Goal: Task Accomplishment & Management: Use online tool/utility

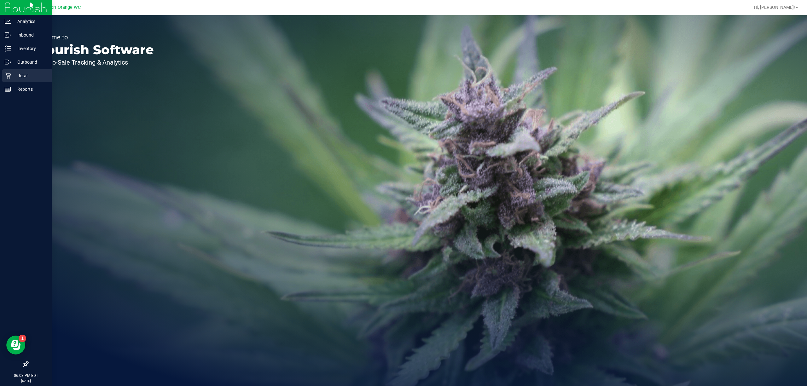
click at [29, 75] on p "Retail" at bounding box center [30, 76] width 38 height 8
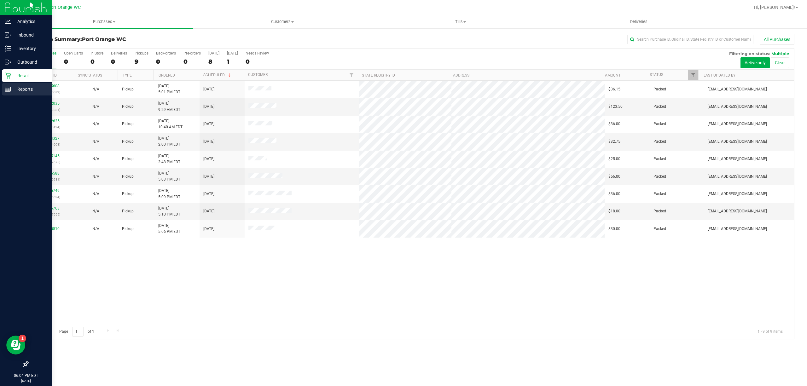
click at [1, 89] on link "Reports" at bounding box center [26, 90] width 52 height 14
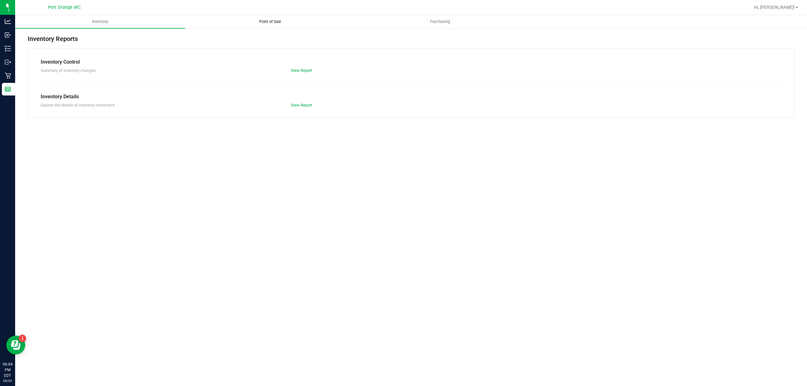
click at [288, 16] on uib-tab-heading "Point of Sale" at bounding box center [269, 21] width 169 height 13
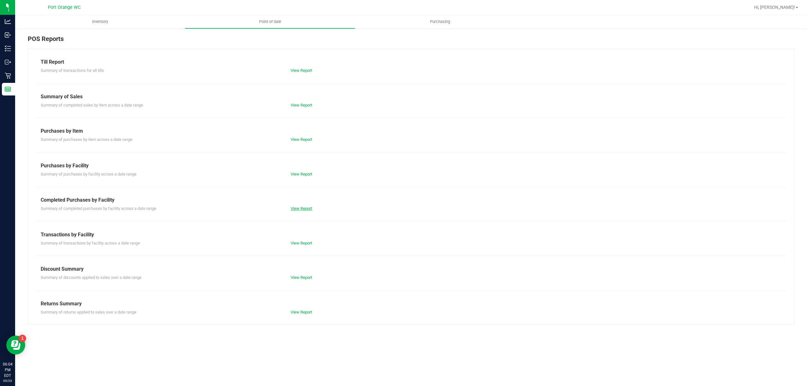
click at [306, 206] on link "View Report" at bounding box center [301, 208] width 21 height 5
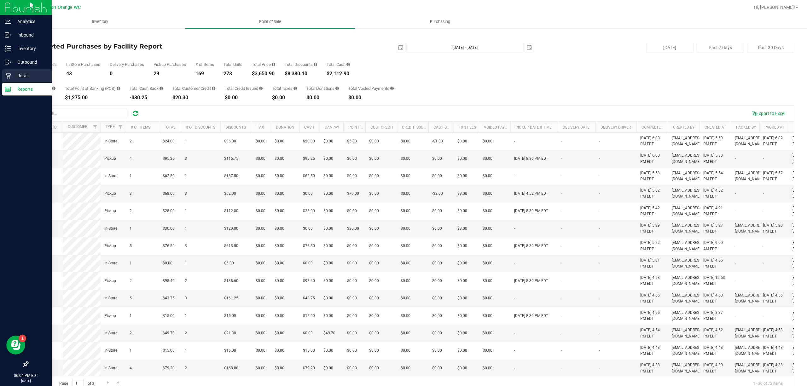
click at [32, 76] on p "Retail" at bounding box center [30, 76] width 38 height 8
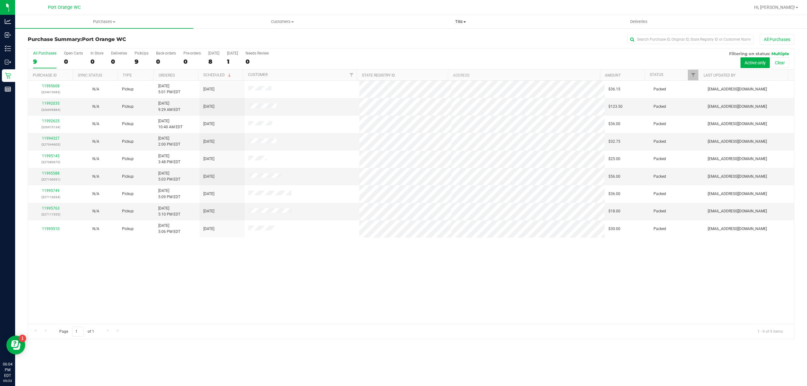
click at [442, 26] on uib-tab-heading "Tills Manage tills Reconcile e-payments" at bounding box center [461, 21] width 178 height 13
click at [431, 42] on li "Reconcile e-payments" at bounding box center [461, 46] width 178 height 8
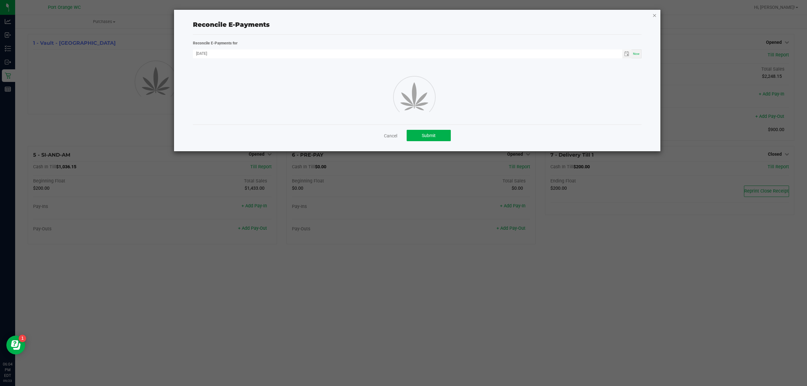
click at [654, 15] on icon "button" at bounding box center [655, 15] width 4 height 8
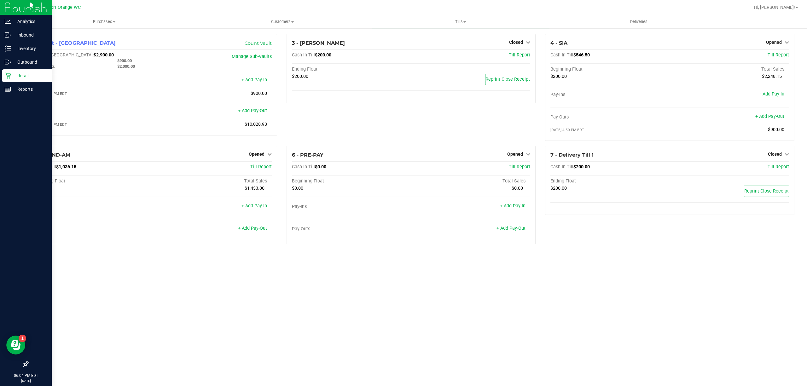
click at [15, 73] on p "Retail" at bounding box center [30, 76] width 38 height 8
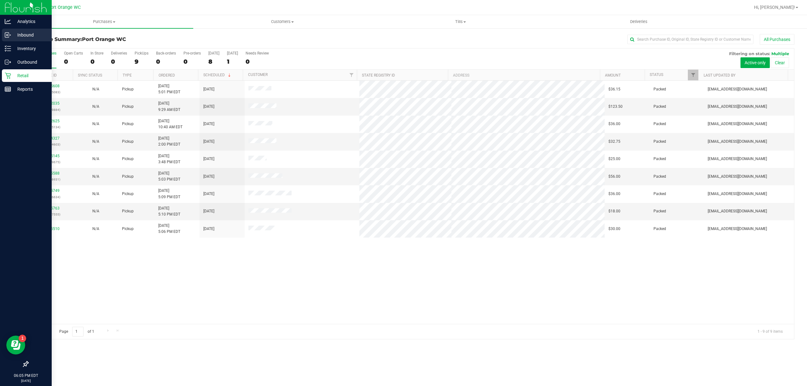
click at [11, 32] on p "Inbound" at bounding box center [30, 35] width 38 height 8
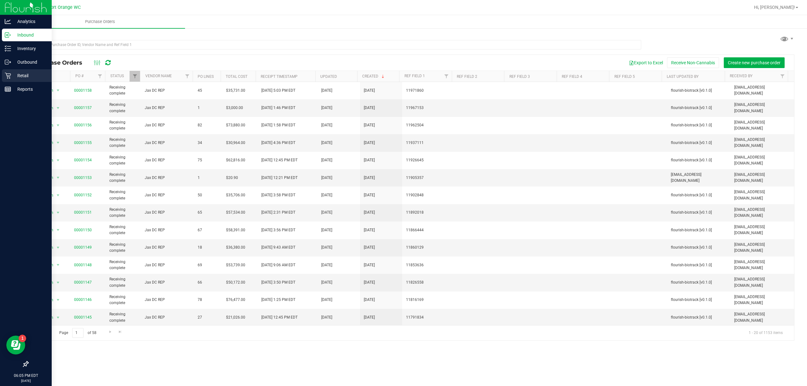
click at [8, 76] on icon at bounding box center [8, 76] width 6 height 6
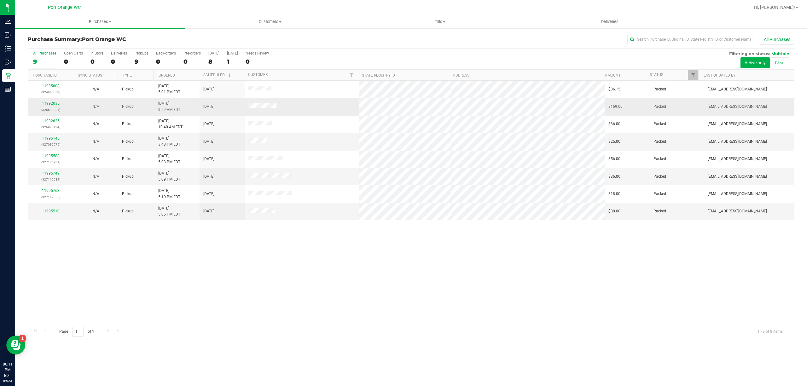
click at [56, 109] on p "(326699884)" at bounding box center [51, 110] width 38 height 6
click at [55, 106] on div "11992035 (326699884)" at bounding box center [51, 107] width 38 height 12
click at [55, 106] on link "11992035" at bounding box center [51, 103] width 18 height 4
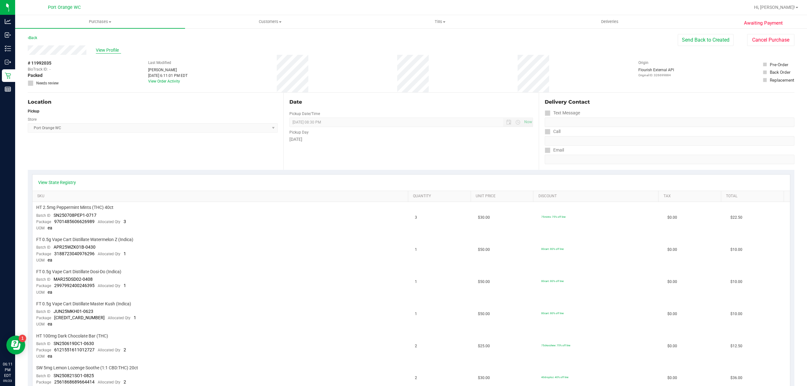
click at [100, 52] on span "View Profile" at bounding box center [108, 50] width 25 height 7
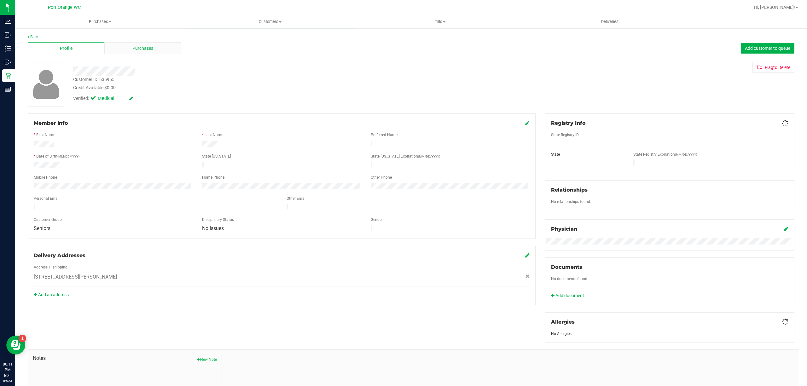
click at [114, 52] on div "Purchases" at bounding box center [142, 48] width 77 height 12
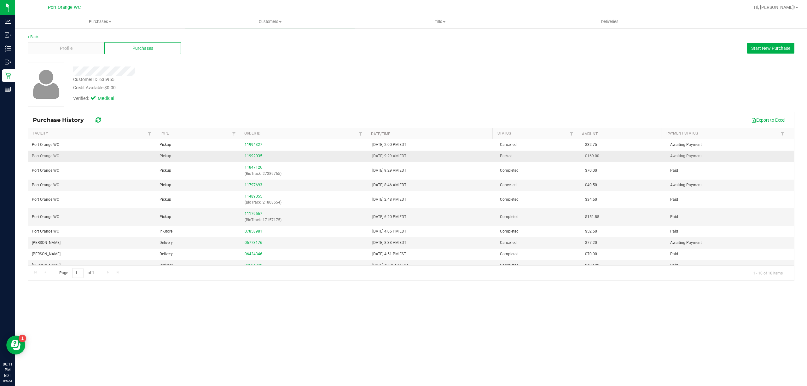
click at [254, 155] on link "11992035" at bounding box center [254, 156] width 18 height 4
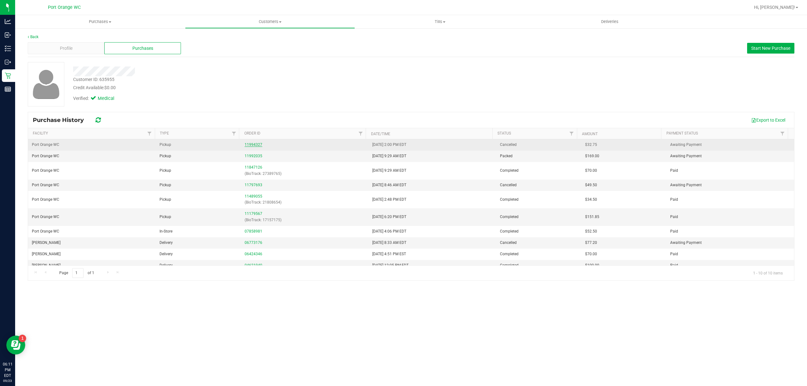
click at [252, 145] on link "11994327" at bounding box center [254, 145] width 18 height 4
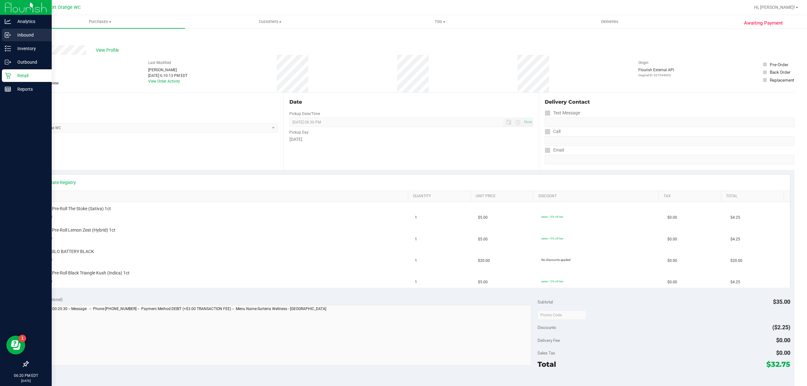
click at [23, 32] on p "Inbound" at bounding box center [30, 35] width 38 height 8
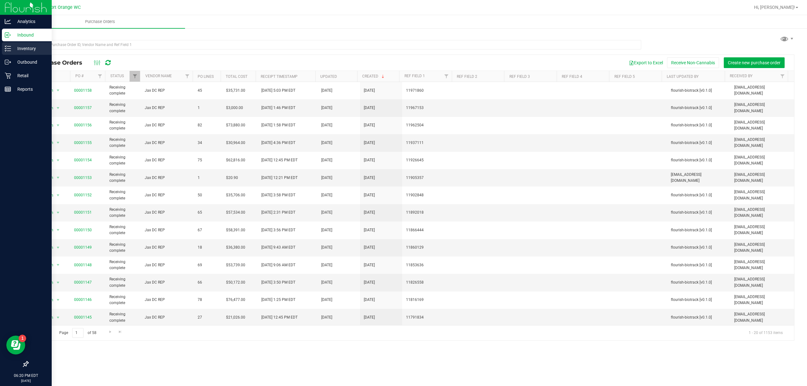
click at [39, 48] on p "Inventory" at bounding box center [30, 49] width 38 height 8
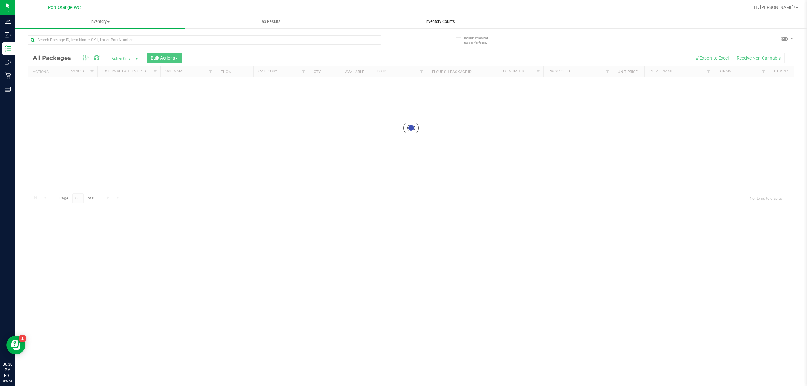
click at [420, 20] on span "Inventory Counts" at bounding box center [440, 22] width 47 height 6
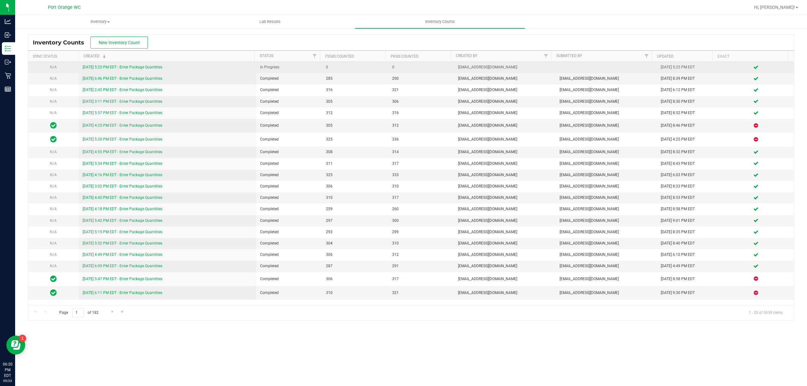
click at [129, 68] on link "[DATE] 5:25 PM EDT - Enter Package Quantities" at bounding box center [123, 67] width 80 height 4
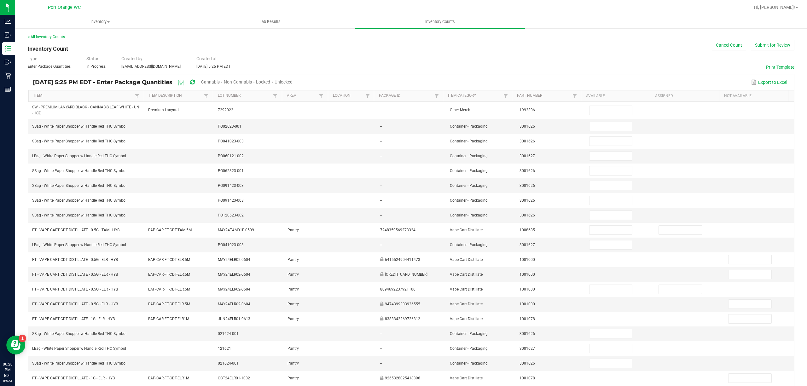
drag, startPoint x: 310, startPoint y: 75, endPoint x: 308, endPoint y: 81, distance: 6.8
click at [309, 78] on div "Sep 23, 2025 5:25 PM EDT - Enter Package Quantities Cannabis Non-Cannabis Locke…" at bounding box center [411, 82] width 766 height 16
click at [293, 85] on div "Unlocked" at bounding box center [284, 83] width 18 height 12
click at [293, 83] on span "Unlocked" at bounding box center [284, 81] width 18 height 5
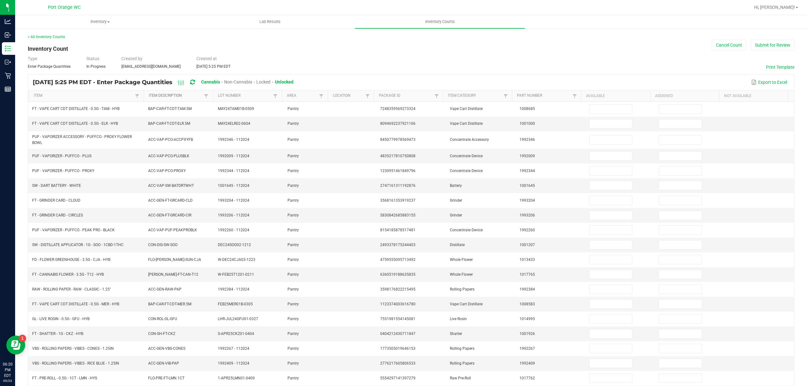
click at [183, 97] on link "Item Description" at bounding box center [176, 95] width 54 height 5
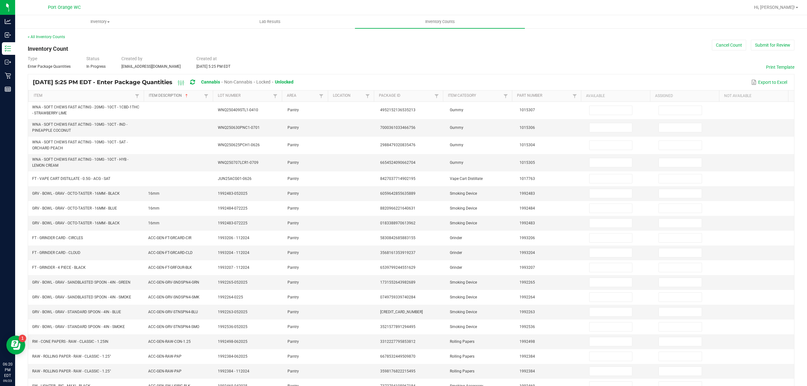
click at [179, 95] on link "Item Description" at bounding box center [176, 95] width 54 height 5
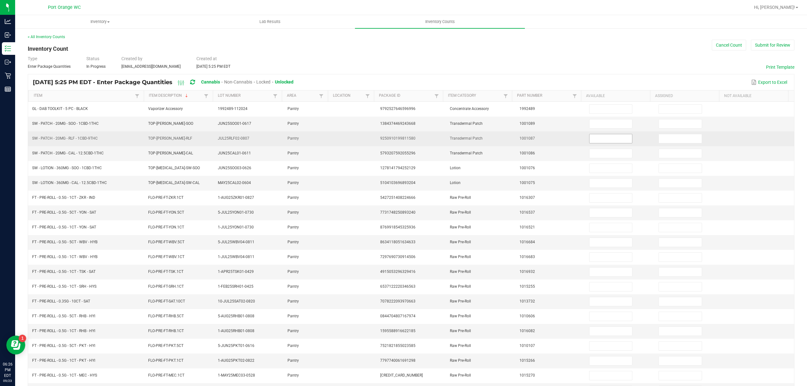
click at [590, 140] on input at bounding box center [611, 138] width 43 height 9
type input "8"
type input "0"
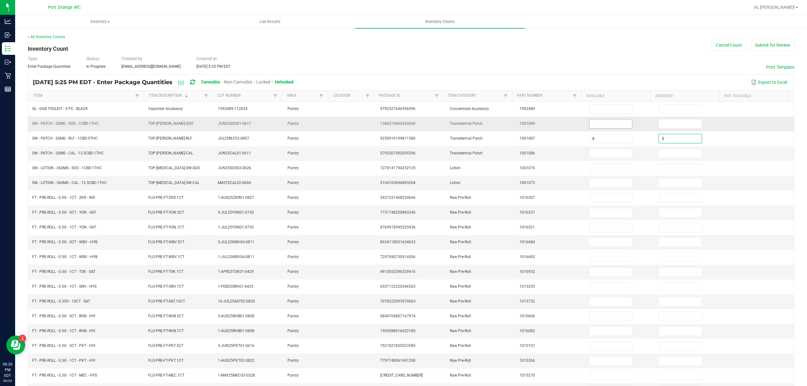
click at [610, 125] on input at bounding box center [611, 124] width 43 height 9
type input "14"
type input "0"
type input "18"
type input "0"
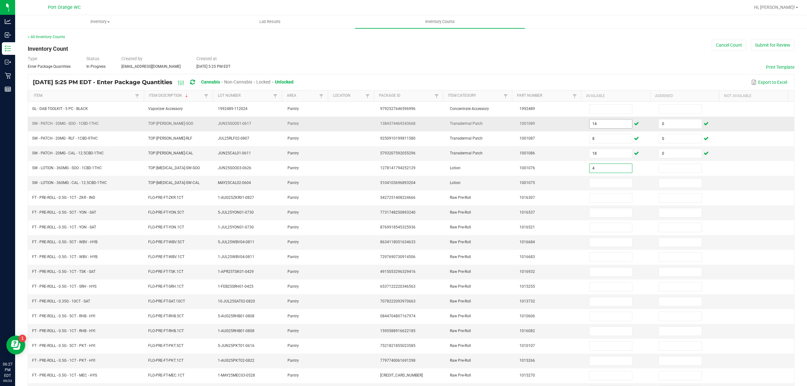
type input "4"
type input "0"
type input "4"
type input "0"
type input "25"
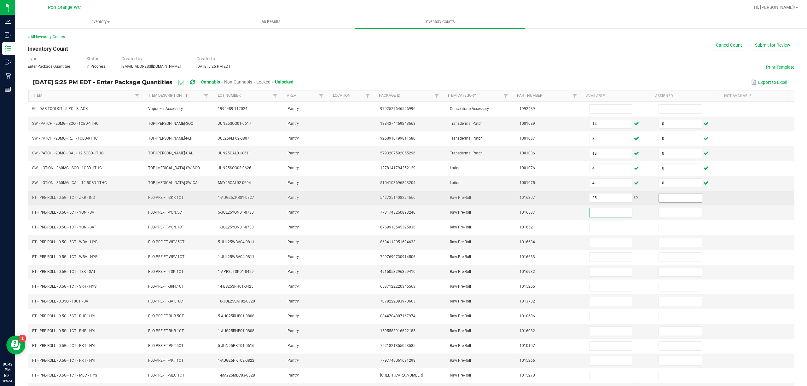
click at [669, 199] on input at bounding box center [680, 198] width 43 height 9
type input "0"
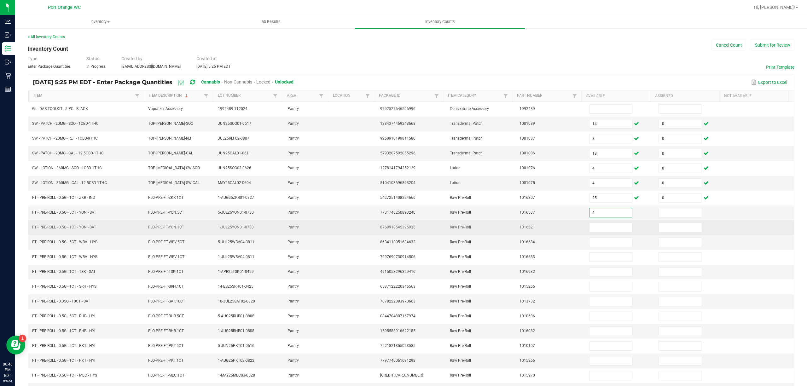
type input "4"
type input "0"
type input "1"
type input "0"
type input "2"
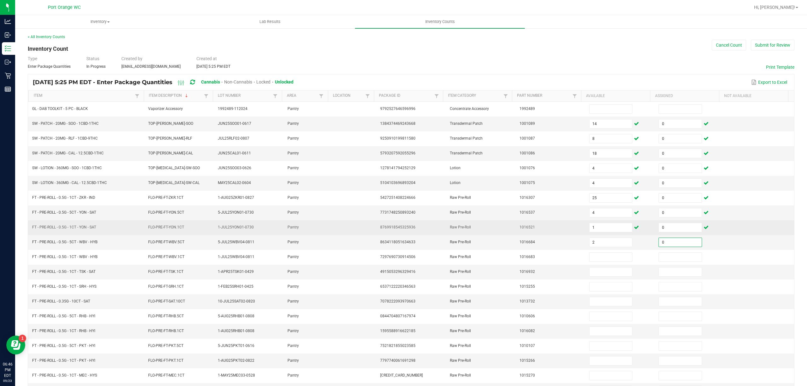
type input "0"
type input "25"
type input "0"
type input "11"
type input "0"
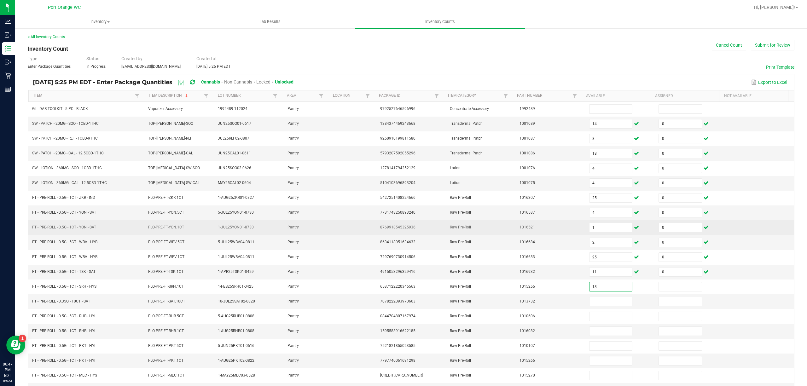
type input "18"
type input "0"
type input "13"
type input "0"
type input "18"
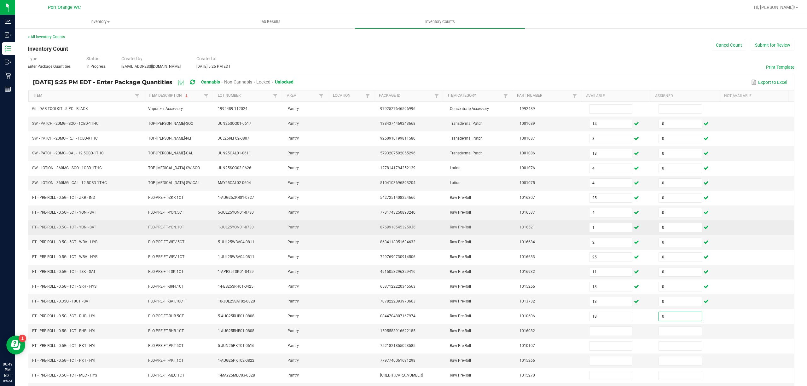
type input "0"
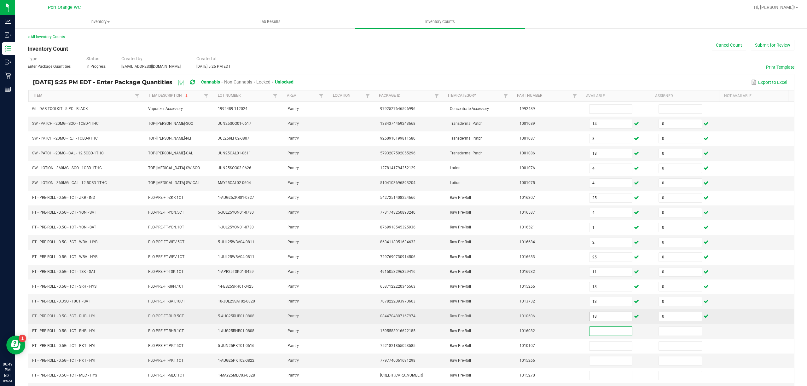
click at [598, 320] on input "18" at bounding box center [611, 316] width 43 height 9
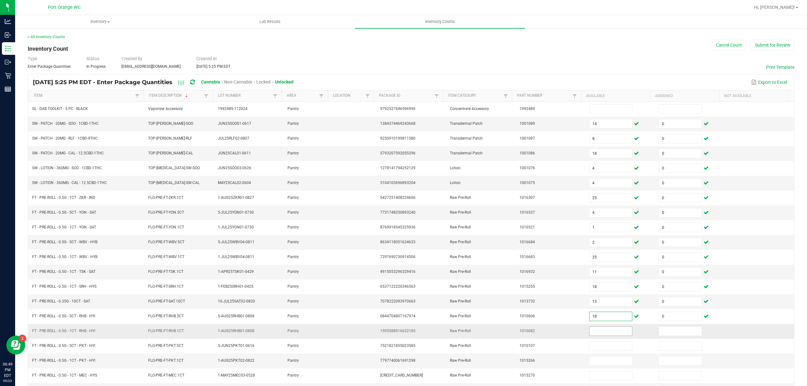
click at [596, 335] on input at bounding box center [611, 331] width 43 height 9
click at [593, 336] on input "18" at bounding box center [611, 331] width 43 height 9
type input "18"
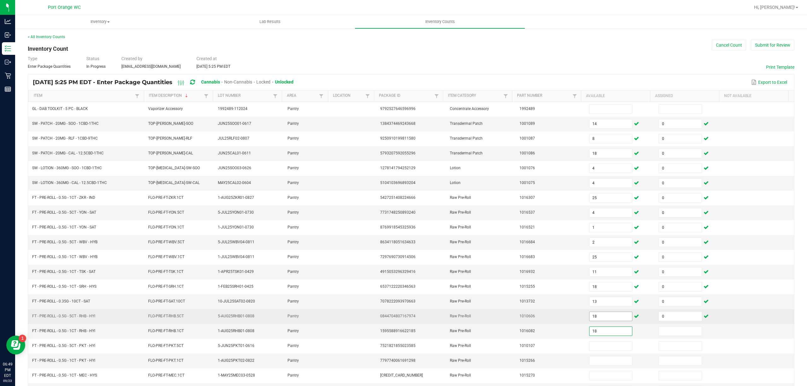
click at [595, 320] on input "18" at bounding box center [611, 316] width 43 height 9
type input "3"
type input "0"
type input "9"
type input "0"
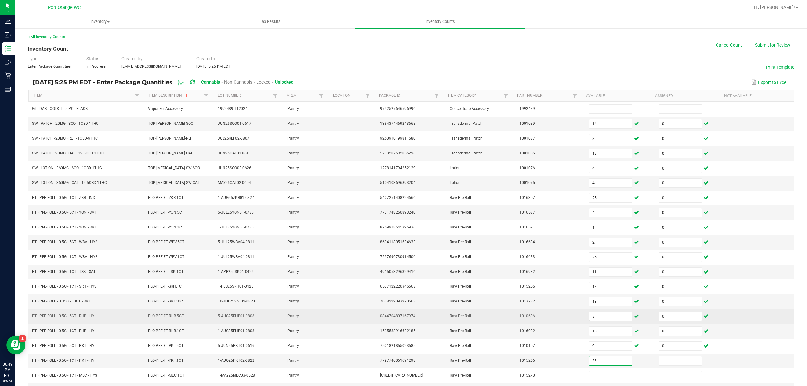
type input "28"
type input "0"
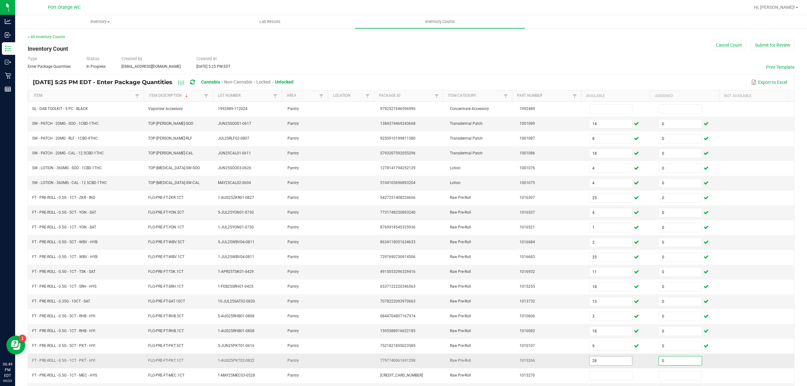
click at [607, 366] on input "28" at bounding box center [611, 361] width 43 height 9
type input "25"
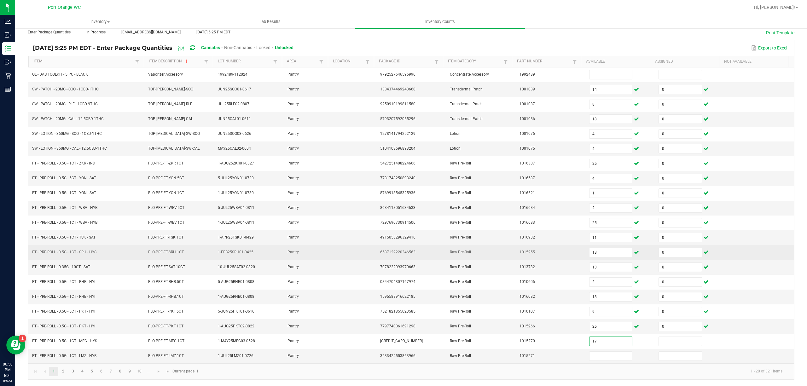
type input "17"
type input "0"
type input "6"
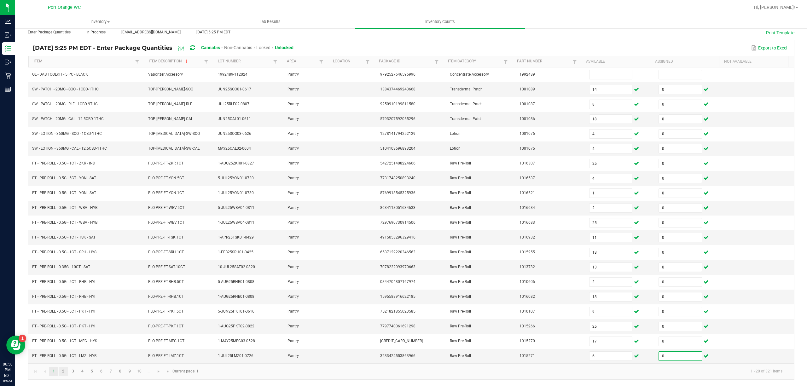
type input "0"
click at [65, 374] on link "2" at bounding box center [63, 371] width 9 height 9
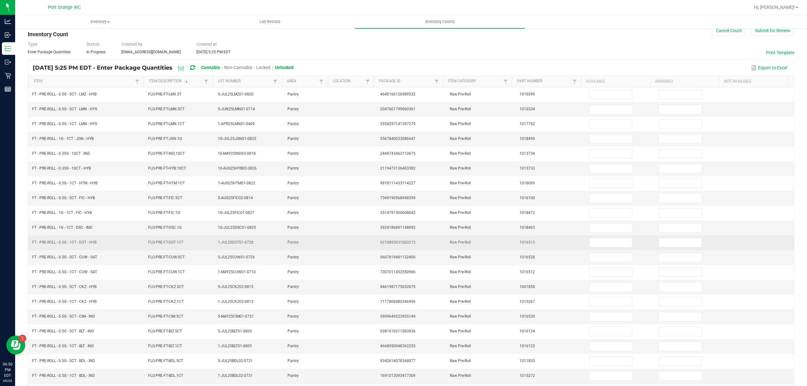
scroll to position [0, 0]
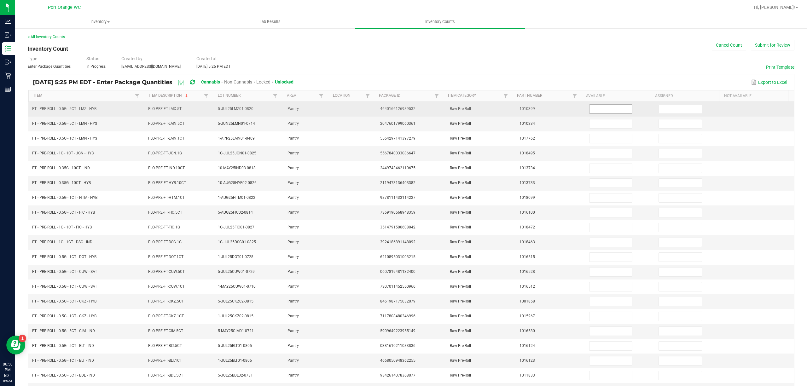
click at [618, 105] on span at bounding box center [611, 108] width 44 height 9
click at [618, 106] on input at bounding box center [611, 109] width 43 height 9
type input "12"
type input "0"
type input "10"
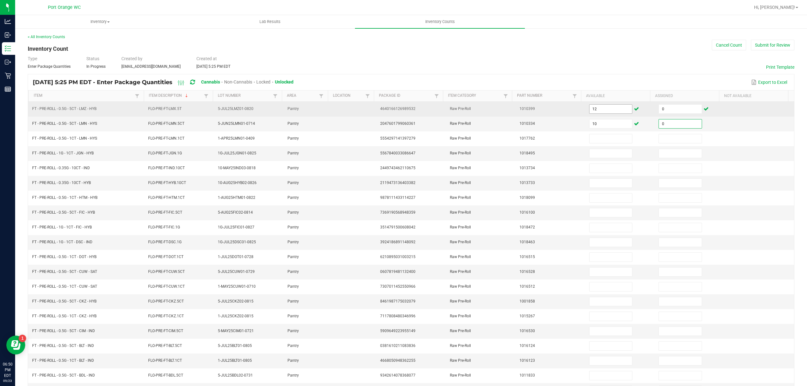
type input "0"
type input "19"
type input "0"
type input "25"
type input "0"
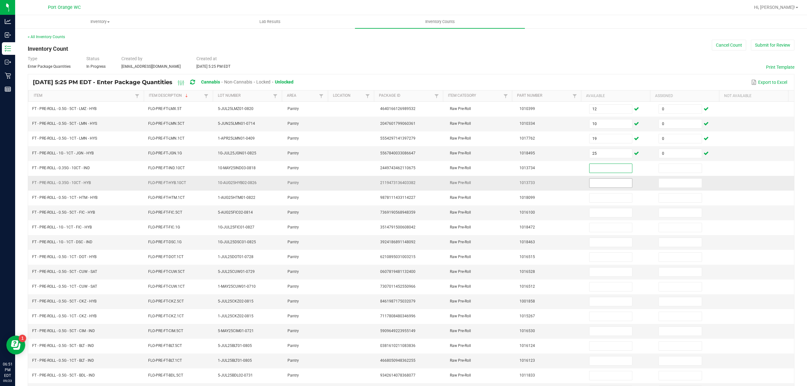
click at [590, 185] on input at bounding box center [611, 183] width 43 height 9
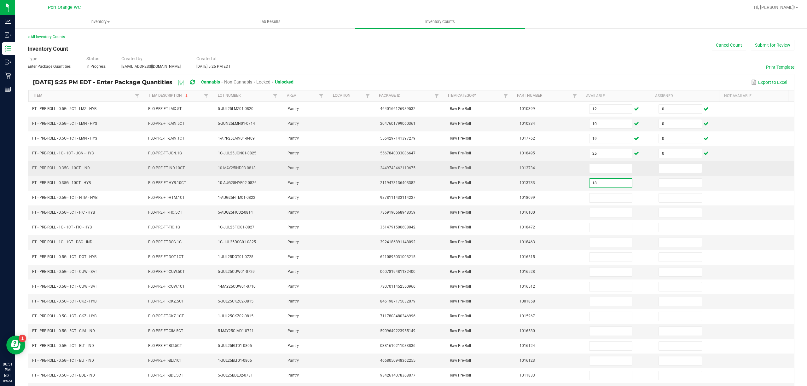
type input "18"
click at [589, 176] on td at bounding box center [621, 168] width 70 height 15
click at [591, 172] on input at bounding box center [611, 168] width 43 height 9
type input "17"
click at [665, 171] on input at bounding box center [680, 168] width 43 height 9
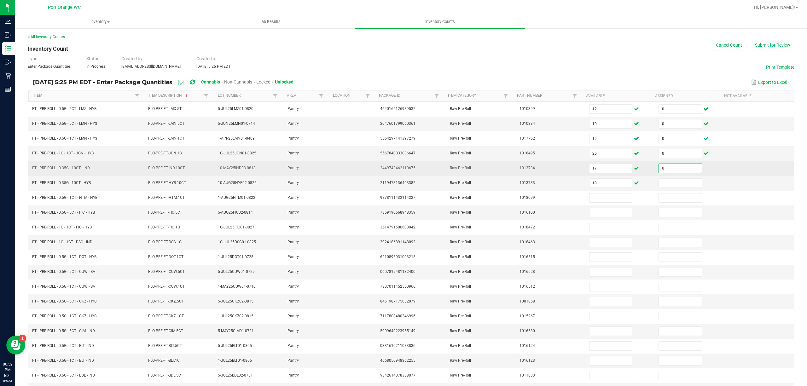
type input "0"
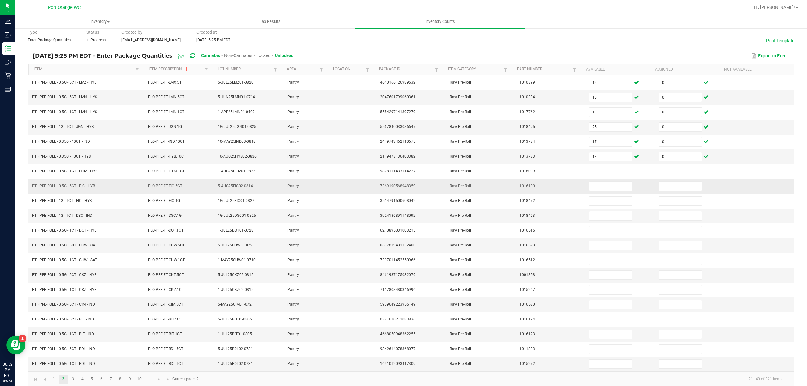
scroll to position [41, 0]
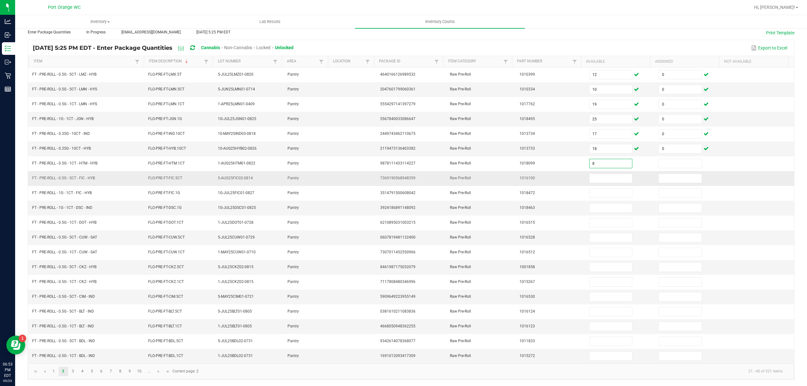
type input "8"
type input "0"
type input "25"
type input "0"
type input "25"
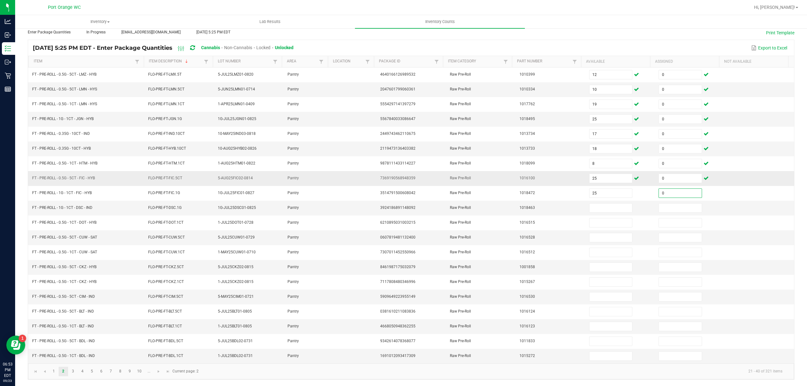
type input "0"
type input "25"
type input "0"
type input "11"
type input "0"
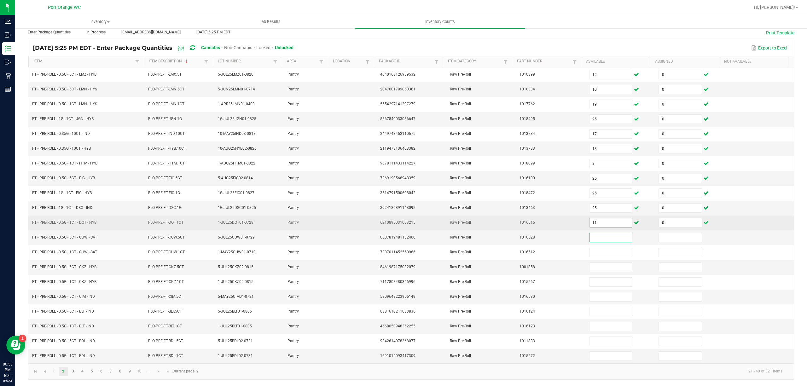
click at [603, 222] on input "11" at bounding box center [611, 223] width 43 height 9
type input "25"
type input "11"
type input "0"
type input "16"
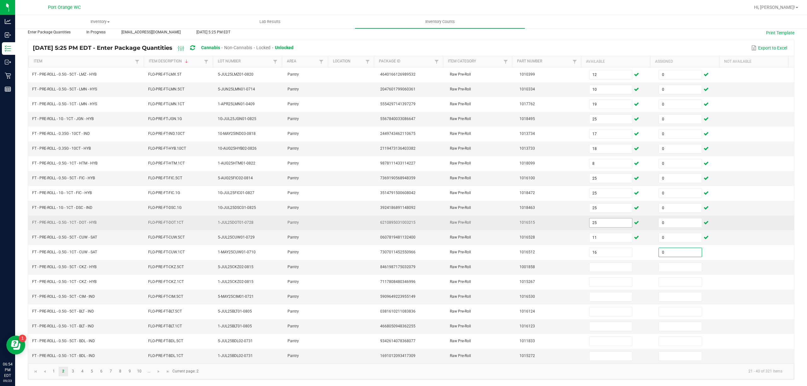
type input "0"
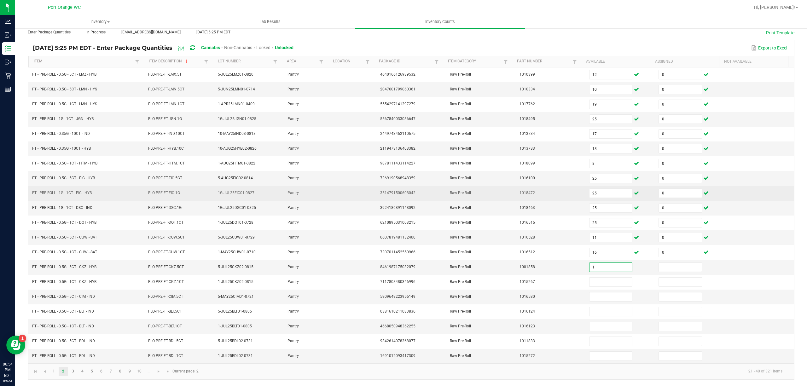
type input "1"
type input "0"
type input "10"
type input "0"
type input "6"
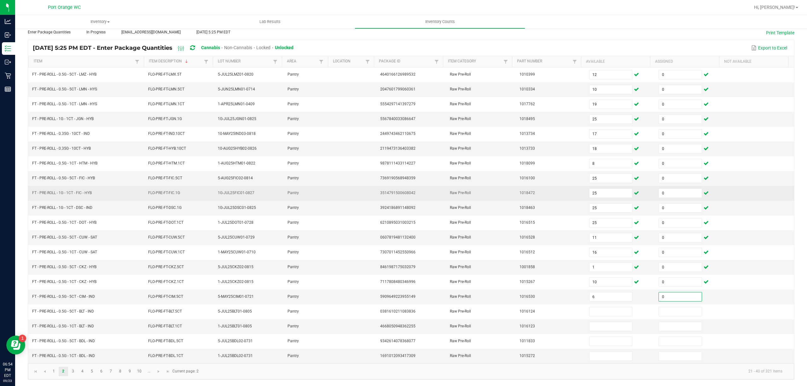
type input "0"
type input "5"
type input "0"
type input "4"
type input "0"
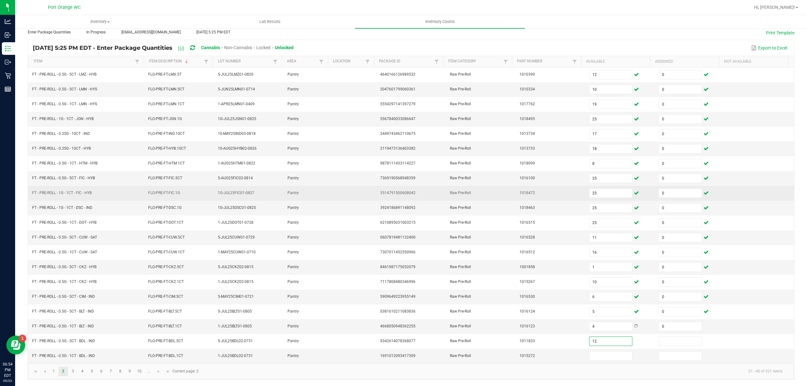
type input "12"
type input "0"
type input "5"
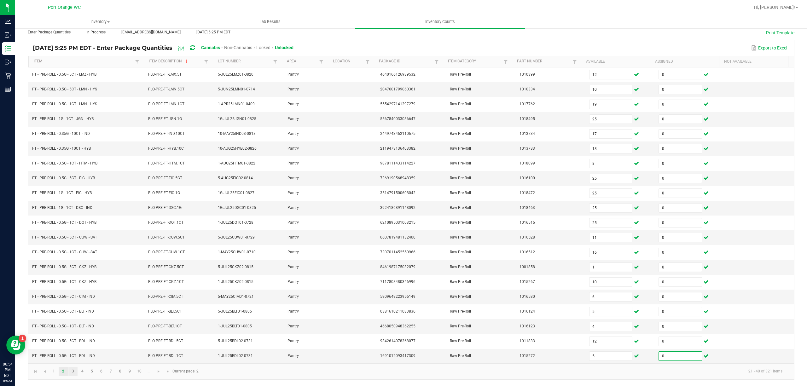
type input "0"
click at [72, 370] on link "3" at bounding box center [72, 371] width 9 height 9
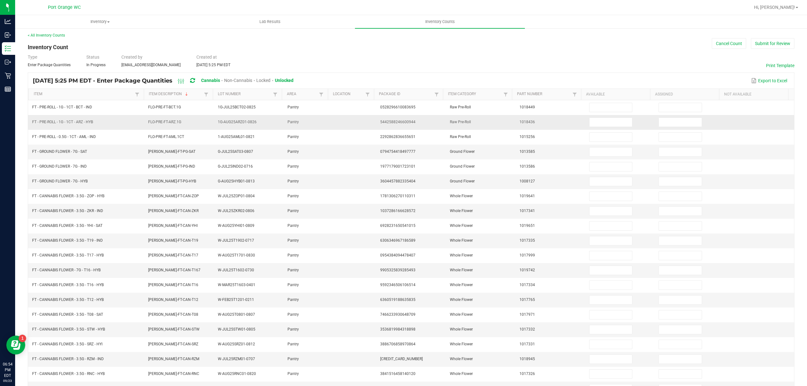
scroll to position [0, 0]
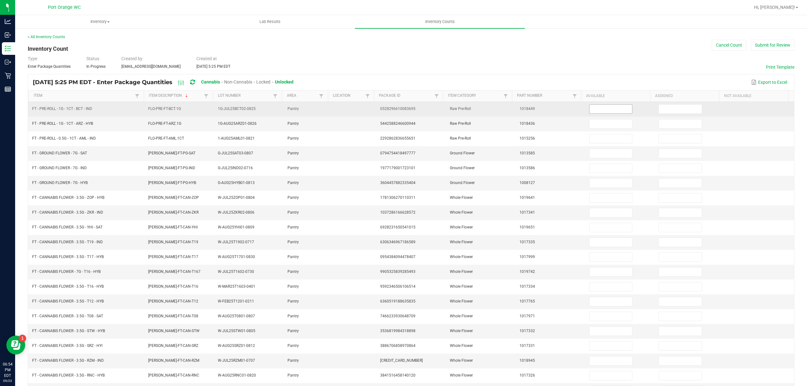
click at [590, 113] on input at bounding box center [611, 109] width 43 height 9
type input "25"
type input "0"
type input "25"
type input "0"
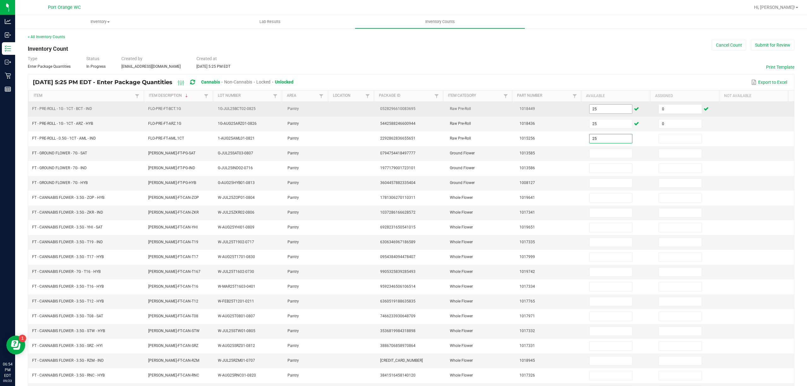
type input "25"
type input "0"
type input "12"
type input "0"
type input "15"
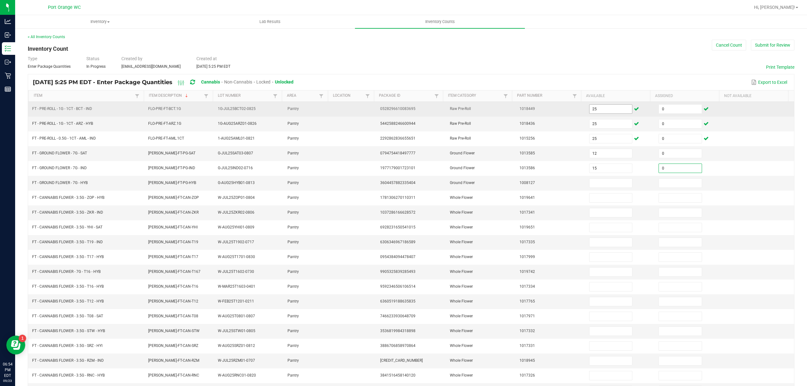
type input "0"
type input "17"
type input "0"
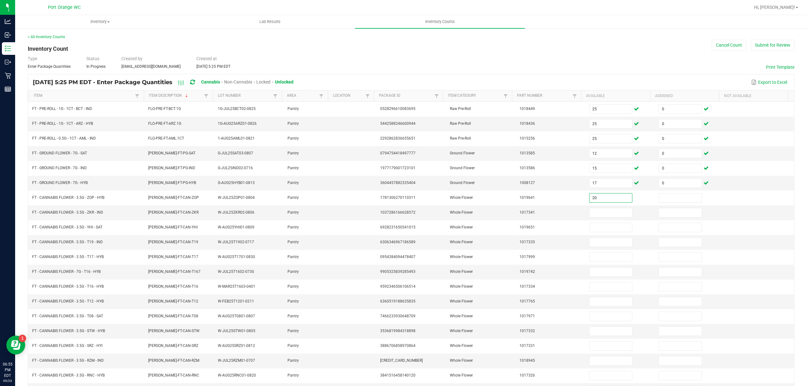
type input "20"
type input "0"
type input "3"
type input "0"
click at [600, 214] on input "3" at bounding box center [611, 212] width 43 height 9
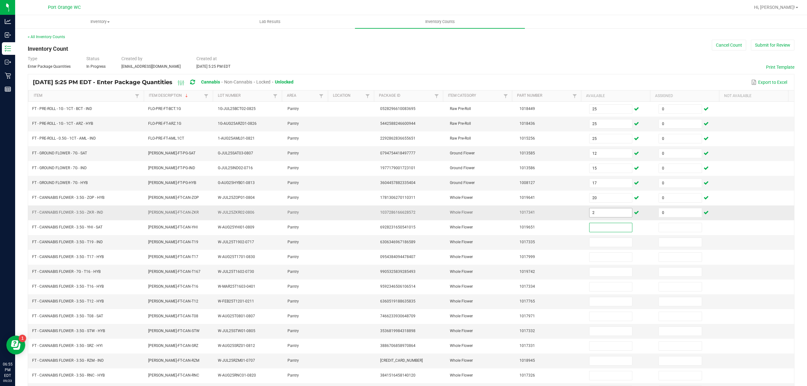
click at [598, 216] on input "2" at bounding box center [611, 212] width 43 height 9
type input "6"
type input "2"
type input "0"
type input "11"
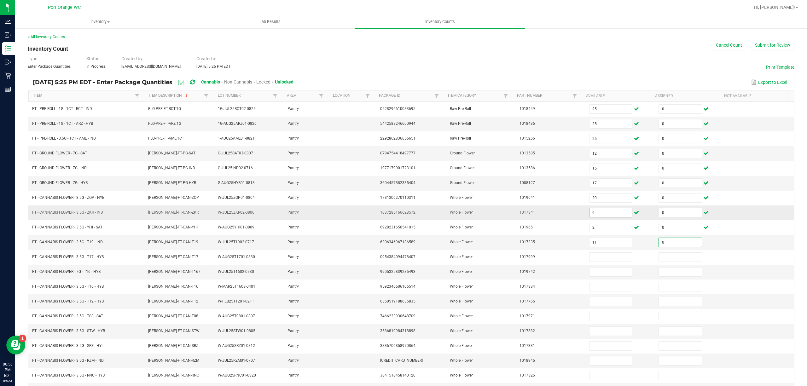
type input "0"
type input "9"
type input "0"
type input "18"
type input "0"
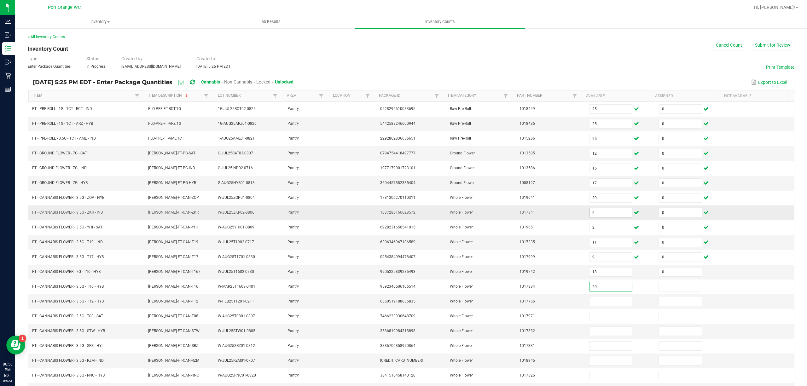
type input "20"
type input "0"
type input "10"
type input "0"
type input "9"
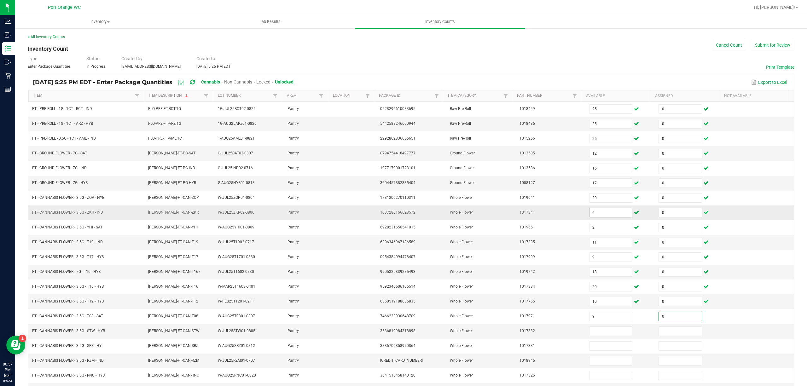
type input "0"
type input "15"
type input "0"
click at [607, 336] on input "15" at bounding box center [611, 331] width 43 height 9
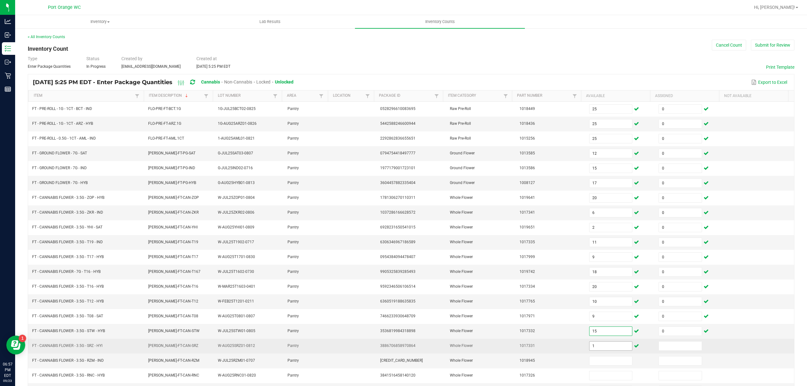
click at [598, 351] on input "1" at bounding box center [611, 346] width 43 height 9
type input "10"
type input "0"
type input "4"
type input "0"
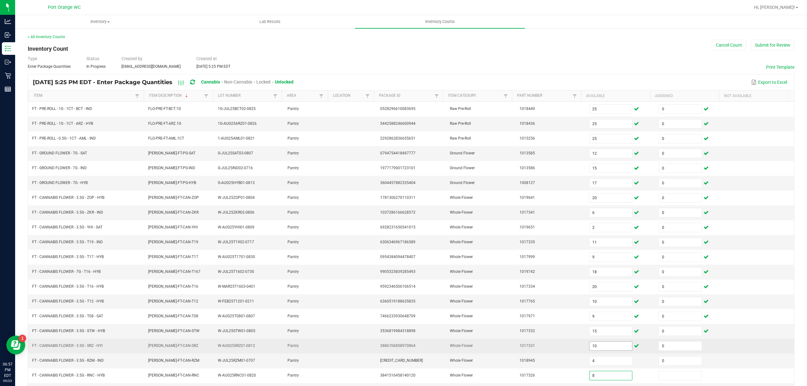
type input "8"
type input "0"
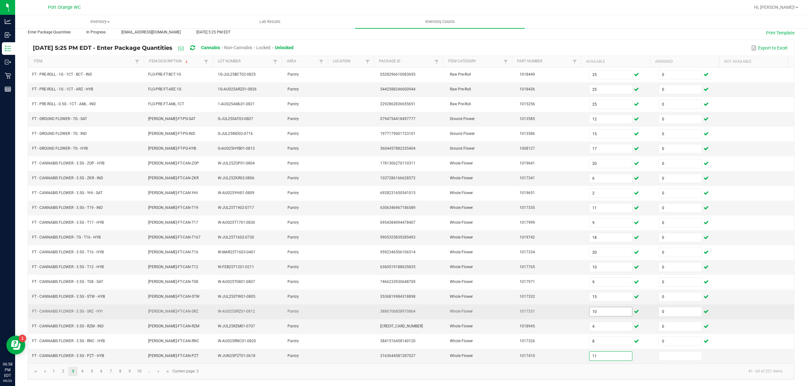
type input "11"
type input "0"
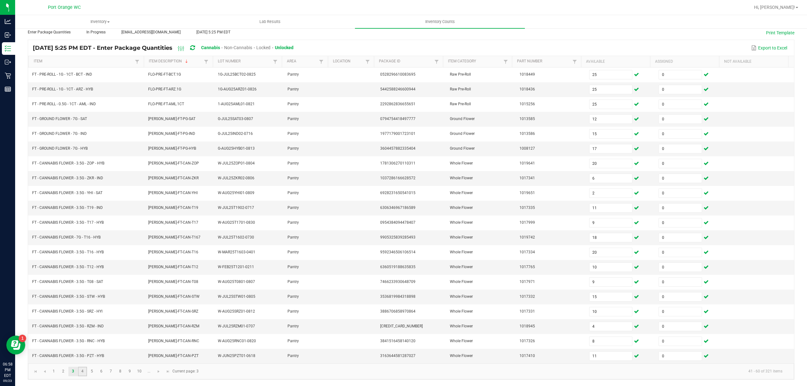
click at [81, 372] on link "4" at bounding box center [82, 371] width 9 height 9
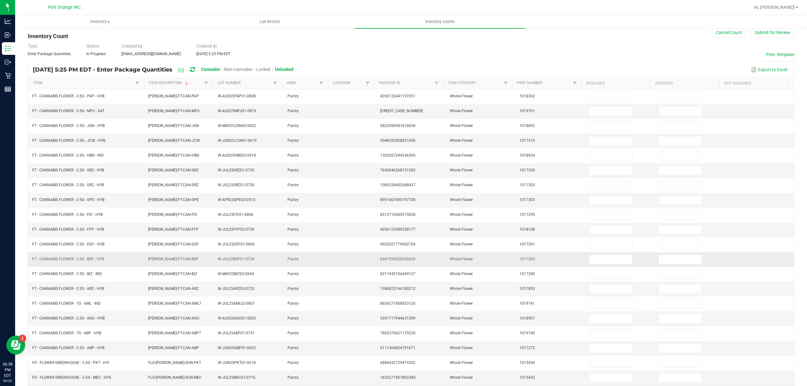
scroll to position [0, 0]
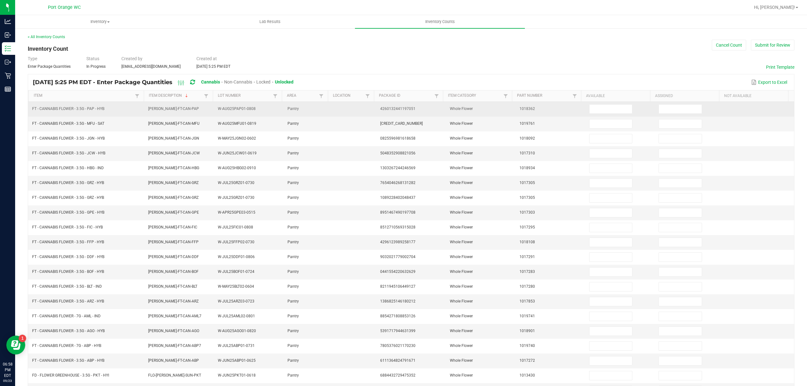
click at [597, 116] on td at bounding box center [621, 109] width 70 height 15
click at [598, 114] on input at bounding box center [611, 109] width 43 height 9
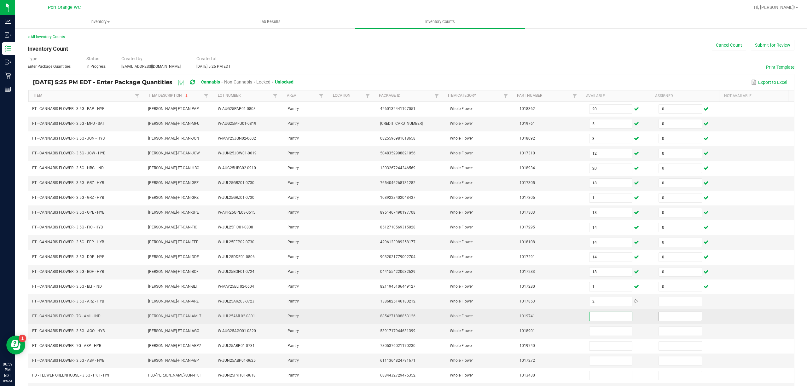
click at [677, 320] on input at bounding box center [680, 316] width 43 height 9
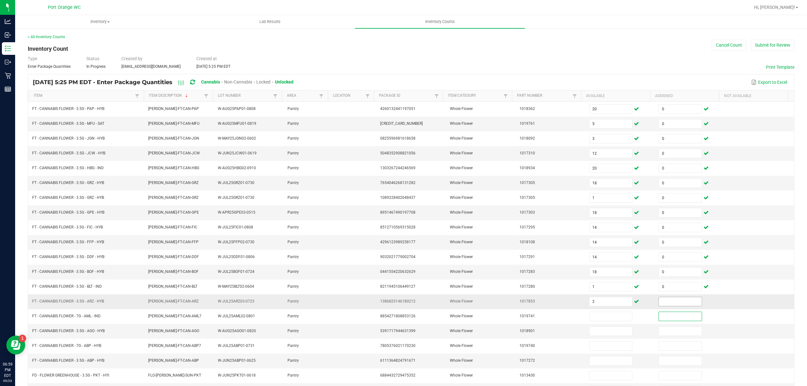
click at [669, 306] on input at bounding box center [680, 301] width 43 height 9
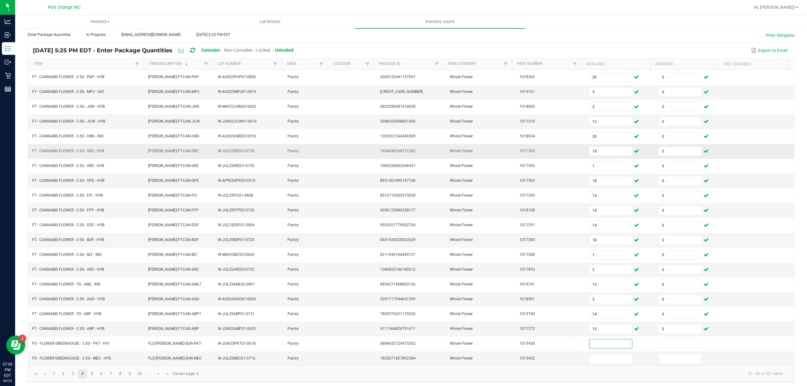
scroll to position [41, 0]
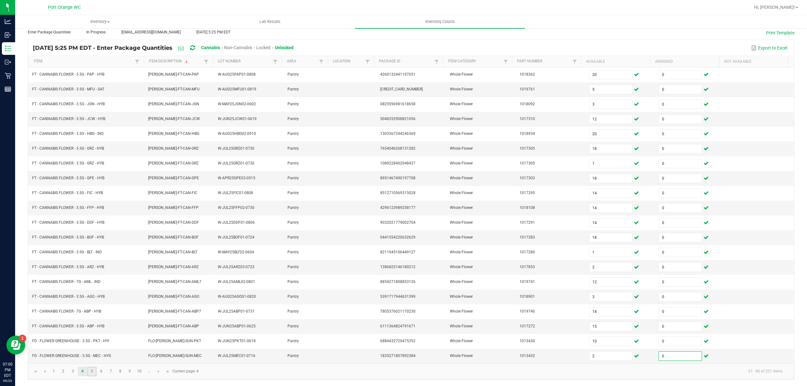
click at [90, 373] on link "5" at bounding box center [91, 371] width 9 height 9
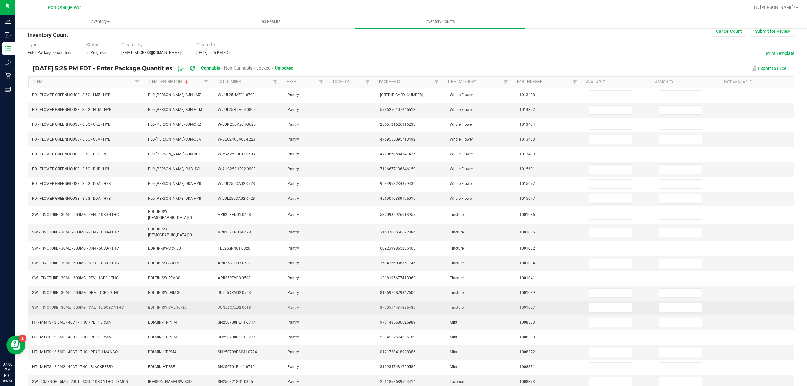
scroll to position [0, 0]
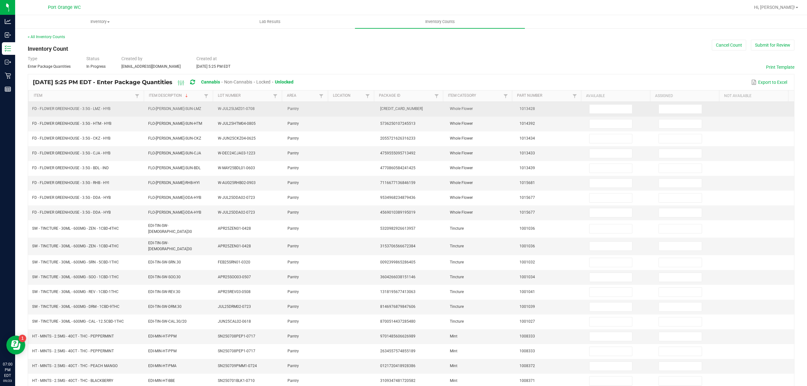
click at [596, 104] on td at bounding box center [621, 109] width 70 height 15
click at [595, 110] on input at bounding box center [611, 109] width 43 height 9
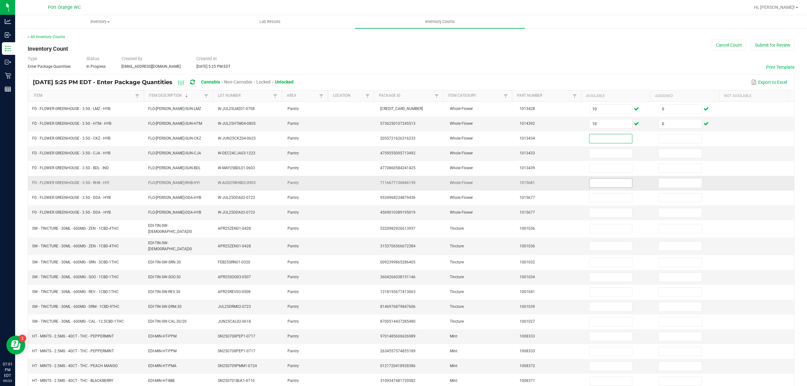
click at [594, 185] on input at bounding box center [611, 183] width 43 height 9
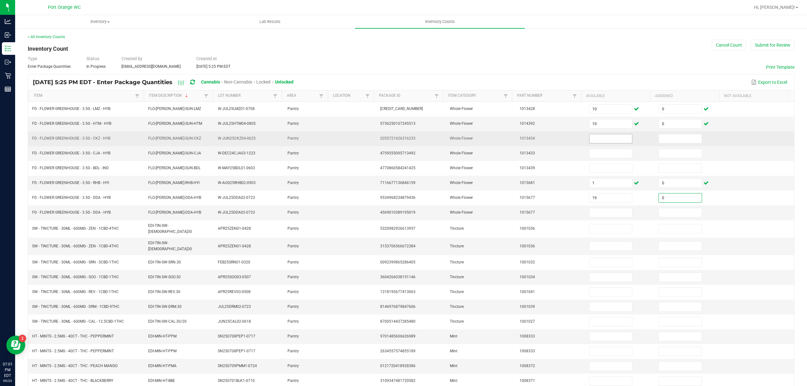
click at [611, 140] on input at bounding box center [611, 138] width 43 height 9
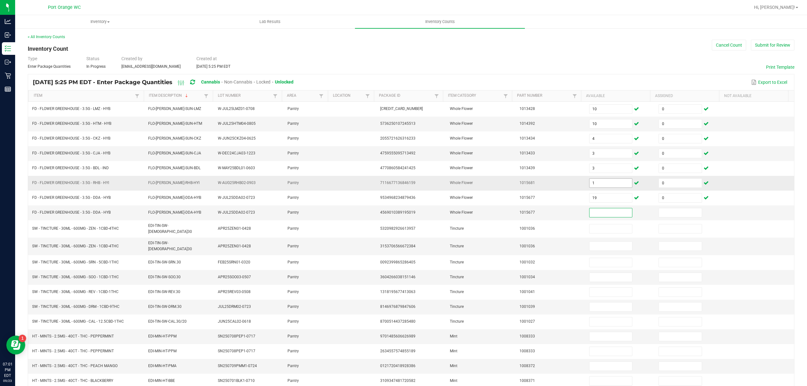
click at [595, 186] on input "1" at bounding box center [611, 183] width 43 height 9
click at [604, 276] on input "18" at bounding box center [611, 277] width 43 height 9
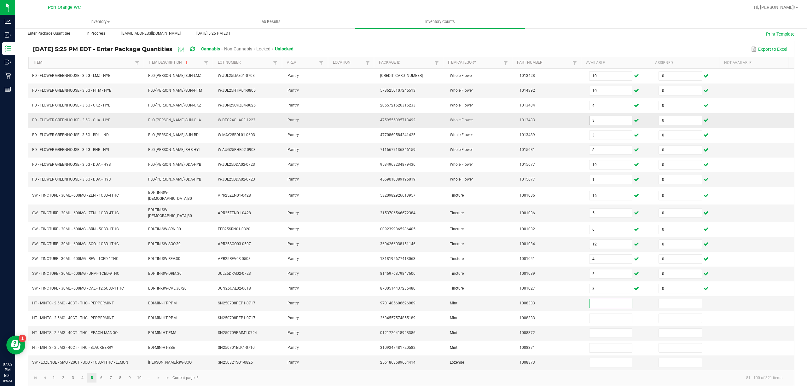
scroll to position [41, 0]
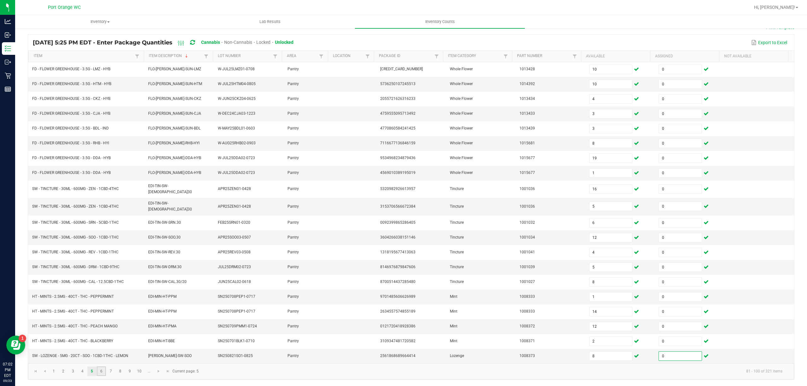
click at [105, 371] on link "6" at bounding box center [101, 371] width 9 height 9
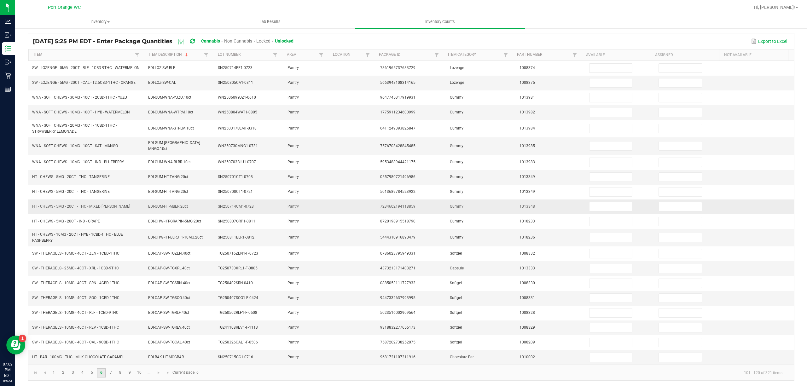
scroll to position [0, 0]
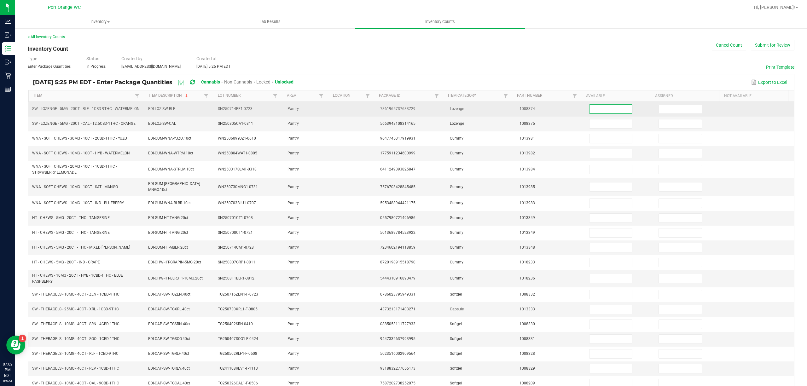
click at [596, 112] on input at bounding box center [611, 109] width 43 height 9
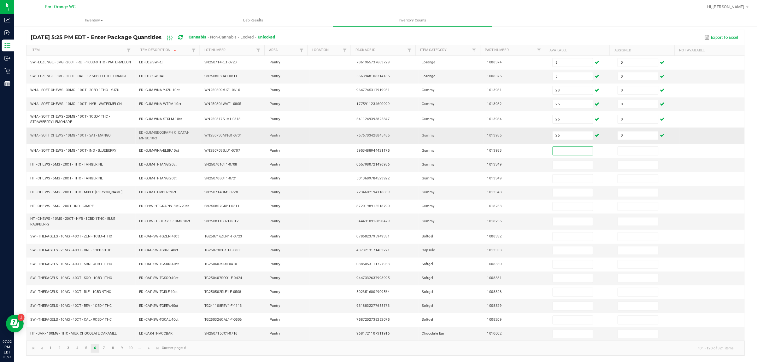
scroll to position [49, 0]
click at [599, 233] on input at bounding box center [611, 236] width 43 height 9
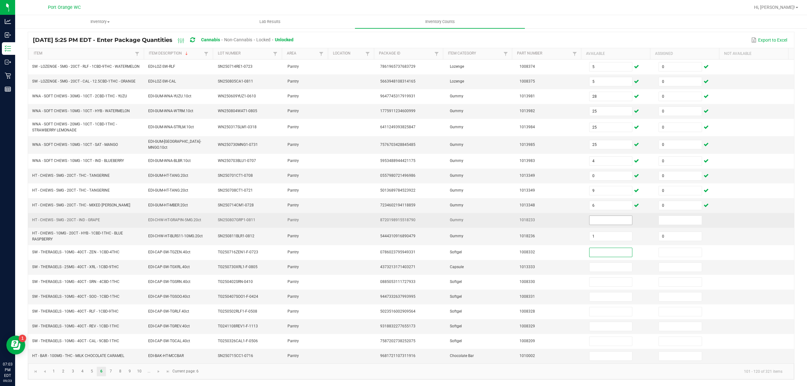
click at [608, 216] on input at bounding box center [611, 220] width 43 height 9
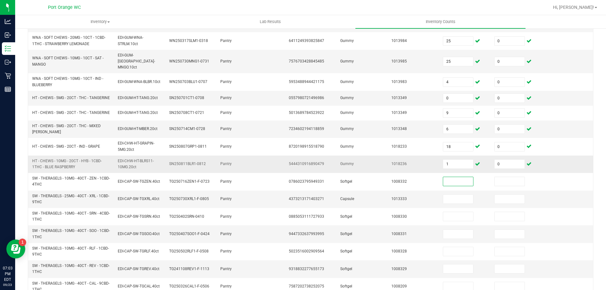
scroll to position [184, 0]
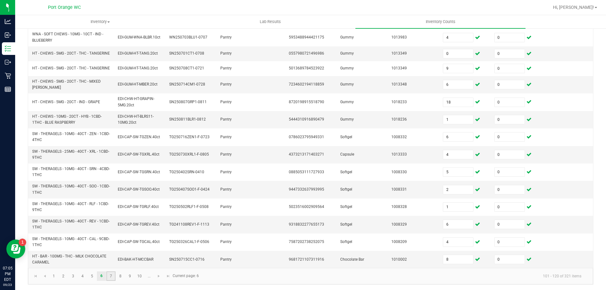
click at [111, 274] on link "7" at bounding box center [110, 275] width 9 height 9
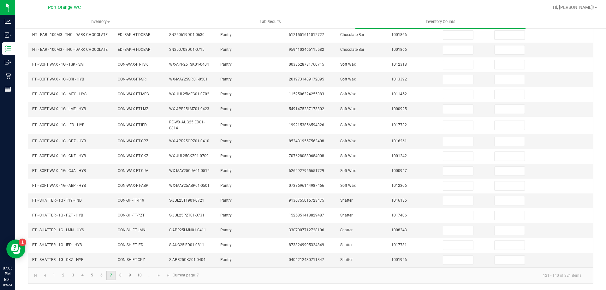
scroll to position [0, 0]
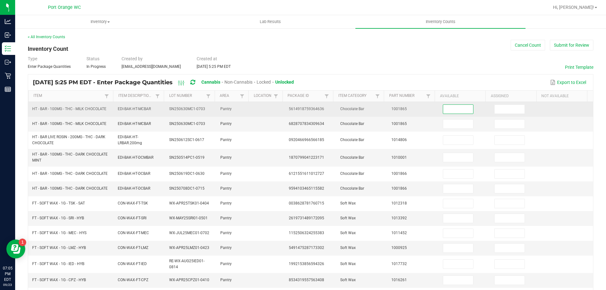
click at [448, 109] on input at bounding box center [458, 109] width 30 height 9
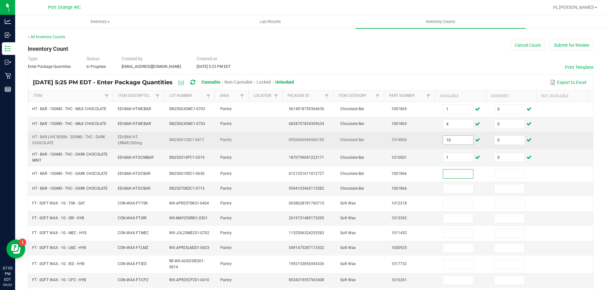
click at [461, 136] on input "10" at bounding box center [458, 140] width 30 height 9
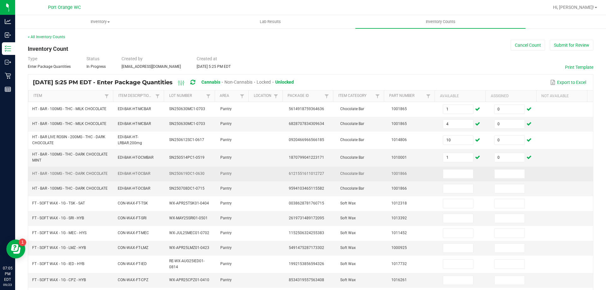
click at [443, 179] on td at bounding box center [464, 174] width 51 height 15
click at [446, 167] on td at bounding box center [464, 174] width 51 height 15
click at [448, 170] on input at bounding box center [458, 173] width 30 height 9
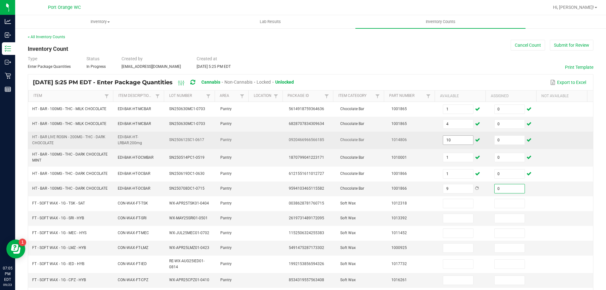
click at [459, 140] on input "10" at bounding box center [458, 140] width 30 height 9
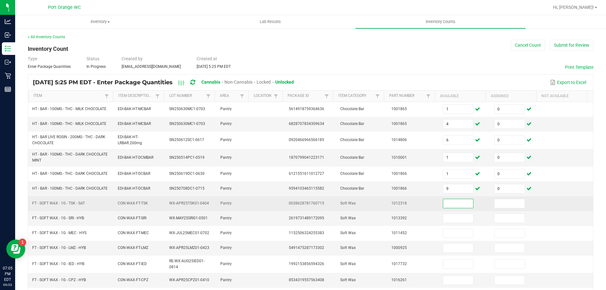
click at [443, 204] on input at bounding box center [458, 203] width 30 height 9
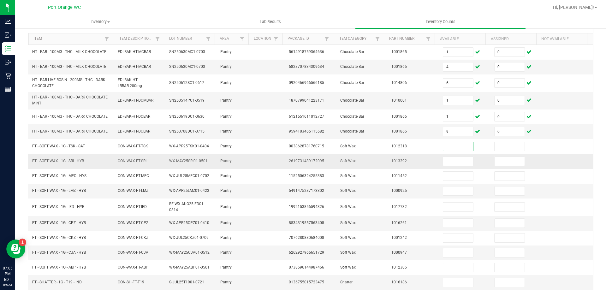
scroll to position [63, 0]
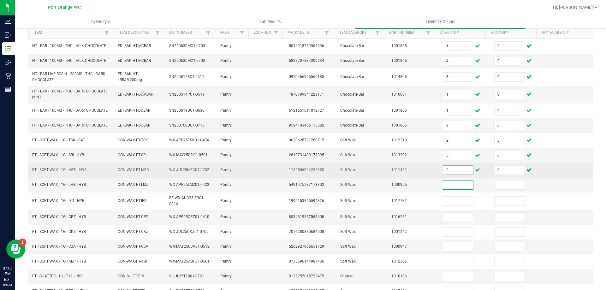
click at [446, 169] on input "3" at bounding box center [458, 170] width 30 height 9
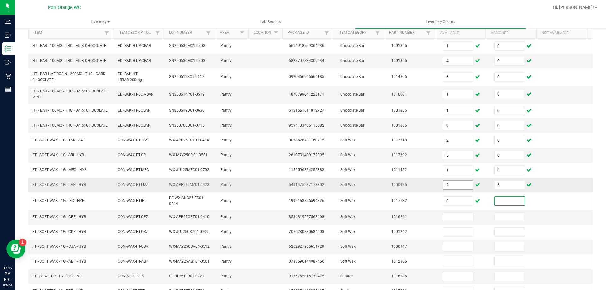
click at [457, 183] on input "2" at bounding box center [458, 184] width 30 height 9
click at [507, 184] on input "6" at bounding box center [509, 184] width 30 height 9
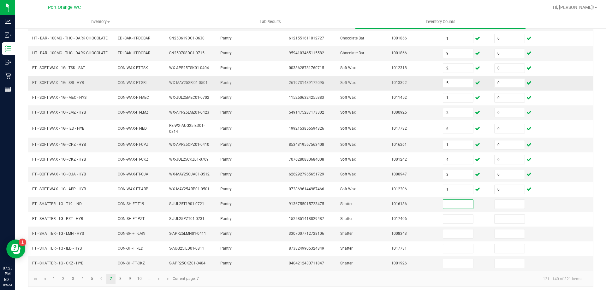
scroll to position [139, 0]
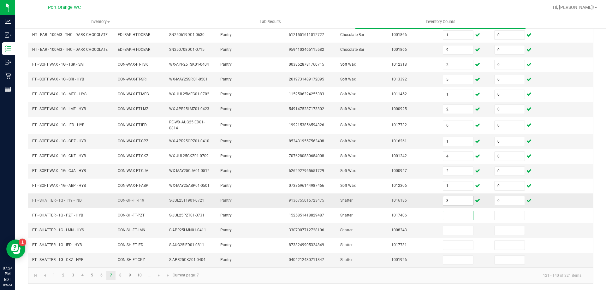
click at [449, 201] on input "3" at bounding box center [458, 200] width 30 height 9
click at [122, 276] on link "8" at bounding box center [120, 275] width 9 height 9
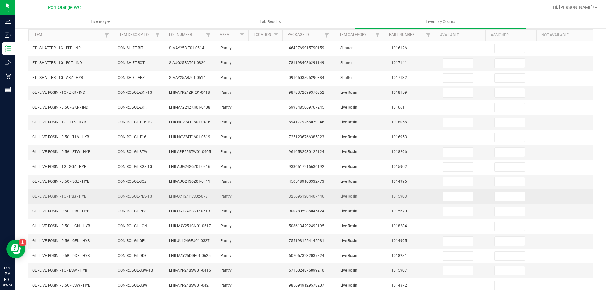
scroll to position [0, 0]
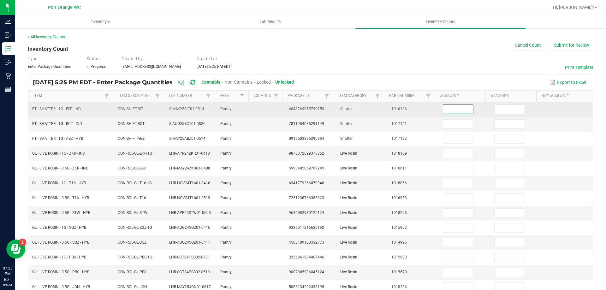
click at [453, 109] on input at bounding box center [458, 109] width 30 height 9
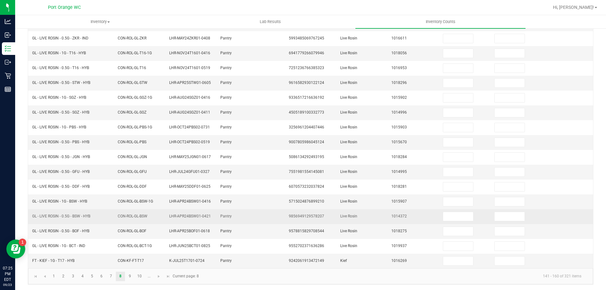
scroll to position [131, 0]
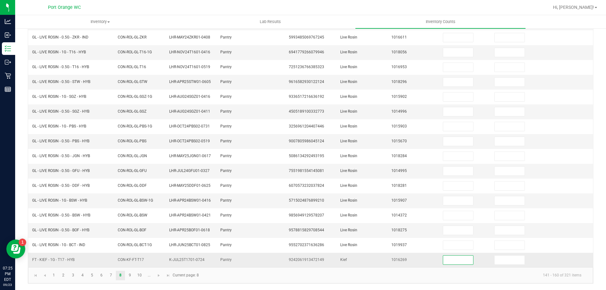
click at [454, 260] on input at bounding box center [458, 259] width 30 height 9
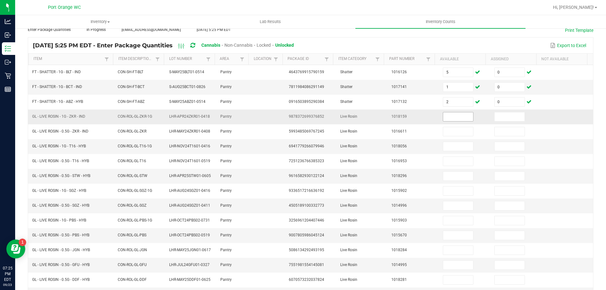
scroll to position [36, 0]
click at [456, 119] on input at bounding box center [458, 117] width 30 height 9
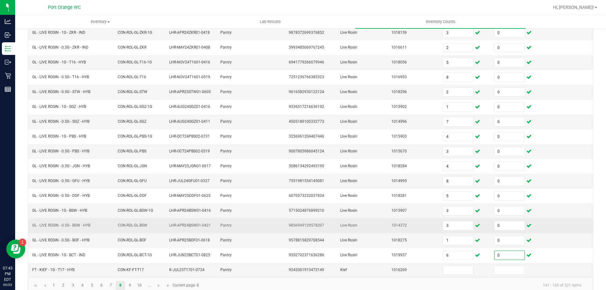
scroll to position [131, 0]
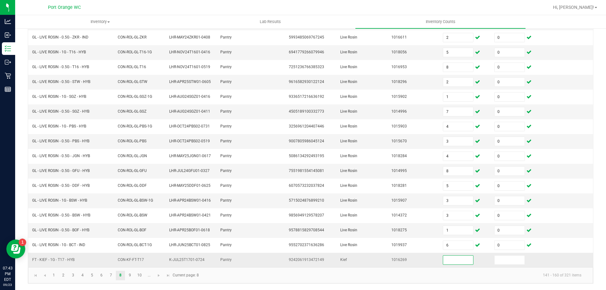
click at [444, 262] on input at bounding box center [458, 259] width 30 height 9
click at [127, 276] on link "9" at bounding box center [129, 275] width 9 height 9
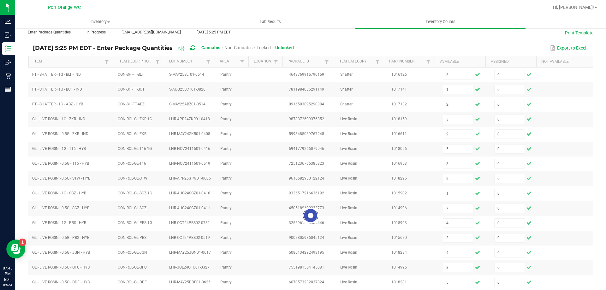
scroll to position [0, 0]
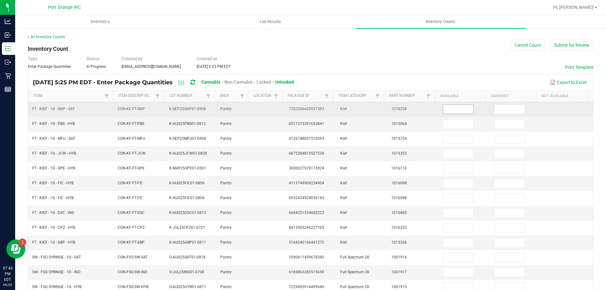
click at [449, 105] on input at bounding box center [458, 109] width 30 height 9
click at [445, 107] on input at bounding box center [458, 109] width 30 height 9
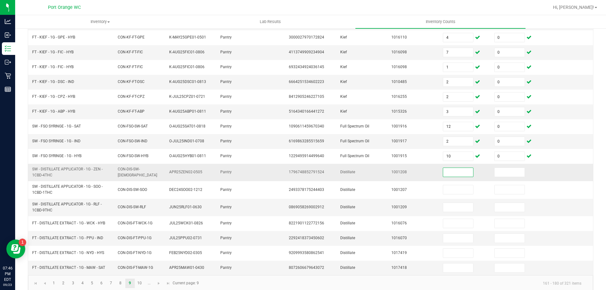
scroll to position [139, 0]
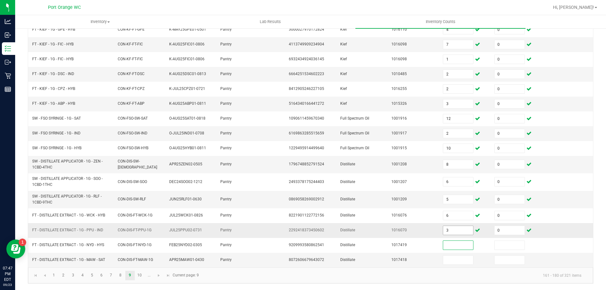
click at [452, 230] on input "3" at bounding box center [458, 230] width 30 height 9
click at [140, 275] on link "10" at bounding box center [139, 275] width 9 height 9
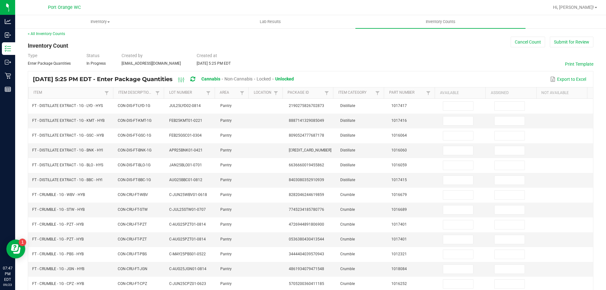
scroll to position [0, 0]
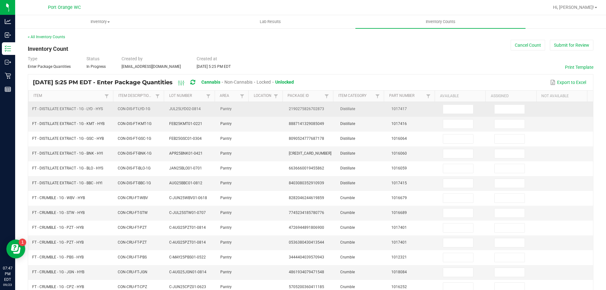
click at [459, 103] on td at bounding box center [464, 109] width 51 height 15
click at [455, 116] on td at bounding box center [464, 109] width 51 height 15
click at [457, 112] on input at bounding box center [458, 109] width 30 height 9
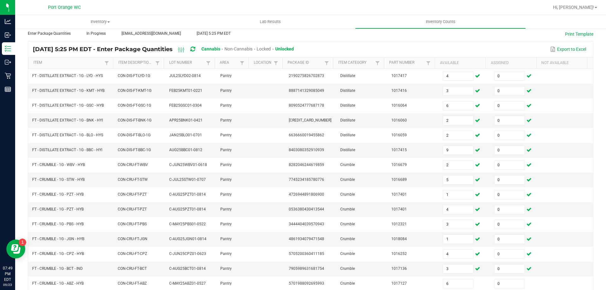
scroll to position [144, 0]
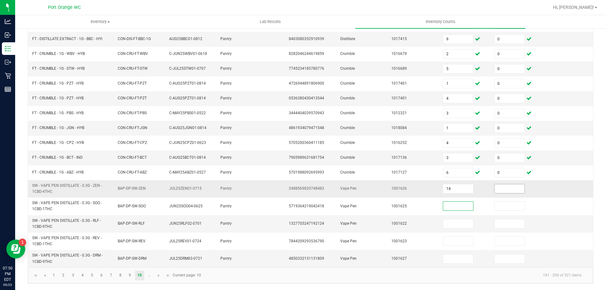
click at [500, 190] on input at bounding box center [509, 188] width 30 height 9
click at [159, 275] on span "Go to the next page" at bounding box center [158, 275] width 5 height 5
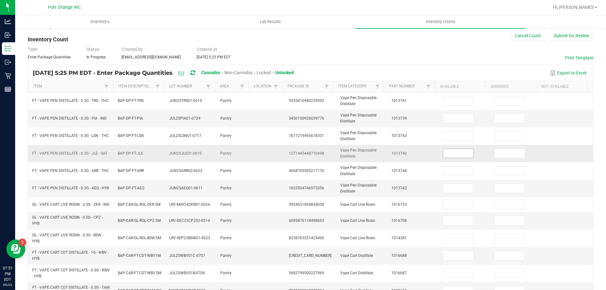
scroll to position [0, 0]
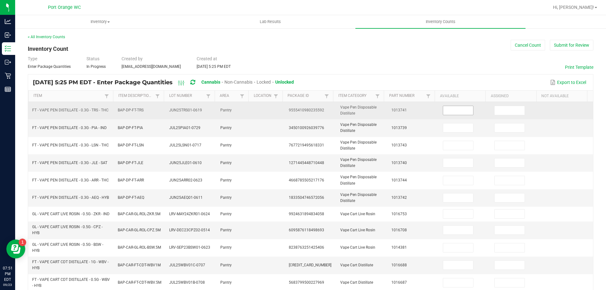
click at [459, 112] on input at bounding box center [458, 110] width 30 height 9
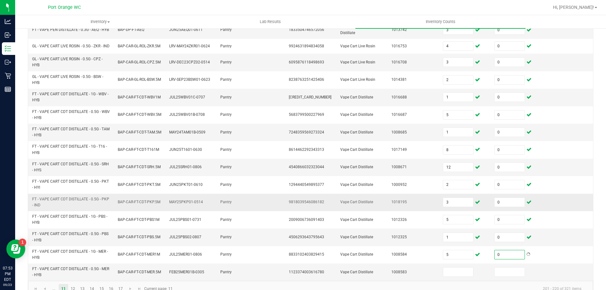
scroll to position [184, 0]
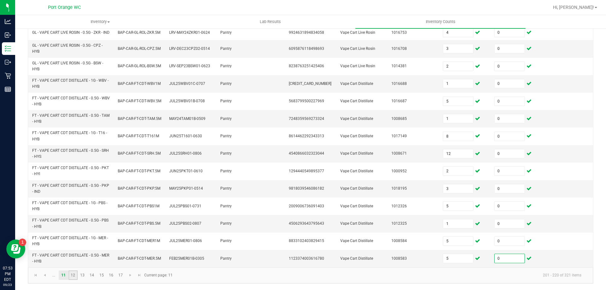
click at [73, 275] on link "12" at bounding box center [72, 274] width 9 height 9
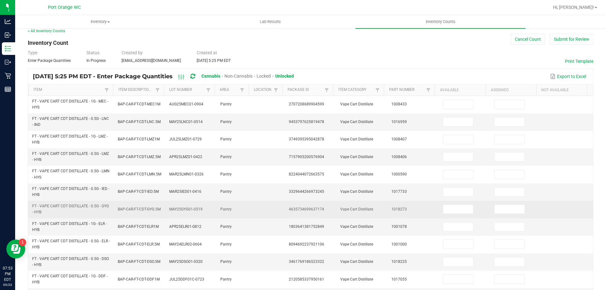
scroll to position [0, 0]
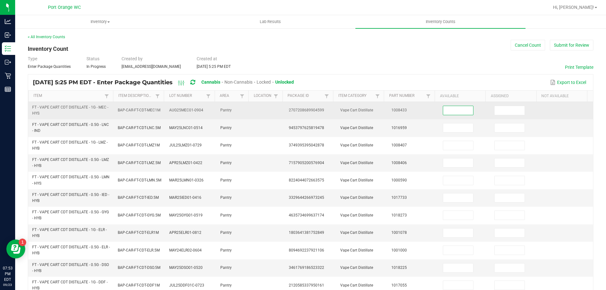
click at [448, 112] on input at bounding box center [458, 110] width 30 height 9
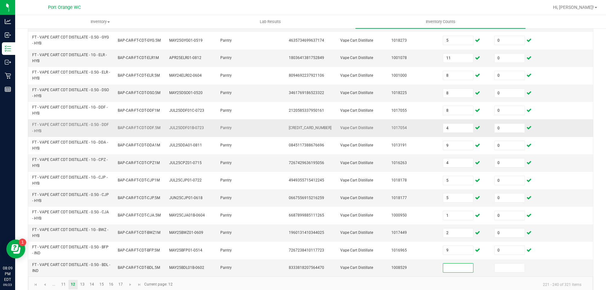
scroll to position [184, 0]
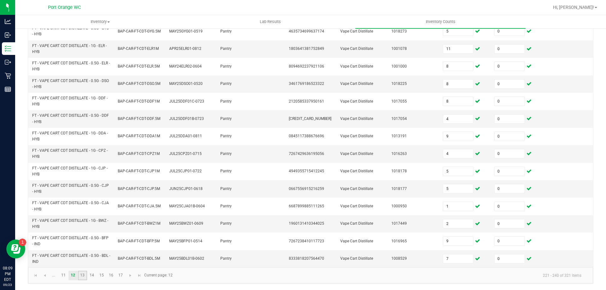
click at [79, 278] on link "13" at bounding box center [82, 275] width 9 height 9
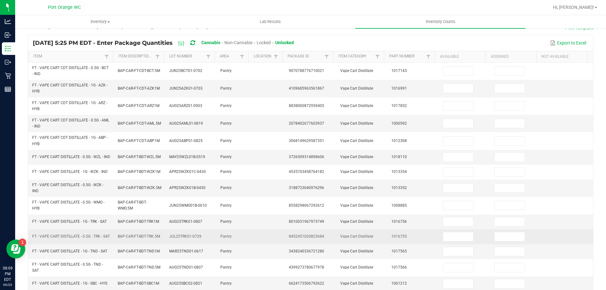
scroll to position [0, 0]
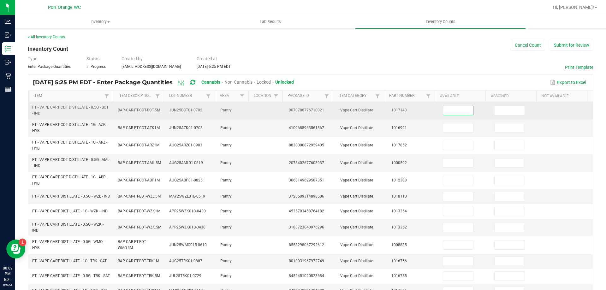
click at [450, 110] on input at bounding box center [458, 110] width 30 height 9
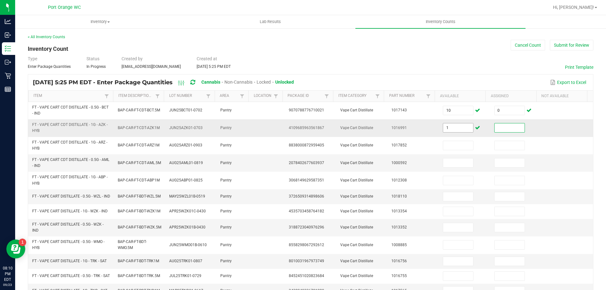
click at [456, 129] on input "1" at bounding box center [458, 127] width 30 height 9
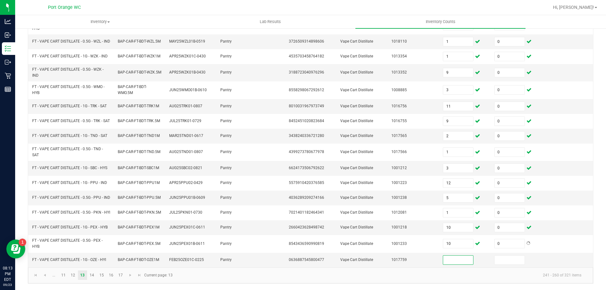
scroll to position [166, 0]
click at [89, 272] on link "14" at bounding box center [91, 274] width 9 height 9
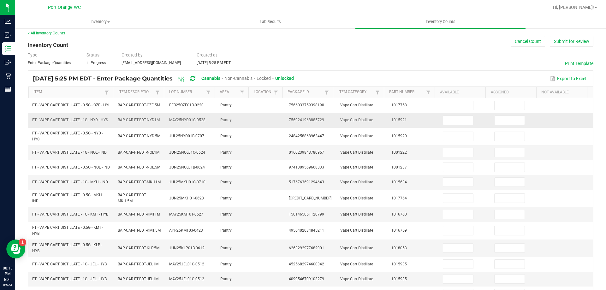
scroll to position [0, 0]
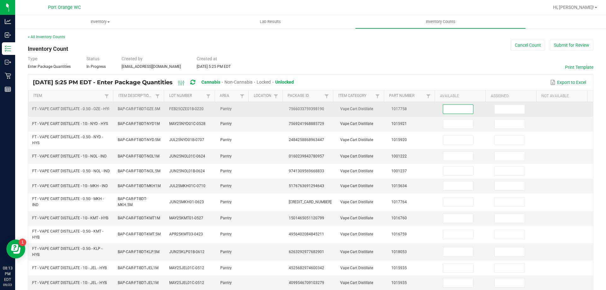
click at [443, 108] on input at bounding box center [458, 109] width 30 height 9
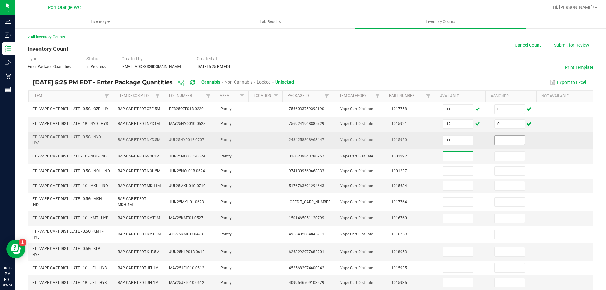
click at [497, 142] on input at bounding box center [509, 140] width 30 height 9
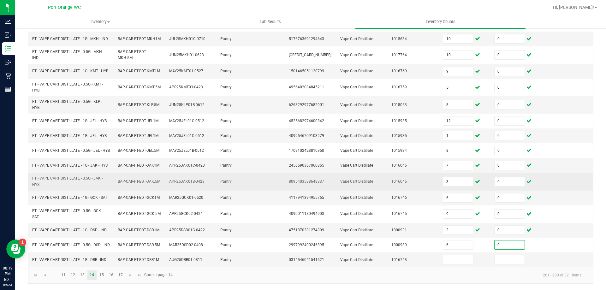
scroll to position [160, 0]
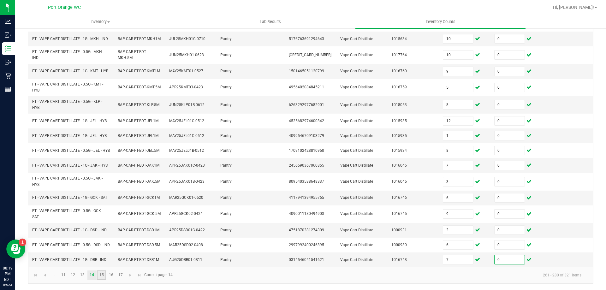
click at [106, 276] on link "15" at bounding box center [101, 274] width 9 height 9
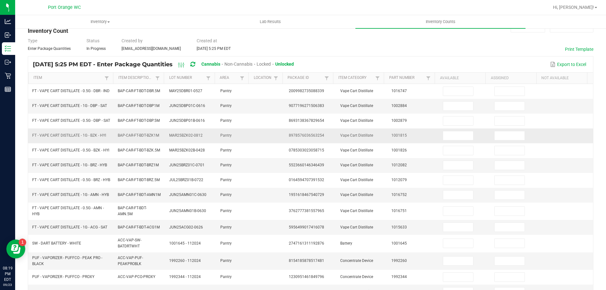
scroll to position [0, 0]
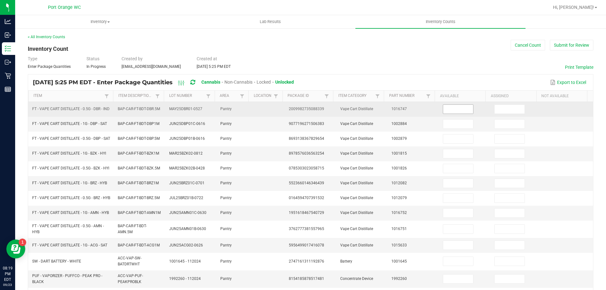
click at [443, 110] on input at bounding box center [458, 109] width 30 height 9
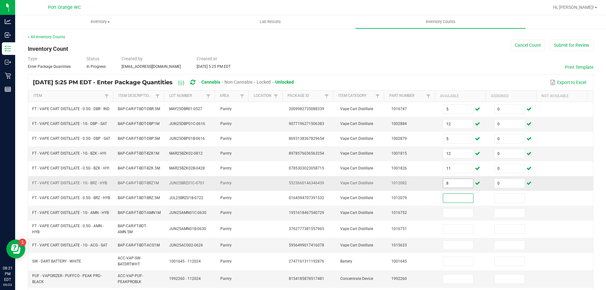
click at [457, 188] on input "8" at bounding box center [458, 183] width 30 height 9
click at [450, 217] on input "6" at bounding box center [458, 212] width 30 height 9
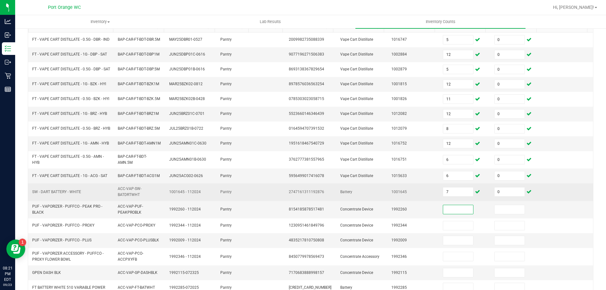
scroll to position [70, 0]
click at [439, 200] on td "7" at bounding box center [464, 191] width 51 height 17
click at [447, 196] on input "7" at bounding box center [458, 191] width 30 height 9
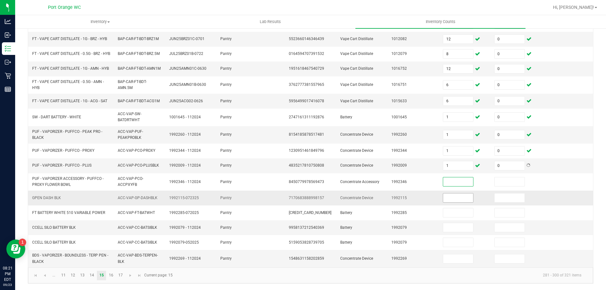
scroll to position [157, 0]
click at [110, 279] on link "16" at bounding box center [110, 275] width 9 height 9
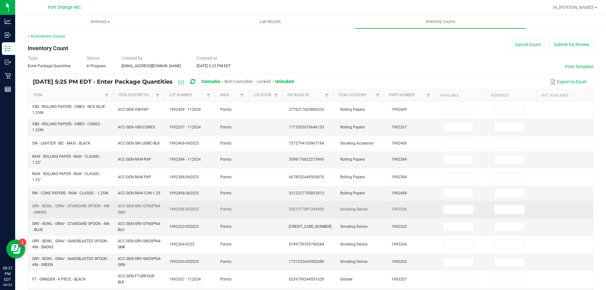
scroll to position [0, 0]
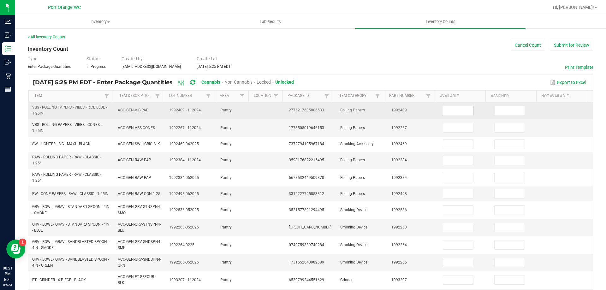
click at [443, 106] on span at bounding box center [458, 110] width 31 height 9
click at [443, 109] on input at bounding box center [458, 110] width 30 height 9
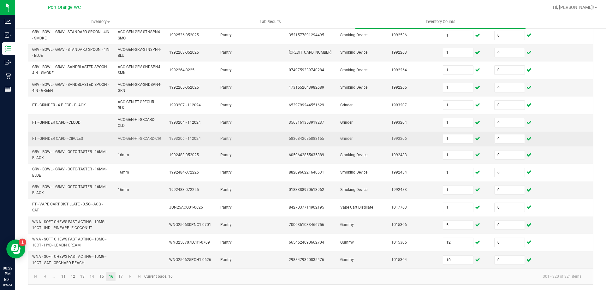
scroll to position [179, 0]
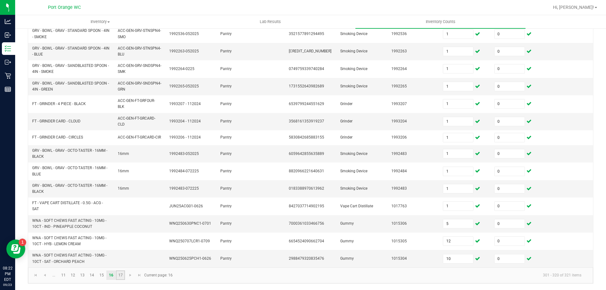
click at [118, 276] on link "17" at bounding box center [120, 274] width 9 height 9
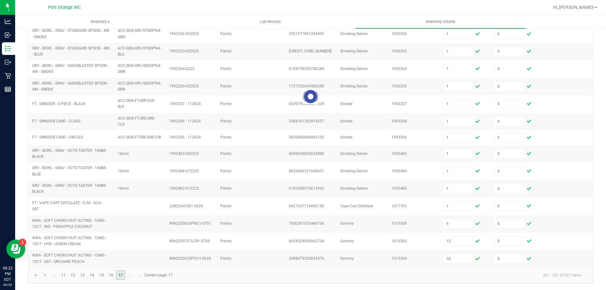
scroll to position [0, 0]
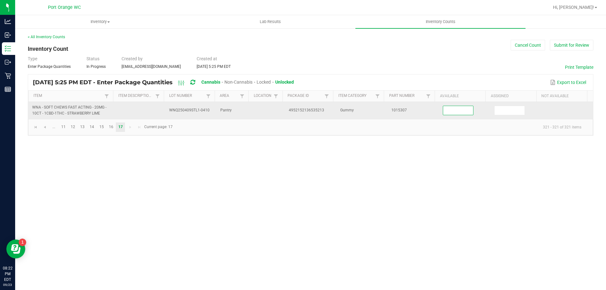
click at [451, 109] on input at bounding box center [458, 110] width 30 height 9
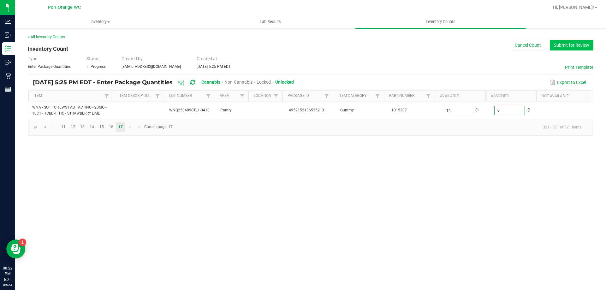
click at [568, 50] on div "< All Inventory Counts Inventory Count Cancel Count Submit for Review Type Ente…" at bounding box center [310, 85] width 565 height 102
click at [569, 44] on button "Submit for Review" at bounding box center [571, 45] width 44 height 11
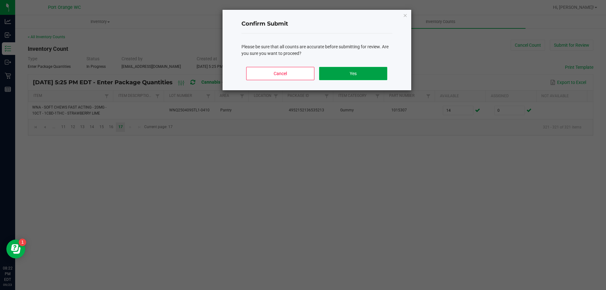
click at [367, 78] on button "Yes" at bounding box center [353, 73] width 68 height 13
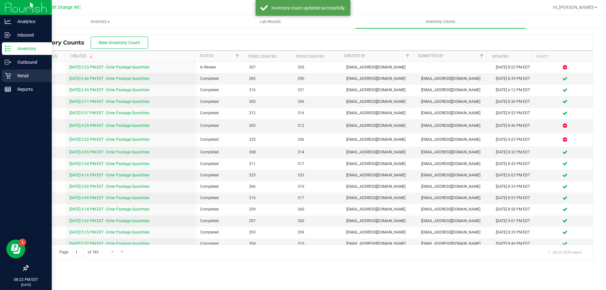
click at [11, 77] on icon at bounding box center [8, 76] width 6 height 6
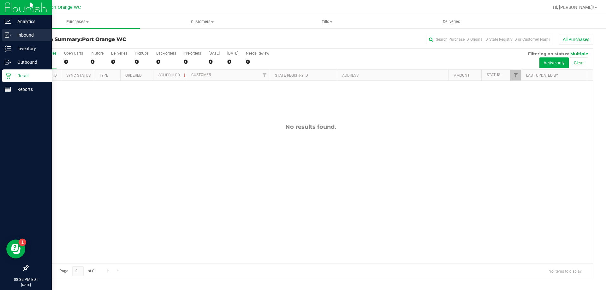
click at [28, 37] on p "Inbound" at bounding box center [30, 35] width 38 height 8
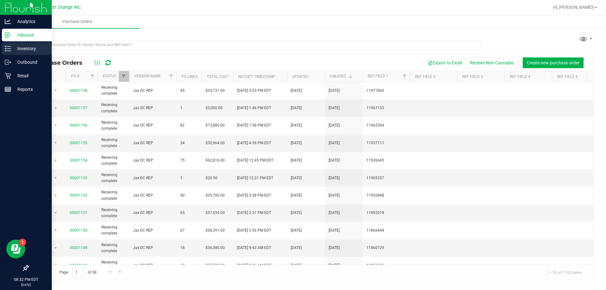
click at [8, 53] on div "Inventory" at bounding box center [27, 48] width 50 height 13
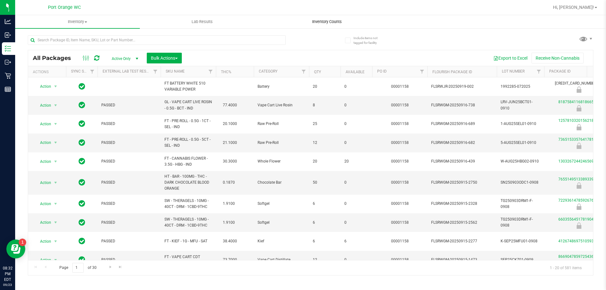
click at [325, 21] on span "Inventory Counts" at bounding box center [326, 22] width 47 height 6
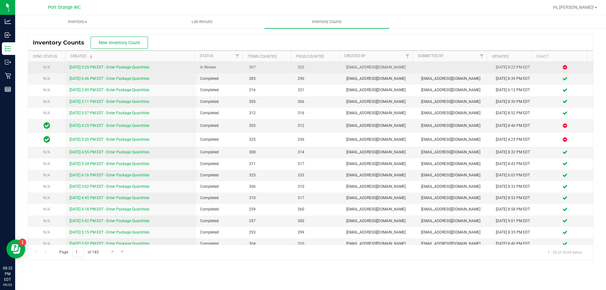
click at [126, 70] on div "[DATE] 5:25 PM EDT - Enter Package Quantities" at bounding box center [130, 67] width 123 height 6
click at [126, 68] on link "[DATE] 5:25 PM EDT - Enter Package Quantities" at bounding box center [109, 67] width 80 height 4
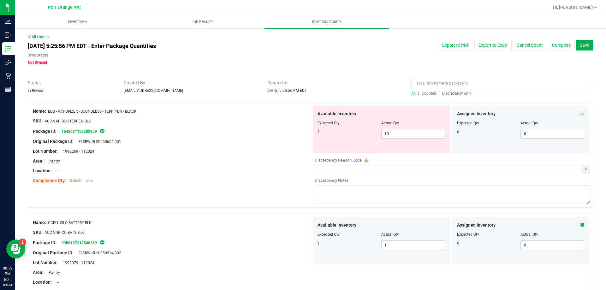
click at [579, 112] on icon at bounding box center [581, 113] width 4 height 4
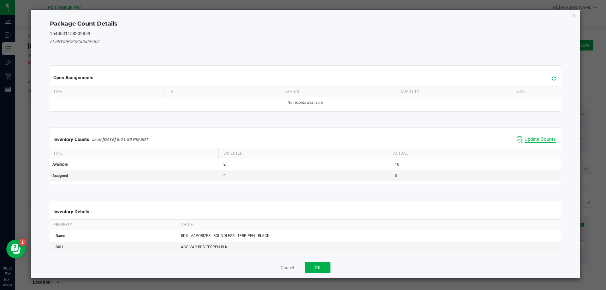
click at [545, 136] on span "Update Counts" at bounding box center [539, 139] width 31 height 6
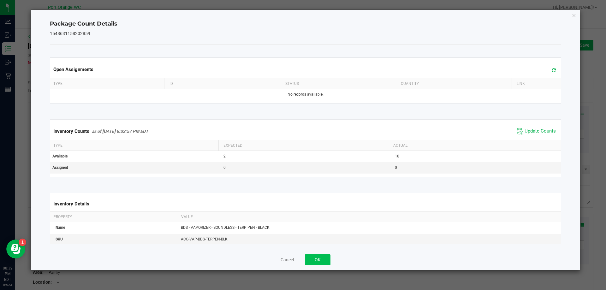
drag, startPoint x: 334, startPoint y: 259, endPoint x: 329, endPoint y: 259, distance: 5.1
click at [334, 259] on div "Cancel OK" at bounding box center [305, 259] width 511 height 21
click at [322, 258] on button "OK" at bounding box center [318, 259] width 26 height 11
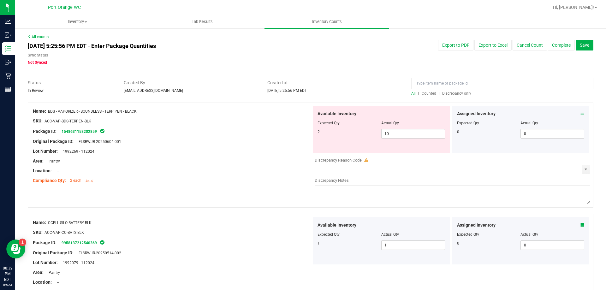
click at [401, 139] on div "Available Inventory Expected Qty Actual Qty 2 10 10" at bounding box center [381, 129] width 137 height 47
click at [401, 138] on span "10 10" at bounding box center [413, 133] width 64 height 9
click at [401, 137] on input "10" at bounding box center [412, 133] width 63 height 9
click at [296, 141] on div "Original Package ID: FLSRWJR-20250604-001" at bounding box center [172, 141] width 278 height 7
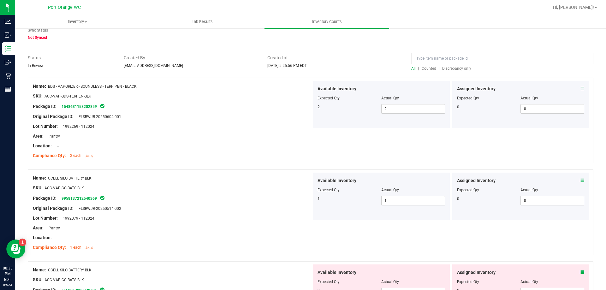
scroll to position [95, 0]
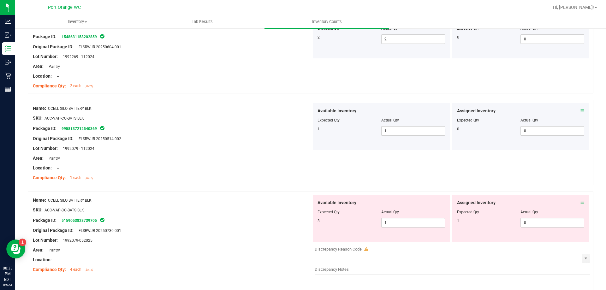
drag, startPoint x: 585, startPoint y: 201, endPoint x: 579, endPoint y: 201, distance: 5.7
click at [585, 201] on div "Name: CCELL SILO BATTERY BLK SKU: ACC-VAP-CC-BATSIBLK Package ID: 5159053828739…" at bounding box center [310, 243] width 565 height 105
click at [579, 201] on icon at bounding box center [581, 202] width 4 height 4
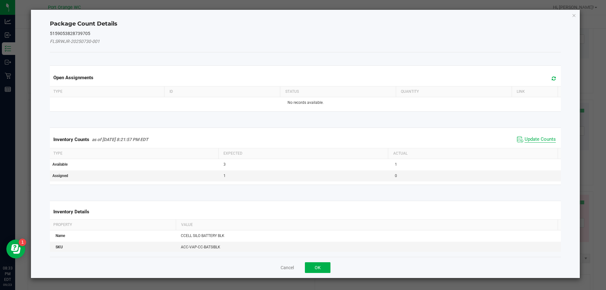
click at [538, 139] on span "Update Counts" at bounding box center [539, 139] width 31 height 6
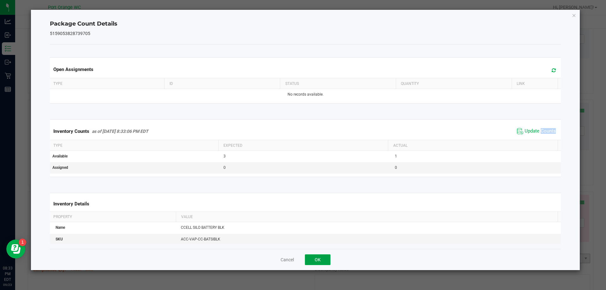
click at [324, 261] on button "OK" at bounding box center [318, 259] width 26 height 11
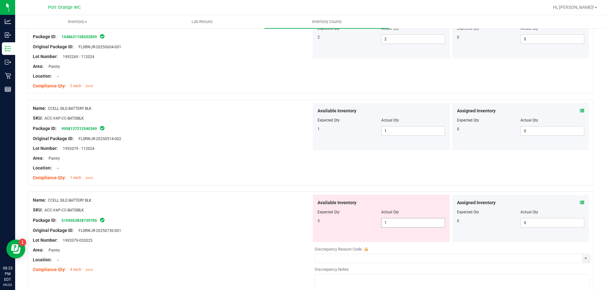
click at [405, 223] on span "1 1" at bounding box center [413, 222] width 64 height 9
drag, startPoint x: 405, startPoint y: 223, endPoint x: 150, endPoint y: 209, distance: 255.8
click at [400, 223] on input "1" at bounding box center [412, 222] width 63 height 9
drag, startPoint x: 151, startPoint y: 208, endPoint x: 158, endPoint y: 206, distance: 7.3
click at [158, 207] on div "SKU: ACC-VAP-CC-BATSIBLK" at bounding box center [172, 210] width 278 height 7
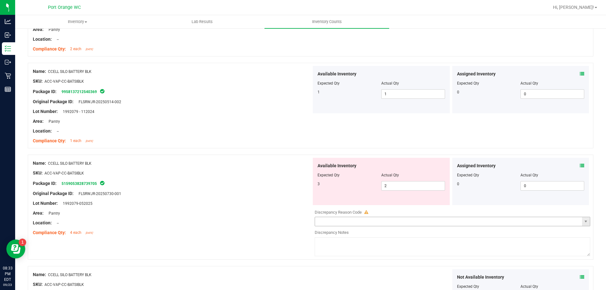
scroll to position [189, 0]
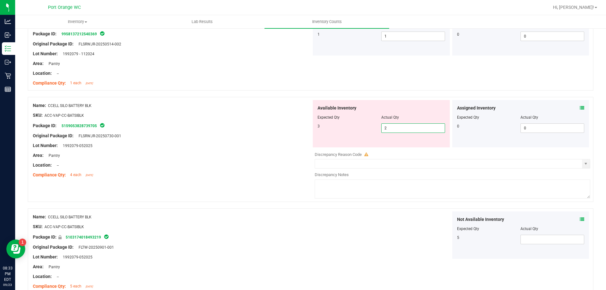
click at [388, 126] on span "2 2" at bounding box center [413, 127] width 64 height 9
click at [388, 126] on input "2" at bounding box center [412, 128] width 63 height 9
click at [150, 153] on div "Area: Pantry" at bounding box center [172, 155] width 278 height 7
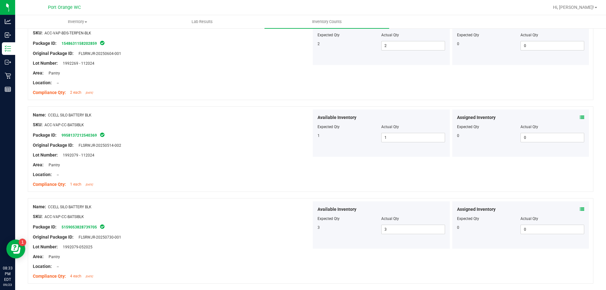
scroll to position [0, 0]
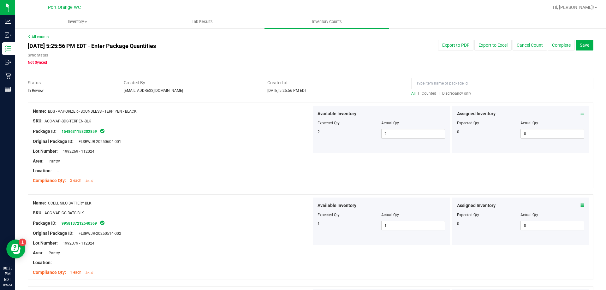
click at [453, 94] on span "Discrepancy only" at bounding box center [456, 93] width 29 height 4
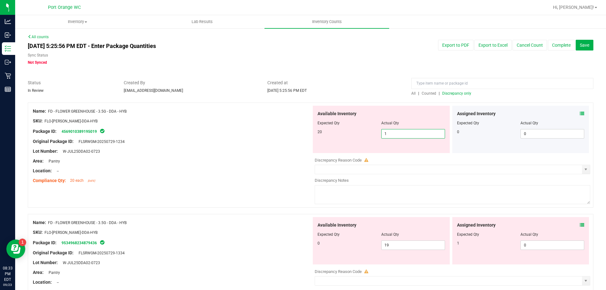
click at [395, 133] on span "1 1" at bounding box center [413, 133] width 64 height 9
click at [395, 133] on input "1" at bounding box center [412, 133] width 63 height 9
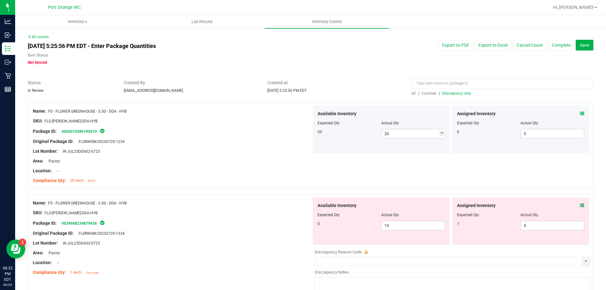
click at [199, 99] on div at bounding box center [310, 99] width 565 height 6
click at [579, 205] on icon at bounding box center [581, 205] width 4 height 4
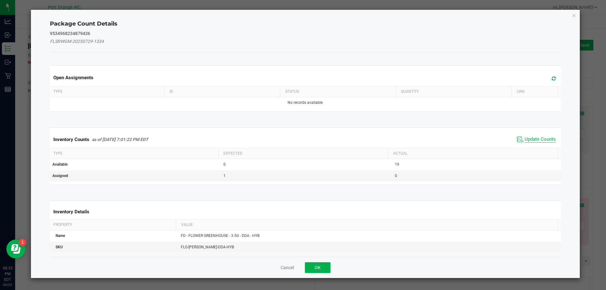
click at [531, 137] on span "Update Counts" at bounding box center [539, 139] width 31 height 6
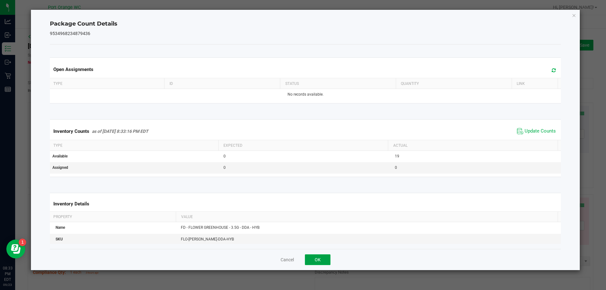
click at [322, 255] on button "OK" at bounding box center [318, 259] width 26 height 11
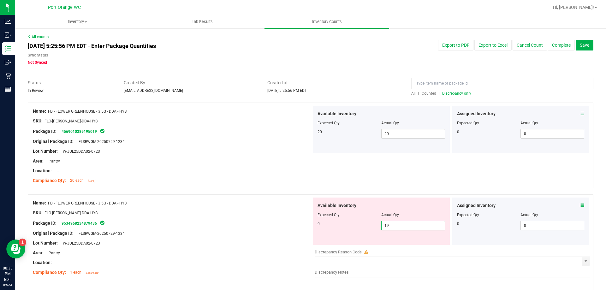
click at [408, 225] on span "19 19" at bounding box center [413, 225] width 64 height 9
click at [408, 225] on input "19" at bounding box center [412, 225] width 63 height 9
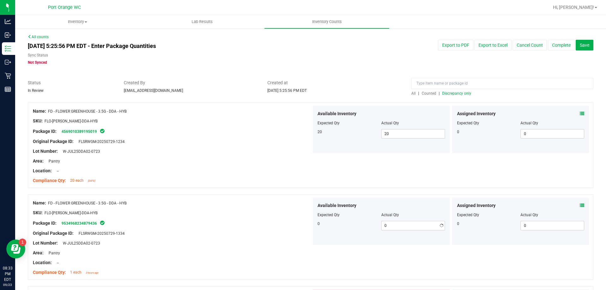
click at [264, 196] on div "Name: FD - FLOWER GREENHOUSE - 3.5G - DDA - HYB SKU: FLO-BUD-FD-DDA-HYB Package…" at bounding box center [310, 236] width 565 height 85
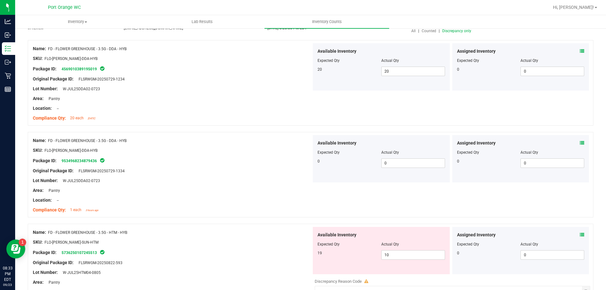
scroll to position [63, 0]
click at [400, 253] on span "10 10" at bounding box center [413, 253] width 64 height 9
click at [400, 253] on input "10" at bounding box center [412, 254] width 63 height 9
click at [282, 209] on div "Compliance Qty: 1 each 3 hours ago" at bounding box center [172, 209] width 278 height 7
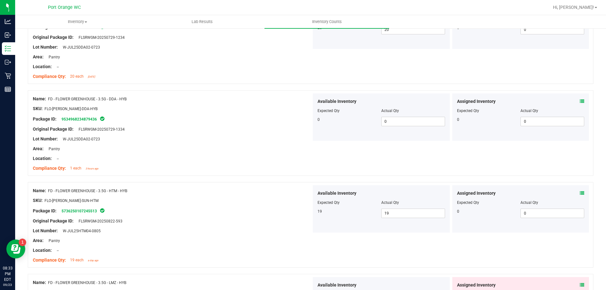
scroll to position [158, 0]
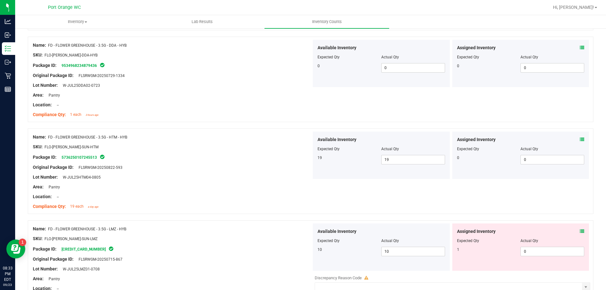
click at [579, 231] on icon at bounding box center [581, 231] width 4 height 4
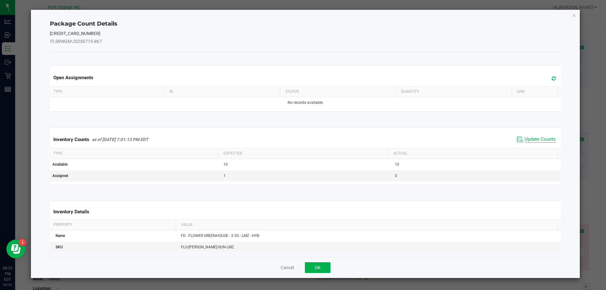
click at [536, 139] on span "Update Counts" at bounding box center [539, 139] width 31 height 6
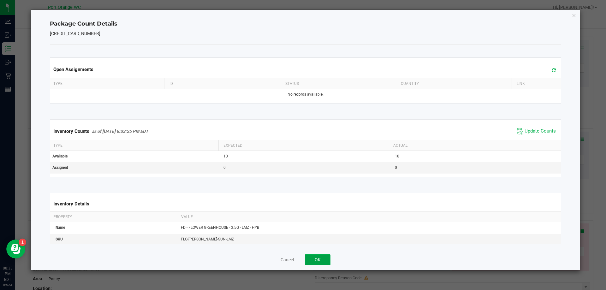
drag, startPoint x: 311, startPoint y: 261, endPoint x: 330, endPoint y: 261, distance: 18.6
click at [313, 260] on button "OK" at bounding box center [318, 259] width 26 height 11
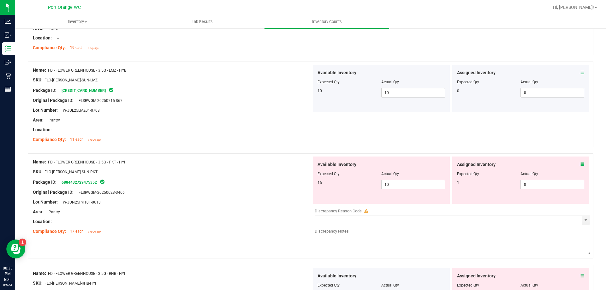
scroll to position [347, 0]
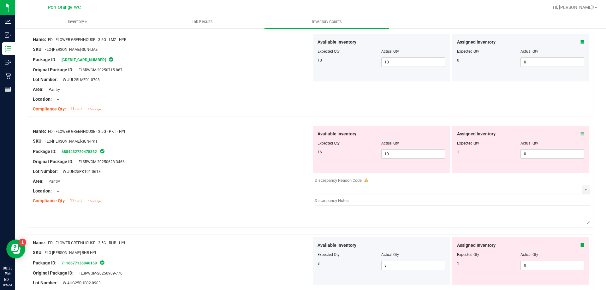
click at [579, 133] on icon at bounding box center [581, 134] width 4 height 4
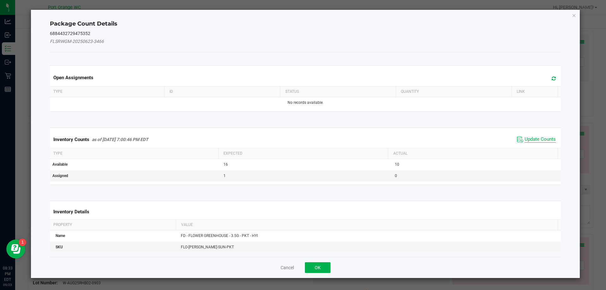
click at [535, 136] on span "Update Counts" at bounding box center [539, 139] width 31 height 6
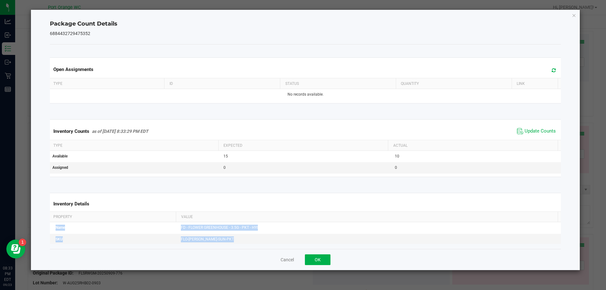
drag, startPoint x: 335, startPoint y: 249, endPoint x: 331, endPoint y: 255, distance: 7.4
click at [333, 253] on div "Package Count Details 6884432729475352 Open Assignments Type ID Status Quantity…" at bounding box center [305, 140] width 549 height 260
click at [331, 255] on div "Cancel OK" at bounding box center [305, 259] width 511 height 21
click at [324, 255] on div "Cancel OK" at bounding box center [305, 259] width 511 height 21
click at [325, 258] on button "OK" at bounding box center [318, 259] width 26 height 11
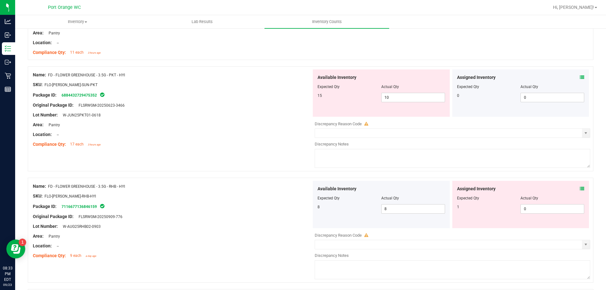
scroll to position [410, 0]
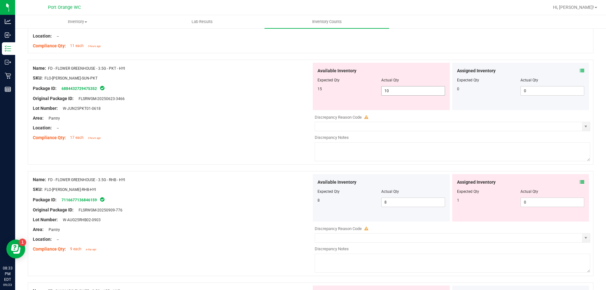
drag, startPoint x: 403, startPoint y: 82, endPoint x: 405, endPoint y: 86, distance: 5.0
click at [403, 85] on div "Available Inventory Expected Qty Actual Qty 15 10 10" at bounding box center [381, 86] width 137 height 47
click at [405, 87] on span "10 10" at bounding box center [413, 90] width 64 height 9
drag, startPoint x: 250, startPoint y: 95, endPoint x: 433, endPoint y: 141, distance: 188.5
click at [253, 95] on ng-container "Original Package ID: FLSRWGM-20250623-3466" at bounding box center [172, 97] width 278 height 10
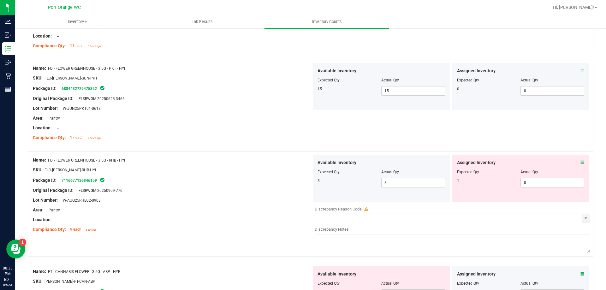
click at [579, 162] on icon at bounding box center [581, 162] width 4 height 4
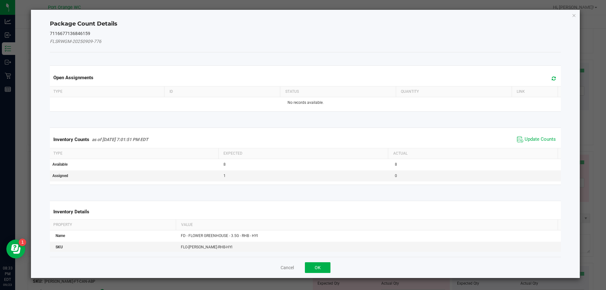
click at [525, 143] on span "Update Counts" at bounding box center [536, 139] width 42 height 9
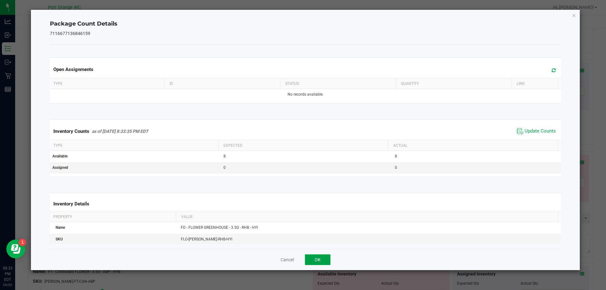
click at [317, 259] on button "OK" at bounding box center [318, 259] width 26 height 11
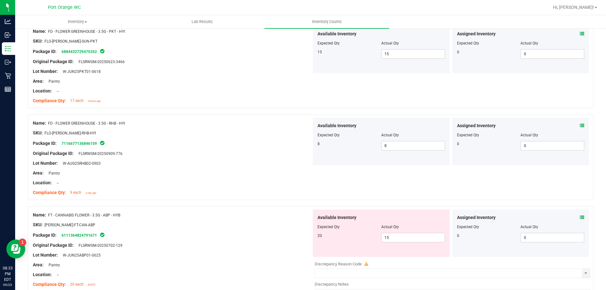
scroll to position [505, 0]
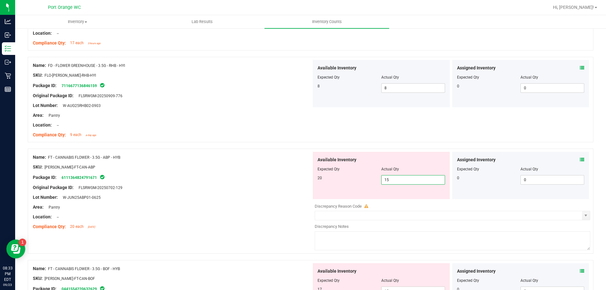
click at [412, 180] on span "15 15" at bounding box center [413, 179] width 64 height 9
click at [412, 180] on input "15" at bounding box center [412, 179] width 63 height 9
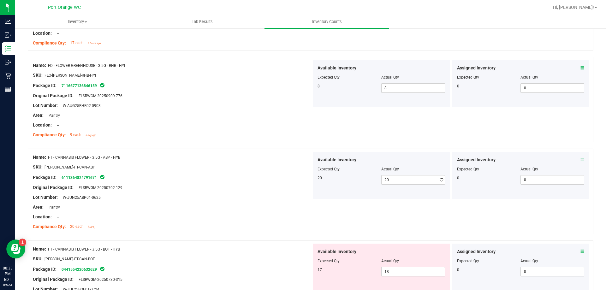
drag, startPoint x: 201, startPoint y: 192, endPoint x: 206, endPoint y: 192, distance: 5.7
click at [203, 192] on div at bounding box center [172, 192] width 278 height 3
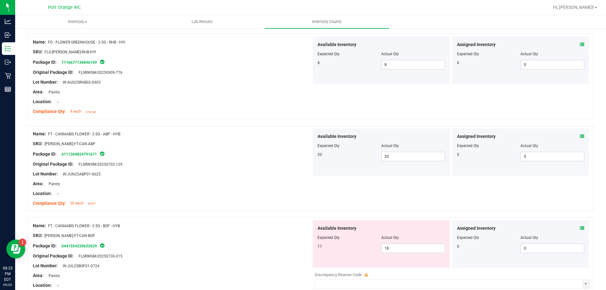
scroll to position [568, 0]
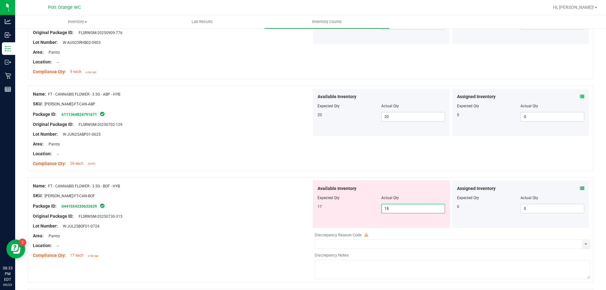
click at [404, 204] on span "18 18" at bounding box center [413, 208] width 64 height 9
click at [404, 204] on input "18" at bounding box center [412, 208] width 63 height 9
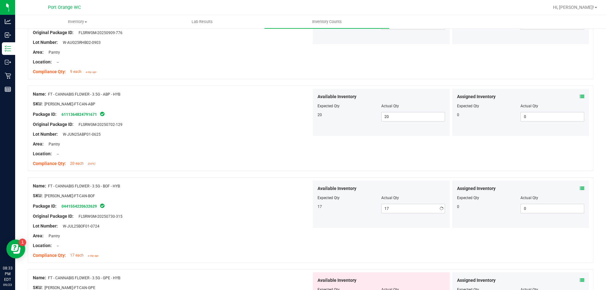
click at [311, 191] on div "Available Inventory Expected Qty Actual Qty 17 17 17" at bounding box center [380, 203] width 139 height 47
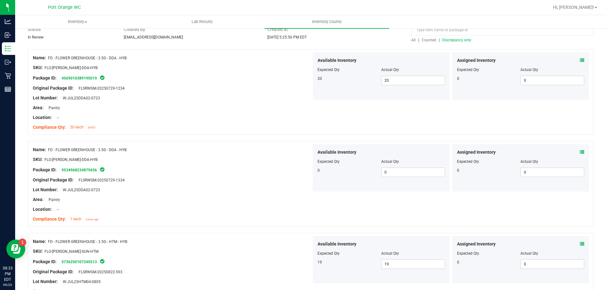
scroll to position [0, 0]
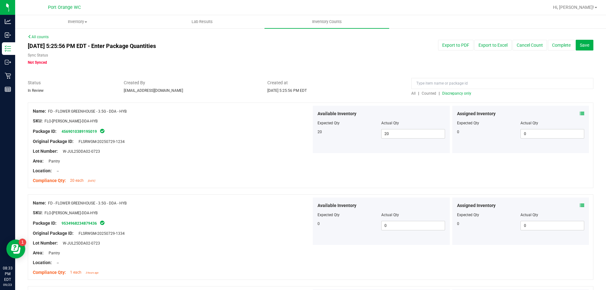
click at [462, 93] on span "Discrepancy only" at bounding box center [456, 93] width 29 height 4
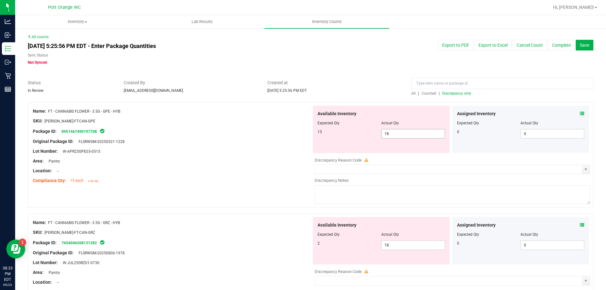
click at [404, 131] on span "18 18" at bounding box center [413, 133] width 64 height 9
click at [404, 131] on input "18" at bounding box center [412, 133] width 63 height 9
click at [405, 135] on input "16" at bounding box center [412, 133] width 63 height 9
click at [313, 132] on div "Available Inventory Expected Qty Actual Qty 15 15 15" at bounding box center [381, 129] width 137 height 47
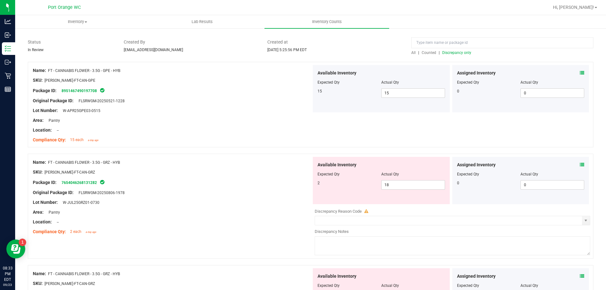
scroll to position [95, 0]
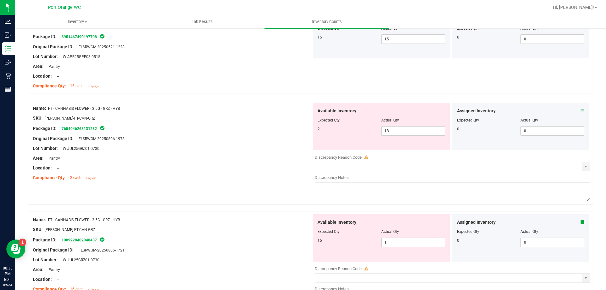
click at [417, 137] on div "Available Inventory Expected Qty Actual Qty 2 18 18" at bounding box center [381, 126] width 137 height 47
click at [418, 123] on div "Actual Qty" at bounding box center [413, 120] width 64 height 6
click at [385, 133] on span "18 18" at bounding box center [413, 130] width 64 height 9
click at [386, 132] on input "18" at bounding box center [412, 130] width 63 height 9
drag, startPoint x: 386, startPoint y: 132, endPoint x: 353, endPoint y: 127, distance: 33.2
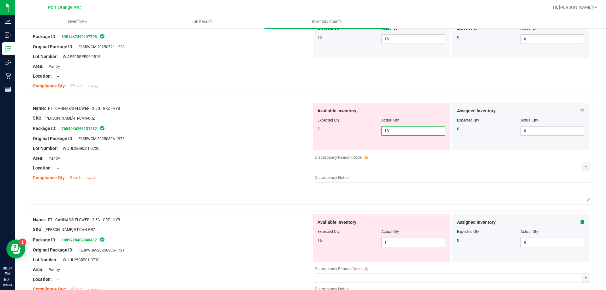
click at [389, 132] on input "18" at bounding box center [412, 130] width 63 height 9
click at [313, 121] on div "Available Inventory Expected Qty Actual Qty 2 2 2" at bounding box center [381, 126] width 137 height 47
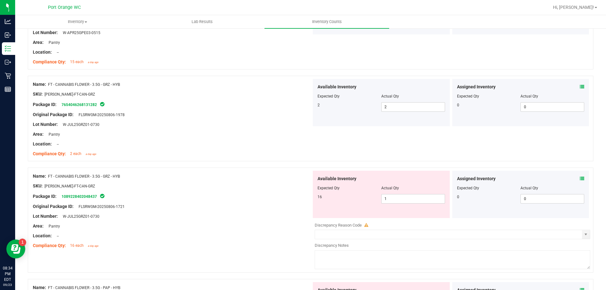
scroll to position [158, 0]
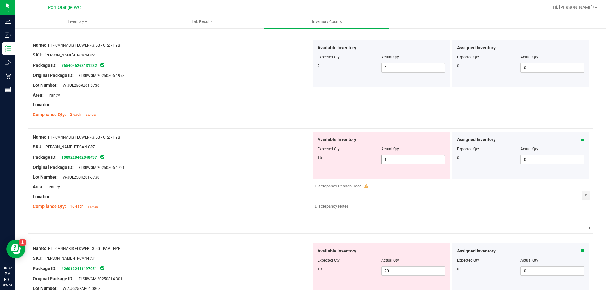
click at [388, 161] on span "1 1" at bounding box center [413, 159] width 64 height 9
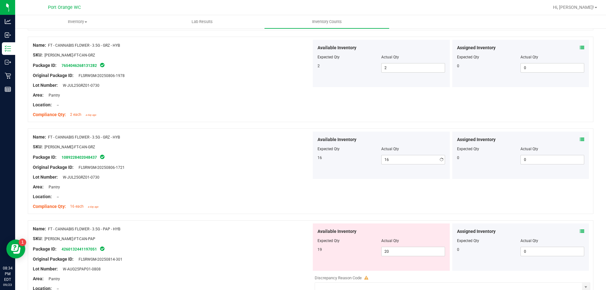
click at [280, 128] on div "Name: FT - CANNABIS FLOWER - 3.5G - GRZ - HYB SKU: FLO-BUD-FT-CAN-GRZ Package I…" at bounding box center [310, 170] width 565 height 85
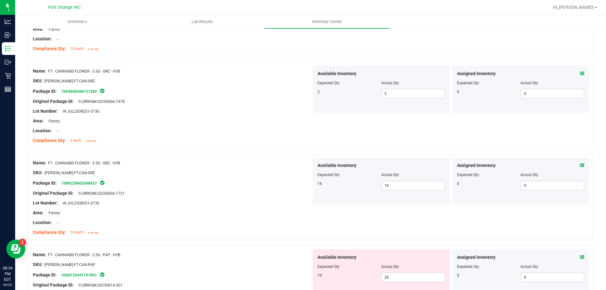
scroll to position [189, 0]
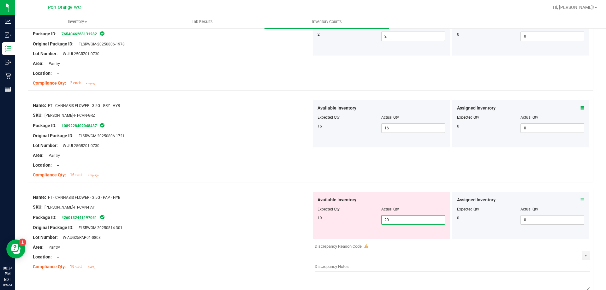
click at [390, 218] on span "20 20" at bounding box center [413, 219] width 64 height 9
click at [390, 218] on input "20" at bounding box center [412, 219] width 63 height 9
click at [267, 208] on div "SKU: FLO-BUD-FT-CAN-PAP" at bounding box center [172, 207] width 278 height 7
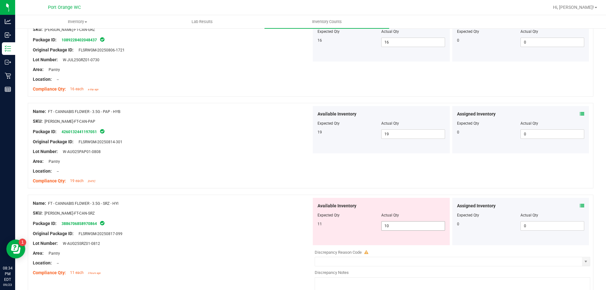
scroll to position [284, 0]
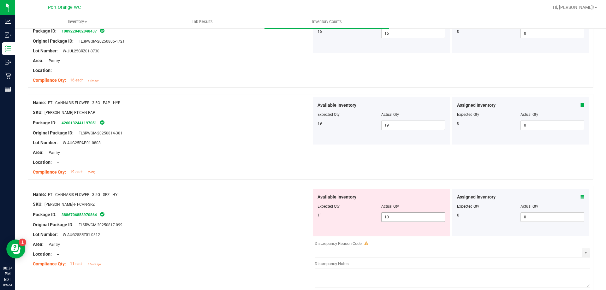
click at [390, 217] on span "10 10" at bounding box center [413, 216] width 64 height 9
click at [234, 184] on div at bounding box center [310, 182] width 565 height 6
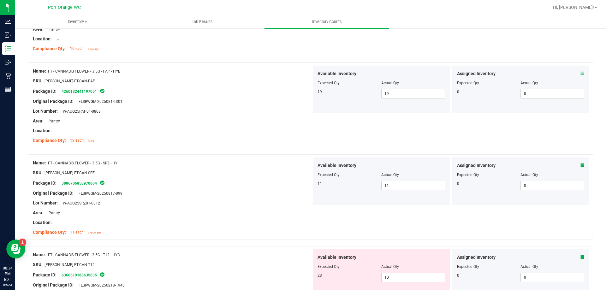
scroll to position [378, 0]
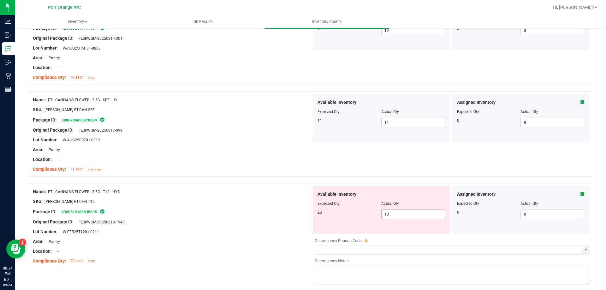
click at [395, 210] on span "10 10" at bounding box center [413, 213] width 64 height 9
click at [396, 210] on input "2" at bounding box center [412, 214] width 63 height 9
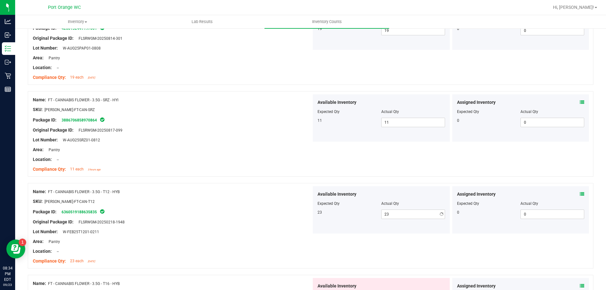
drag, startPoint x: 292, startPoint y: 192, endPoint x: 297, endPoint y: 196, distance: 6.0
click at [293, 191] on div "Name: FT - CANNABIS FLOWER - 3.5G - T12 - HYB" at bounding box center [172, 191] width 278 height 7
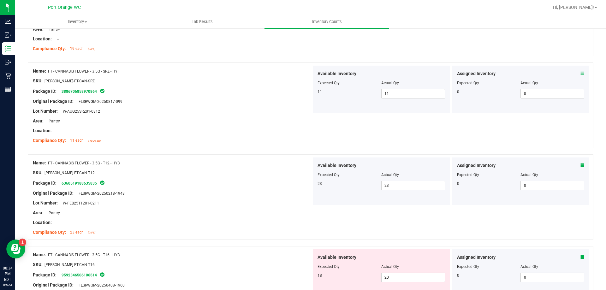
scroll to position [473, 0]
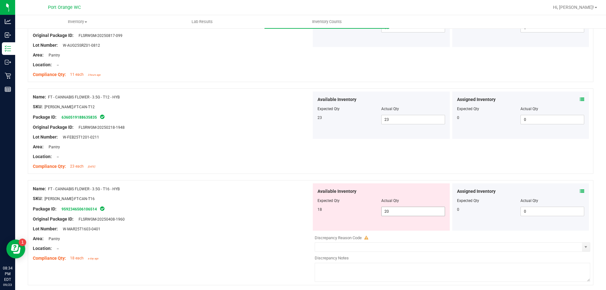
click at [407, 212] on span "20 20" at bounding box center [413, 211] width 64 height 9
drag, startPoint x: 407, startPoint y: 211, endPoint x: 361, endPoint y: 207, distance: 45.6
click at [407, 211] on input "20" at bounding box center [412, 211] width 63 height 9
drag, startPoint x: 217, startPoint y: 191, endPoint x: 236, endPoint y: 195, distance: 19.9
click at [219, 191] on div "Name: FT - CANNABIS FLOWER - 3.5G - T16 - HYB" at bounding box center [172, 188] width 278 height 7
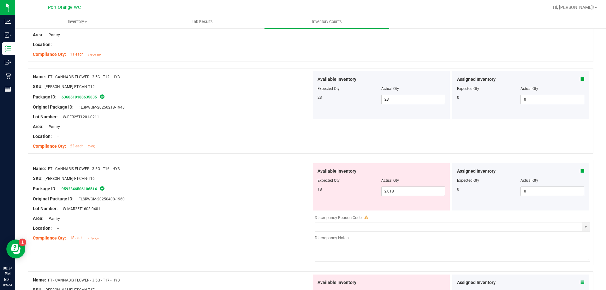
scroll to position [505, 0]
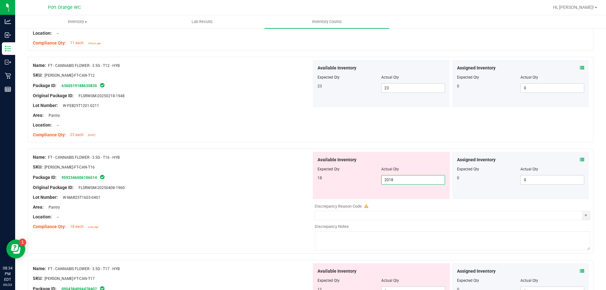
click at [399, 179] on span "2,018 2018" at bounding box center [413, 179] width 64 height 9
click at [398, 179] on input "2018" at bounding box center [412, 179] width 63 height 9
click at [235, 183] on div at bounding box center [172, 182] width 278 height 3
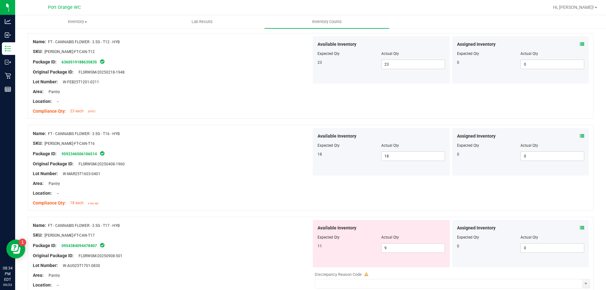
scroll to position [568, 0]
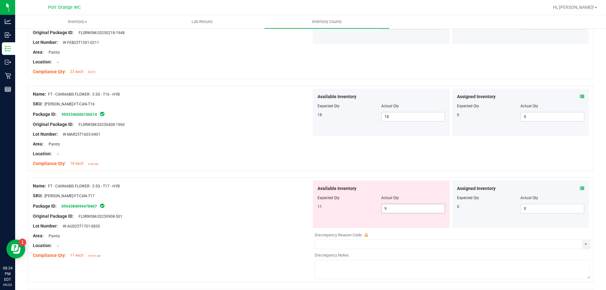
click at [391, 205] on span "9 9" at bounding box center [413, 208] width 64 height 9
drag, startPoint x: 391, startPoint y: 205, endPoint x: 274, endPoint y: 182, distance: 119.6
click at [388, 204] on span "9 9" at bounding box center [413, 208] width 64 height 9
click at [270, 181] on div "Name: FT - CANNABIS FLOWER - 3.5G - T17 - HYB SKU: FLO-BUD-FT-CAN-T17 Package I…" at bounding box center [172, 220] width 278 height 80
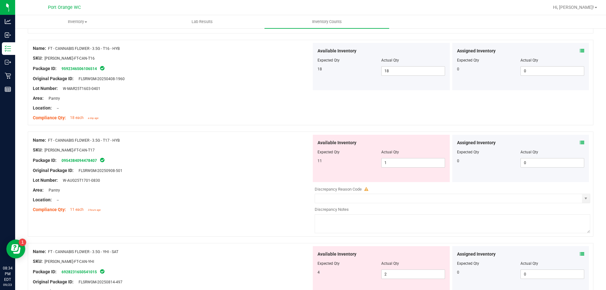
scroll to position [662, 0]
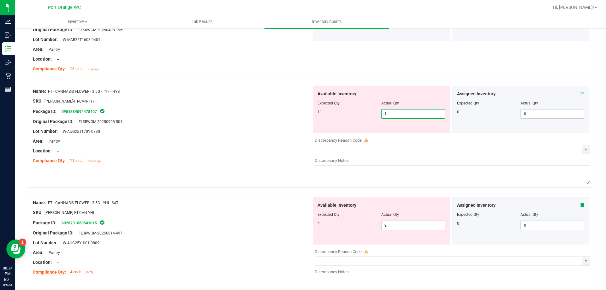
drag, startPoint x: 399, startPoint y: 117, endPoint x: 372, endPoint y: 122, distance: 27.4
click at [399, 117] on span "1 1" at bounding box center [413, 113] width 64 height 9
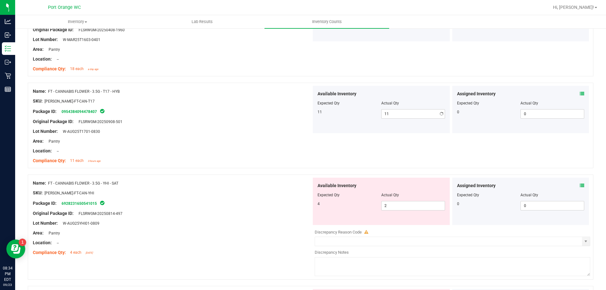
click at [267, 149] on div "Location: --" at bounding box center [172, 151] width 278 height 7
click at [392, 205] on span "2 2" at bounding box center [413, 205] width 64 height 9
click at [377, 203] on div "4" at bounding box center [349, 204] width 64 height 6
click at [409, 206] on span "2 2" at bounding box center [413, 205] width 64 height 9
click at [409, 206] on input "2" at bounding box center [412, 205] width 63 height 9
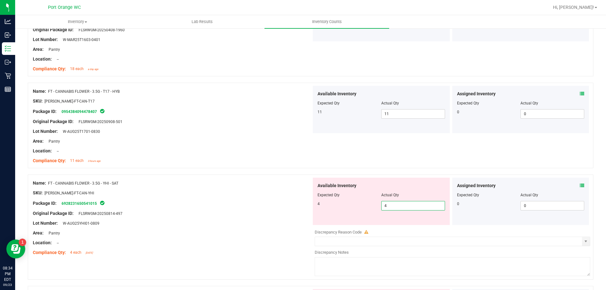
click at [272, 208] on div at bounding box center [172, 208] width 278 height 3
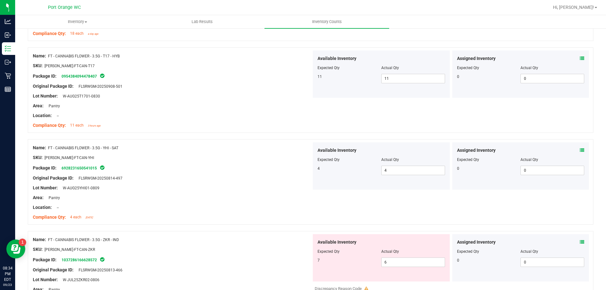
scroll to position [725, 0]
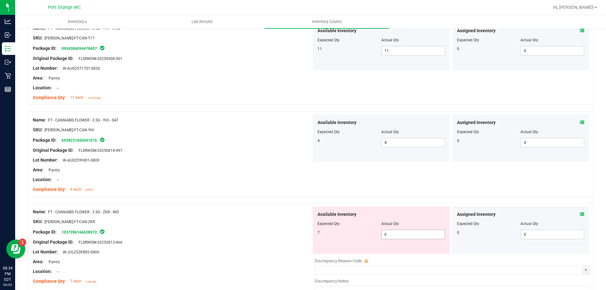
click at [396, 231] on span "6 6" at bounding box center [413, 234] width 64 height 9
click at [0, 0] on input "6" at bounding box center [0, 0] width 0 height 0
click at [270, 205] on div "Name: FT - CANNABIS FLOWER - 3.5G - ZKR - IND SKU: FLO-BUD-FT-CAN-ZKR Package I…" at bounding box center [310, 255] width 565 height 105
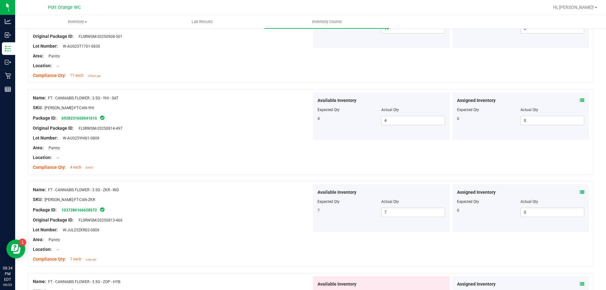
scroll to position [789, 0]
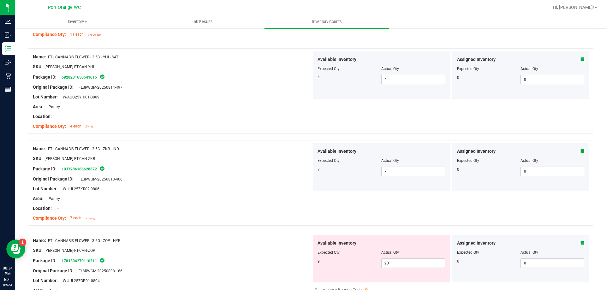
click at [399, 273] on div "Available Inventory Expected Qty Actual Qty 9 20 20" at bounding box center [381, 258] width 137 height 47
click at [399, 265] on span "20 20" at bounding box center [413, 262] width 64 height 9
click at [399, 265] on input "20" at bounding box center [412, 263] width 63 height 9
drag, startPoint x: 234, startPoint y: 221, endPoint x: 246, endPoint y: 220, distance: 11.7
click at [237, 220] on div "Name: FT - CANNABIS FLOWER - 3.5G - ZKR - IND SKU: FLO-BUD-FT-CAN-ZKR Package I…" at bounding box center [172, 183] width 278 height 80
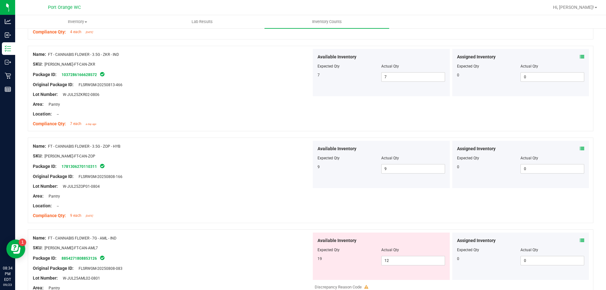
scroll to position [883, 0]
click at [389, 261] on span "12 12" at bounding box center [413, 259] width 64 height 9
click at [389, 261] on input "12" at bounding box center [412, 260] width 63 height 9
click at [268, 184] on div "Lot Number: W-JUL25ZOP01-0804" at bounding box center [172, 186] width 278 height 7
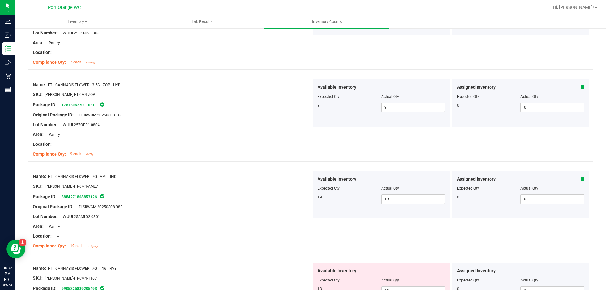
scroll to position [1009, 0]
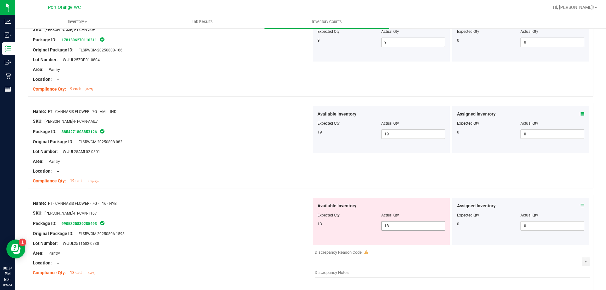
click at [403, 230] on span "18 18" at bounding box center [413, 225] width 64 height 9
click at [405, 225] on input "18" at bounding box center [412, 225] width 63 height 9
click at [405, 225] on input "1" at bounding box center [412, 225] width 63 height 9
click at [281, 184] on div "Name: FT - CANNABIS FLOWER - 7G - AML - IND SKU: FLO-BUD-FT-CAN-AML7 Package ID…" at bounding box center [172, 146] width 278 height 80
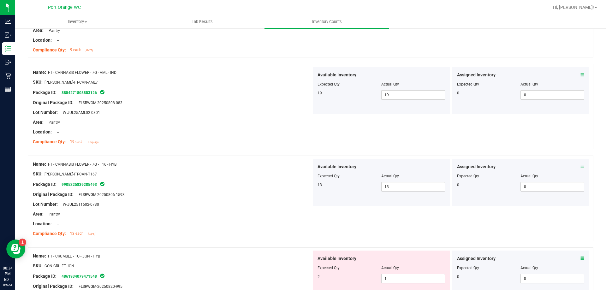
scroll to position [1104, 0]
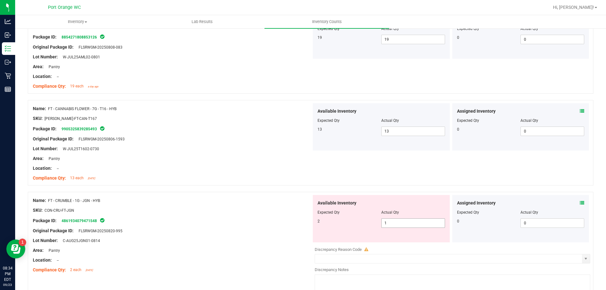
click at [400, 225] on span "1 1" at bounding box center [413, 222] width 64 height 9
click at [400, 225] on input "1" at bounding box center [412, 223] width 63 height 9
drag, startPoint x: 230, startPoint y: 198, endPoint x: 235, endPoint y: 196, distance: 5.2
click at [234, 196] on div "Name: FT - CRUMBLE - 1G - JGN - HYB SKU: CON-CRU-FT-JGN Package ID: 48619340794…" at bounding box center [172, 235] width 278 height 80
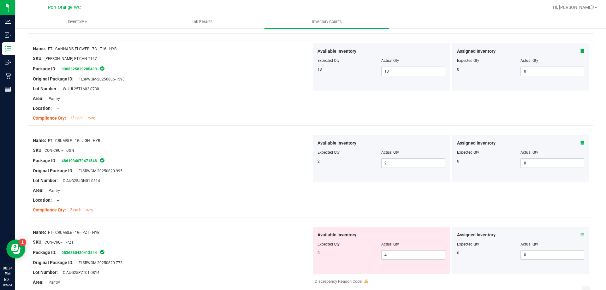
scroll to position [1199, 0]
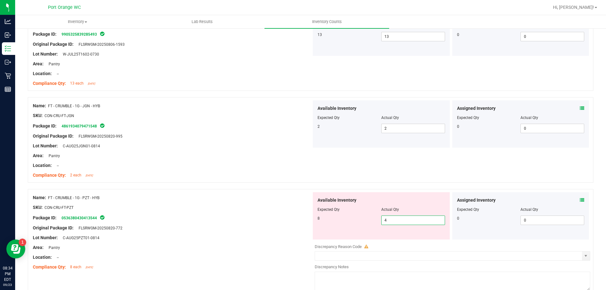
click at [389, 223] on span "4 4" at bounding box center [413, 219] width 64 height 9
click at [389, 223] on input "4" at bounding box center [412, 220] width 63 height 9
click at [263, 182] on div "Name: FT - CRUMBLE - 1G - JGN - HYB SKU: CON-CRU-FT-JGN Package ID: 48619340794…" at bounding box center [310, 139] width 565 height 85
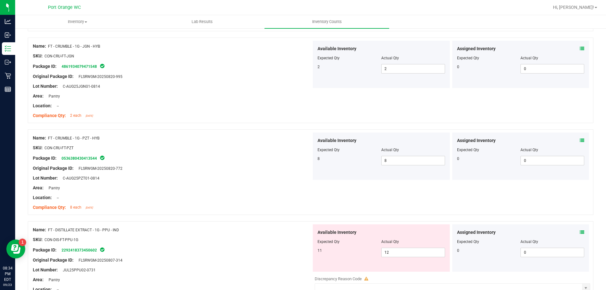
scroll to position [1293, 0]
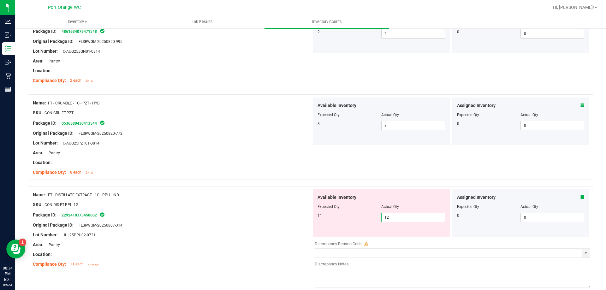
click at [404, 218] on span "12 12" at bounding box center [413, 217] width 64 height 9
click at [404, 218] on input "1" at bounding box center [412, 217] width 63 height 9
click at [244, 193] on div "Name: FT - DISTILLATE EXTRACT - 1G - PPU - IND" at bounding box center [172, 194] width 278 height 7
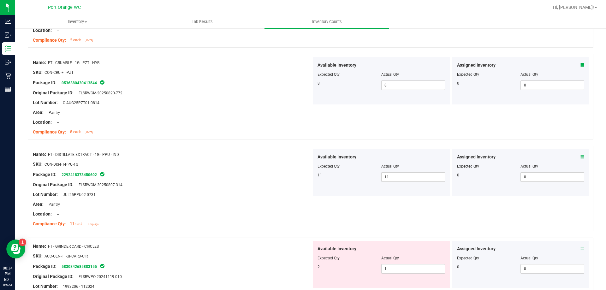
scroll to position [1388, 0]
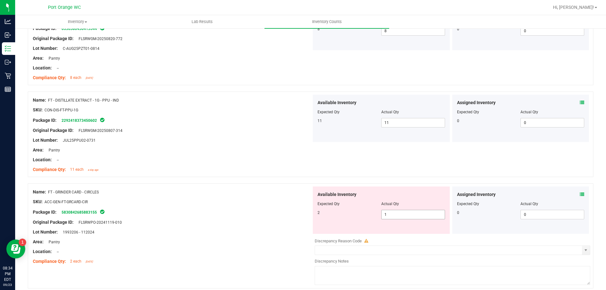
click at [389, 217] on span "1 1" at bounding box center [413, 214] width 64 height 9
click at [0, 0] on input "1" at bounding box center [0, 0] width 0 height 0
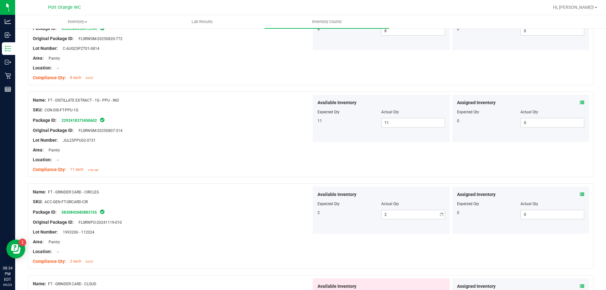
click at [241, 196] on div at bounding box center [172, 196] width 278 height 3
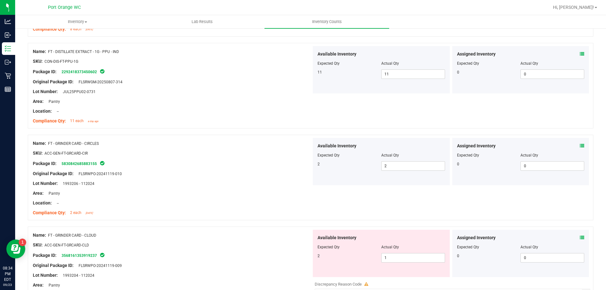
scroll to position [1482, 0]
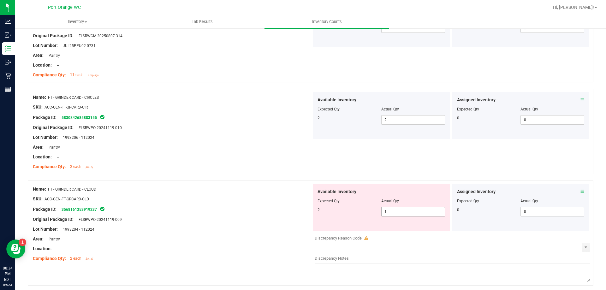
click at [386, 214] on span "1 1" at bounding box center [413, 211] width 64 height 9
click at [386, 214] on input "1" at bounding box center [412, 211] width 63 height 9
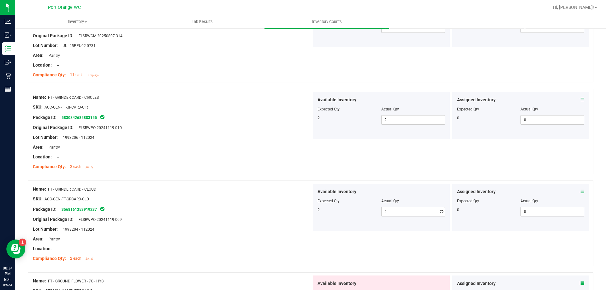
click at [294, 206] on div "Package ID: 3568161353919237" at bounding box center [172, 209] width 278 height 8
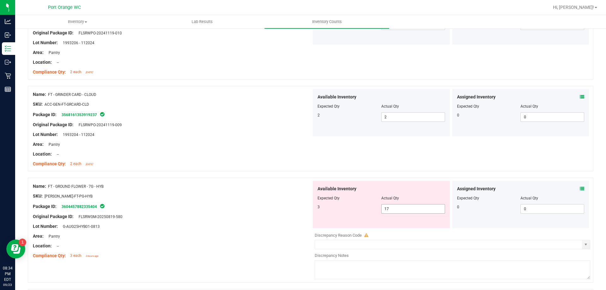
click at [395, 207] on span "17 17" at bounding box center [413, 208] width 64 height 9
click at [395, 207] on input "17" at bounding box center [412, 208] width 63 height 9
click at [207, 184] on div "Name: FT - GROUND FLOWER - 7G - HYB" at bounding box center [172, 186] width 278 height 7
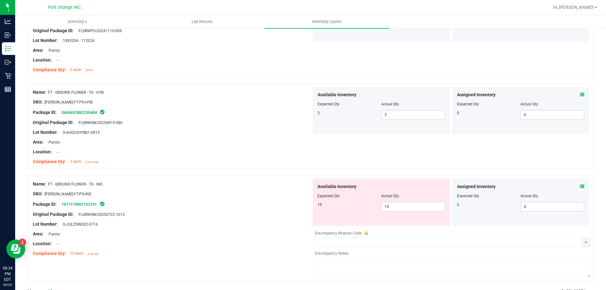
scroll to position [1672, 0]
click at [403, 207] on span "15 15" at bounding box center [413, 205] width 64 height 9
click at [403, 207] on input "15" at bounding box center [412, 206] width 63 height 9
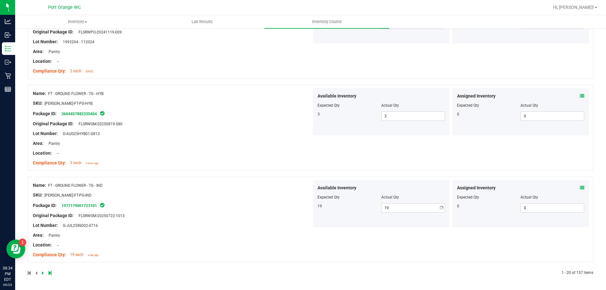
scroll to position [1670, 0]
click at [168, 160] on div "Compliance Qty: 3 each 3 hours ago" at bounding box center [172, 163] width 278 height 7
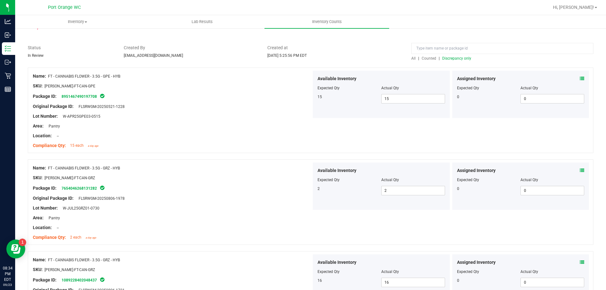
scroll to position [0, 0]
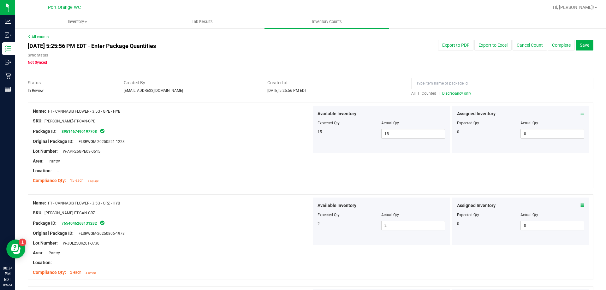
click at [453, 94] on span "Discrepancy only" at bounding box center [456, 93] width 29 height 4
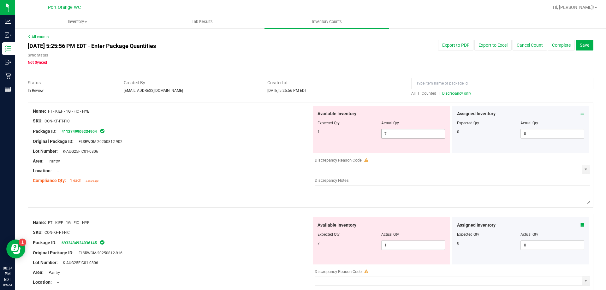
click at [408, 129] on span "7 7" at bounding box center [413, 133] width 64 height 9
click at [404, 133] on input "7" at bounding box center [412, 133] width 63 height 9
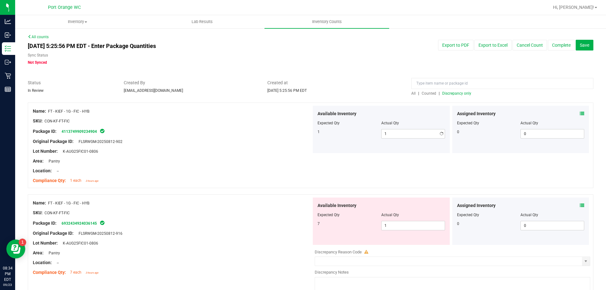
click at [237, 138] on div at bounding box center [172, 136] width 278 height 3
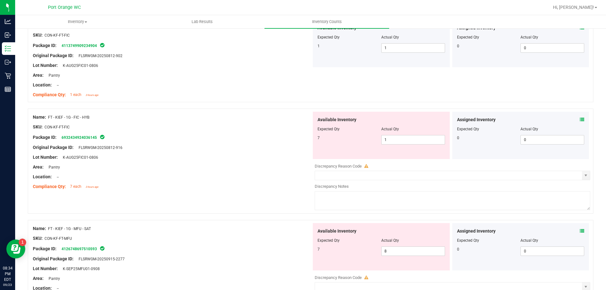
scroll to position [95, 0]
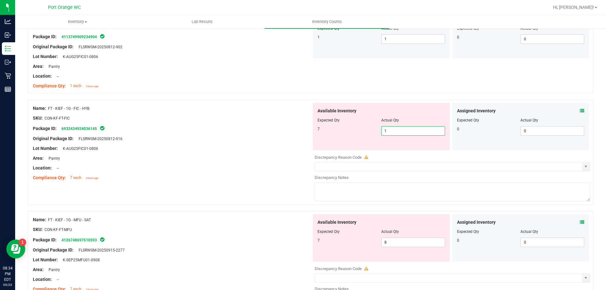
click at [405, 134] on span "1 1" at bounding box center [413, 130] width 64 height 9
click at [405, 133] on input "1" at bounding box center [412, 130] width 63 height 9
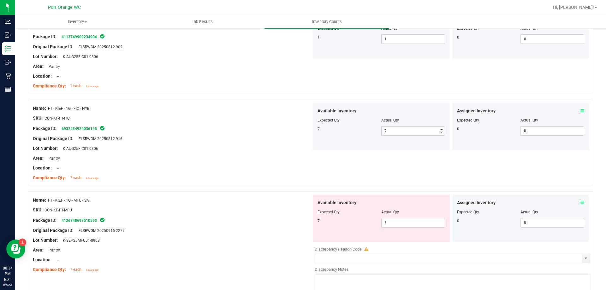
click at [272, 120] on div "SKU: CON-KF-FT-FIC" at bounding box center [172, 118] width 278 height 7
click at [395, 225] on span "8 8" at bounding box center [413, 222] width 64 height 9
drag, startPoint x: 395, startPoint y: 225, endPoint x: 387, endPoint y: 219, distance: 9.5
click at [395, 225] on input "8" at bounding box center [412, 222] width 63 height 9
click at [295, 201] on div "Name: FT - KIEF - 1G - MFU - SAT" at bounding box center [172, 200] width 278 height 7
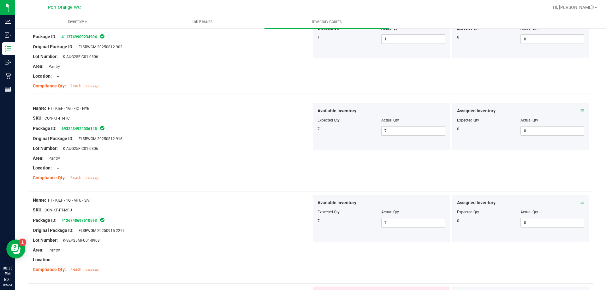
scroll to position [189, 0]
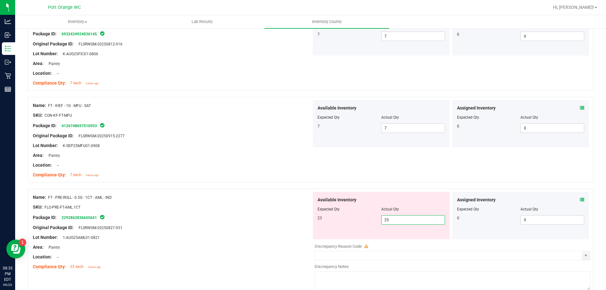
click at [405, 217] on span "25 25" at bounding box center [413, 219] width 64 height 9
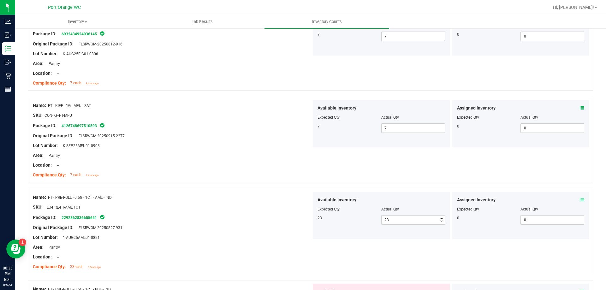
click at [149, 228] on div "Original Package ID: FLSRWGM-20250827-931" at bounding box center [172, 227] width 278 height 7
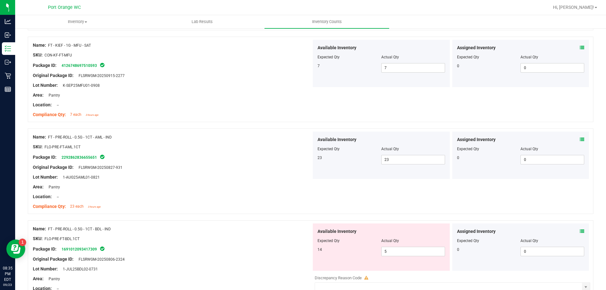
scroll to position [252, 0]
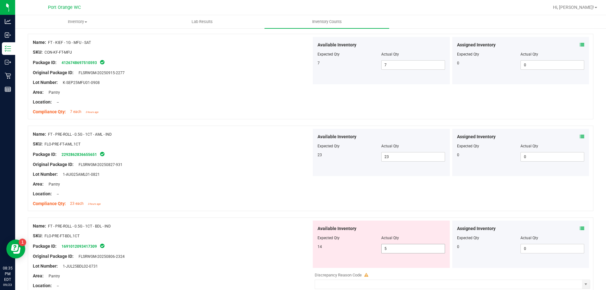
click at [385, 249] on span "5 5" at bounding box center [413, 248] width 64 height 9
click at [385, 249] on input "5" at bounding box center [412, 248] width 63 height 9
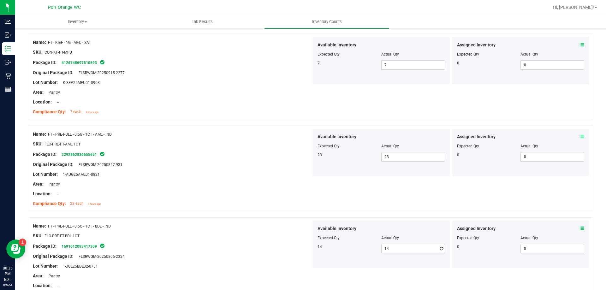
click at [258, 220] on div "Name: FT - PRE-ROLL - 0.5G - 1CT - BDL - IND SKU: FLO-PRE-FT-BDL.1CT Package ID…" at bounding box center [310, 259] width 565 height 85
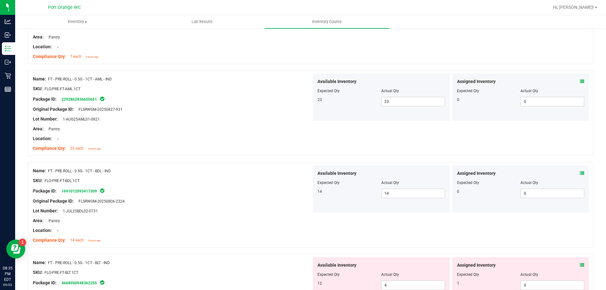
scroll to position [347, 0]
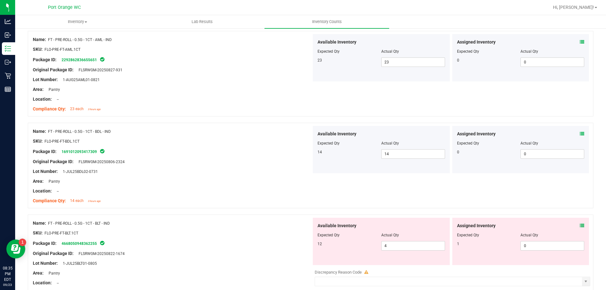
click at [579, 225] on icon at bounding box center [581, 225] width 4 height 4
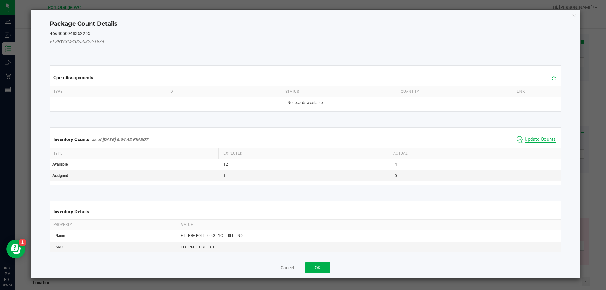
click at [528, 139] on span "Update Counts" at bounding box center [539, 139] width 31 height 6
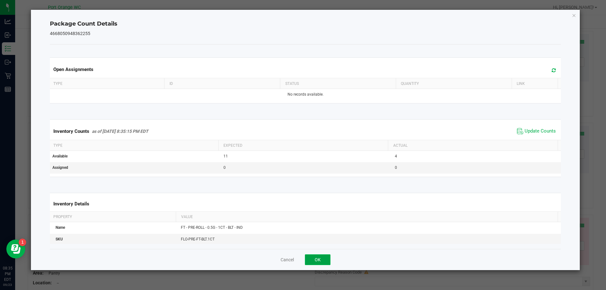
click at [330, 260] on button "OK" at bounding box center [318, 259] width 26 height 11
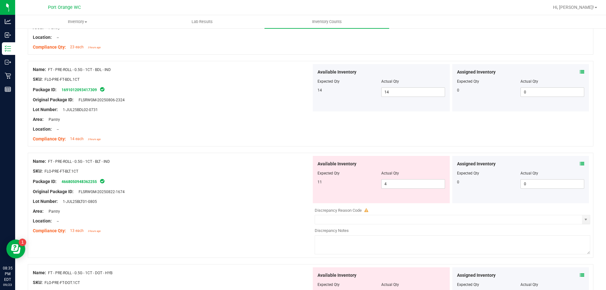
scroll to position [410, 0]
click at [398, 178] on span "4 4" at bounding box center [413, 182] width 64 height 9
click at [398, 181] on span "4 4" at bounding box center [413, 182] width 64 height 9
click at [398, 181] on input "4" at bounding box center [412, 182] width 63 height 9
click at [273, 179] on div "Package ID: 4668050948362255" at bounding box center [172, 180] width 278 height 8
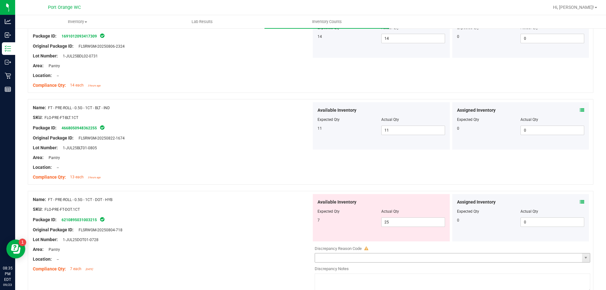
scroll to position [505, 0]
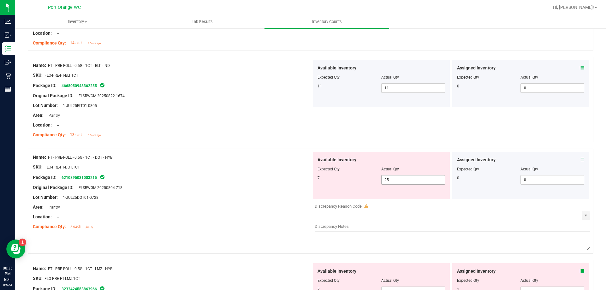
click at [403, 179] on span "25 25" at bounding box center [413, 179] width 64 height 9
click at [403, 179] on input "25" at bounding box center [412, 179] width 63 height 9
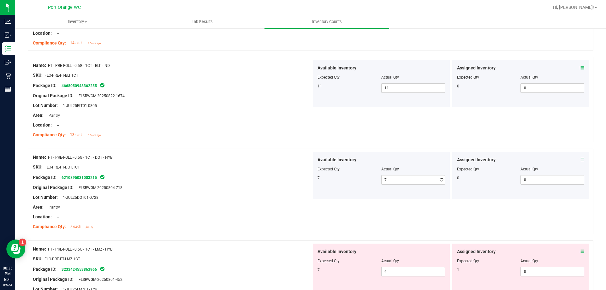
drag, startPoint x: 279, startPoint y: 166, endPoint x: 283, endPoint y: 163, distance: 4.5
click at [280, 165] on div "SKU: FLO-PRE-FT-DOT.1CT" at bounding box center [172, 167] width 278 height 7
click at [396, 270] on span "6 6" at bounding box center [413, 271] width 64 height 9
click at [579, 252] on icon at bounding box center [581, 251] width 4 height 4
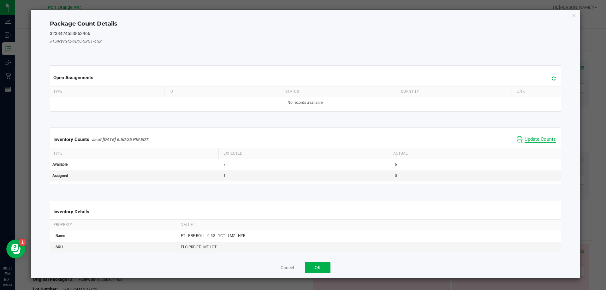
click at [525, 141] on span "Update Counts" at bounding box center [539, 139] width 31 height 6
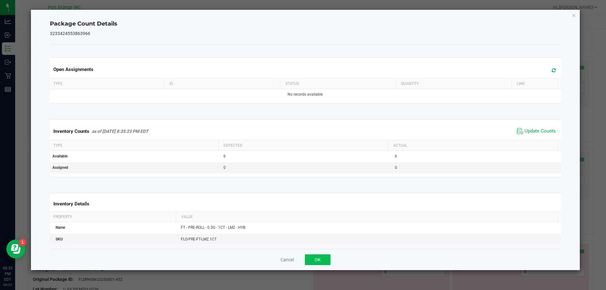
drag, startPoint x: 318, startPoint y: 265, endPoint x: 320, endPoint y: 261, distance: 4.8
click at [318, 265] on div "Cancel OK" at bounding box center [305, 259] width 511 height 21
click at [323, 256] on button "OK" at bounding box center [318, 259] width 26 height 11
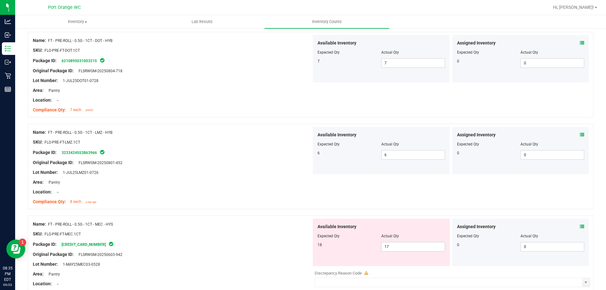
scroll to position [631, 0]
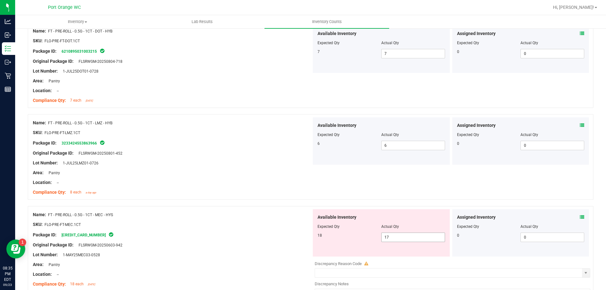
click at [411, 234] on span "17 17" at bounding box center [413, 236] width 64 height 9
click at [411, 234] on input "17" at bounding box center [412, 237] width 63 height 9
click at [324, 214] on span "Available Inventory" at bounding box center [336, 217] width 39 height 7
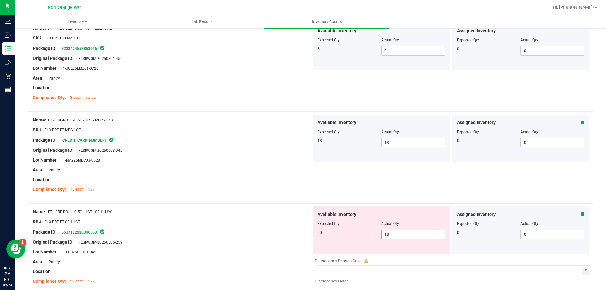
scroll to position [694, 0]
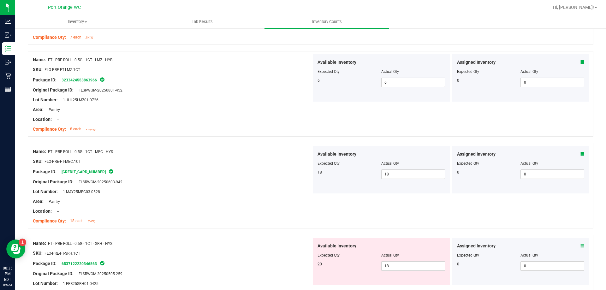
click at [414, 235] on div "Name: FT - PRE-ROLL - 0.5G - 1CT - SRH - HYS SKU: FLO-PRE-FT-SRH.1CT Package ID…" at bounding box center [310, 287] width 565 height 105
click at [398, 261] on div at bounding box center [380, 259] width 127 height 3
click at [398, 264] on span "18 18" at bounding box center [413, 265] width 64 height 9
click at [398, 264] on input "18" at bounding box center [412, 265] width 63 height 9
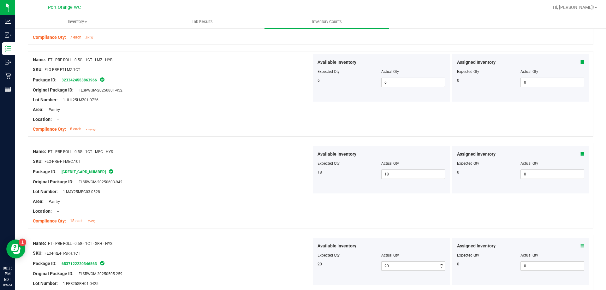
drag, startPoint x: 225, startPoint y: 254, endPoint x: 236, endPoint y: 254, distance: 10.4
click at [226, 254] on div "SKU: FLO-PRE-FT-SRH.1CT" at bounding box center [172, 253] width 278 height 7
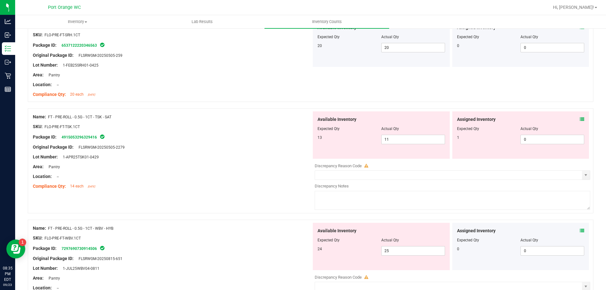
scroll to position [915, 0]
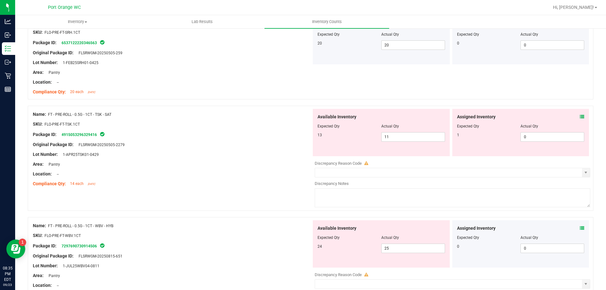
click at [576, 120] on div "Assigned Inventory Expected Qty Actual Qty 1 0 0" at bounding box center [520, 132] width 137 height 47
click at [579, 115] on icon at bounding box center [581, 116] width 4 height 4
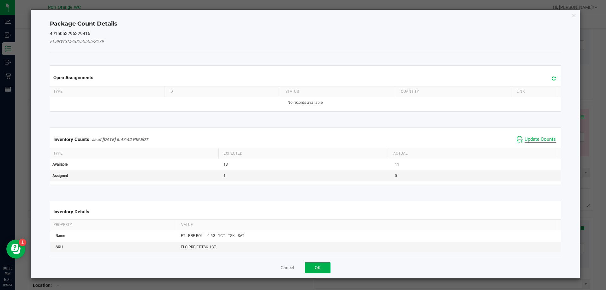
click at [524, 140] on span "Update Counts" at bounding box center [539, 139] width 31 height 6
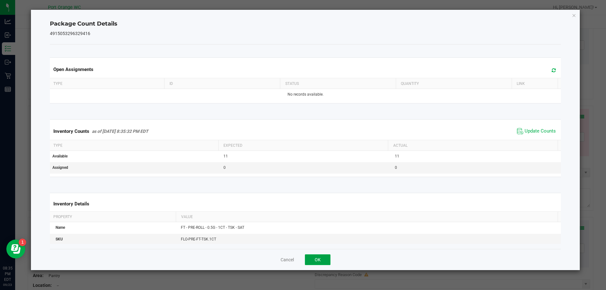
click at [319, 260] on button "OK" at bounding box center [318, 259] width 26 height 11
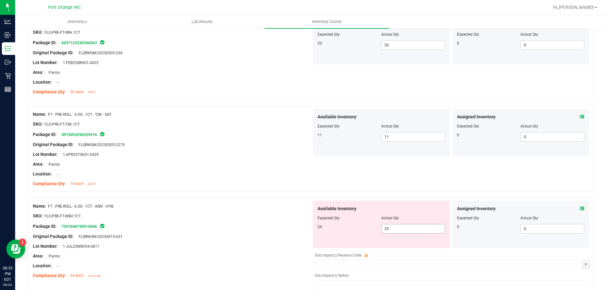
click at [411, 230] on span "25 25" at bounding box center [413, 228] width 64 height 9
click at [411, 230] on input "25" at bounding box center [412, 228] width 63 height 9
drag, startPoint x: 320, startPoint y: 207, endPoint x: 324, endPoint y: 208, distance: 4.4
click at [321, 206] on span "Available Inventory" at bounding box center [336, 208] width 39 height 7
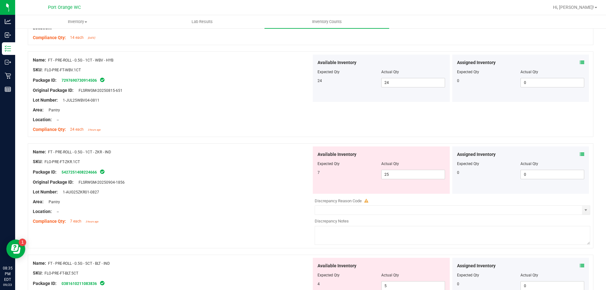
scroll to position [1104, 0]
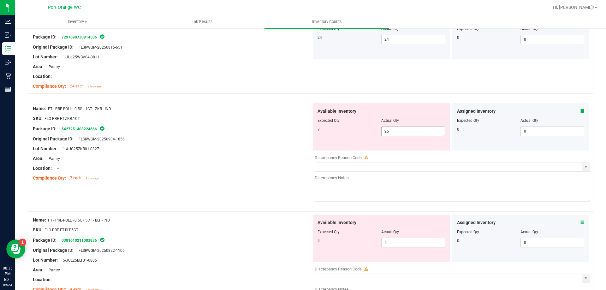
click at [390, 128] on span "25 25" at bounding box center [413, 130] width 64 height 9
click at [390, 128] on input "25" at bounding box center [412, 131] width 63 height 9
drag, startPoint x: 269, startPoint y: 146, endPoint x: 283, endPoint y: 150, distance: 14.0
click at [270, 146] on div "Lot Number: 1-AUG25ZKR01-0827" at bounding box center [172, 148] width 278 height 7
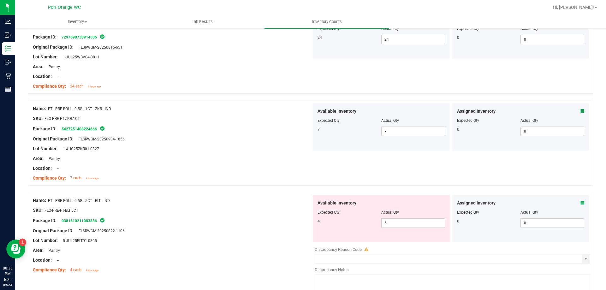
click at [388, 229] on div "Available Inventory Expected Qty Actual Qty 4 5 5" at bounding box center [381, 218] width 137 height 47
click at [389, 225] on span "5 5" at bounding box center [413, 222] width 64 height 9
click at [389, 225] on input "5" at bounding box center [412, 223] width 63 height 9
click at [256, 185] on div at bounding box center [310, 188] width 565 height 6
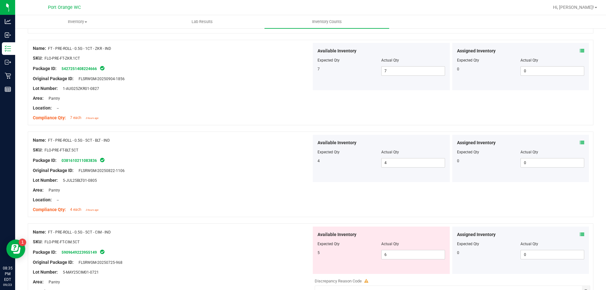
scroll to position [1199, 0]
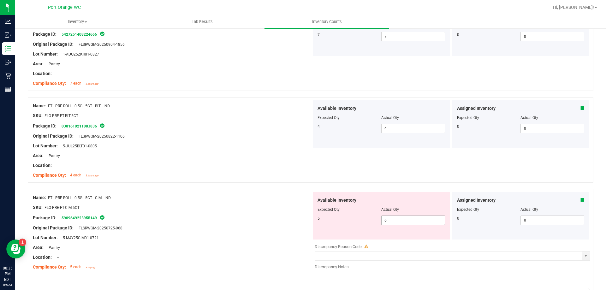
click at [416, 224] on span "6 6" at bounding box center [413, 219] width 64 height 9
click at [413, 218] on input "6" at bounding box center [412, 220] width 63 height 9
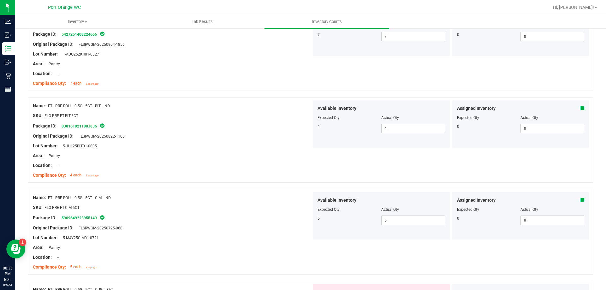
scroll to position [1293, 0]
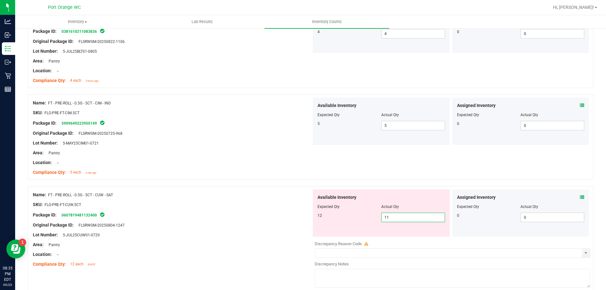
click at [411, 220] on span "11 11" at bounding box center [413, 217] width 64 height 9
click at [411, 220] on input "11" at bounding box center [412, 217] width 63 height 9
drag, startPoint x: 280, startPoint y: 197, endPoint x: 284, endPoint y: 195, distance: 4.2
click at [282, 196] on div "Name: FT - PRE-ROLL - 0.5G - 5CT - CUW - SAT" at bounding box center [172, 194] width 278 height 7
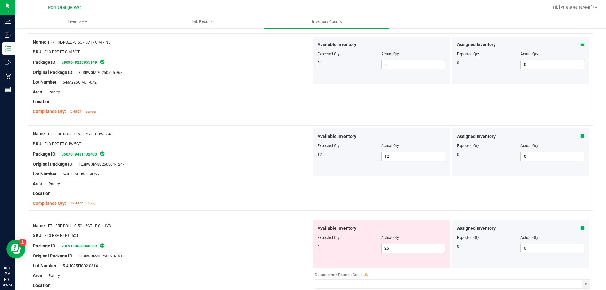
scroll to position [1388, 0]
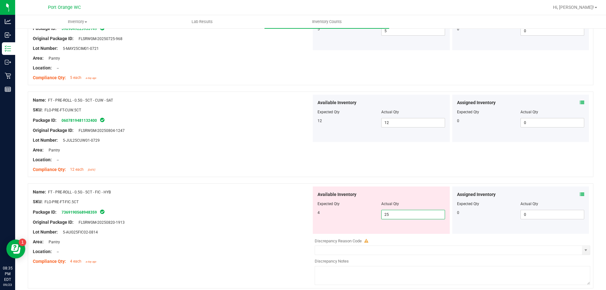
click at [403, 213] on span "25 25" at bounding box center [413, 214] width 64 height 9
click at [403, 213] on input "25" at bounding box center [412, 214] width 63 height 9
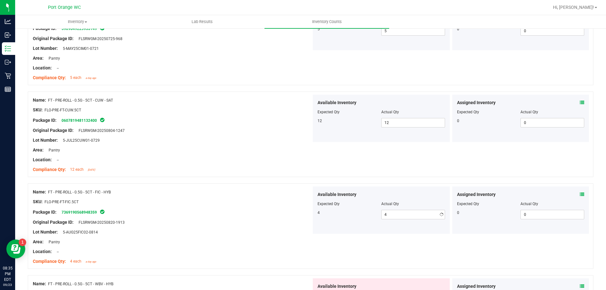
drag, startPoint x: 280, startPoint y: 211, endPoint x: 300, endPoint y: 214, distance: 19.4
click at [281, 211] on div "Package ID: 7369190568948359" at bounding box center [172, 212] width 278 height 8
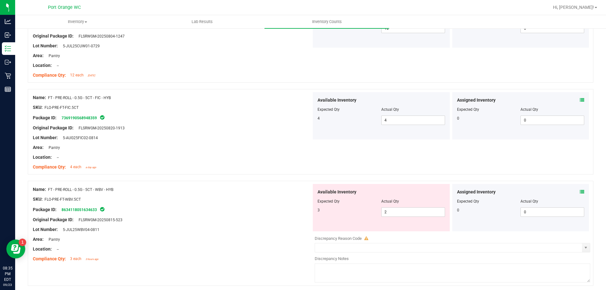
scroll to position [1482, 0]
click at [390, 210] on span "2 2" at bounding box center [413, 211] width 64 height 9
click at [390, 210] on input "2" at bounding box center [412, 211] width 63 height 9
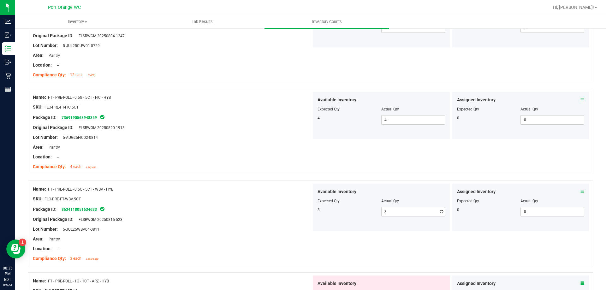
click at [313, 196] on div "Available Inventory Expected Qty Actual Qty 3 3 3" at bounding box center [381, 207] width 137 height 47
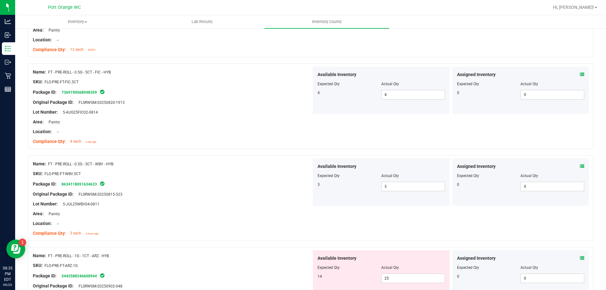
scroll to position [1545, 0]
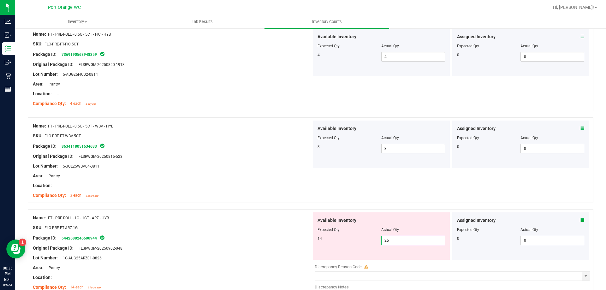
click at [389, 240] on span "25 25" at bounding box center [413, 240] width 64 height 9
click at [389, 240] on input "25" at bounding box center [412, 240] width 63 height 9
click at [304, 225] on div "SKU: FLO-PRE-FT-ARZ.1G" at bounding box center [172, 227] width 278 height 7
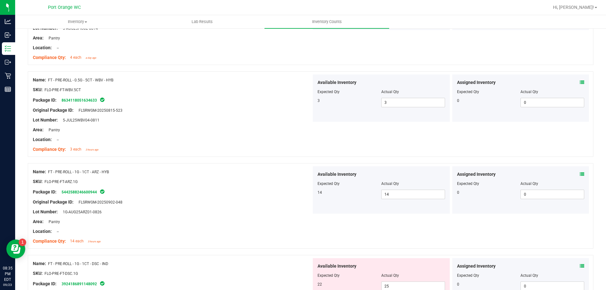
scroll to position [1640, 0]
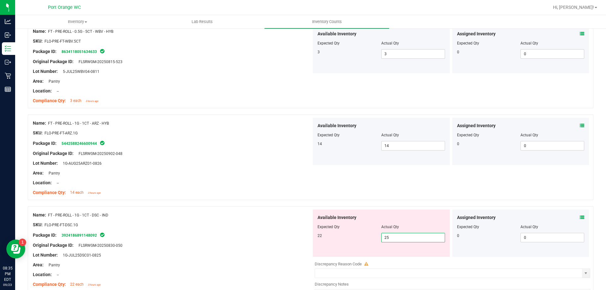
click at [398, 240] on span "25 25" at bounding box center [413, 237] width 64 height 9
click at [398, 240] on input "25" at bounding box center [412, 237] width 63 height 9
drag, startPoint x: 277, startPoint y: 228, endPoint x: 281, endPoint y: 228, distance: 4.1
click at [278, 227] on ng-container "SKU: FLO-PRE-FT-DSC.1G" at bounding box center [172, 226] width 278 height 10
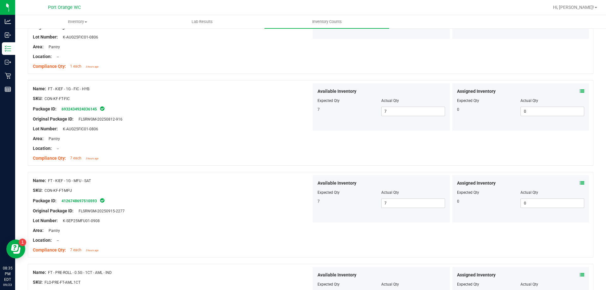
scroll to position [0, 0]
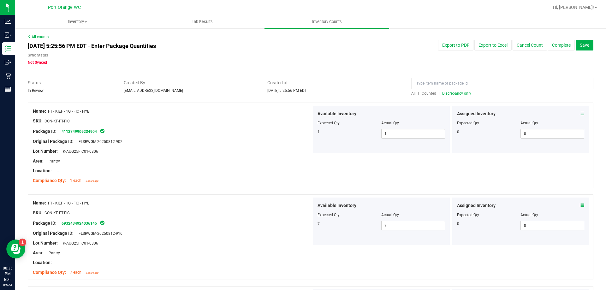
click at [449, 95] on span "Discrepancy only" at bounding box center [456, 93] width 29 height 4
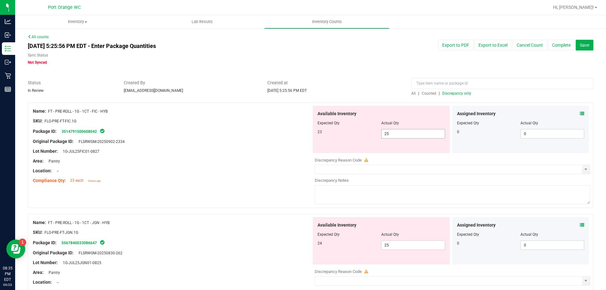
click at [396, 136] on span "25 25" at bounding box center [413, 133] width 64 height 9
click at [396, 136] on input "25" at bounding box center [412, 133] width 63 height 9
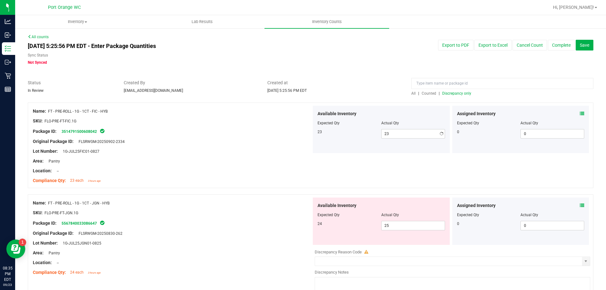
drag, startPoint x: 289, startPoint y: 143, endPoint x: 361, endPoint y: 163, distance: 75.6
click at [292, 141] on div "Original Package ID: FLSRWGM-20250902-2334" at bounding box center [172, 141] width 278 height 7
click at [402, 226] on span "25 25" at bounding box center [413, 225] width 64 height 9
click at [402, 226] on input "25" at bounding box center [412, 225] width 63 height 9
click at [253, 196] on div "Name: FT - PRE-ROLL - 1G - 1CT - JGN - HYB SKU: FLO-PRE-FT-JGN.1G Package ID: 5…" at bounding box center [310, 246] width 565 height 105
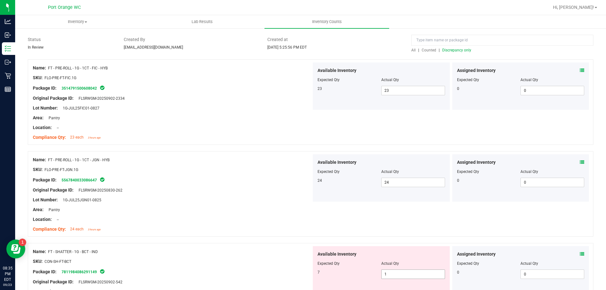
scroll to position [95, 0]
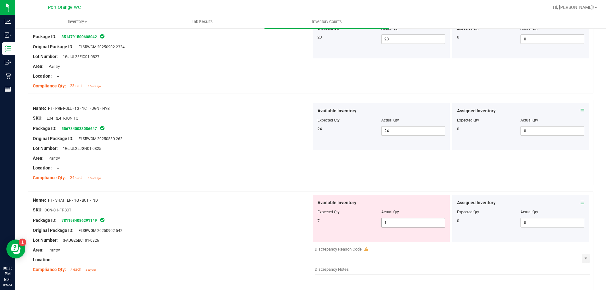
click at [388, 220] on span "1 1" at bounding box center [413, 222] width 64 height 9
click at [388, 221] on input "1" at bounding box center [412, 222] width 63 height 9
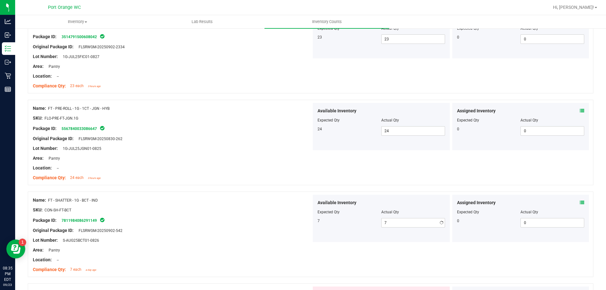
drag, startPoint x: 297, startPoint y: 208, endPoint x: 318, endPoint y: 208, distance: 20.8
click at [298, 207] on div "SKU: CON-SH-FT-BCT" at bounding box center [172, 210] width 278 height 7
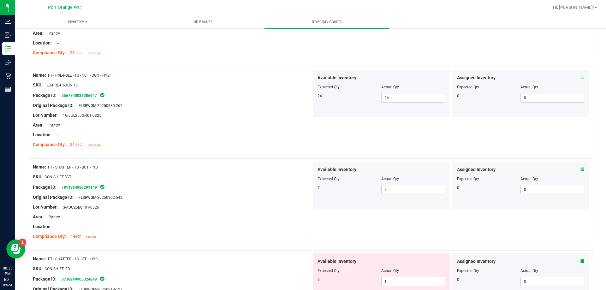
scroll to position [189, 0]
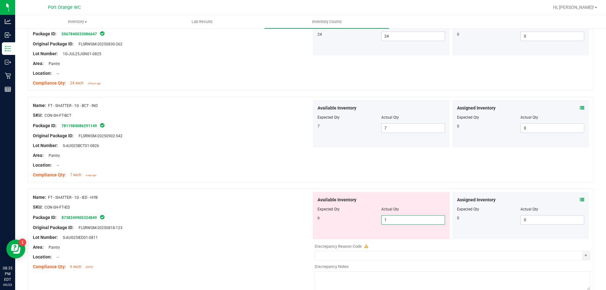
click at [409, 222] on span "1 1" at bounding box center [413, 219] width 64 height 9
click at [409, 222] on input "1" at bounding box center [412, 219] width 63 height 9
click at [286, 204] on div "SKU: CON-SH-FT-IED" at bounding box center [172, 207] width 278 height 7
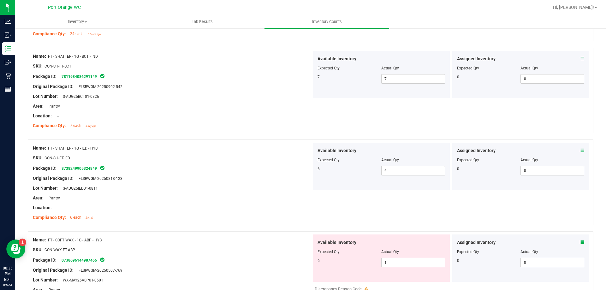
scroll to position [284, 0]
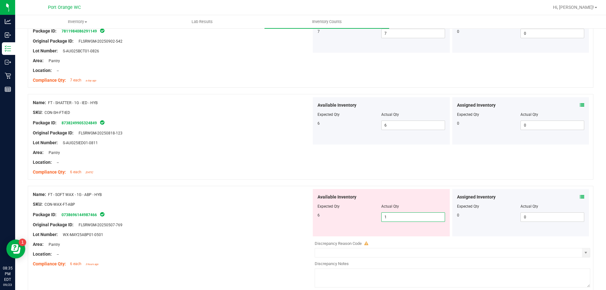
click at [400, 219] on span "1 1" at bounding box center [413, 216] width 64 height 9
drag, startPoint x: 400, startPoint y: 219, endPoint x: 396, endPoint y: 217, distance: 4.8
click at [398, 218] on input "1" at bounding box center [412, 217] width 63 height 9
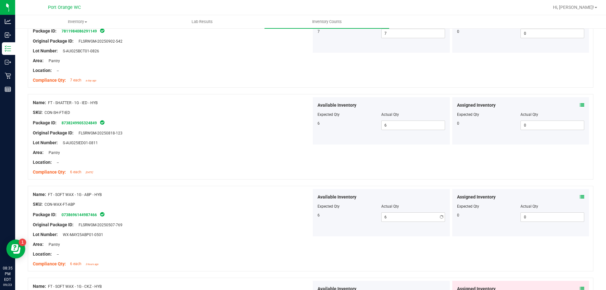
drag, startPoint x: 269, startPoint y: 205, endPoint x: 337, endPoint y: 227, distance: 71.0
click at [276, 206] on div "SKU: CON-WAX-FT-ABP" at bounding box center [172, 204] width 278 height 7
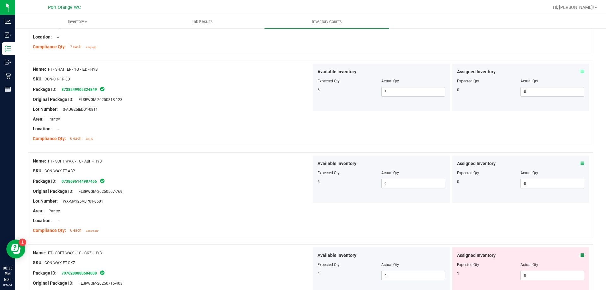
scroll to position [347, 0]
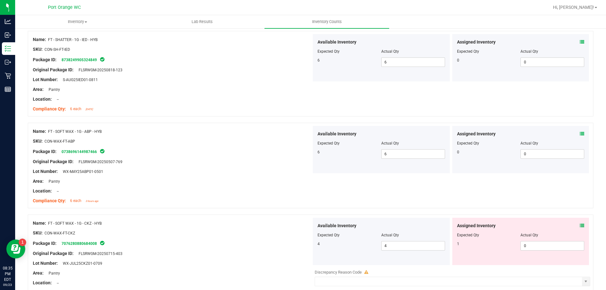
click at [579, 224] on icon at bounding box center [581, 225] width 4 height 4
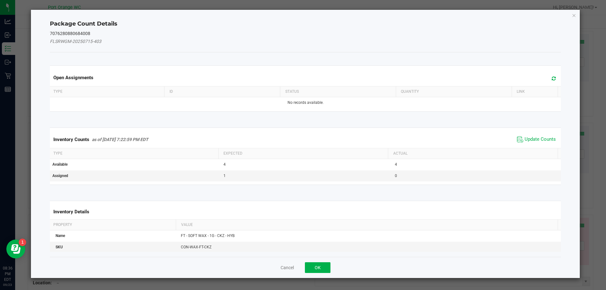
click at [535, 144] on span "Update Counts" at bounding box center [536, 139] width 42 height 9
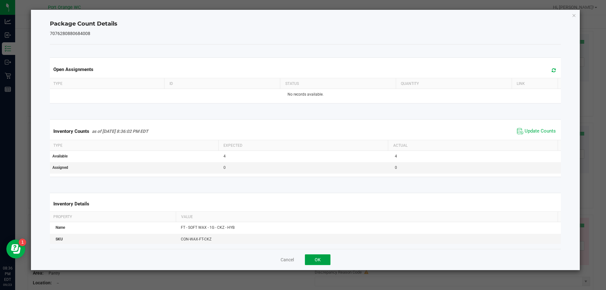
click at [322, 260] on button "OK" at bounding box center [318, 259] width 26 height 11
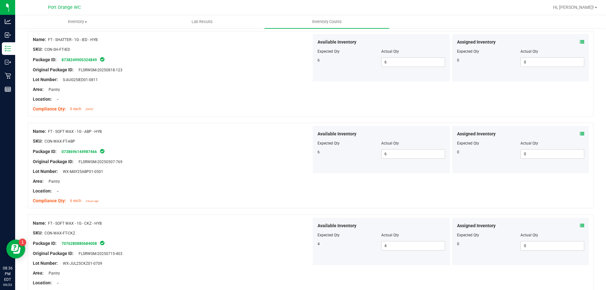
scroll to position [473, 0]
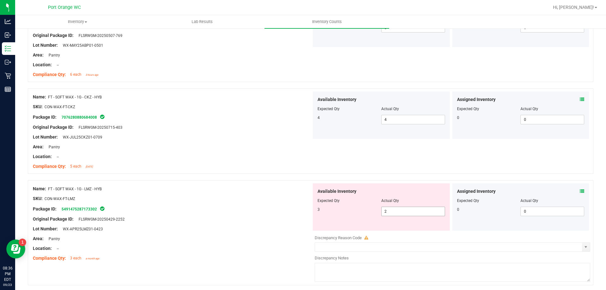
click at [391, 213] on span "2 2" at bounding box center [413, 211] width 64 height 9
drag, startPoint x: 391, startPoint y: 213, endPoint x: 276, endPoint y: 185, distance: 118.7
click at [391, 213] on input "2" at bounding box center [412, 211] width 63 height 9
drag, startPoint x: 258, startPoint y: 177, endPoint x: 263, endPoint y: 178, distance: 4.8
click at [262, 179] on div at bounding box center [310, 177] width 565 height 6
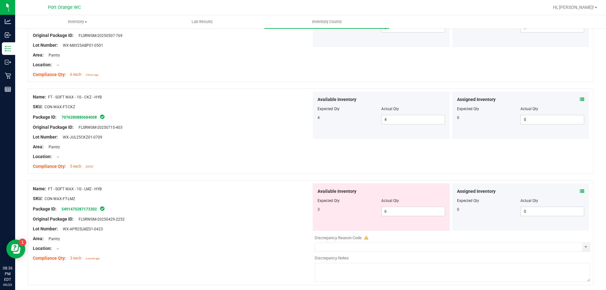
drag, startPoint x: 389, startPoint y: 218, endPoint x: 390, endPoint y: 212, distance: 5.4
click at [389, 216] on div "Available Inventory Expected Qty Actual Qty 3 6 6" at bounding box center [381, 206] width 137 height 47
click at [390, 212] on span "6 6" at bounding box center [413, 211] width 64 height 9
drag, startPoint x: 390, startPoint y: 212, endPoint x: 367, endPoint y: 202, distance: 24.7
click at [390, 212] on input "6" at bounding box center [412, 211] width 63 height 9
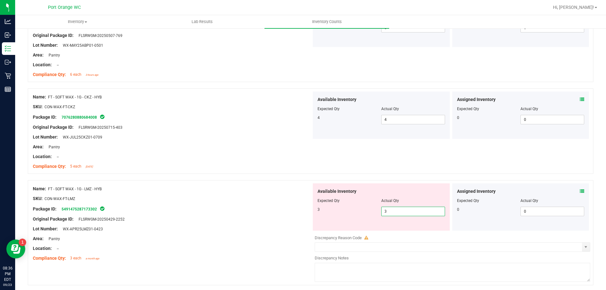
drag, startPoint x: 266, startPoint y: 176, endPoint x: 275, endPoint y: 175, distance: 8.9
click at [268, 174] on div at bounding box center [310, 177] width 565 height 6
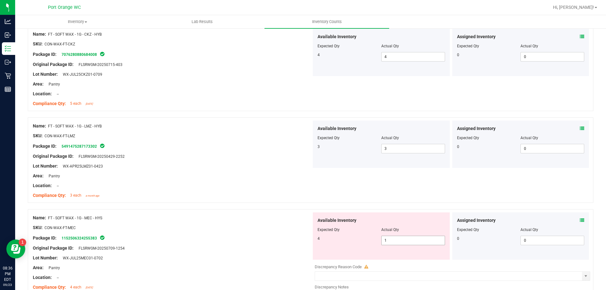
scroll to position [536, 0]
click at [411, 242] on span "1 1" at bounding box center [413, 239] width 64 height 9
click at [411, 242] on input "1" at bounding box center [412, 240] width 63 height 9
drag, startPoint x: 226, startPoint y: 184, endPoint x: 243, endPoint y: 186, distance: 16.9
click at [233, 183] on div "Location: --" at bounding box center [172, 185] width 278 height 7
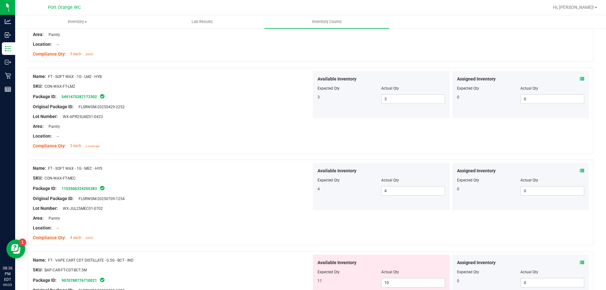
scroll to position [631, 0]
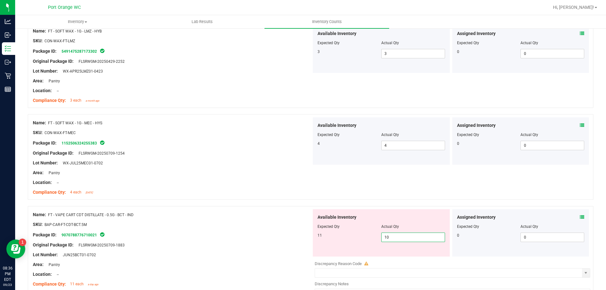
click at [394, 237] on span "10 10" at bounding box center [413, 236] width 64 height 9
drag, startPoint x: 394, startPoint y: 237, endPoint x: 387, endPoint y: 230, distance: 9.6
click at [394, 237] on input "10" at bounding box center [412, 237] width 63 height 9
click at [219, 175] on div "Area: Pantry" at bounding box center [172, 172] width 278 height 7
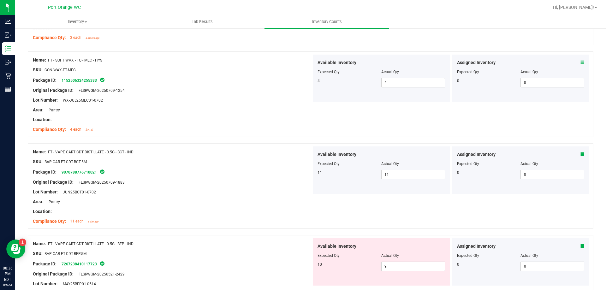
scroll to position [725, 0]
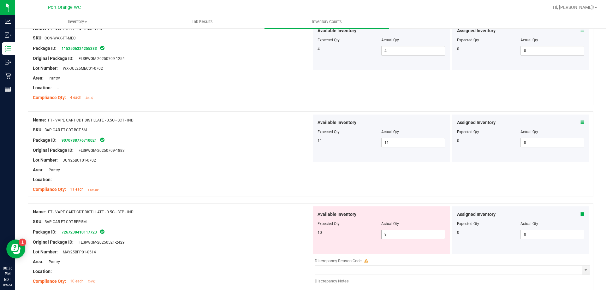
click at [415, 234] on span "9 9" at bounding box center [413, 234] width 64 height 9
click at [415, 234] on input "9" at bounding box center [412, 234] width 63 height 9
click at [259, 215] on div at bounding box center [172, 216] width 278 height 3
click at [408, 234] on span "1 1" at bounding box center [413, 234] width 64 height 9
click at [240, 202] on div at bounding box center [310, 200] width 565 height 6
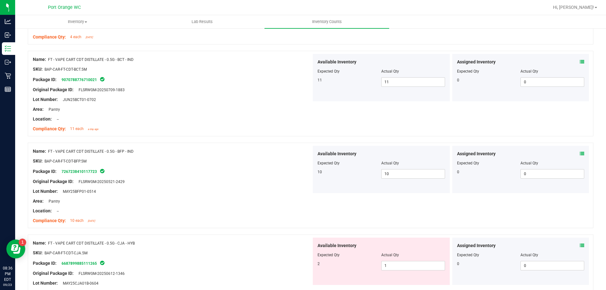
scroll to position [820, 0]
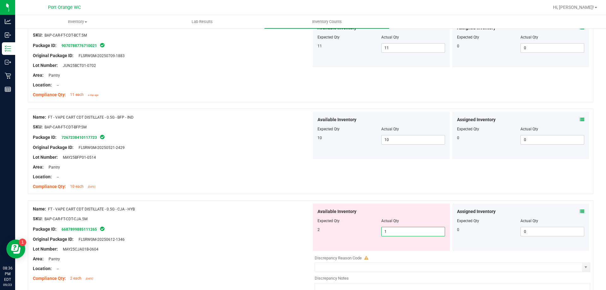
click at [394, 228] on span "1 1" at bounding box center [413, 231] width 64 height 9
click at [394, 228] on input "1" at bounding box center [412, 231] width 63 height 9
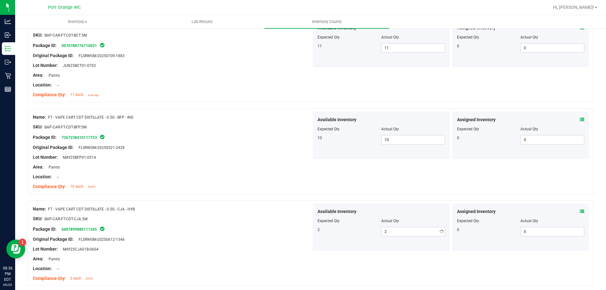
click at [283, 192] on div "Name: FT - VAPE CART CDT DISTILLATE - 0.5G - BFP - IND SKU: BAP-CAR-FT-CDT-BFP.…" at bounding box center [310, 150] width 565 height 85
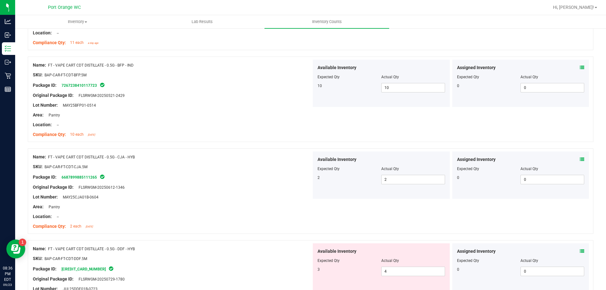
scroll to position [915, 0]
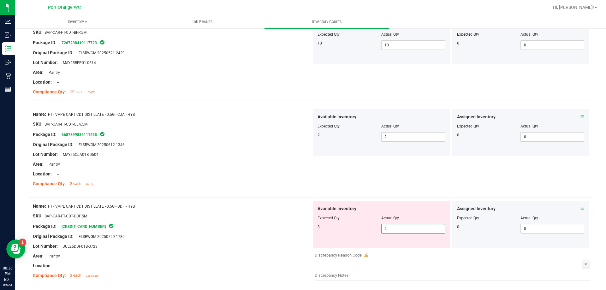
click at [409, 228] on span "4 4" at bounding box center [413, 228] width 64 height 9
click at [409, 228] on input "4" at bounding box center [412, 228] width 63 height 9
click at [328, 212] on div at bounding box center [380, 213] width 127 height 3
click at [400, 229] on span "4 4" at bounding box center [413, 228] width 64 height 9
drag, startPoint x: 400, startPoint y: 229, endPoint x: 389, endPoint y: 225, distance: 12.2
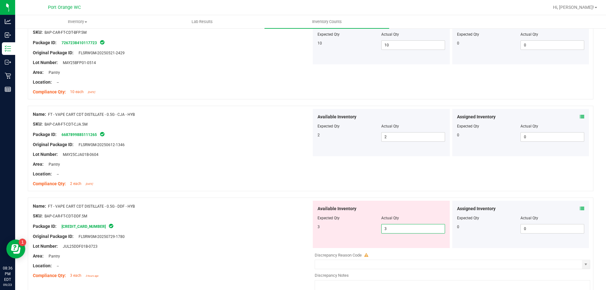
click at [397, 228] on input "3" at bounding box center [412, 228] width 63 height 9
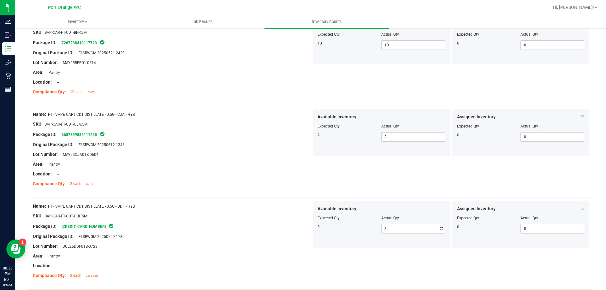
drag, startPoint x: 293, startPoint y: 203, endPoint x: 297, endPoint y: 215, distance: 12.9
click at [294, 203] on div "Name: FT - VAPE CART CDT DISTILLATE - 0.5G - DDF - HYB" at bounding box center [172, 206] width 278 height 7
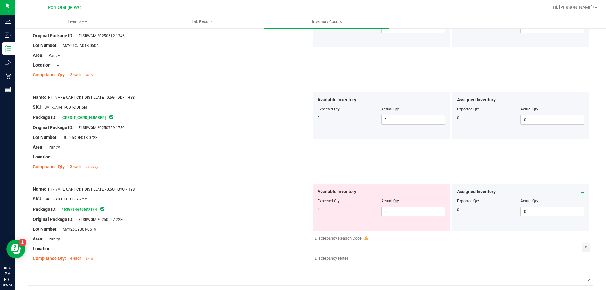
scroll to position [1072, 0]
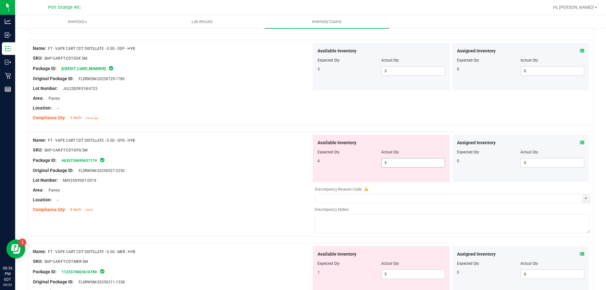
click at [400, 161] on span "5 5" at bounding box center [413, 162] width 64 height 9
drag, startPoint x: 399, startPoint y: 162, endPoint x: 389, endPoint y: 166, distance: 11.2
click at [399, 162] on input "5" at bounding box center [412, 162] width 63 height 9
click at [393, 159] on input "5" at bounding box center [412, 162] width 63 height 9
click at [393, 160] on input "5" at bounding box center [412, 162] width 63 height 9
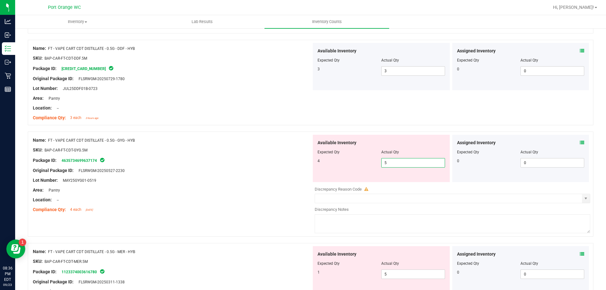
click at [393, 161] on input "5" at bounding box center [412, 162] width 63 height 9
drag, startPoint x: 307, startPoint y: 159, endPoint x: 342, endPoint y: 160, distance: 34.4
click at [311, 159] on div "Name: FT - VAPE CART CDT DISTILLATE - 0.5G - GYG - HYB SKU: BAP-CAR-FT-CDT-GYG.…" at bounding box center [310, 184] width 565 height 105
click at [390, 163] on span "54 54" at bounding box center [413, 162] width 64 height 9
click at [390, 163] on input "54" at bounding box center [412, 162] width 63 height 9
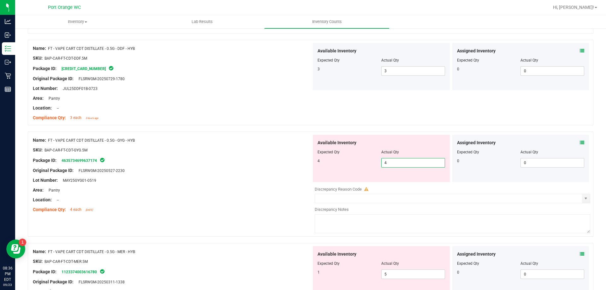
drag, startPoint x: 281, startPoint y: 160, endPoint x: 362, endPoint y: 187, distance: 85.1
click at [286, 158] on div "Package ID: 4635734699637174" at bounding box center [172, 160] width 278 height 8
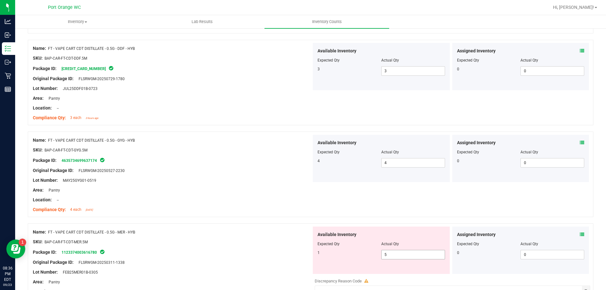
click at [396, 257] on span "5 5" at bounding box center [413, 254] width 64 height 9
click at [396, 256] on input "5" at bounding box center [412, 254] width 63 height 9
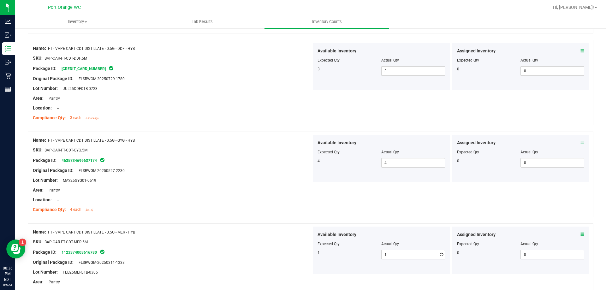
click at [320, 217] on div at bounding box center [310, 220] width 565 height 6
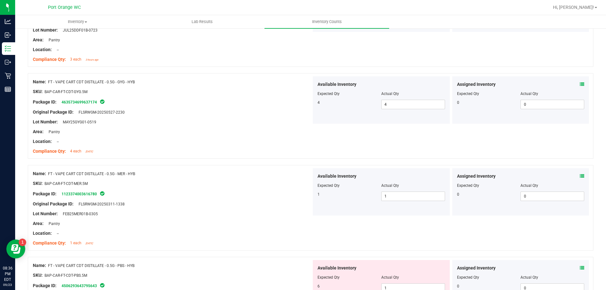
scroll to position [1230, 0]
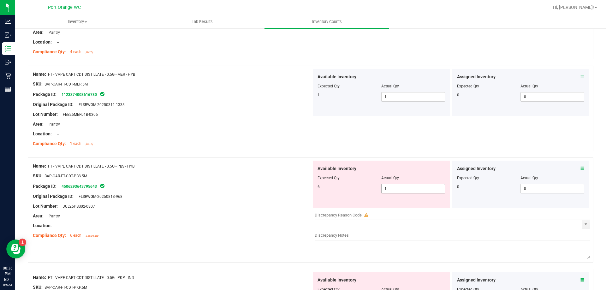
click at [392, 189] on span "1 1" at bounding box center [413, 188] width 64 height 9
click at [392, 189] on input "1" at bounding box center [412, 188] width 63 height 9
click at [291, 196] on div "Original Package ID: FLSRWGM-20250813-968" at bounding box center [172, 196] width 278 height 7
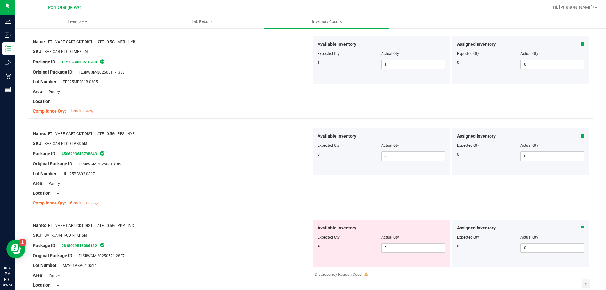
scroll to position [1293, 0]
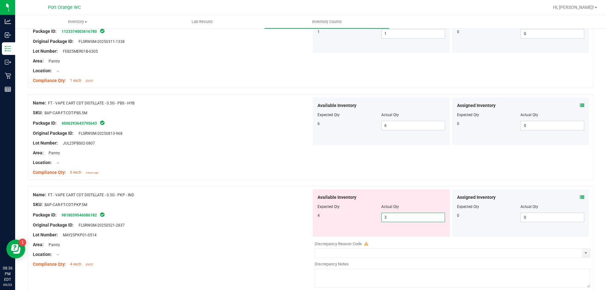
click at [421, 220] on span "3 3" at bounding box center [413, 217] width 64 height 9
click at [421, 220] on input "3" at bounding box center [412, 217] width 63 height 9
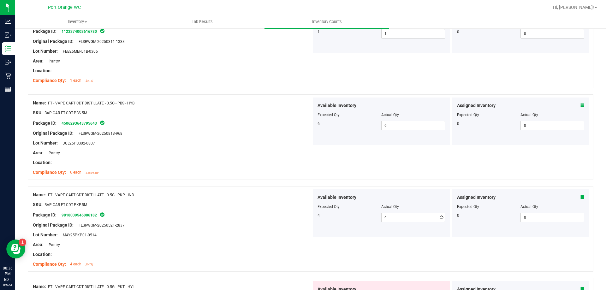
click at [307, 201] on div "SKU: BAP-CAR-FT-CDT-PKP.5M" at bounding box center [172, 204] width 278 height 7
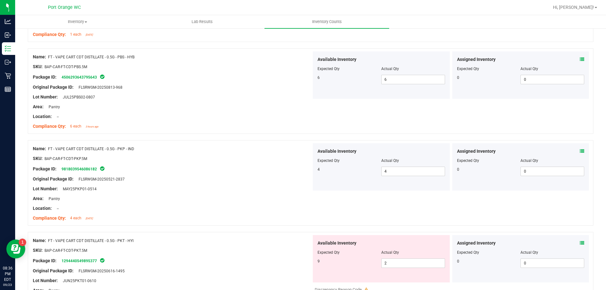
scroll to position [1388, 0]
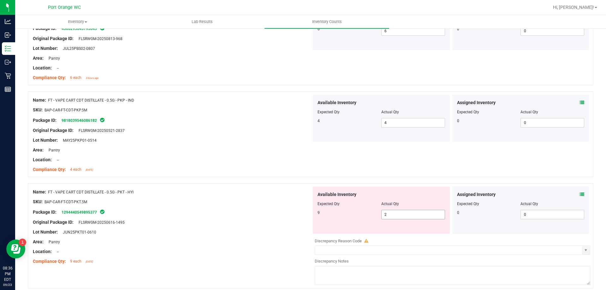
click at [419, 214] on span "2 2" at bounding box center [413, 214] width 64 height 9
drag, startPoint x: 419, startPoint y: 214, endPoint x: 308, endPoint y: 214, distance: 111.0
click at [419, 214] on input "2" at bounding box center [412, 214] width 63 height 9
click at [261, 201] on div "SKU: BAP-CAR-FT-CDT-PKT.5M" at bounding box center [172, 201] width 278 height 7
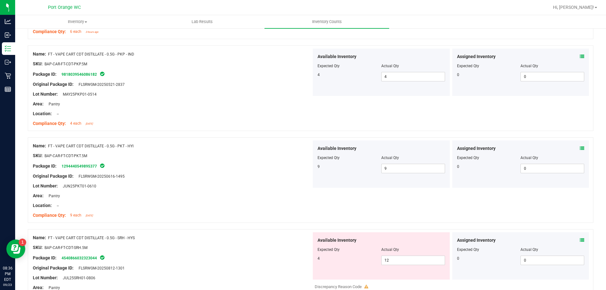
scroll to position [1482, 0]
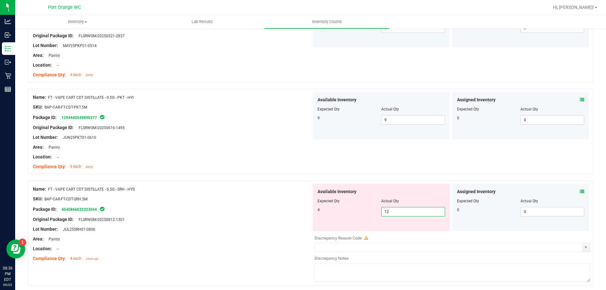
click at [392, 215] on span "12 12" at bounding box center [413, 211] width 64 height 9
click at [392, 215] on input "12" at bounding box center [412, 211] width 63 height 9
click at [246, 186] on div "Name: FT - VAPE CART CDT DISTILLATE - 0.5G - SRH - HYS" at bounding box center [172, 189] width 278 height 7
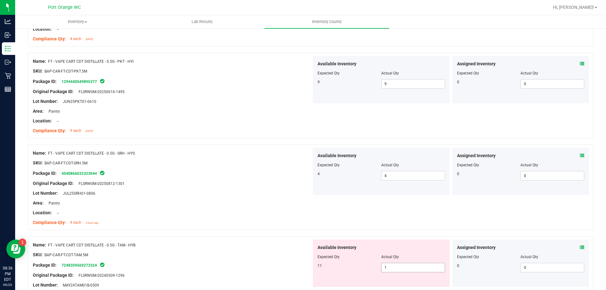
scroll to position [1577, 0]
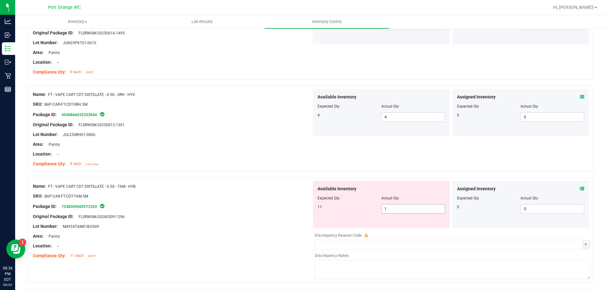
click at [410, 210] on span "1 1" at bounding box center [413, 208] width 64 height 9
click at [252, 174] on div at bounding box center [310, 174] width 565 height 6
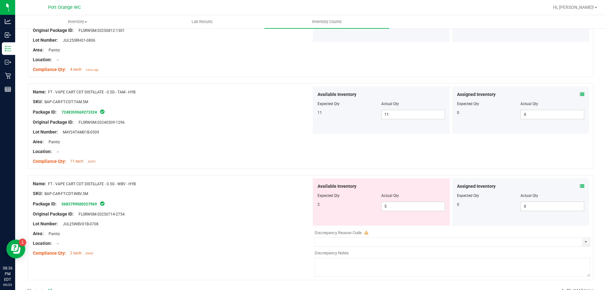
scroll to position [1672, 0]
click at [389, 206] on span "5 5" at bounding box center [413, 205] width 64 height 9
click at [389, 205] on input "5" at bounding box center [412, 206] width 63 height 9
drag, startPoint x: 264, startPoint y: 175, endPoint x: 276, endPoint y: 175, distance: 12.0
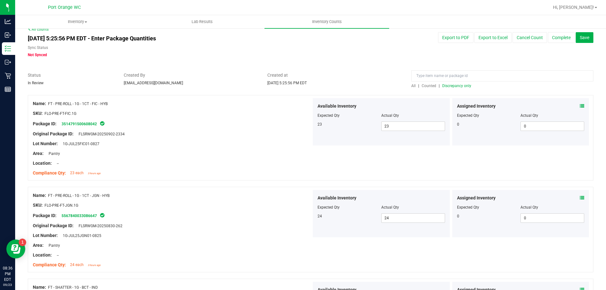
scroll to position [0, 0]
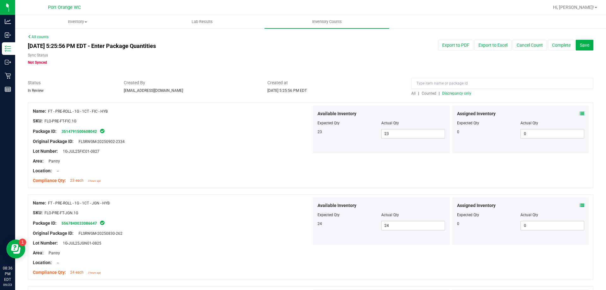
click at [460, 93] on span "Discrepancy only" at bounding box center [456, 93] width 29 height 4
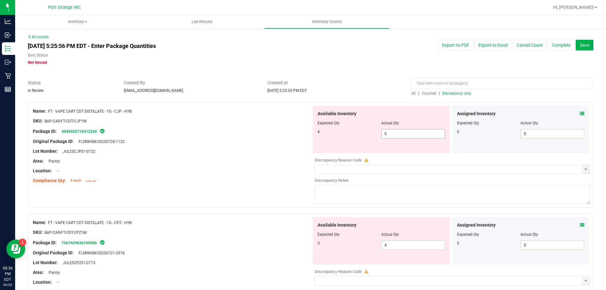
click at [400, 135] on span "5 5" at bounding box center [413, 133] width 64 height 9
click at [400, 135] on input "5" at bounding box center [412, 133] width 63 height 9
drag, startPoint x: 280, startPoint y: 144, endPoint x: 293, endPoint y: 142, distance: 13.3
click at [281, 143] on div "Original Package ID: FLSRWGM-20250728-1122" at bounding box center [172, 141] width 278 height 7
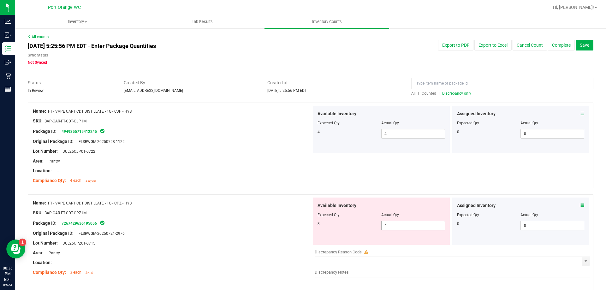
drag, startPoint x: 410, startPoint y: 232, endPoint x: 408, endPoint y: 224, distance: 7.8
click at [410, 230] on div "Available Inventory Expected Qty Actual Qty 3 4 4" at bounding box center [381, 220] width 137 height 47
click at [408, 224] on span "4 4" at bounding box center [413, 225] width 64 height 9
click at [408, 224] on input "4" at bounding box center [412, 225] width 63 height 9
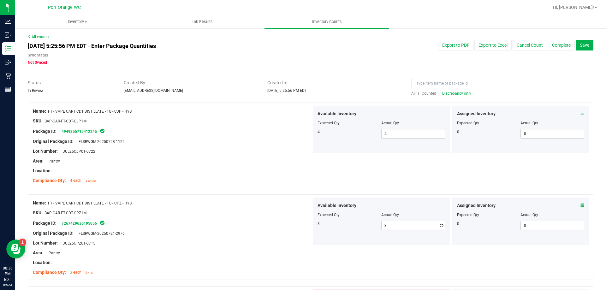
drag, startPoint x: 295, startPoint y: 178, endPoint x: 309, endPoint y: 193, distance: 20.8
click at [296, 178] on div "Compliance Qty: 4 each a day ago" at bounding box center [172, 180] width 278 height 7
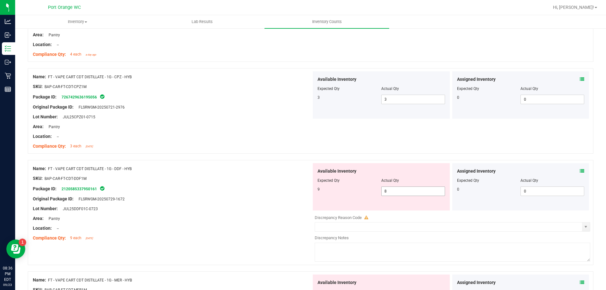
click at [400, 189] on span "8 8" at bounding box center [413, 190] width 64 height 9
click at [400, 189] on input "8" at bounding box center [412, 191] width 63 height 9
drag, startPoint x: 265, startPoint y: 200, endPoint x: 278, endPoint y: 199, distance: 12.9
click at [268, 199] on div "Original Package ID: FLSRWGM-20250729-1672" at bounding box center [172, 199] width 278 height 7
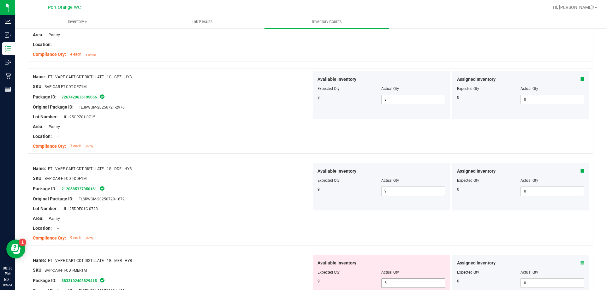
click at [391, 279] on span "5 5" at bounding box center [413, 282] width 64 height 9
click at [390, 278] on div "Available Inventory Expected Qty Actual Qty 9 5 5" at bounding box center [381, 278] width 137 height 47
click at [337, 235] on div "Name: FT - VAPE CART CDT DISTILLATE - 1G - DDF - HYB SKU: BAP-CAR-FT-CDT-DDF1M …" at bounding box center [310, 202] width 565 height 85
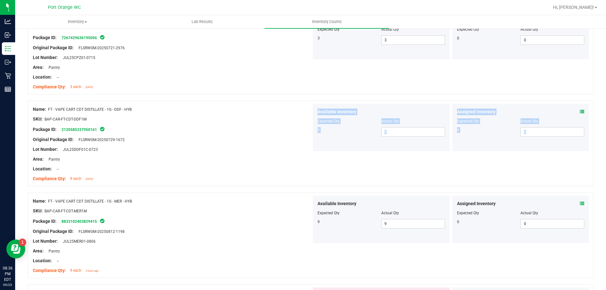
scroll to position [252, 0]
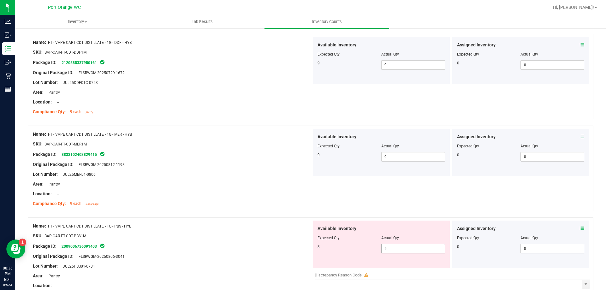
click at [387, 246] on span "5 5" at bounding box center [413, 248] width 64 height 9
click at [387, 246] on input "5" at bounding box center [412, 248] width 63 height 9
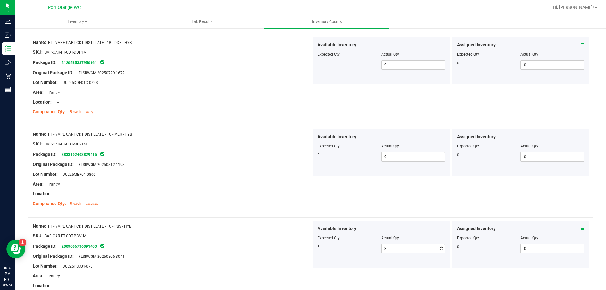
drag, startPoint x: 344, startPoint y: 220, endPoint x: 349, endPoint y: 224, distance: 6.6
click at [345, 220] on div "Available Inventory Expected Qty Actual Qty 3 3 3" at bounding box center [381, 243] width 137 height 47
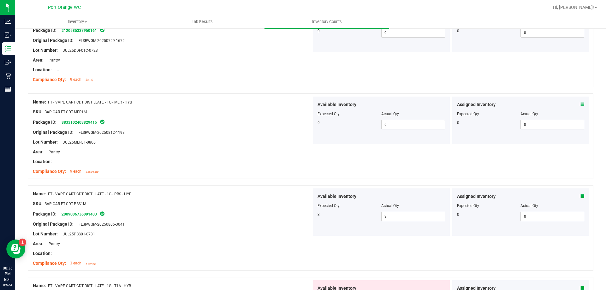
scroll to position [347, 0]
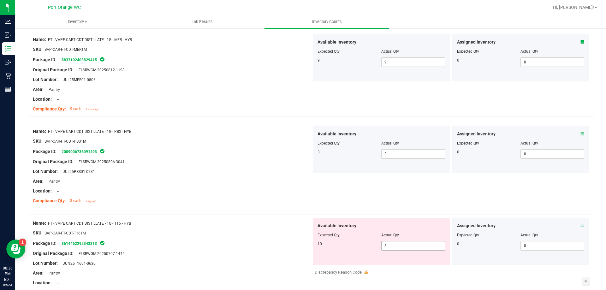
click at [389, 246] on span "8 8" at bounding box center [413, 245] width 64 height 9
click at [389, 246] on input "8" at bounding box center [412, 245] width 63 height 9
drag, startPoint x: 269, startPoint y: 213, endPoint x: 273, endPoint y: 211, distance: 4.4
click at [270, 212] on div at bounding box center [310, 211] width 565 height 6
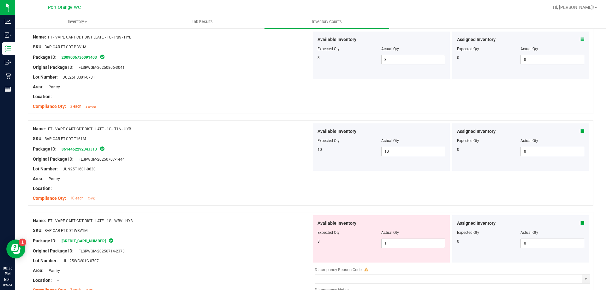
scroll to position [442, 0]
click at [409, 243] on span "1 1" at bounding box center [413, 242] width 64 height 9
click at [409, 243] on input "1" at bounding box center [412, 242] width 63 height 9
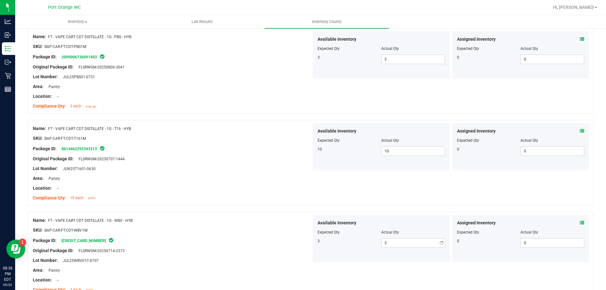
drag, startPoint x: 367, startPoint y: 220, endPoint x: 372, endPoint y: 223, distance: 5.5
click at [367, 220] on div "Available Inventory" at bounding box center [380, 223] width 127 height 7
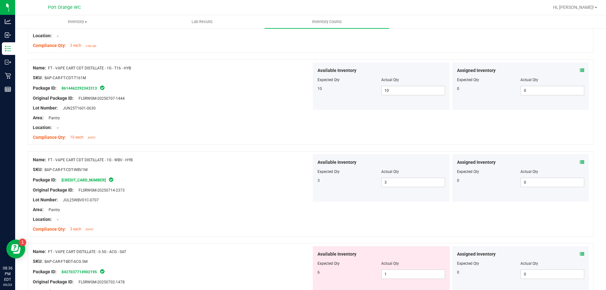
scroll to position [505, 0]
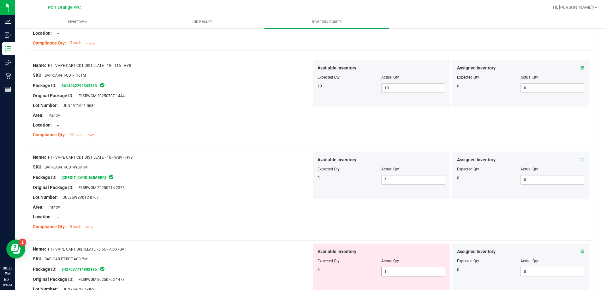
click at [398, 272] on span "1 1" at bounding box center [413, 271] width 64 height 9
drag, startPoint x: 398, startPoint y: 272, endPoint x: 397, endPoint y: 268, distance: 3.6
click at [398, 271] on input "1" at bounding box center [412, 271] width 63 height 9
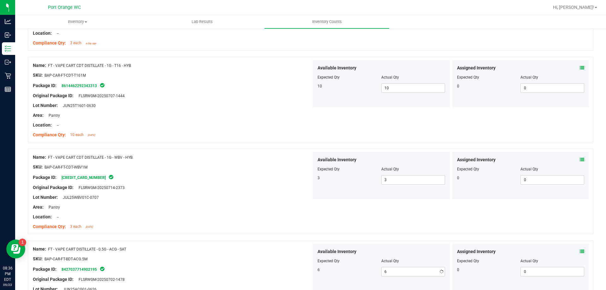
drag, startPoint x: 287, startPoint y: 215, endPoint x: 291, endPoint y: 216, distance: 3.8
click at [288, 215] on div "Location: --" at bounding box center [172, 217] width 278 height 7
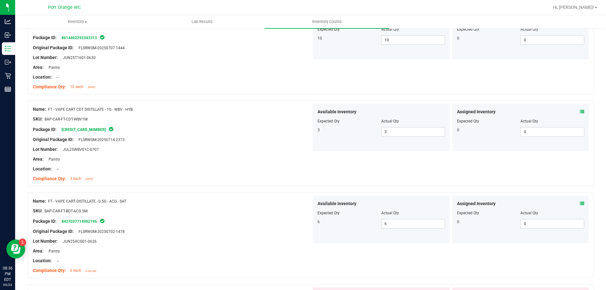
scroll to position [631, 0]
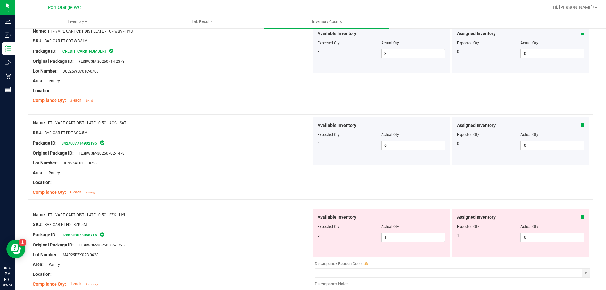
click at [579, 218] on icon at bounding box center [581, 217] width 4 height 4
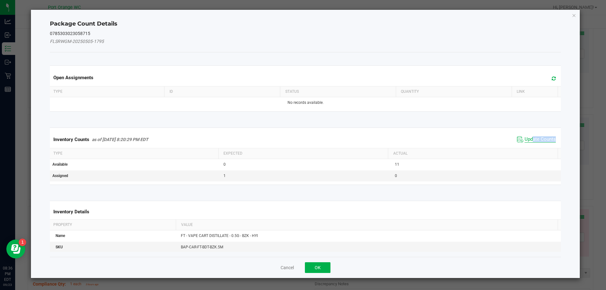
click at [529, 142] on span "Update Counts" at bounding box center [539, 139] width 31 height 6
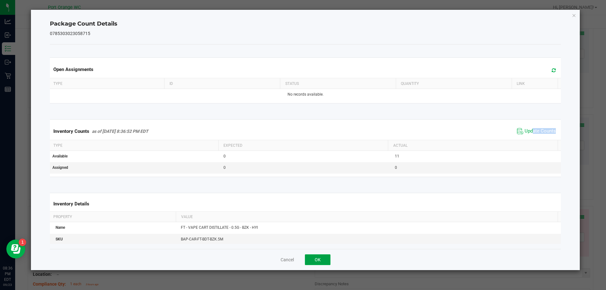
click at [322, 256] on button "OK" at bounding box center [318, 259] width 26 height 11
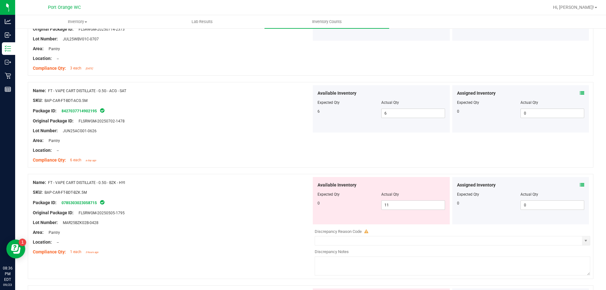
scroll to position [694, 0]
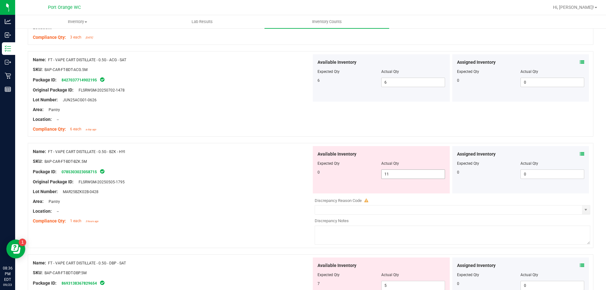
click at [407, 172] on span "11 11" at bounding box center [413, 173] width 64 height 9
click at [407, 172] on input "11" at bounding box center [412, 174] width 63 height 9
drag, startPoint x: 290, startPoint y: 175, endPoint x: 303, endPoint y: 183, distance: 15.3
click at [292, 174] on div "Name: FT - VAPE CART DISTILLATE - 0.5G - BZK - HYI SKU: BAP-CAR-FT-BDT-BZK.5M P…" at bounding box center [172, 186] width 278 height 80
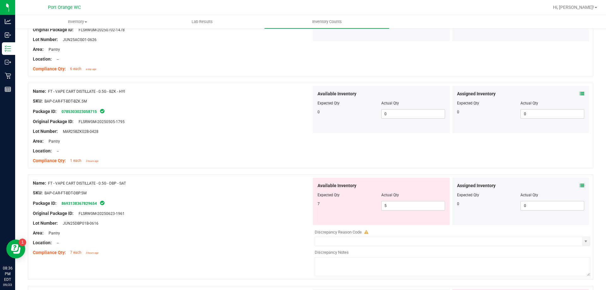
scroll to position [789, 0]
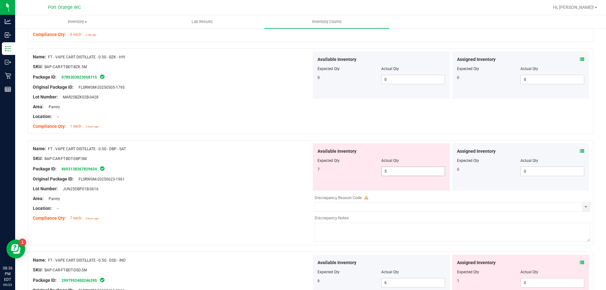
click at [389, 170] on span "5 5" at bounding box center [413, 171] width 64 height 9
click at [390, 170] on input "5" at bounding box center [412, 171] width 63 height 9
drag, startPoint x: 279, startPoint y: 158, endPoint x: 287, endPoint y: 163, distance: 9.9
click at [284, 159] on div "SKU: BAP-CAR-FT-BDT-DBP.5M" at bounding box center [172, 158] width 278 height 7
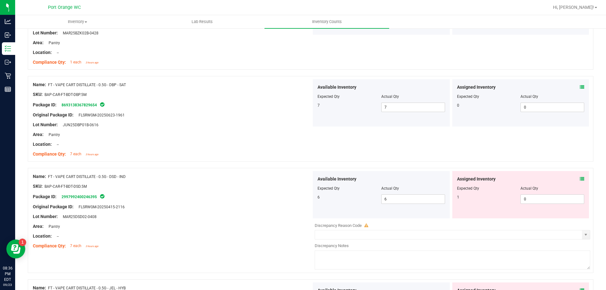
scroll to position [915, 0]
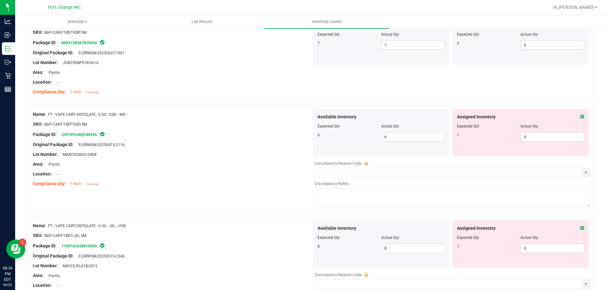
click at [579, 115] on icon at bounding box center [581, 116] width 4 height 4
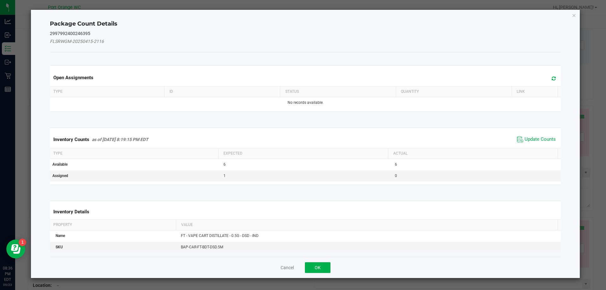
click at [535, 144] on div "Inventory Counts as of Sep 23, 2025 8:19:15 PM EDT Update Counts" at bounding box center [305, 139] width 513 height 17
click at [534, 142] on span "Update Counts" at bounding box center [539, 139] width 31 height 6
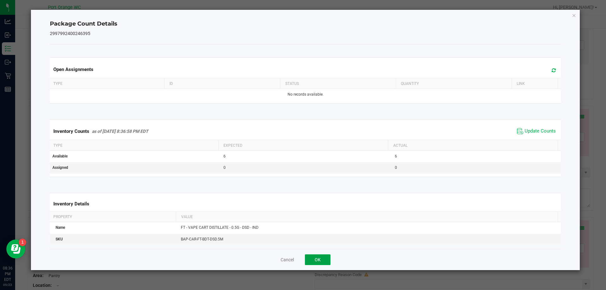
drag, startPoint x: 321, startPoint y: 260, endPoint x: 328, endPoint y: 257, distance: 7.6
click at [322, 259] on button "OK" at bounding box center [318, 259] width 26 height 11
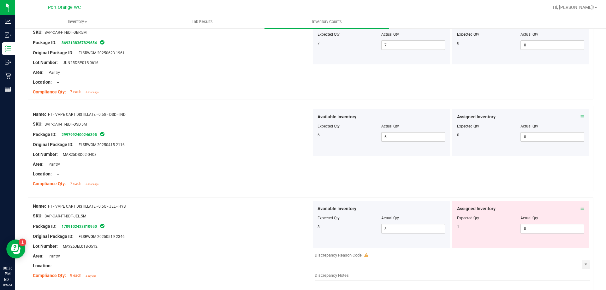
click at [580, 209] on div "Assigned Inventory Expected Qty Actual Qty 1 0 0" at bounding box center [520, 224] width 137 height 47
click at [579, 207] on icon at bounding box center [581, 208] width 4 height 4
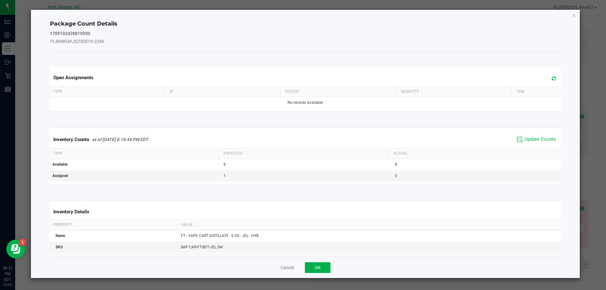
click at [524, 143] on span "Update Counts" at bounding box center [536, 139] width 42 height 9
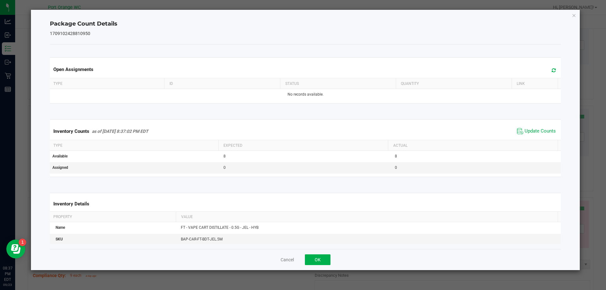
click at [330, 257] on div "Cancel OK" at bounding box center [305, 259] width 511 height 21
drag, startPoint x: 327, startPoint y: 256, endPoint x: 335, endPoint y: 250, distance: 10.3
click at [329, 255] on button "OK" at bounding box center [318, 259] width 26 height 11
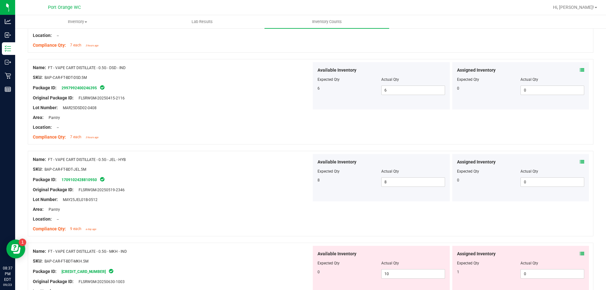
scroll to position [1041, 0]
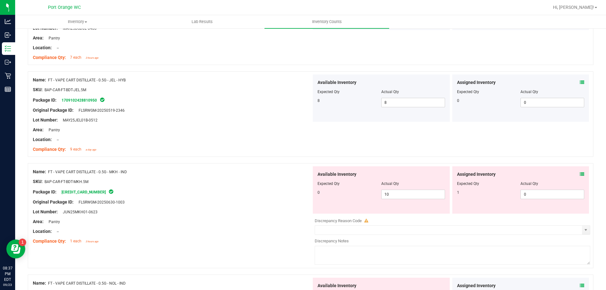
click at [582, 176] on div "Assigned Inventory Expected Qty Actual Qty 1 0 0" at bounding box center [520, 189] width 137 height 47
click at [579, 176] on icon at bounding box center [581, 174] width 4 height 4
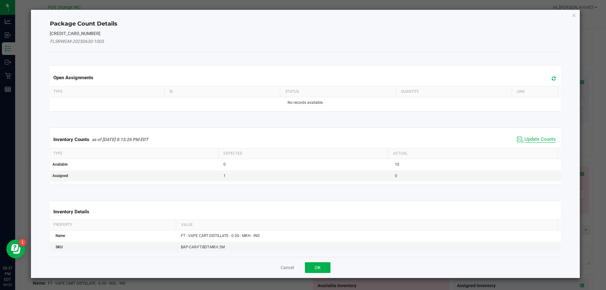
click at [527, 137] on span "Update Counts" at bounding box center [539, 139] width 31 height 6
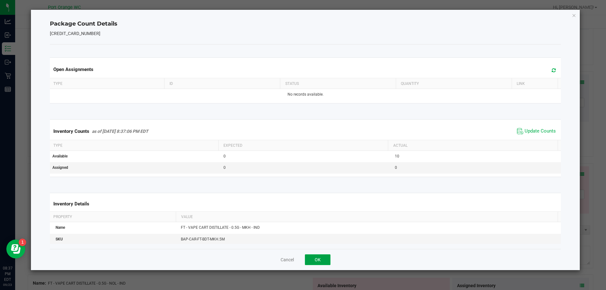
click at [309, 259] on button "OK" at bounding box center [318, 259] width 26 height 11
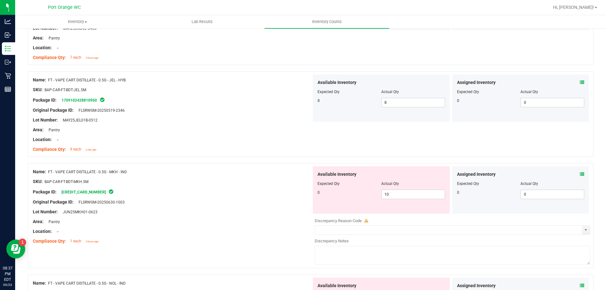
click at [407, 201] on div "Available Inventory Expected Qty Actual Qty 0 10 10" at bounding box center [381, 189] width 137 height 47
click at [406, 196] on span "10 10" at bounding box center [413, 194] width 64 height 9
click at [406, 195] on input "10" at bounding box center [412, 194] width 63 height 9
drag, startPoint x: 267, startPoint y: 189, endPoint x: 275, endPoint y: 196, distance: 10.7
click at [267, 188] on div "Package ID: 2686223578587433" at bounding box center [172, 192] width 278 height 8
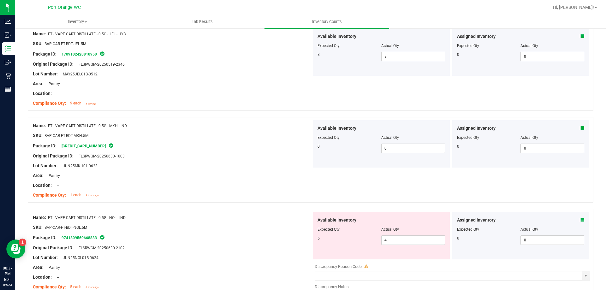
scroll to position [1135, 0]
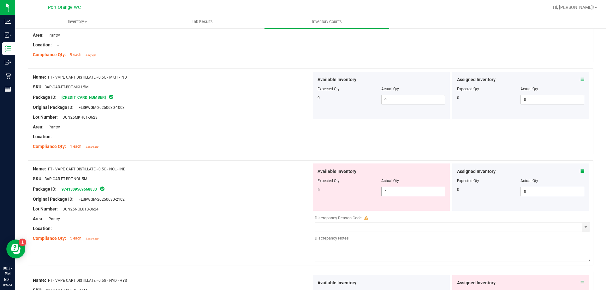
click at [404, 189] on span "4 4" at bounding box center [413, 191] width 64 height 9
click at [404, 189] on input "4" at bounding box center [412, 191] width 63 height 9
drag, startPoint x: 277, startPoint y: 179, endPoint x: 338, endPoint y: 189, distance: 62.4
click at [278, 178] on div "SKU: BAP-CAR-FT-BDT-NOL.5M" at bounding box center [172, 178] width 278 height 7
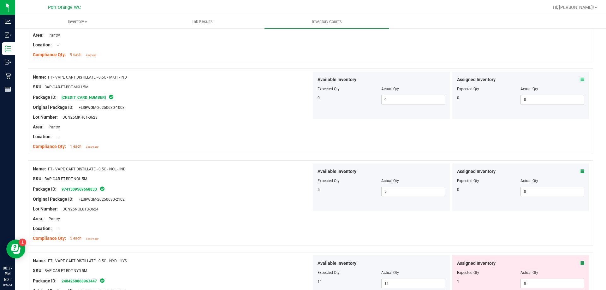
click at [579, 263] on icon at bounding box center [581, 263] width 4 height 4
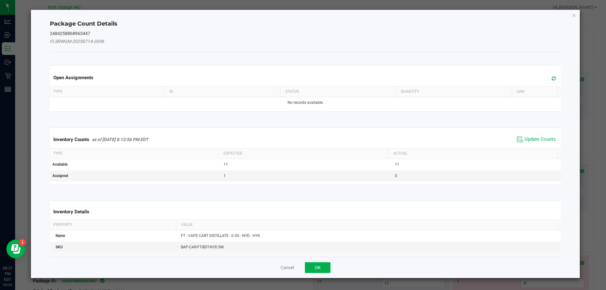
drag, startPoint x: 529, startPoint y: 138, endPoint x: 507, endPoint y: 150, distance: 25.7
click at [530, 138] on span "Update Counts" at bounding box center [539, 139] width 31 height 6
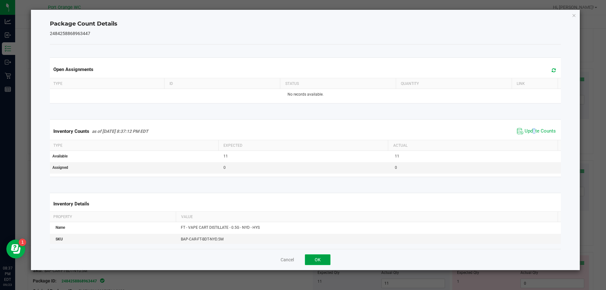
click at [328, 257] on button "OK" at bounding box center [318, 259] width 26 height 11
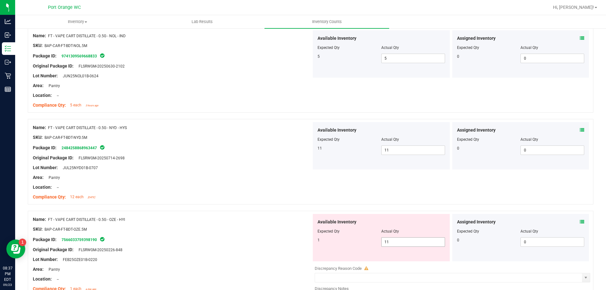
scroll to position [1325, 0]
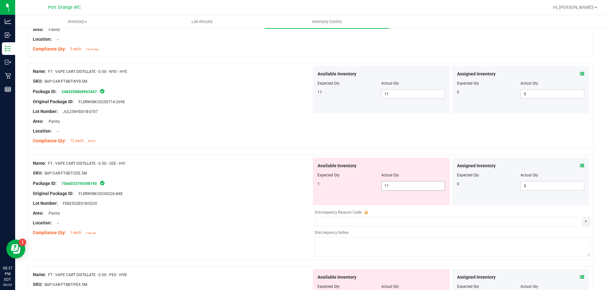
click at [399, 184] on span "11 11" at bounding box center [413, 185] width 64 height 9
click at [399, 184] on input "11" at bounding box center [412, 185] width 63 height 9
click at [250, 163] on div "Name: FT - VAPE CART DISTILLATE - 0.5G - OZE - HYI" at bounding box center [172, 163] width 278 height 7
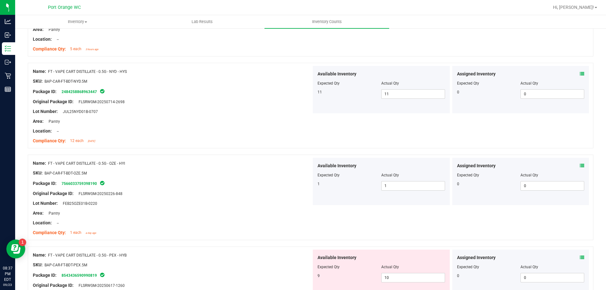
scroll to position [1419, 0]
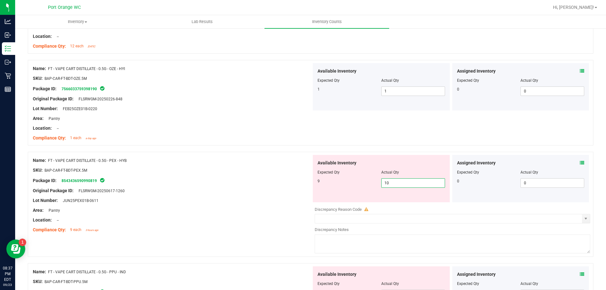
click at [405, 179] on span "10 10" at bounding box center [413, 182] width 64 height 9
click at [405, 179] on input "10" at bounding box center [412, 183] width 63 height 9
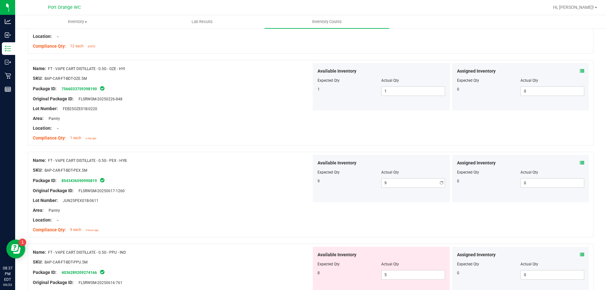
click at [337, 182] on div "9" at bounding box center [349, 181] width 64 height 6
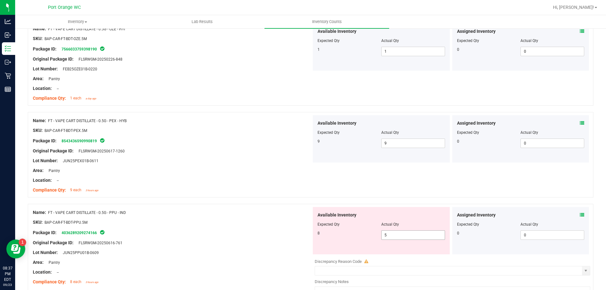
scroll to position [1482, 0]
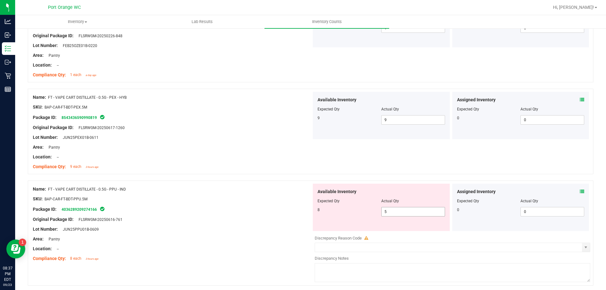
click at [403, 216] on span "5 5" at bounding box center [413, 211] width 64 height 9
drag, startPoint x: 403, startPoint y: 216, endPoint x: 402, endPoint y: 211, distance: 4.8
click at [403, 215] on span "5 5" at bounding box center [413, 211] width 64 height 9
click at [402, 211] on span "5 5" at bounding box center [413, 211] width 64 height 9
click at [402, 211] on input "5" at bounding box center [412, 211] width 63 height 9
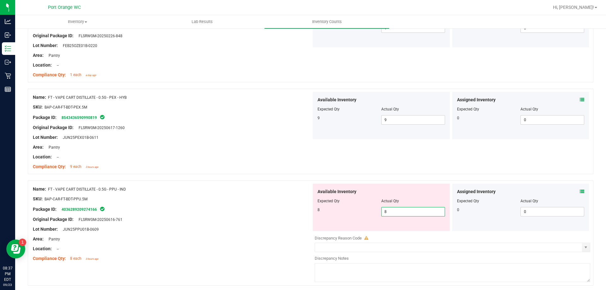
click at [286, 189] on div "Name: FT - VAPE CART DISTILLATE - 0.5G - PPU - IND" at bounding box center [172, 189] width 278 height 7
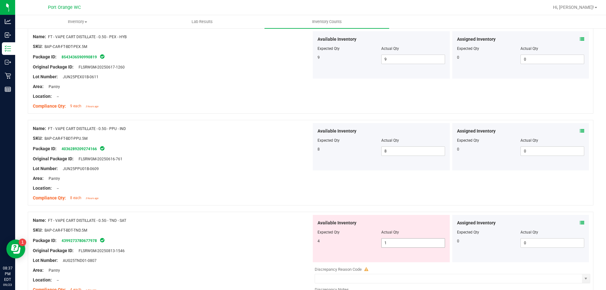
scroll to position [1577, 0]
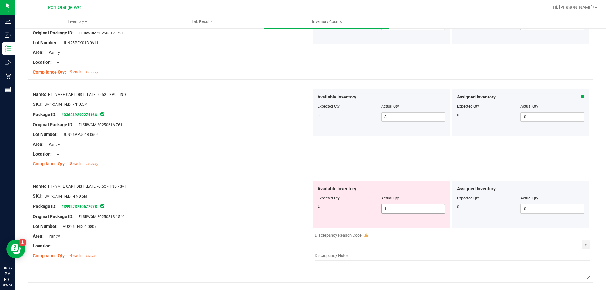
click at [398, 213] on span "1 1" at bounding box center [413, 208] width 64 height 9
click at [398, 213] on input "1" at bounding box center [412, 208] width 63 height 9
click at [319, 203] on div "Available Inventory Expected Qty Actual Qty 4 4 4" at bounding box center [381, 204] width 137 height 47
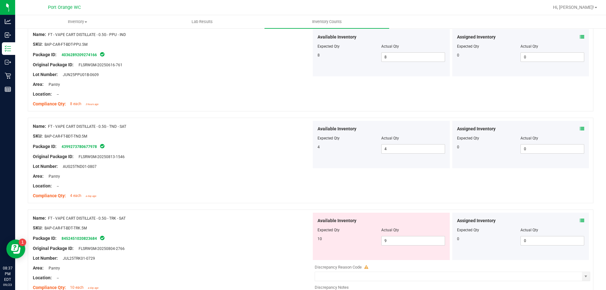
scroll to position [1672, 0]
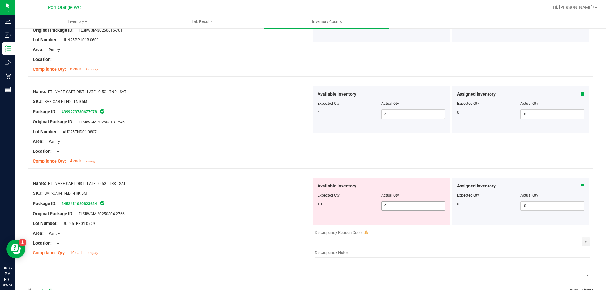
click at [423, 201] on span "9 9" at bounding box center [413, 205] width 64 height 9
click at [424, 207] on input "9" at bounding box center [412, 206] width 63 height 9
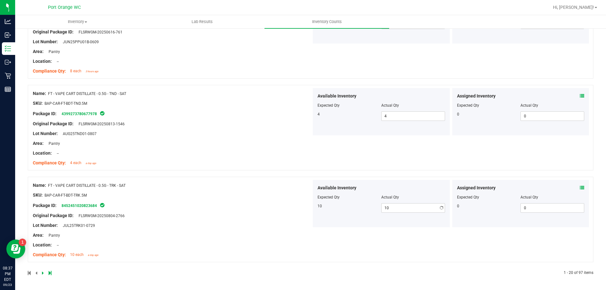
scroll to position [1670, 0]
drag, startPoint x: 285, startPoint y: 201, endPoint x: 288, endPoint y: 203, distance: 3.8
click at [286, 201] on div "Name: FT - VAPE CART DISTILLATE - 0.5G - TRK - SAT SKU: BAP-CAR-FT-BDT-TRK.5M P…" at bounding box center [172, 220] width 278 height 80
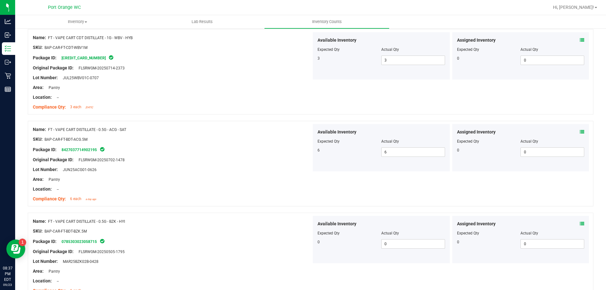
scroll to position [0, 0]
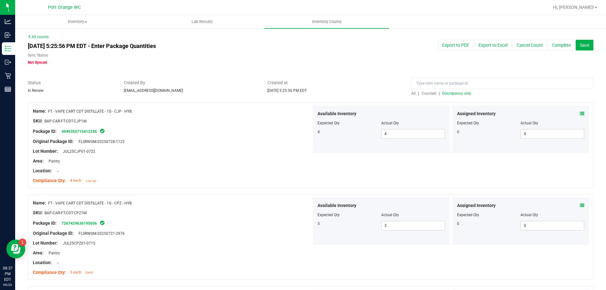
click at [456, 92] on span "Discrepancy only" at bounding box center [456, 93] width 29 height 4
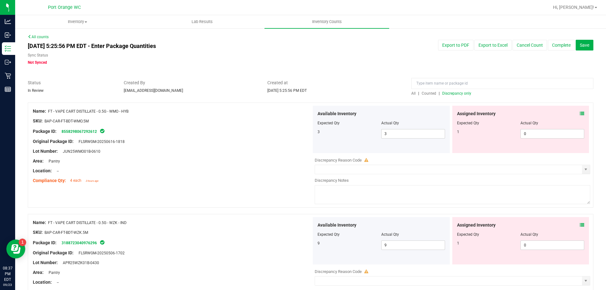
click at [576, 117] on div at bounding box center [520, 118] width 127 height 3
click at [579, 115] on icon at bounding box center [581, 113] width 4 height 4
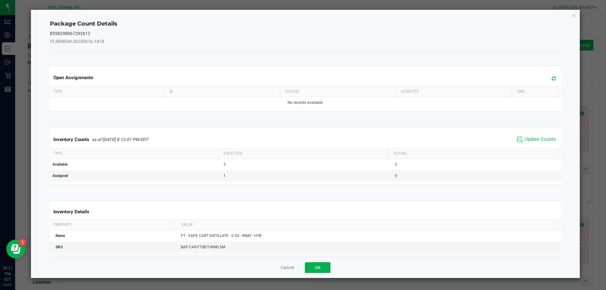
click at [528, 134] on div "Inventory Counts as of Sep 23, 2025 8:12:01 PM EDT Update Counts" at bounding box center [305, 139] width 513 height 17
click at [526, 137] on span "Update Counts" at bounding box center [539, 139] width 31 height 6
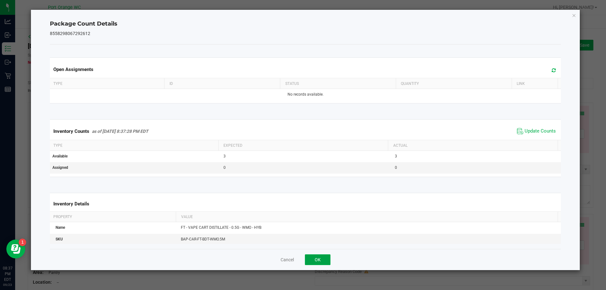
click at [305, 263] on button "OK" at bounding box center [318, 259] width 26 height 11
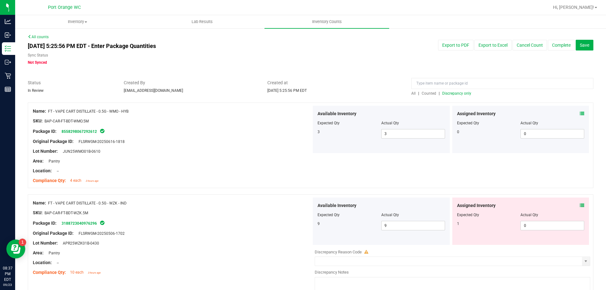
click at [580, 204] on div "Assigned Inventory Expected Qty Actual Qty 1 0 0" at bounding box center [520, 220] width 137 height 47
click at [579, 204] on div "Assigned Inventory Expected Qty Actual Qty 1 0 0" at bounding box center [520, 220] width 137 height 47
click at [579, 204] on icon at bounding box center [581, 205] width 4 height 4
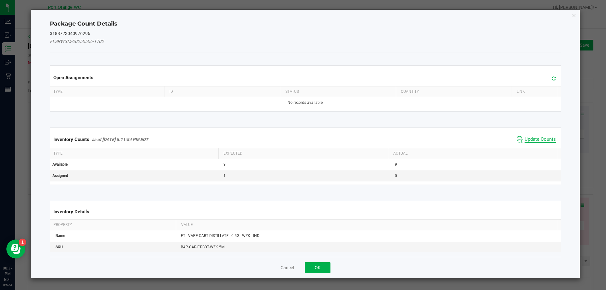
click at [545, 137] on span "Update Counts" at bounding box center [539, 139] width 31 height 6
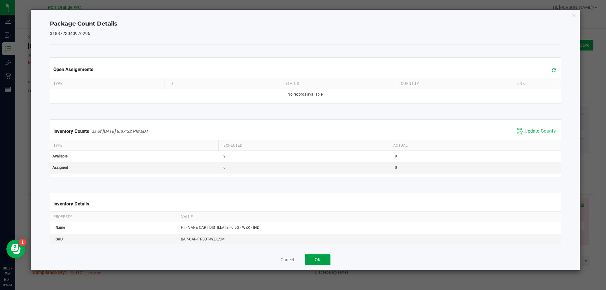
click at [322, 259] on button "OK" at bounding box center [318, 259] width 26 height 11
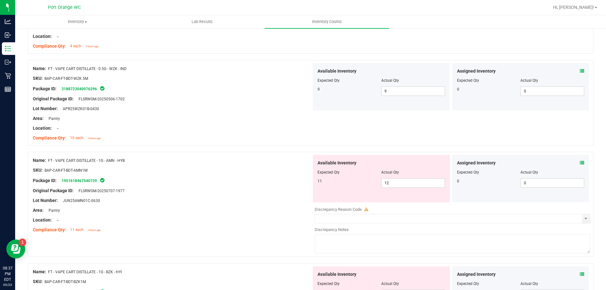
scroll to position [189, 0]
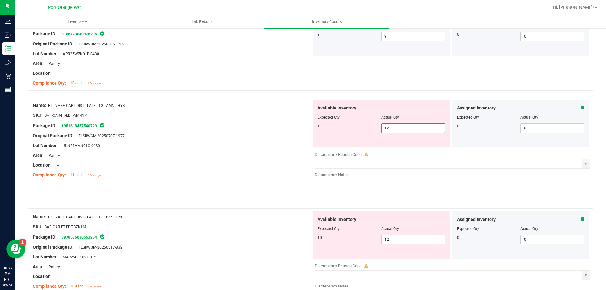
click at [407, 128] on span "12 12" at bounding box center [413, 127] width 64 height 9
click at [407, 128] on input "12" at bounding box center [412, 128] width 63 height 9
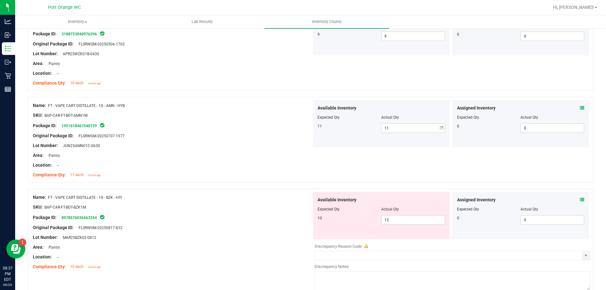
click at [260, 152] on div "Area: Pantry" at bounding box center [172, 155] width 278 height 7
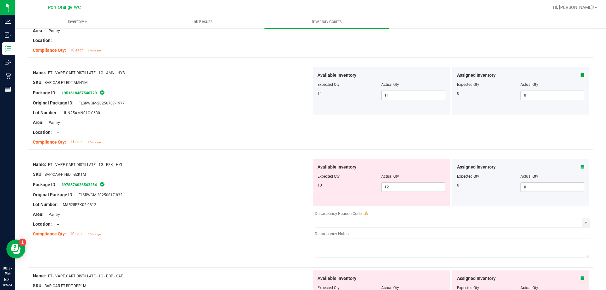
scroll to position [252, 0]
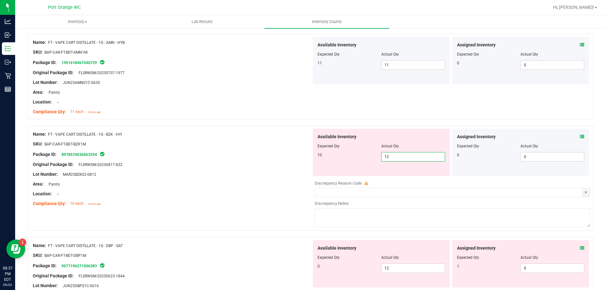
click at [410, 152] on span "12 12" at bounding box center [413, 156] width 64 height 9
click at [410, 152] on input "1" at bounding box center [412, 156] width 63 height 9
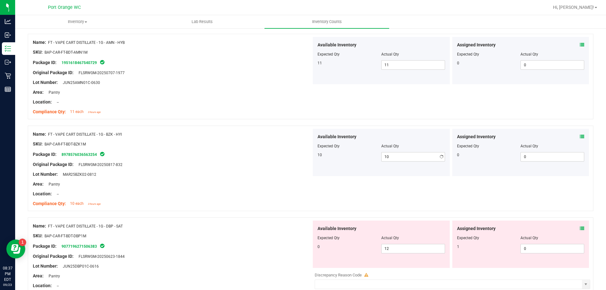
drag, startPoint x: 247, startPoint y: 157, endPoint x: 256, endPoint y: 156, distance: 9.9
click at [251, 156] on div "Package ID: 8978576036563254" at bounding box center [172, 154] width 278 height 8
click at [579, 226] on div "Assigned Inventory Expected Qty Actual Qty 1 0 0" at bounding box center [520, 243] width 137 height 47
click at [579, 226] on icon at bounding box center [581, 228] width 4 height 4
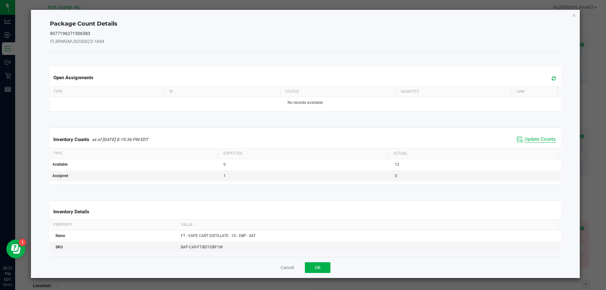
click at [534, 139] on span "Update Counts" at bounding box center [539, 139] width 31 height 6
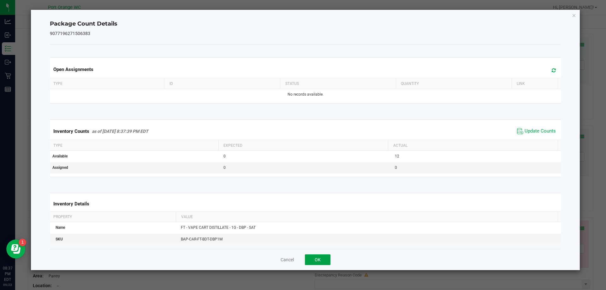
click at [313, 264] on button "OK" at bounding box center [318, 259] width 26 height 11
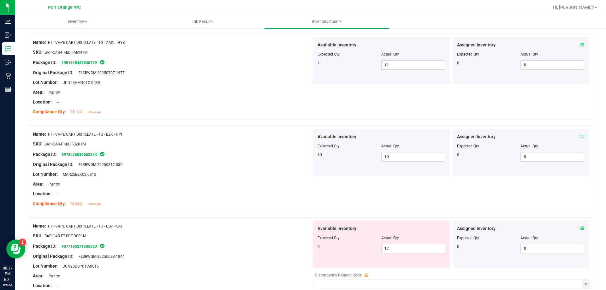
scroll to position [347, 0]
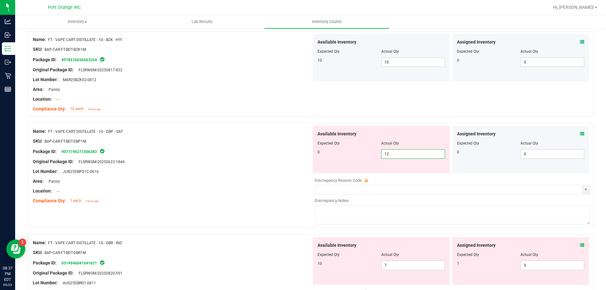
click at [396, 151] on span "12 12" at bounding box center [413, 153] width 64 height 9
click at [396, 151] on input "12" at bounding box center [412, 154] width 63 height 9
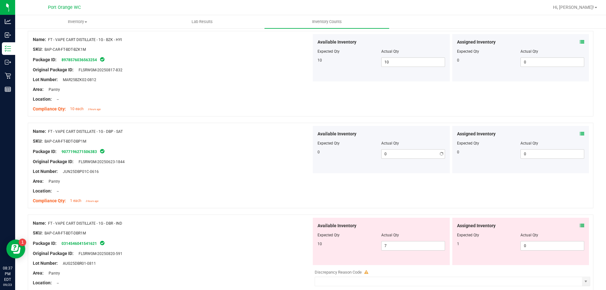
drag, startPoint x: 244, startPoint y: 172, endPoint x: 350, endPoint y: 176, distance: 106.4
click at [244, 172] on div "Lot Number: JUN25DBP01C-0616" at bounding box center [172, 171] width 278 height 7
click at [579, 224] on icon at bounding box center [581, 225] width 4 height 4
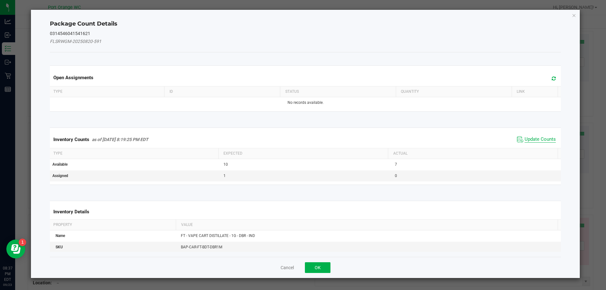
click at [524, 142] on span "Update Counts" at bounding box center [539, 139] width 31 height 6
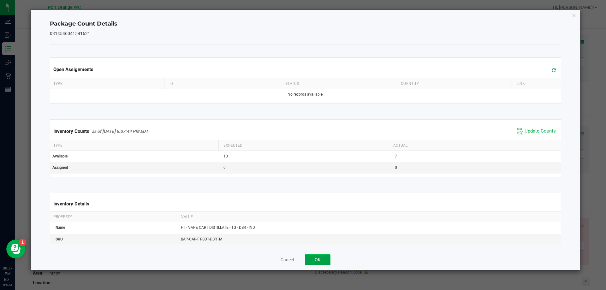
click at [317, 260] on button "OK" at bounding box center [318, 259] width 26 height 11
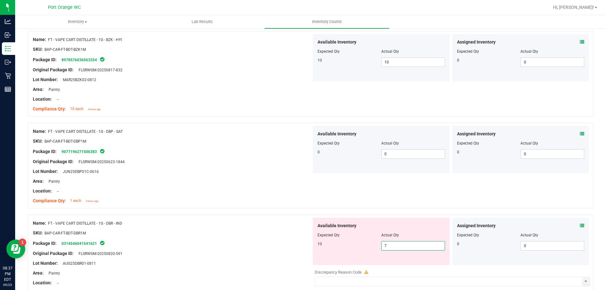
click at [394, 248] on span "7 7" at bounding box center [413, 245] width 64 height 9
click at [394, 247] on input "7" at bounding box center [412, 245] width 63 height 9
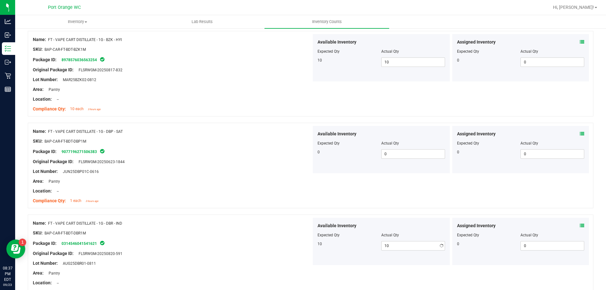
drag, startPoint x: 228, startPoint y: 222, endPoint x: 233, endPoint y: 224, distance: 5.9
click at [228, 222] on div "Name: FT - VAPE CART DISTILLATE - 1G - DBR - IND" at bounding box center [172, 223] width 278 height 7
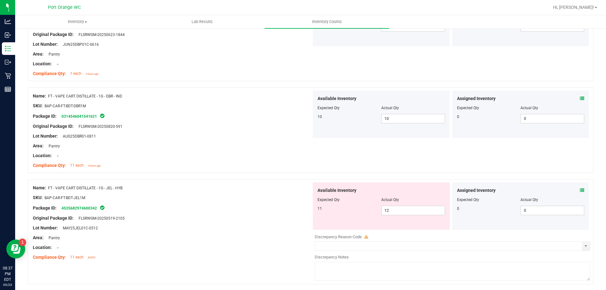
scroll to position [505, 0]
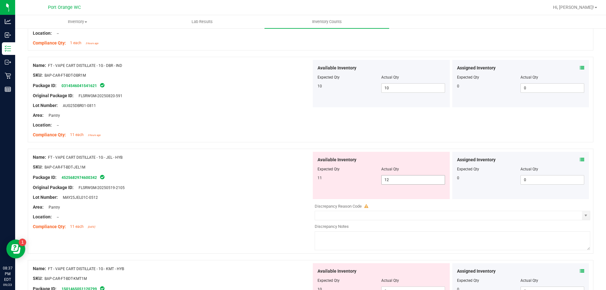
click at [396, 184] on span "12 12" at bounding box center [413, 179] width 64 height 9
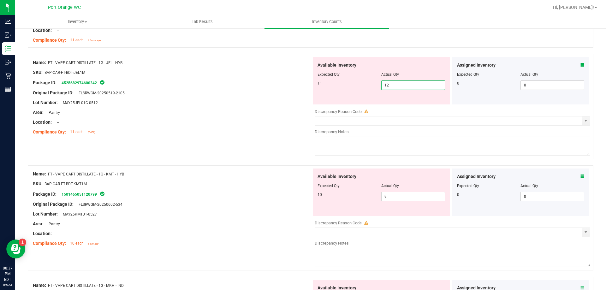
scroll to position [536, 0]
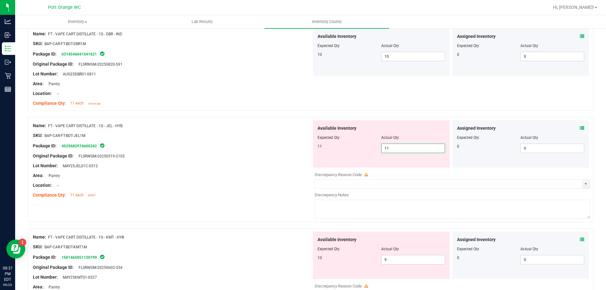
click at [284, 88] on div at bounding box center [172, 88] width 278 height 3
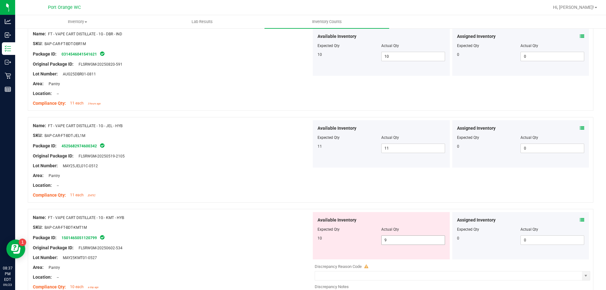
click at [397, 234] on div at bounding box center [380, 233] width 127 height 3
click at [396, 238] on span "9 9" at bounding box center [413, 239] width 64 height 9
drag, startPoint x: 396, startPoint y: 238, endPoint x: 244, endPoint y: 205, distance: 155.8
click at [395, 237] on input "9" at bounding box center [412, 240] width 63 height 9
click at [243, 204] on div at bounding box center [310, 205] width 565 height 6
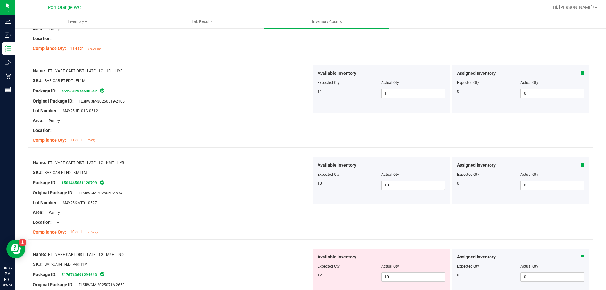
scroll to position [662, 0]
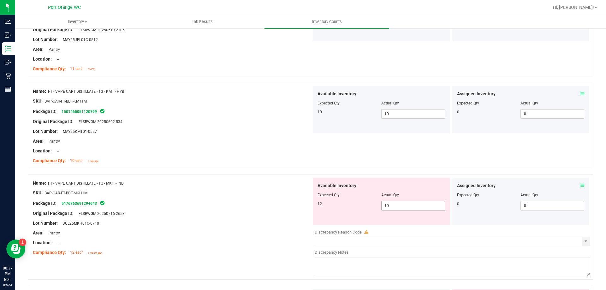
click at [401, 205] on span "10 10" at bounding box center [413, 205] width 64 height 9
click at [401, 205] on input "10" at bounding box center [412, 205] width 63 height 9
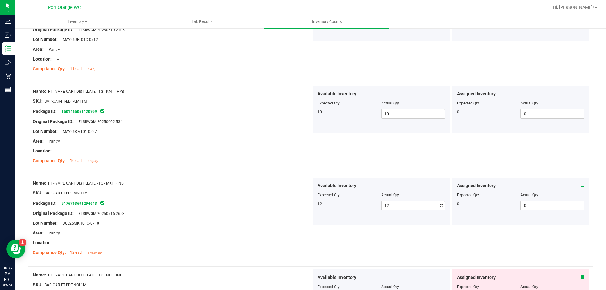
drag, startPoint x: 286, startPoint y: 190, endPoint x: 295, endPoint y: 205, distance: 17.8
click at [287, 191] on div "SKU: BAP-CAR-FT-BDT-MKH1M" at bounding box center [172, 193] width 278 height 7
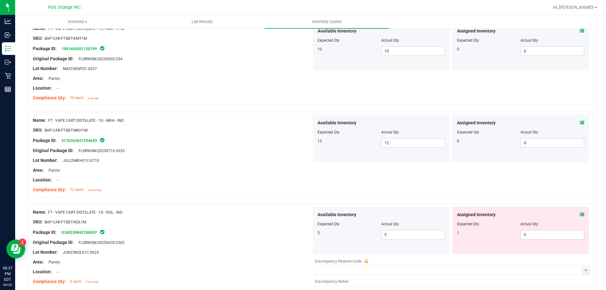
scroll to position [789, 0]
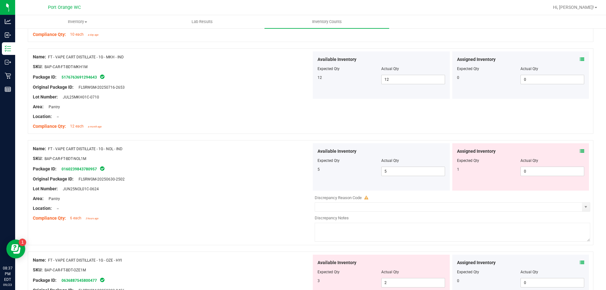
click at [579, 150] on icon at bounding box center [581, 151] width 4 height 4
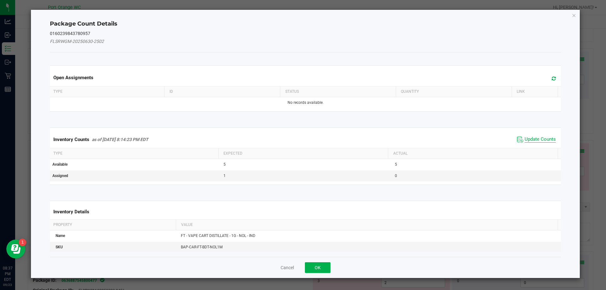
click at [539, 138] on span "Update Counts" at bounding box center [539, 139] width 31 height 6
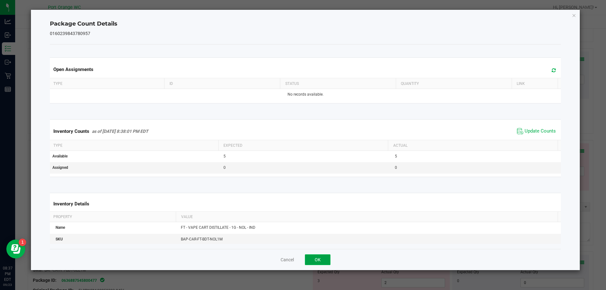
click at [321, 255] on button "OK" at bounding box center [318, 259] width 26 height 11
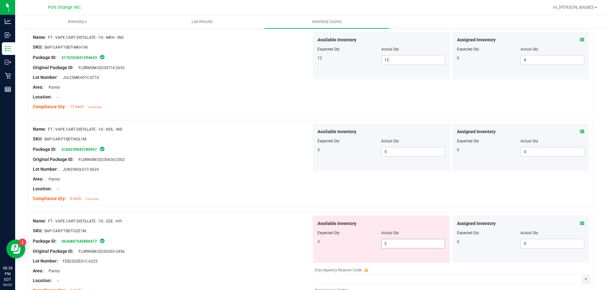
scroll to position [852, 0]
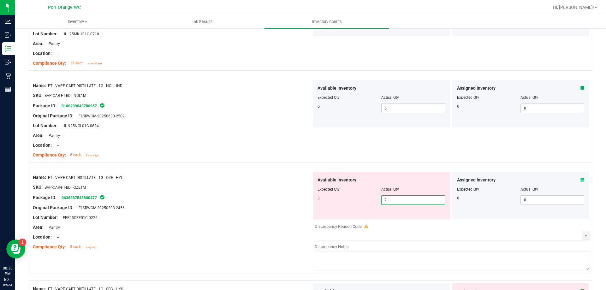
click at [428, 196] on span "2 2" at bounding box center [413, 199] width 64 height 9
click at [428, 196] on input "2" at bounding box center [412, 200] width 63 height 9
drag, startPoint x: 307, startPoint y: 198, endPoint x: 315, endPoint y: 203, distance: 9.5
click at [309, 197] on div "Name: FT - VAPE CART DISTILLATE - 1G - OZE - HYI SKU: BAP-CAR-FT-BDT-OZE1M Pack…" at bounding box center [310, 221] width 565 height 105
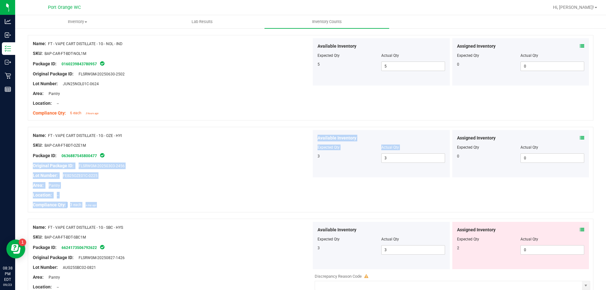
scroll to position [978, 0]
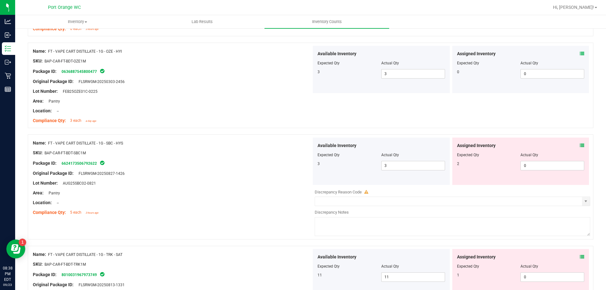
click at [579, 145] on icon at bounding box center [581, 145] width 4 height 4
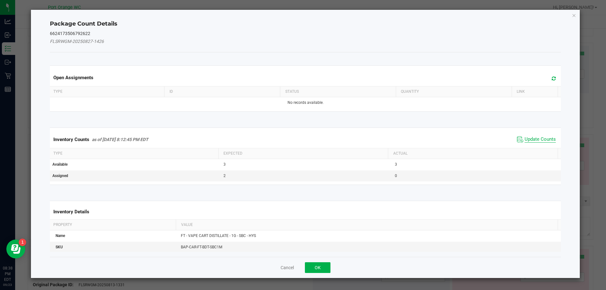
click at [525, 138] on span "Update Counts" at bounding box center [539, 139] width 31 height 6
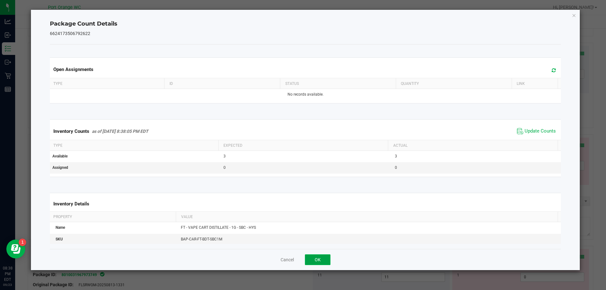
click at [316, 258] on button "OK" at bounding box center [318, 259] width 26 height 11
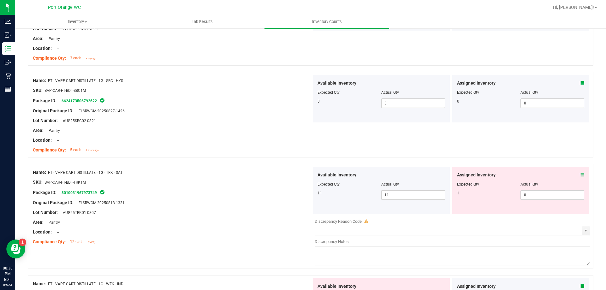
scroll to position [1041, 0]
click at [579, 173] on icon at bounding box center [581, 174] width 4 height 4
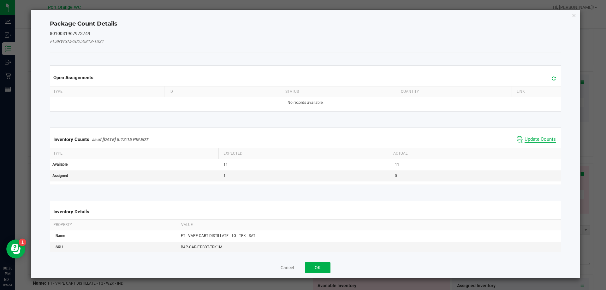
click at [528, 141] on span "Update Counts" at bounding box center [539, 139] width 31 height 6
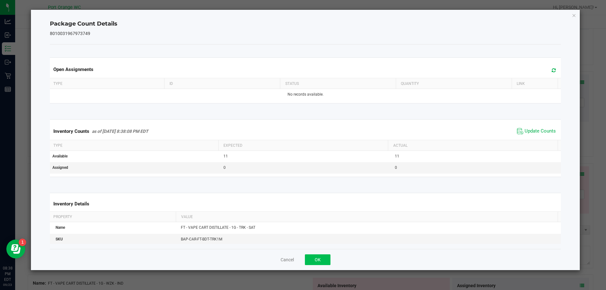
click at [324, 255] on div "Cancel OK" at bounding box center [305, 259] width 511 height 21
click at [322, 258] on button "OK" at bounding box center [318, 259] width 26 height 11
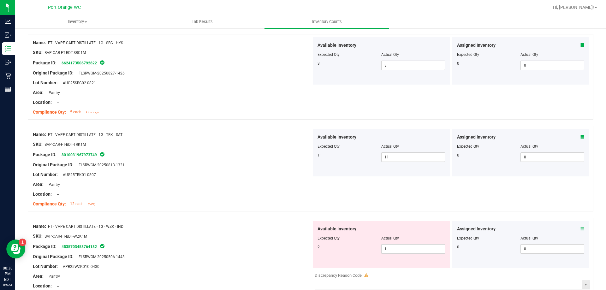
scroll to position [1135, 0]
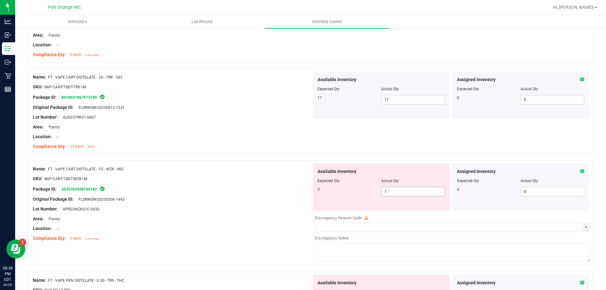
click at [406, 192] on span "1 1" at bounding box center [413, 191] width 64 height 9
click at [406, 192] on input "1" at bounding box center [412, 191] width 63 height 9
drag, startPoint x: 249, startPoint y: 188, endPoint x: 253, endPoint y: 190, distance: 4.2
click at [250, 187] on div "Package ID: 4535703458764182" at bounding box center [172, 189] width 278 height 8
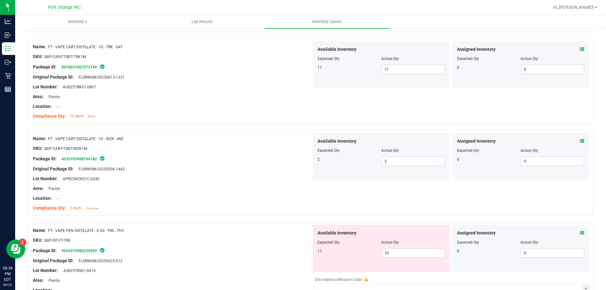
scroll to position [1199, 0]
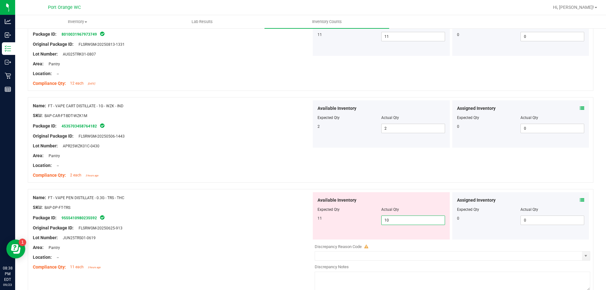
click at [397, 217] on span "10 10" at bounding box center [413, 219] width 64 height 9
click at [397, 217] on input "10" at bounding box center [412, 220] width 63 height 9
drag, startPoint x: 233, startPoint y: 192, endPoint x: 238, endPoint y: 198, distance: 8.0
click at [235, 193] on div "Name: FT - VAPE PEN DISTILLATE - 0.3G - TRS - THC SKU: BAP-DP-FT-TRS Package ID…" at bounding box center [172, 232] width 278 height 80
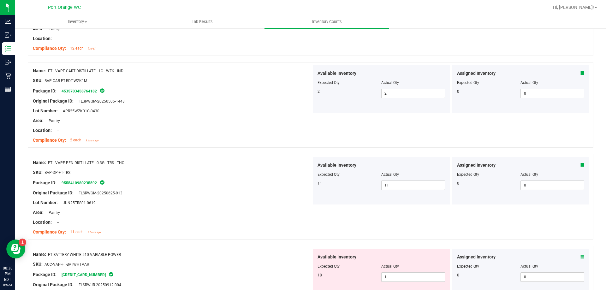
scroll to position [1293, 0]
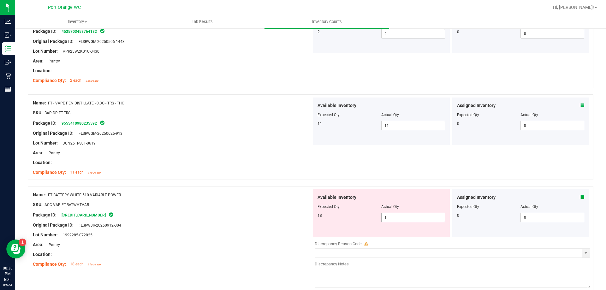
click at [389, 218] on span "1 1" at bounding box center [413, 217] width 64 height 9
drag, startPoint x: 217, startPoint y: 218, endPoint x: 232, endPoint y: 219, distance: 14.6
click at [221, 216] on div "Package ID: 4937494906958173" at bounding box center [172, 215] width 278 height 8
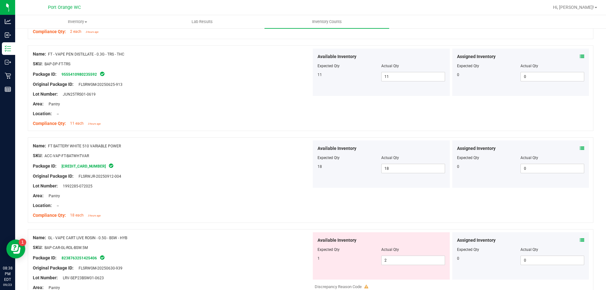
scroll to position [1388, 0]
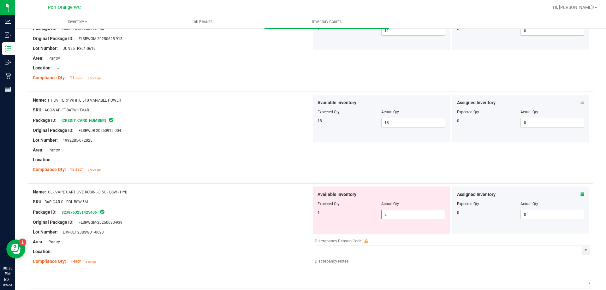
click at [387, 215] on span "2 2" at bounding box center [413, 214] width 64 height 9
click at [387, 215] on input "2" at bounding box center [412, 214] width 63 height 9
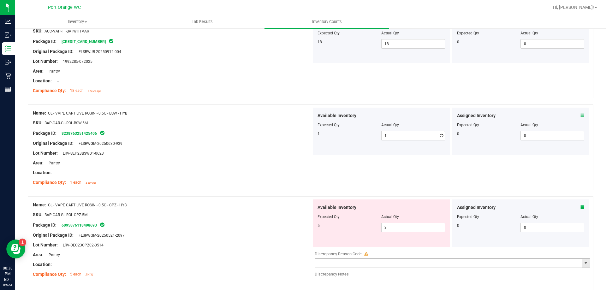
scroll to position [1514, 0]
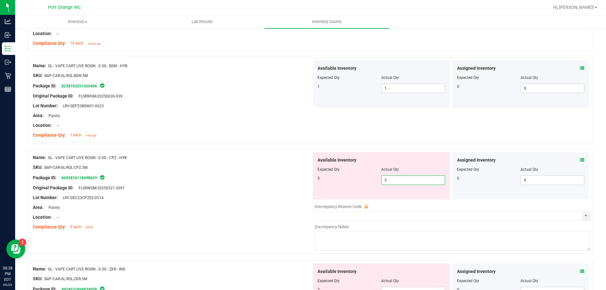
click at [393, 177] on span "3 3" at bounding box center [413, 179] width 64 height 9
click at [393, 177] on input "3" at bounding box center [412, 180] width 63 height 9
click at [282, 171] on div at bounding box center [172, 172] width 278 height 3
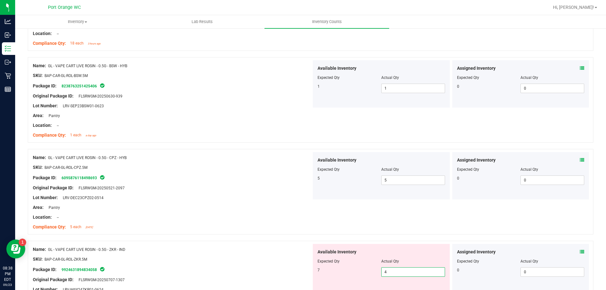
click at [407, 269] on span "4 4" at bounding box center [413, 271] width 64 height 9
click at [407, 269] on input "4" at bounding box center [412, 271] width 63 height 9
click at [273, 249] on div "Name: GL - VAPE CART LIVE ROSIN - 0.5G - ZKR - IND" at bounding box center [172, 249] width 278 height 7
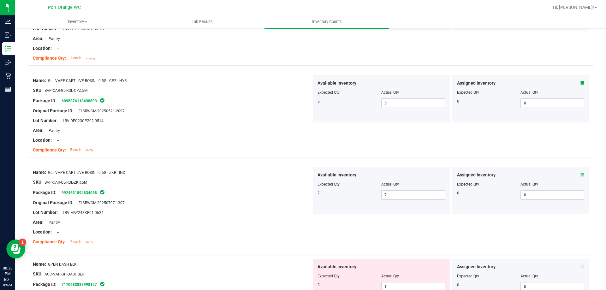
scroll to position [1640, 0]
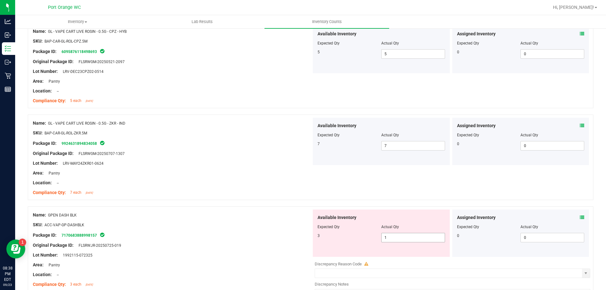
drag, startPoint x: 421, startPoint y: 230, endPoint x: 416, endPoint y: 240, distance: 11.1
click at [421, 230] on div at bounding box center [380, 231] width 127 height 3
click at [416, 239] on span "1 1" at bounding box center [413, 237] width 64 height 9
drag, startPoint x: 416, startPoint y: 239, endPoint x: 232, endPoint y: 187, distance: 191.8
click at [416, 238] on input "1" at bounding box center [412, 237] width 63 height 9
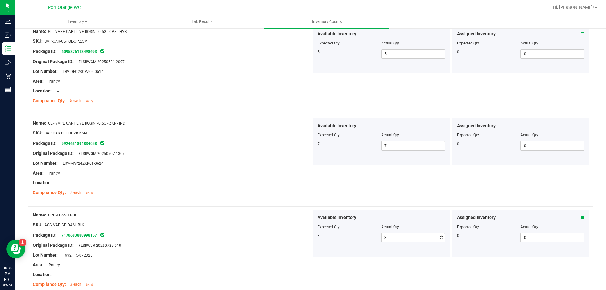
drag, startPoint x: 232, startPoint y: 187, endPoint x: 242, endPoint y: 192, distance: 11.6
click at [236, 188] on div at bounding box center [172, 187] width 278 height 3
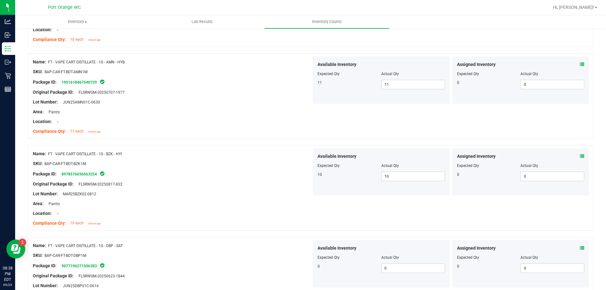
scroll to position [0, 0]
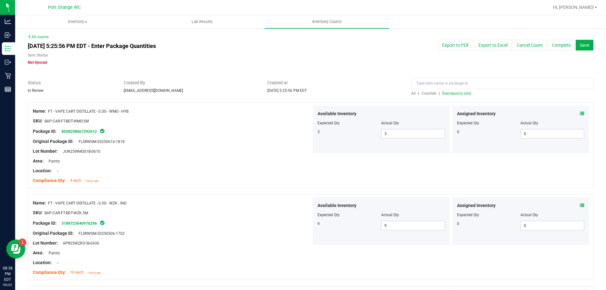
click at [450, 94] on span "Discrepancy only" at bounding box center [456, 93] width 29 height 4
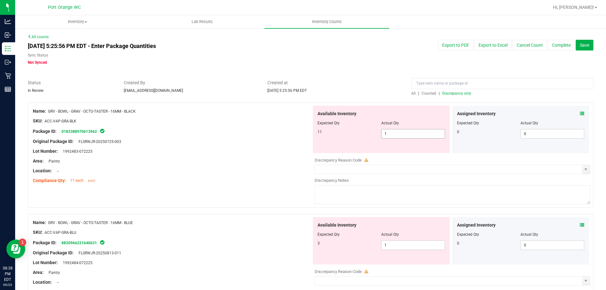
click at [402, 136] on span "1 1" at bounding box center [413, 133] width 64 height 9
drag, startPoint x: 276, startPoint y: 140, endPoint x: 294, endPoint y: 157, distance: 24.8
click at [277, 139] on div "Original Package ID: FLSRWJR-20250725-003" at bounding box center [172, 141] width 278 height 7
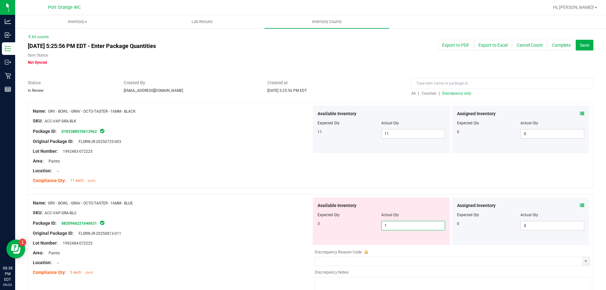
click at [412, 226] on span "1 1" at bounding box center [413, 225] width 64 height 9
drag, startPoint x: 412, startPoint y: 226, endPoint x: 276, endPoint y: 210, distance: 136.5
click at [410, 225] on input "1" at bounding box center [412, 225] width 63 height 9
click at [258, 210] on div "SKU: ACC-VAP-GRA-BLU" at bounding box center [172, 212] width 278 height 7
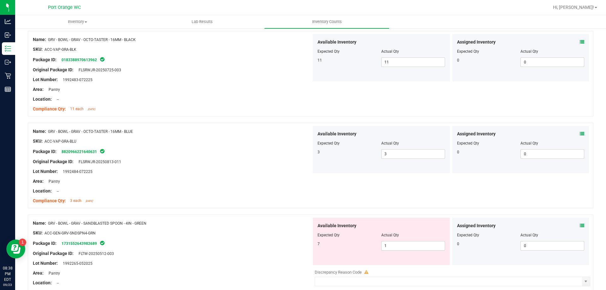
scroll to position [126, 0]
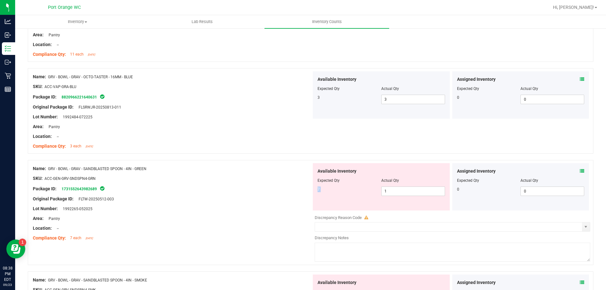
click at [399, 186] on div "Available Inventory Expected Qty Actual Qty 7 1 1" at bounding box center [381, 186] width 137 height 47
drag, startPoint x: 399, startPoint y: 186, endPoint x: 399, endPoint y: 191, distance: 5.0
click at [399, 187] on div "Available Inventory Expected Qty Actual Qty 7 1 1" at bounding box center [381, 186] width 137 height 47
click at [399, 191] on span "1 1" at bounding box center [413, 190] width 64 height 9
drag, startPoint x: 399, startPoint y: 191, endPoint x: 225, endPoint y: 191, distance: 173.8
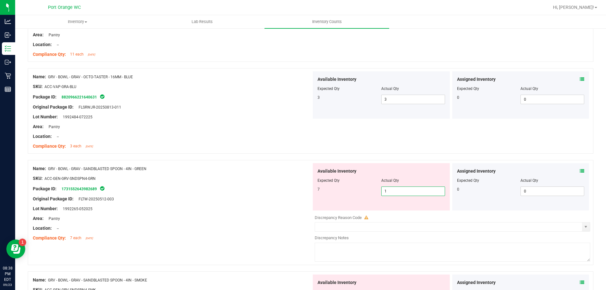
click at [394, 191] on input "1" at bounding box center [412, 191] width 63 height 9
drag, startPoint x: 226, startPoint y: 191, endPoint x: 230, endPoint y: 191, distance: 4.7
click at [228, 191] on div "Package ID: 1731552643982689" at bounding box center [172, 189] width 278 height 8
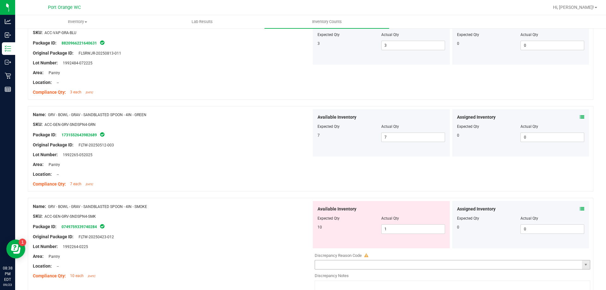
scroll to position [252, 0]
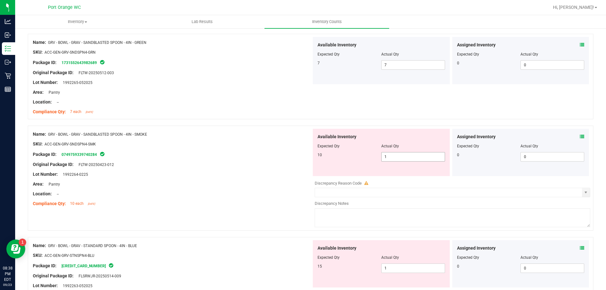
click at [397, 156] on span "1 1" at bounding box center [413, 156] width 64 height 9
drag, startPoint x: 410, startPoint y: 271, endPoint x: 408, endPoint y: 267, distance: 5.1
click at [410, 270] on div "Available Inventory Expected Qty Actual Qty 15 1 1" at bounding box center [450, 290] width 278 height 100
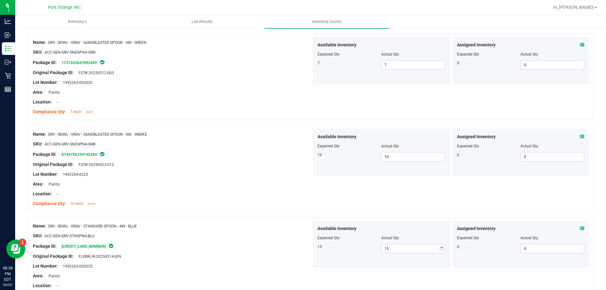
drag, startPoint x: 231, startPoint y: 252, endPoint x: 253, endPoint y: 250, distance: 21.9
click at [232, 252] on div at bounding box center [172, 251] width 278 height 3
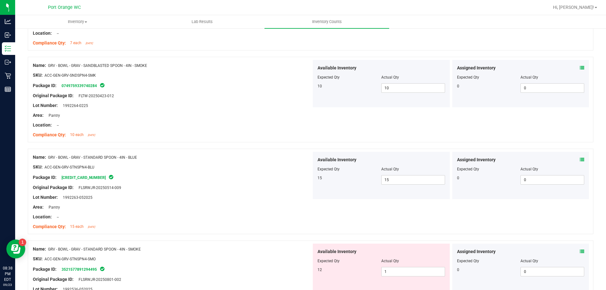
scroll to position [378, 0]
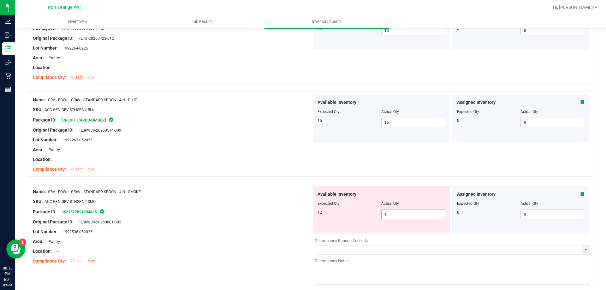
click at [396, 216] on span "1 1" at bounding box center [413, 213] width 64 height 9
drag, startPoint x: 237, startPoint y: 195, endPoint x: 268, endPoint y: 202, distance: 32.0
click at [244, 196] on div "Name: GRV - BOWL - GRAV - STANDARD SPOON - 4IN - SMOKE SKU: ACC-GEN-GRV-STNSPN4…" at bounding box center [172, 226] width 278 height 80
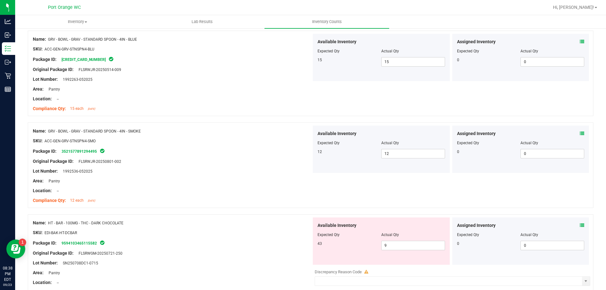
scroll to position [473, 0]
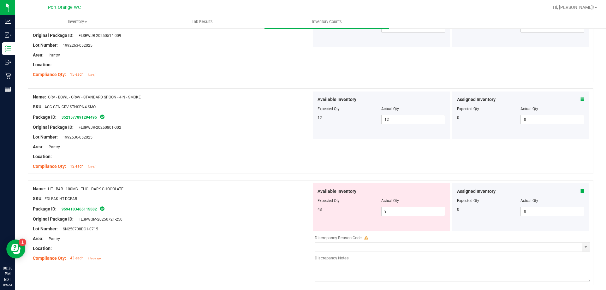
drag, startPoint x: 400, startPoint y: 217, endPoint x: 401, endPoint y: 210, distance: 6.7
click at [400, 216] on div "Available Inventory Expected Qty Actual Qty 43 9 9" at bounding box center [381, 206] width 137 height 47
click at [401, 210] on span "9 9" at bounding box center [413, 211] width 64 height 9
click at [401, 210] on input "4" at bounding box center [412, 211] width 63 height 9
drag, startPoint x: 267, startPoint y: 193, endPoint x: 276, endPoint y: 202, distance: 12.3
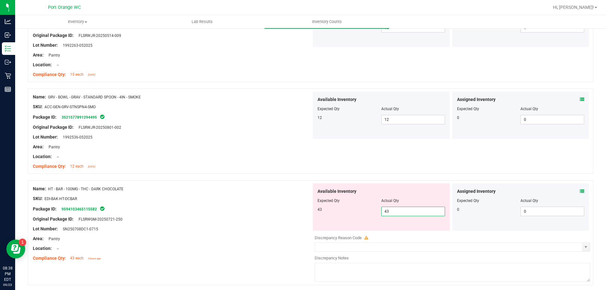
click at [269, 194] on div at bounding box center [172, 193] width 278 height 3
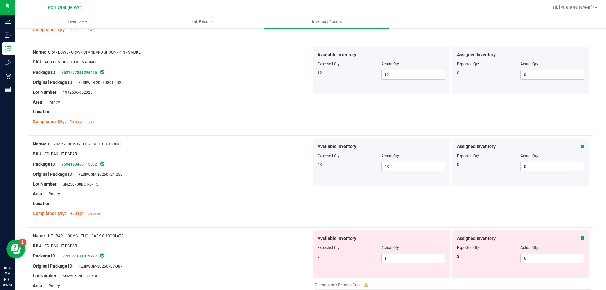
scroll to position [599, 0]
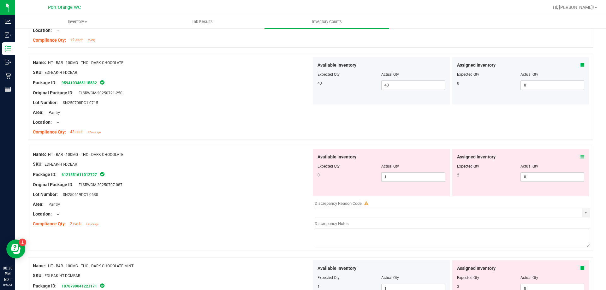
click at [572, 154] on div "Assigned Inventory" at bounding box center [520, 157] width 127 height 7
click at [579, 155] on div "Assigned Inventory Expected Qty Actual Qty 2 0 0" at bounding box center [520, 172] width 137 height 47
click at [579, 157] on icon at bounding box center [581, 157] width 4 height 4
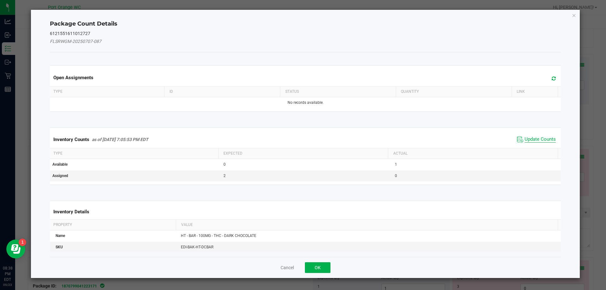
click at [538, 140] on span "Update Counts" at bounding box center [539, 139] width 31 height 6
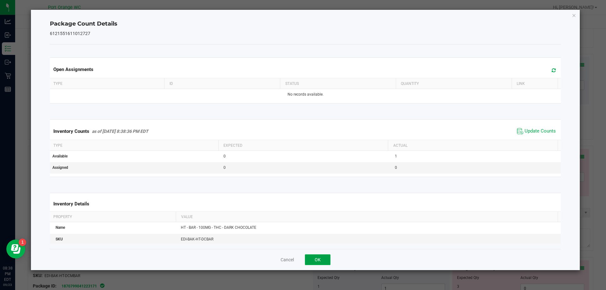
drag, startPoint x: 311, startPoint y: 258, endPoint x: 314, endPoint y: 253, distance: 6.4
click at [311, 258] on button "OK" at bounding box center [318, 259] width 26 height 11
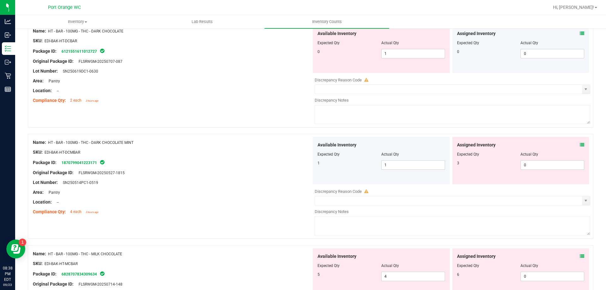
scroll to position [725, 0]
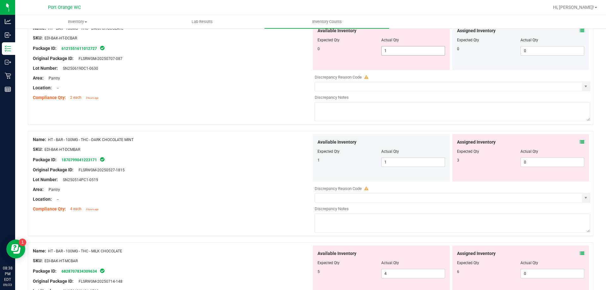
drag, startPoint x: 403, startPoint y: 45, endPoint x: 403, endPoint y: 52, distance: 6.9
click at [402, 50] on div "Available Inventory Expected Qty Actual Qty 0 1 1" at bounding box center [381, 46] width 137 height 47
click at [404, 50] on span "1 1" at bounding box center [413, 50] width 64 height 9
click at [404, 50] on input "1" at bounding box center [412, 50] width 63 height 9
click at [539, 162] on div "Available Inventory Expected Qty Actual Qty 1 1 1" at bounding box center [450, 184] width 278 height 100
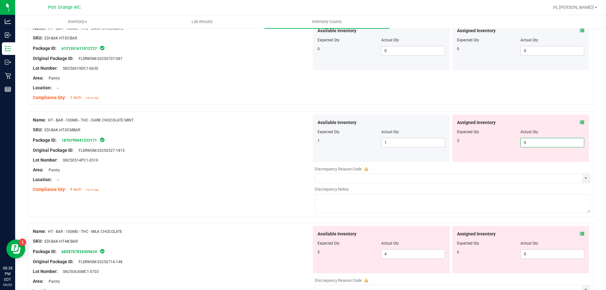
click at [581, 122] on div "Assigned Inventory Expected Qty Actual Qty 3 0 0" at bounding box center [520, 137] width 137 height 47
click at [579, 125] on span at bounding box center [581, 122] width 4 height 7
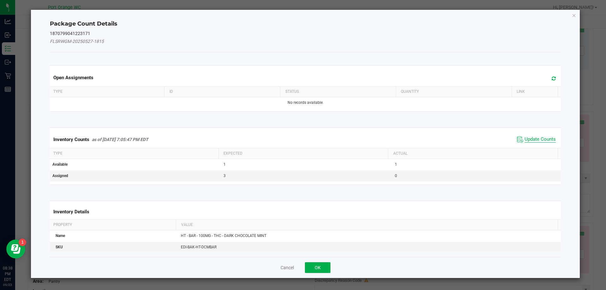
click at [539, 138] on span "Update Counts" at bounding box center [539, 139] width 31 height 6
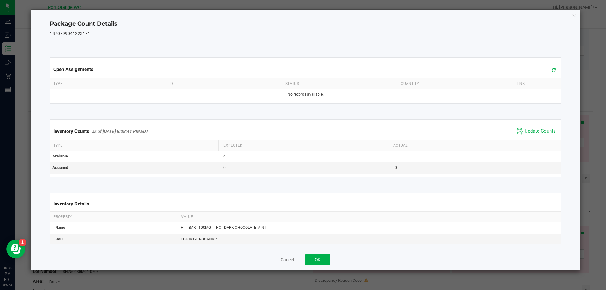
click at [323, 251] on div "Cancel OK" at bounding box center [305, 259] width 511 height 21
click at [319, 257] on button "OK" at bounding box center [318, 259] width 26 height 11
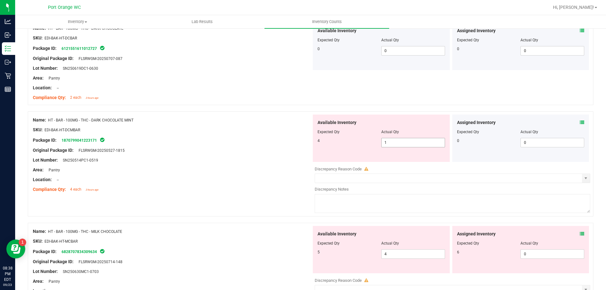
click at [410, 143] on span "1 1" at bounding box center [413, 142] width 64 height 9
click at [410, 143] on input "4" at bounding box center [412, 142] width 63 height 9
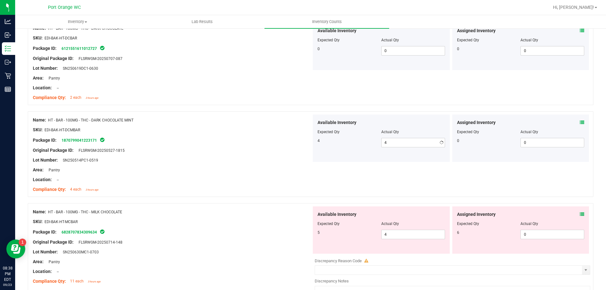
drag, startPoint x: 202, startPoint y: 161, endPoint x: 407, endPoint y: 181, distance: 205.0
click at [208, 161] on div "Lot Number: SN250514PC1-0519" at bounding box center [172, 160] width 278 height 7
click at [579, 213] on icon at bounding box center [581, 214] width 4 height 4
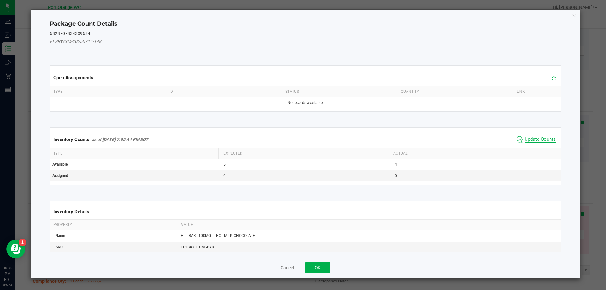
click at [541, 138] on span "Update Counts" at bounding box center [539, 139] width 31 height 6
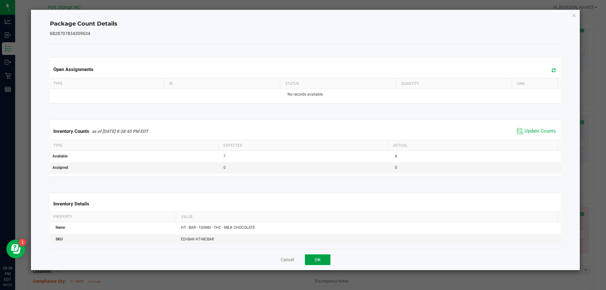
click at [314, 255] on button "OK" at bounding box center [318, 259] width 26 height 11
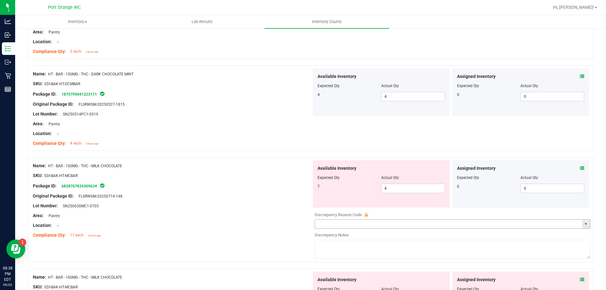
scroll to position [820, 0]
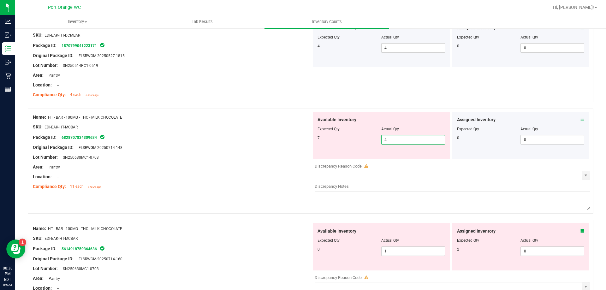
click at [401, 136] on span "4 4" at bounding box center [413, 139] width 64 height 9
click at [401, 137] on input "4" at bounding box center [412, 139] width 63 height 9
click at [405, 139] on input "47" at bounding box center [412, 139] width 63 height 9
click at [282, 161] on div at bounding box center [172, 162] width 278 height 3
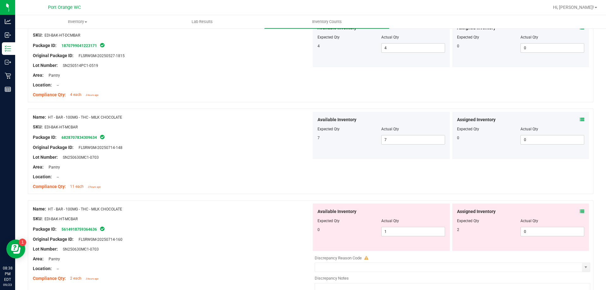
click at [579, 211] on icon at bounding box center [581, 211] width 4 height 4
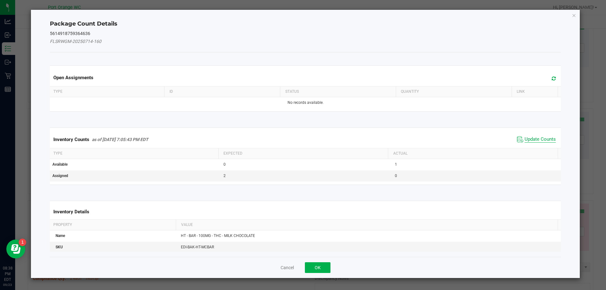
scroll to position [1, 0]
click at [546, 137] on span "Update Counts" at bounding box center [539, 138] width 31 height 6
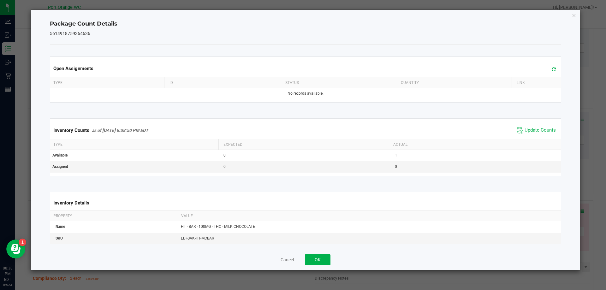
click at [309, 267] on div "Cancel OK" at bounding box center [305, 259] width 511 height 21
click at [314, 260] on button "OK" at bounding box center [318, 259] width 26 height 11
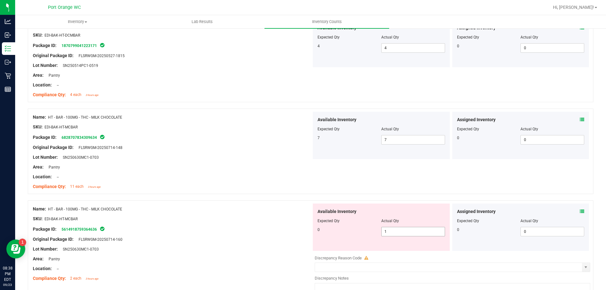
click at [405, 228] on span "1 1" at bounding box center [413, 231] width 64 height 9
click at [405, 229] on input "1" at bounding box center [412, 231] width 63 height 9
drag, startPoint x: 280, startPoint y: 197, endPoint x: 299, endPoint y: 215, distance: 25.4
click at [281, 197] on div at bounding box center [310, 197] width 565 height 6
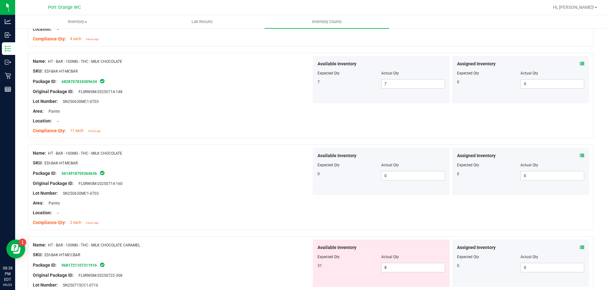
scroll to position [946, 0]
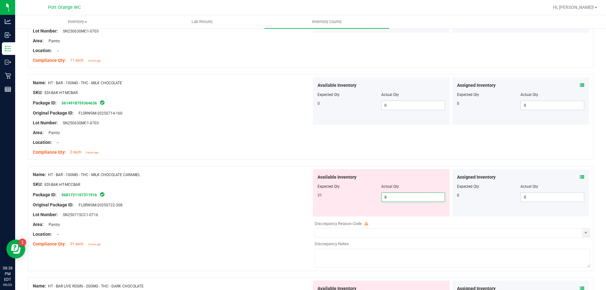
click at [429, 195] on span "8 8" at bounding box center [413, 196] width 64 height 9
click at [429, 195] on input "8" at bounding box center [412, 197] width 63 height 9
click at [308, 198] on div at bounding box center [172, 199] width 278 height 3
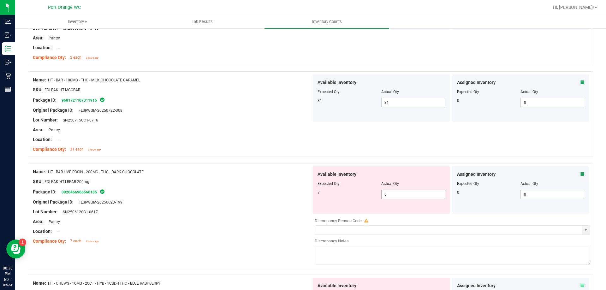
click at [396, 194] on span "6 6" at bounding box center [413, 194] width 64 height 9
click at [396, 194] on input "6" at bounding box center [412, 194] width 63 height 9
drag, startPoint x: 267, startPoint y: 205, endPoint x: 291, endPoint y: 203, distance: 24.1
click at [273, 205] on div "Name: HT - BAR LIVE ROSIN - 200MG - THC - DARK CHOCOLATE SKU: EDI-BAK-HT-LRBAR.…" at bounding box center [172, 206] width 278 height 80
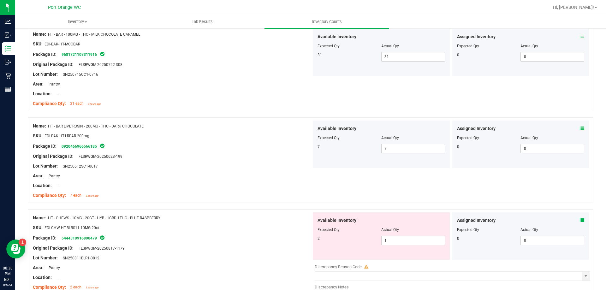
scroll to position [1135, 0]
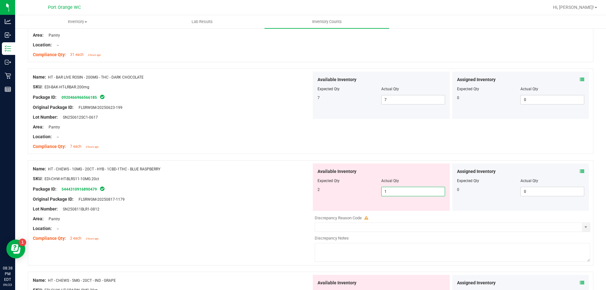
click at [404, 193] on span "1 1" at bounding box center [413, 191] width 64 height 9
click at [404, 192] on input "1" at bounding box center [412, 191] width 63 height 9
drag, startPoint x: 269, startPoint y: 191, endPoint x: 285, endPoint y: 196, distance: 16.9
click at [271, 191] on div "Package ID: 5444310916890479" at bounding box center [172, 189] width 278 height 8
click at [384, 196] on span "12 12" at bounding box center [413, 191] width 64 height 9
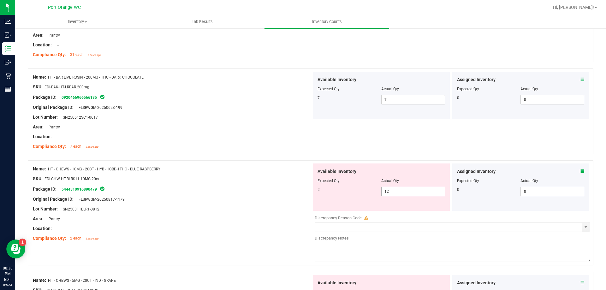
click at [385, 193] on span "12 12" at bounding box center [413, 191] width 64 height 9
click at [386, 192] on input "12" at bounding box center [412, 191] width 63 height 9
drag, startPoint x: 386, startPoint y: 192, endPoint x: 306, endPoint y: 196, distance: 80.5
click at [386, 192] on input "12" at bounding box center [412, 191] width 63 height 9
drag, startPoint x: 291, startPoint y: 197, endPoint x: 302, endPoint y: 198, distance: 11.2
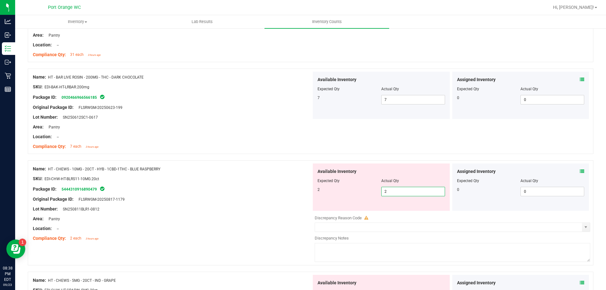
click at [293, 196] on div "Original Package ID: FLSRWGM-20250817-1179" at bounding box center [172, 199] width 278 height 7
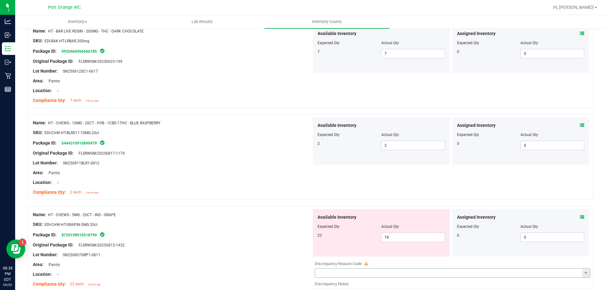
scroll to position [1230, 0]
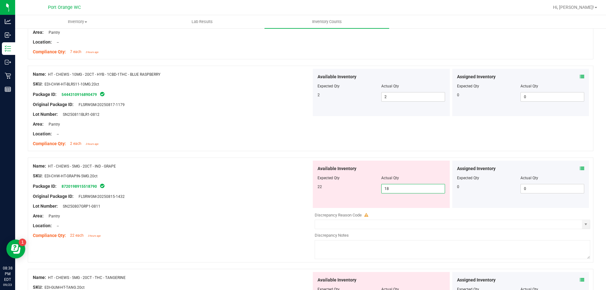
click at [398, 189] on span "18 18" at bounding box center [413, 188] width 64 height 9
click at [398, 189] on input "18" at bounding box center [412, 188] width 63 height 9
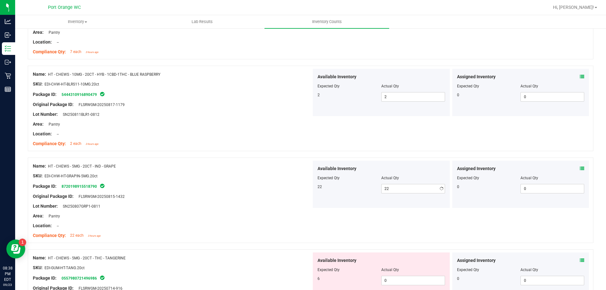
drag, startPoint x: 228, startPoint y: 201, endPoint x: 242, endPoint y: 207, distance: 14.9
click at [229, 201] on div at bounding box center [172, 201] width 278 height 3
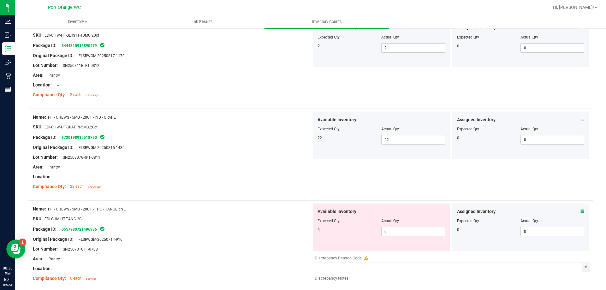
scroll to position [1325, 0]
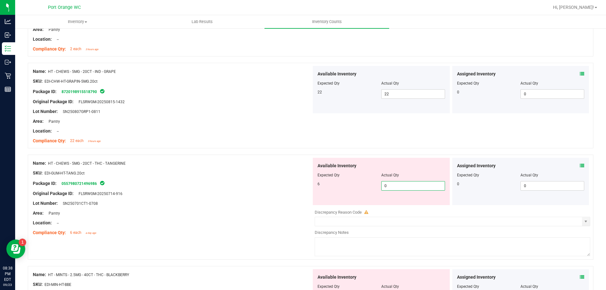
drag, startPoint x: 396, startPoint y: 181, endPoint x: 394, endPoint y: 185, distance: 3.7
click at [394, 185] on span "0 0" at bounding box center [413, 185] width 64 height 9
click at [280, 178] on div at bounding box center [172, 177] width 278 height 3
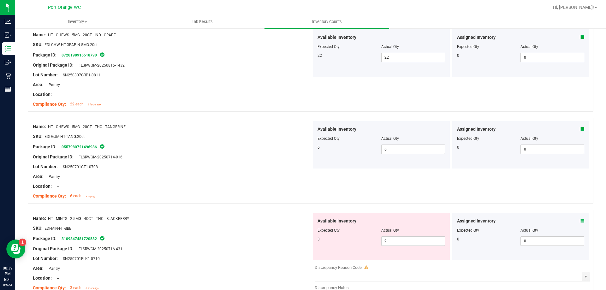
scroll to position [1419, 0]
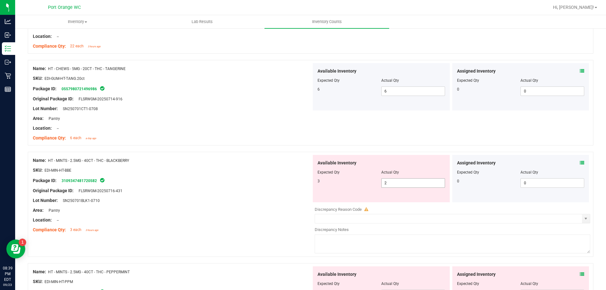
click at [391, 181] on span "2 2" at bounding box center [413, 182] width 64 height 9
click at [391, 181] on input "2" at bounding box center [412, 183] width 63 height 9
drag, startPoint x: 276, startPoint y: 170, endPoint x: 385, endPoint y: 190, distance: 111.0
click at [283, 168] on div "SKU: EDI-MIN-HT-BBE" at bounding box center [172, 170] width 278 height 7
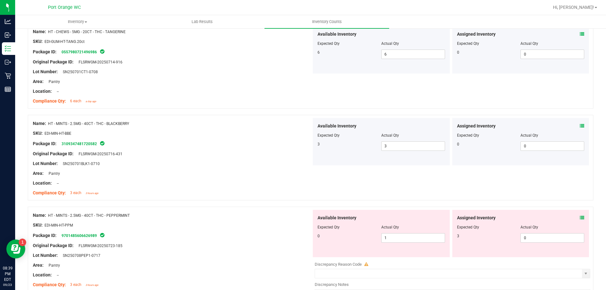
scroll to position [1514, 0]
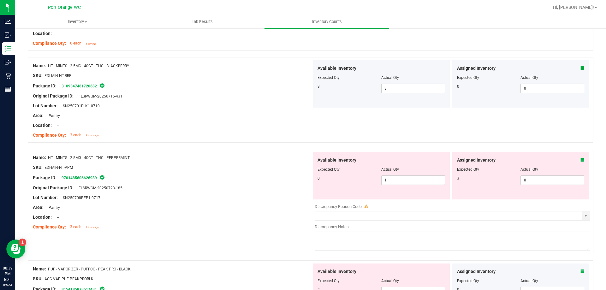
click at [579, 160] on icon at bounding box center [581, 160] width 4 height 4
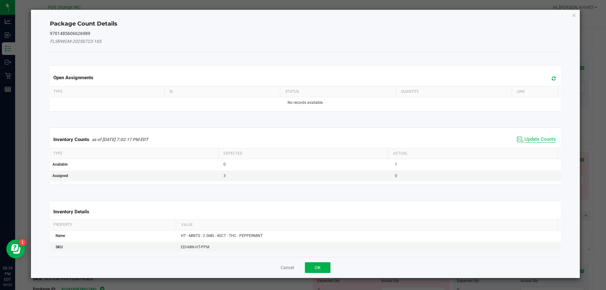
click at [535, 137] on span "Update Counts" at bounding box center [539, 139] width 31 height 6
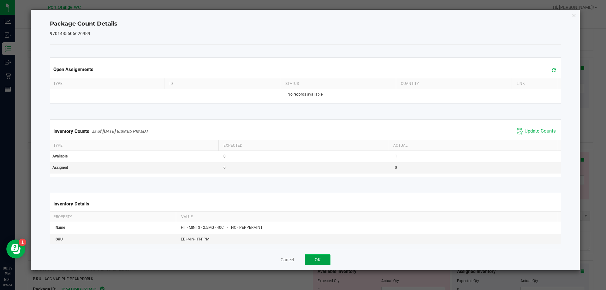
click at [326, 257] on button "OK" at bounding box center [318, 259] width 26 height 11
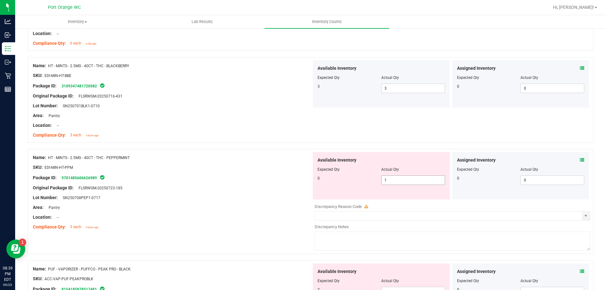
click at [397, 175] on span "1 1" at bounding box center [413, 179] width 64 height 9
click at [389, 182] on input "1" at bounding box center [412, 180] width 63 height 9
drag, startPoint x: 389, startPoint y: 182, endPoint x: 252, endPoint y: 174, distance: 137.1
click at [389, 182] on input "1" at bounding box center [412, 180] width 63 height 9
drag, startPoint x: 222, startPoint y: 176, endPoint x: 274, endPoint y: 195, distance: 56.1
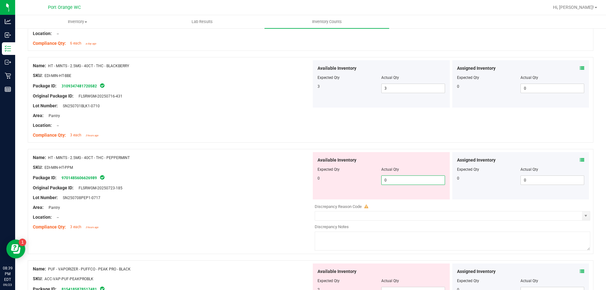
click at [228, 174] on div "Package ID: 9701485606626989" at bounding box center [172, 178] width 278 height 8
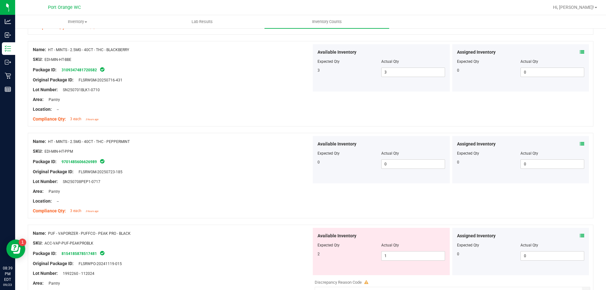
scroll to position [1609, 0]
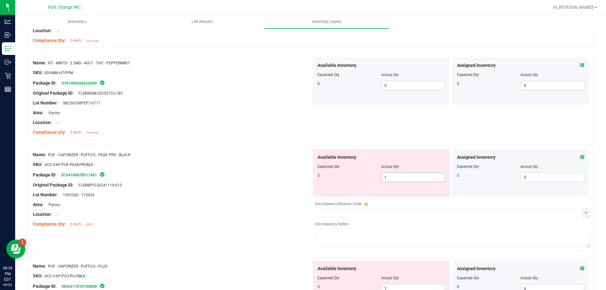
click at [387, 179] on span "1 1" at bounding box center [413, 177] width 64 height 9
click at [387, 179] on input "1" at bounding box center [412, 177] width 63 height 9
drag, startPoint x: 224, startPoint y: 157, endPoint x: 307, endPoint y: 178, distance: 84.9
click at [256, 161] on div "Name: PUF - VAPORIZER - PUFFCO - PEAK PRO - BLACK SKU: ACC-VAP-PUF-PEAKPROBLK P…" at bounding box center [172, 189] width 278 height 80
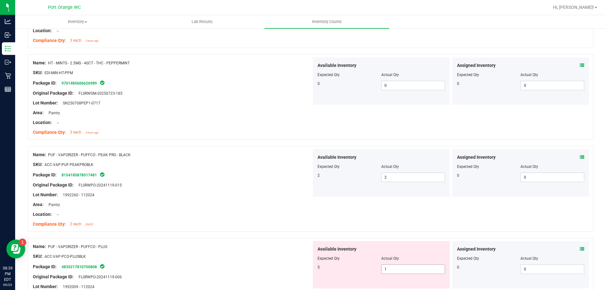
click at [390, 271] on span "1 1" at bounding box center [413, 268] width 64 height 9
click at [390, 271] on input "1" at bounding box center [412, 269] width 63 height 9
drag, startPoint x: 267, startPoint y: 249, endPoint x: 270, endPoint y: 247, distance: 3.4
click at [269, 248] on div "Name: PUF - VAPORIZER - PUFFCO - PLUS" at bounding box center [172, 246] width 278 height 7
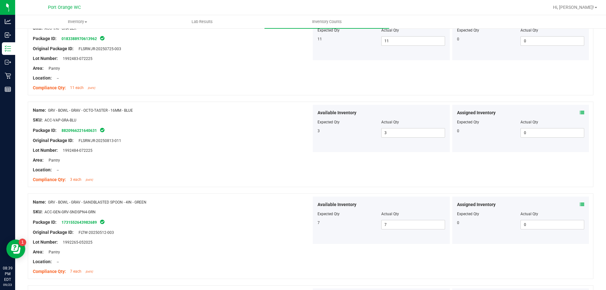
scroll to position [0, 0]
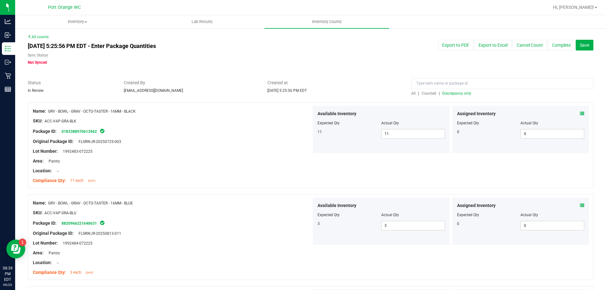
click at [451, 95] on span "Discrepancy only" at bounding box center [456, 93] width 29 height 4
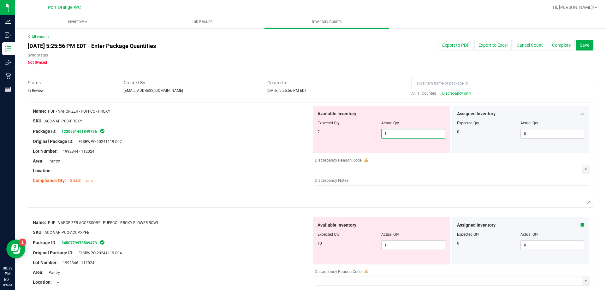
click at [411, 131] on span "1 1" at bounding box center [413, 133] width 64 height 9
click at [411, 131] on input "1" at bounding box center [412, 133] width 63 height 9
click at [251, 116] on div at bounding box center [172, 115] width 278 height 3
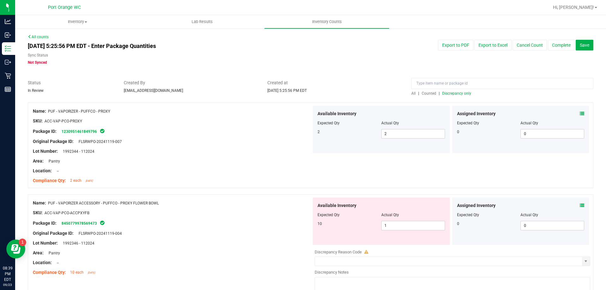
click at [402, 231] on div "Available Inventory Expected Qty Actual Qty 10 1 1" at bounding box center [381, 220] width 137 height 47
click at [402, 224] on span "1 1" at bounding box center [413, 225] width 64 height 9
drag, startPoint x: 290, startPoint y: 225, endPoint x: 298, endPoint y: 225, distance: 8.2
click at [290, 224] on div "Package ID: 8450779978569473" at bounding box center [172, 223] width 278 height 8
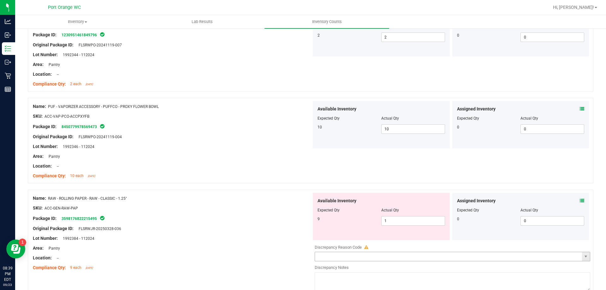
scroll to position [189, 0]
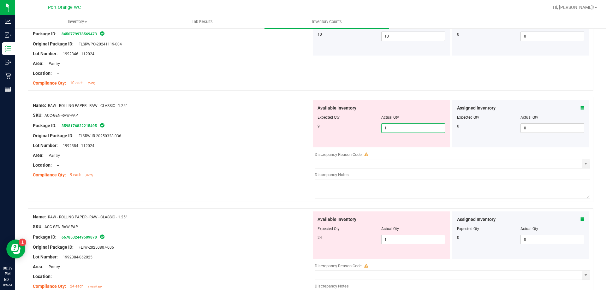
click at [409, 126] on span "1 1" at bounding box center [413, 127] width 64 height 9
click at [407, 126] on input "1" at bounding box center [412, 128] width 63 height 9
click at [392, 235] on span "1 1" at bounding box center [413, 239] width 64 height 9
click at [390, 239] on span "1 1" at bounding box center [413, 239] width 64 height 9
click at [390, 239] on input "1" at bounding box center [412, 239] width 63 height 9
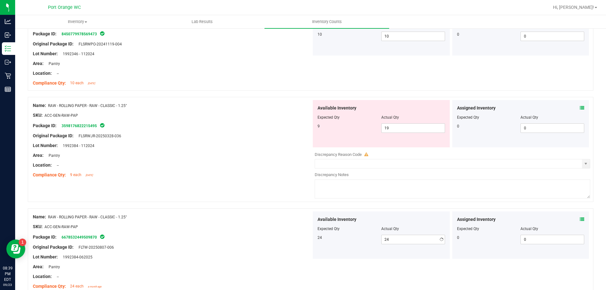
click at [261, 216] on div "Name: RAW - ROLLING PAPER - RAW - CLASSIC - 1.25"" at bounding box center [172, 217] width 278 height 7
click at [396, 126] on span "19 19" at bounding box center [413, 127] width 64 height 9
click at [396, 126] on input "19" at bounding box center [412, 128] width 63 height 9
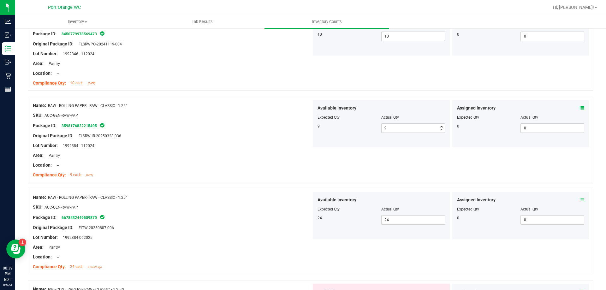
drag, startPoint x: 267, startPoint y: 152, endPoint x: 296, endPoint y: 166, distance: 32.9
click at [268, 152] on div "Area: Pantry" at bounding box center [172, 155] width 278 height 7
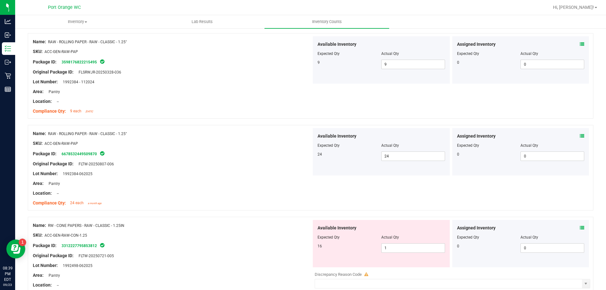
scroll to position [347, 0]
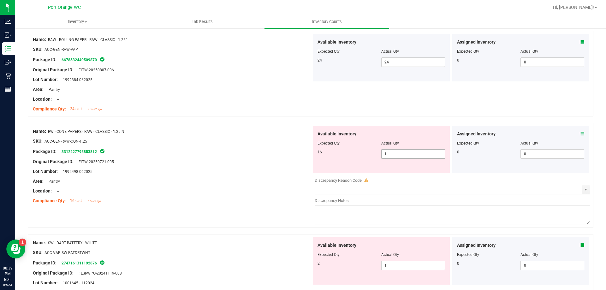
click at [413, 151] on span "1 1" at bounding box center [413, 153] width 64 height 9
click at [390, 264] on div "Available Inventory Expected Qty Actual Qty 2 1 1" at bounding box center [381, 260] width 137 height 47
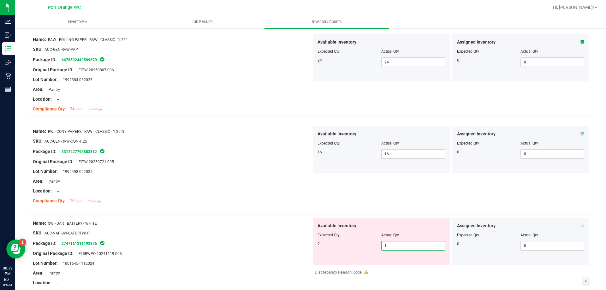
click at [396, 243] on input "1" at bounding box center [412, 245] width 63 height 9
drag, startPoint x: 396, startPoint y: 242, endPoint x: 374, endPoint y: 241, distance: 21.8
click at [395, 242] on input "1" at bounding box center [412, 245] width 63 height 9
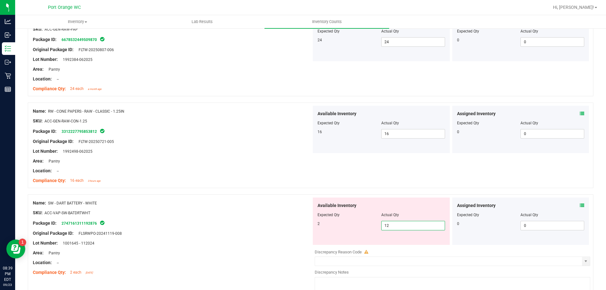
scroll to position [378, 0]
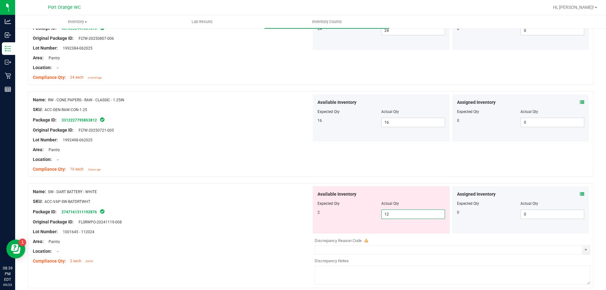
click at [426, 215] on input "12" at bounding box center [412, 214] width 63 height 9
click at [280, 199] on div "SKU: ACC-VAP-SW-BATDRTWHT" at bounding box center [172, 201] width 278 height 7
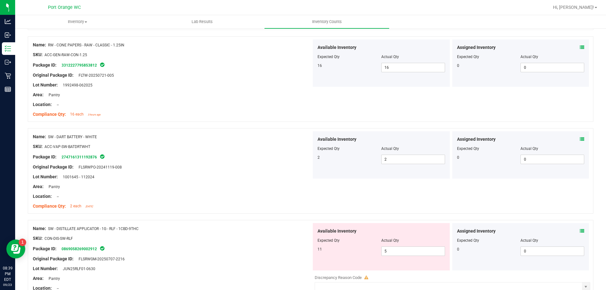
scroll to position [536, 0]
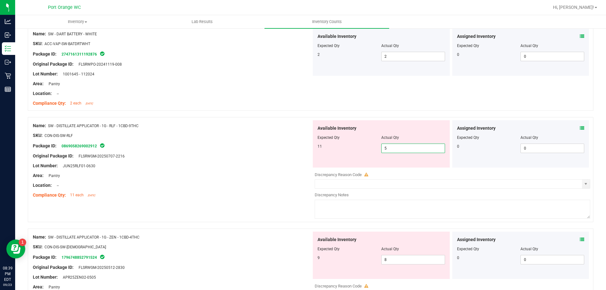
click at [398, 148] on span "5 5" at bounding box center [413, 148] width 64 height 9
click at [398, 148] on input "5" at bounding box center [412, 148] width 63 height 9
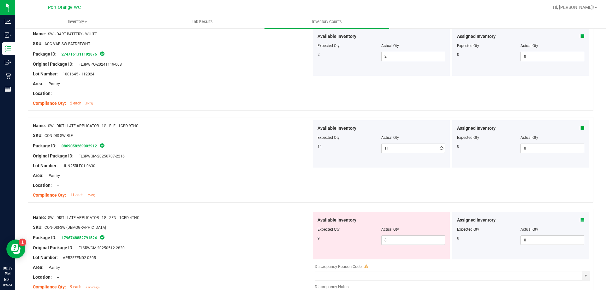
click at [297, 165] on div "Lot Number: JUN25RLF01-0630" at bounding box center [172, 165] width 278 height 7
click at [392, 240] on span "8 8" at bounding box center [413, 239] width 64 height 9
click at [392, 240] on input "8" at bounding box center [412, 240] width 63 height 9
click at [267, 229] on div "SKU: CON-DIS-SW-ZEN" at bounding box center [172, 227] width 278 height 7
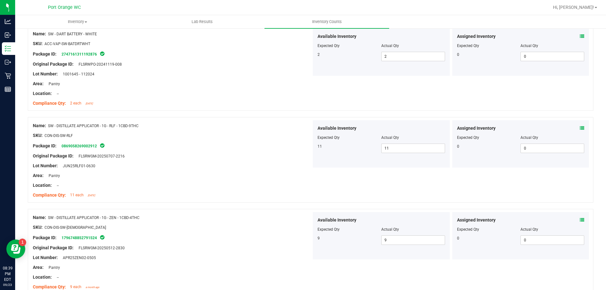
scroll to position [662, 0]
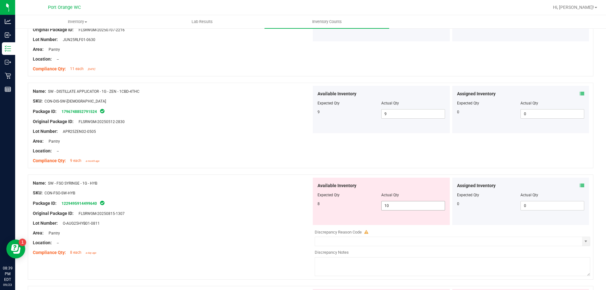
click at [391, 203] on span "10 10" at bounding box center [413, 205] width 64 height 9
click at [391, 203] on input "10" at bounding box center [412, 205] width 63 height 9
click at [241, 209] on div at bounding box center [172, 208] width 278 height 3
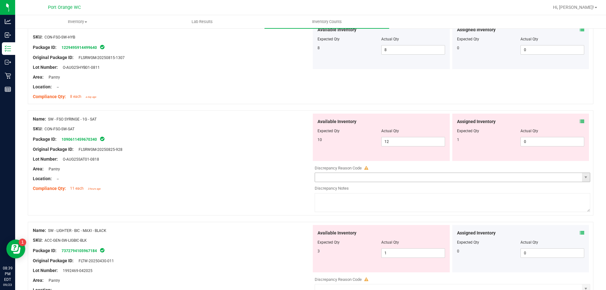
scroll to position [820, 0]
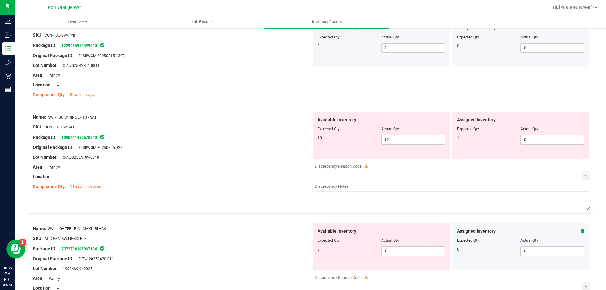
click at [579, 120] on icon at bounding box center [581, 119] width 4 height 4
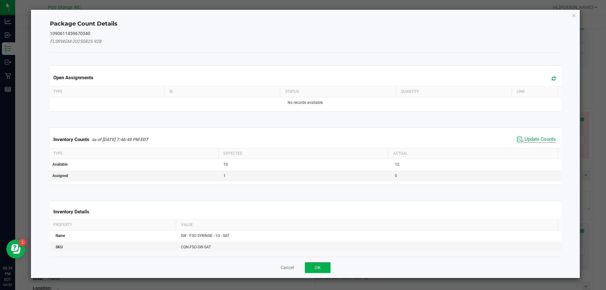
click at [535, 138] on span "Update Counts" at bounding box center [539, 139] width 31 height 6
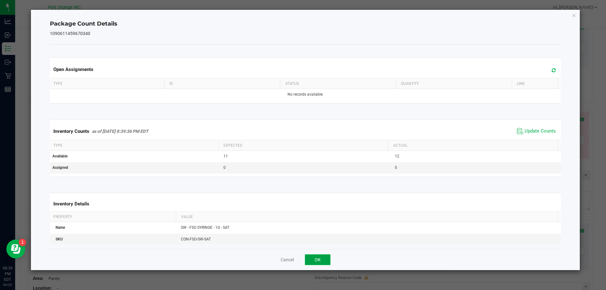
click at [320, 261] on button "OK" at bounding box center [318, 259] width 26 height 11
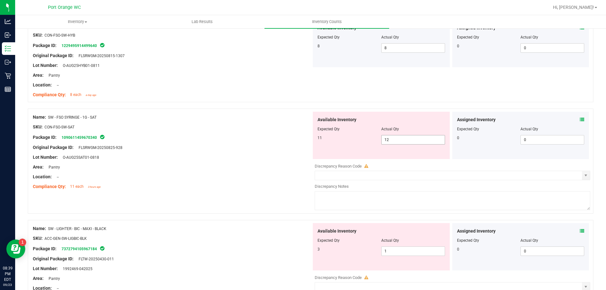
click at [408, 138] on span "12 12" at bounding box center [413, 139] width 64 height 9
click at [408, 139] on input "12" at bounding box center [412, 139] width 63 height 9
drag, startPoint x: 248, startPoint y: 138, endPoint x: 314, endPoint y: 169, distance: 73.6
click at [249, 138] on div "Package ID: 1090611459670340" at bounding box center [172, 137] width 278 height 8
drag, startPoint x: 401, startPoint y: 130, endPoint x: 397, endPoint y: 140, distance: 10.1
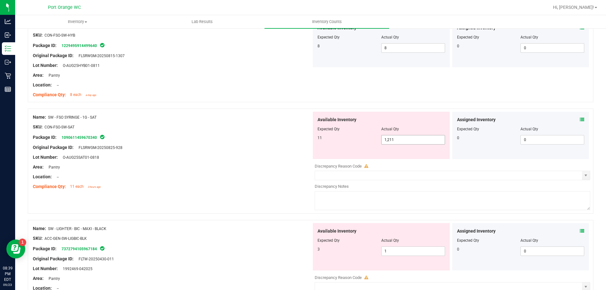
click at [400, 131] on div "Actual Qty" at bounding box center [413, 129] width 64 height 6
click at [397, 140] on span "1,211 1211" at bounding box center [413, 139] width 64 height 9
click at [397, 140] on input "1211" at bounding box center [412, 139] width 63 height 9
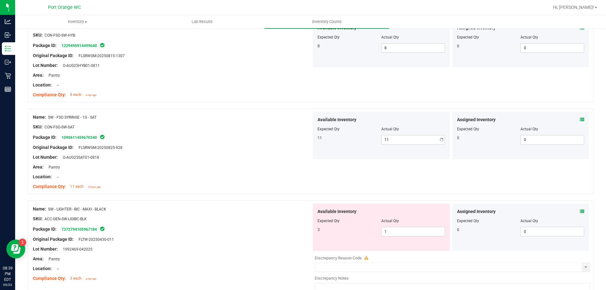
drag, startPoint x: 268, startPoint y: 151, endPoint x: 365, endPoint y: 193, distance: 105.7
click at [275, 153] on div at bounding box center [172, 152] width 278 height 3
click at [394, 228] on span "1 1" at bounding box center [413, 231] width 64 height 9
click at [394, 228] on input "1" at bounding box center [412, 231] width 63 height 9
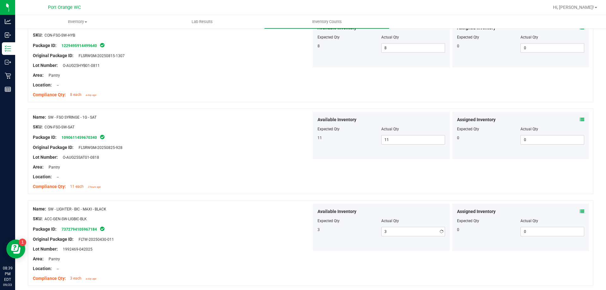
click at [273, 214] on div at bounding box center [172, 213] width 278 height 3
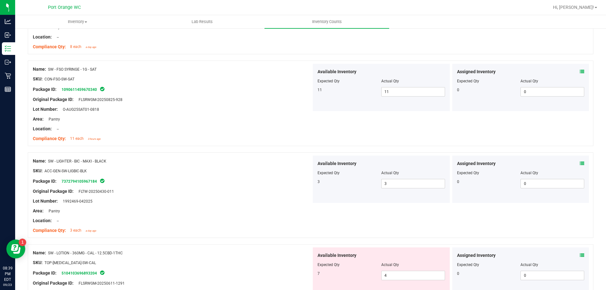
scroll to position [978, 0]
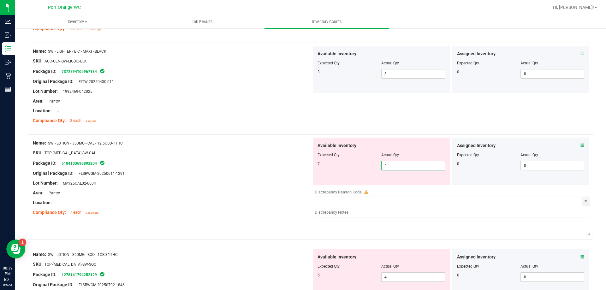
click at [390, 166] on span "4 4" at bounding box center [413, 165] width 64 height 9
click at [390, 166] on input "4" at bounding box center [412, 165] width 63 height 9
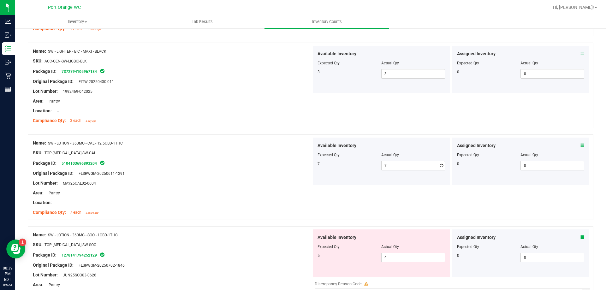
drag, startPoint x: 293, startPoint y: 164, endPoint x: 349, endPoint y: 183, distance: 59.7
click at [293, 164] on div "Package ID: 5104103696893204" at bounding box center [172, 163] width 278 height 8
click at [397, 257] on span "4 4" at bounding box center [413, 257] width 64 height 9
click at [397, 257] on input "4" at bounding box center [412, 257] width 63 height 9
click at [228, 220] on div at bounding box center [310, 223] width 565 height 6
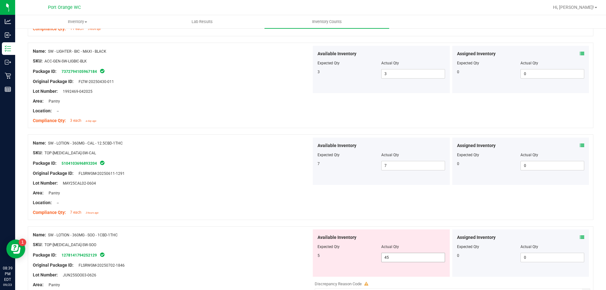
click at [403, 254] on span "45 45" at bounding box center [413, 257] width 64 height 9
click at [403, 254] on input "45" at bounding box center [412, 257] width 63 height 9
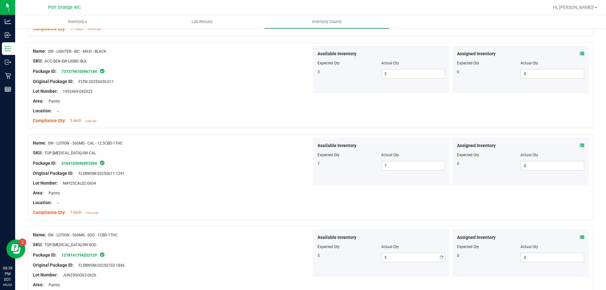
click at [250, 211] on div "Compliance Qty: 7 each 3 hours ago" at bounding box center [172, 212] width 278 height 7
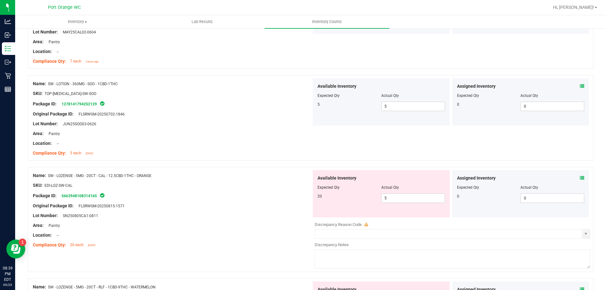
scroll to position [1135, 0]
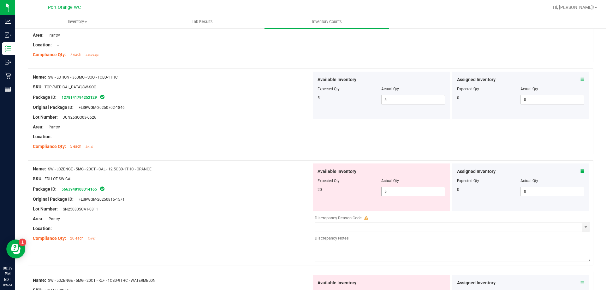
click at [396, 194] on span "5 5" at bounding box center [413, 191] width 64 height 9
click at [396, 193] on input "5" at bounding box center [412, 191] width 63 height 9
drag, startPoint x: 396, startPoint y: 193, endPoint x: 390, endPoint y: 192, distance: 6.4
click at [396, 193] on input "5" at bounding box center [412, 191] width 63 height 9
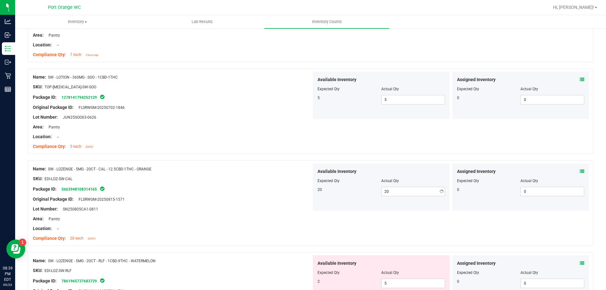
click at [260, 184] on div at bounding box center [172, 183] width 278 height 3
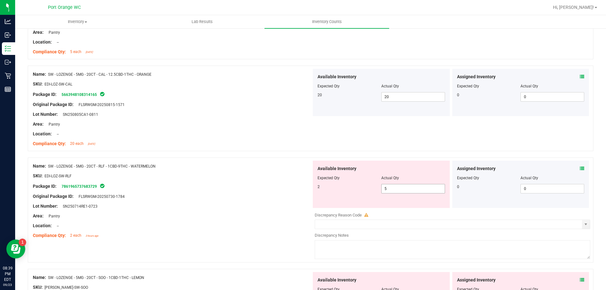
drag, startPoint x: 417, startPoint y: 181, endPoint x: 415, endPoint y: 185, distance: 4.5
click at [416, 184] on div "Available Inventory Expected Qty Actual Qty 2 5 5" at bounding box center [381, 184] width 137 height 47
click at [414, 187] on span "5 5" at bounding box center [413, 188] width 64 height 9
click at [414, 187] on input "5" at bounding box center [412, 188] width 63 height 9
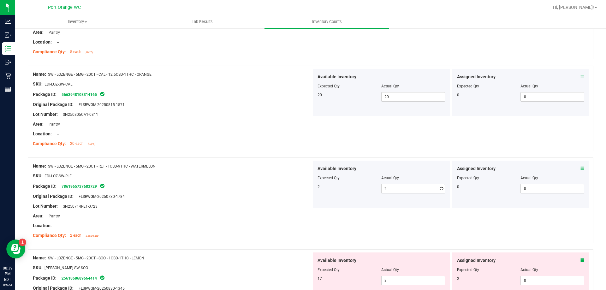
click at [269, 185] on div "Package ID: 7861965737683729" at bounding box center [172, 186] width 278 height 8
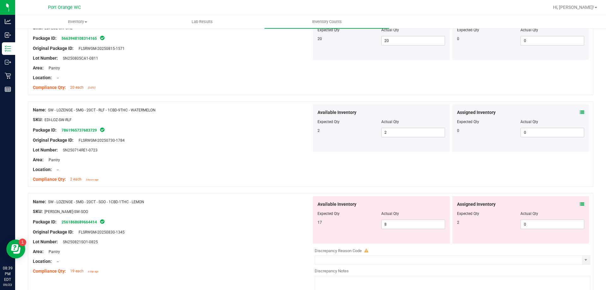
scroll to position [1356, 0]
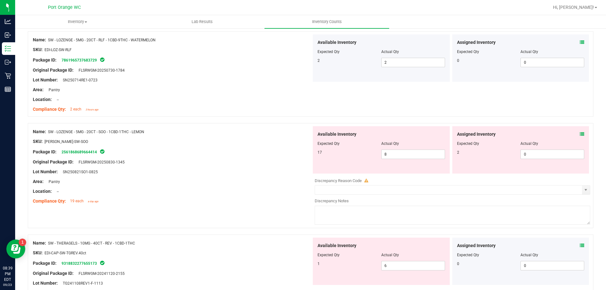
drag, startPoint x: 573, startPoint y: 137, endPoint x: 583, endPoint y: 134, distance: 10.5
click at [575, 136] on div "Assigned Inventory" at bounding box center [520, 134] width 127 height 7
drag, startPoint x: 586, startPoint y: 132, endPoint x: 574, endPoint y: 135, distance: 12.2
click at [585, 133] on div "Name: SW - LOZENGE - 5MG - 20CT - SOO - 1CBD-1THC - LEMON SKU: EDI-LOZ-SW-SOO P…" at bounding box center [310, 175] width 565 height 105
click at [574, 134] on div "Assigned Inventory" at bounding box center [520, 134] width 127 height 7
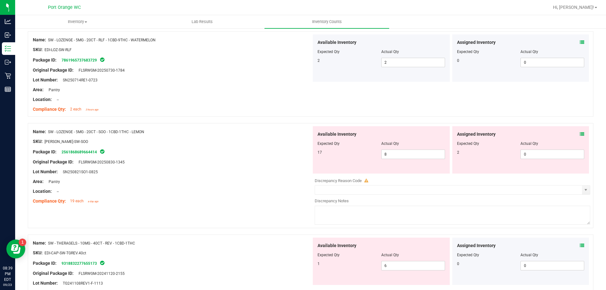
click at [580, 134] on div "Assigned Inventory Expected Qty Actual Qty 2 0 0" at bounding box center [520, 149] width 137 height 47
click at [579, 134] on icon at bounding box center [581, 134] width 4 height 4
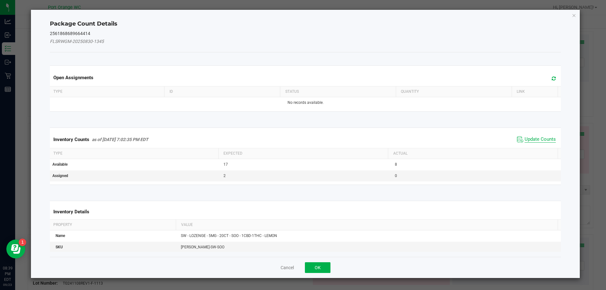
click at [534, 138] on span "Update Counts" at bounding box center [539, 139] width 31 height 6
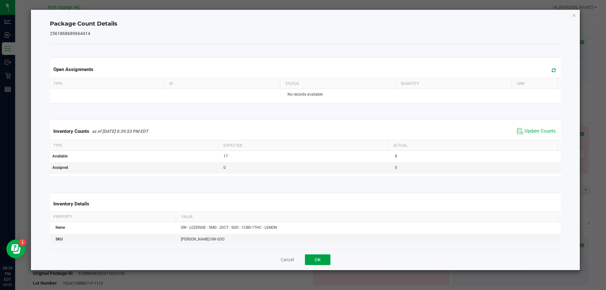
click at [324, 261] on button "OK" at bounding box center [318, 259] width 26 height 11
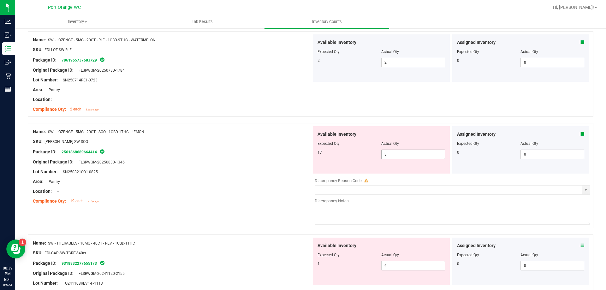
click at [410, 155] on span "8 8" at bounding box center [413, 154] width 64 height 9
click at [410, 153] on input "8" at bounding box center [412, 154] width 63 height 9
click at [409, 155] on input "81" at bounding box center [412, 154] width 63 height 9
drag, startPoint x: 250, startPoint y: 168, endPoint x: 294, endPoint y: 174, distance: 43.5
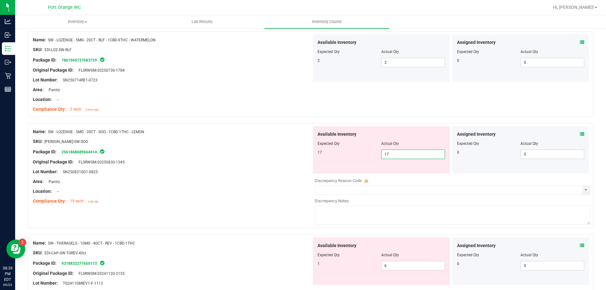
click at [260, 167] on div "Name: SW - LOZENGE - 5MG - 20CT - SOO - 1CBD-1THC - LEMON SKU: EDI-LOZ-SW-SOO P…" at bounding box center [172, 166] width 278 height 80
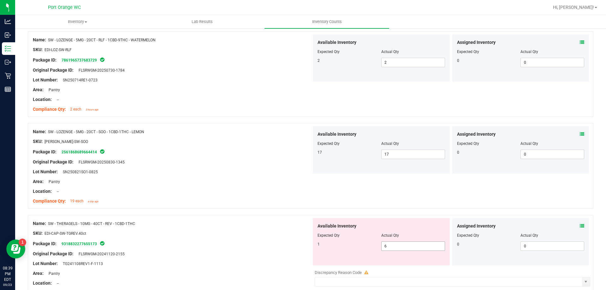
click at [395, 248] on span "6 6" at bounding box center [413, 245] width 64 height 9
drag, startPoint x: 395, startPoint y: 247, endPoint x: 295, endPoint y: 220, distance: 104.0
click at [395, 247] on input "6" at bounding box center [412, 246] width 63 height 9
click at [423, 246] on input "61" at bounding box center [412, 246] width 63 height 9
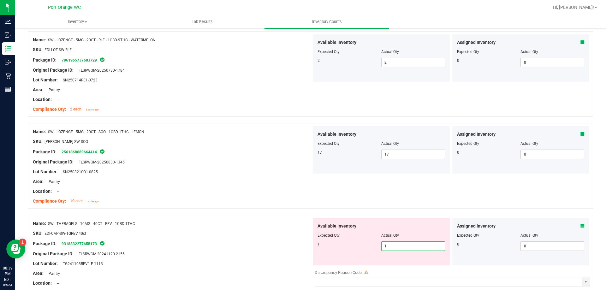
click at [235, 198] on div "Compliance Qty: 19 each a day ago" at bounding box center [172, 201] width 278 height 7
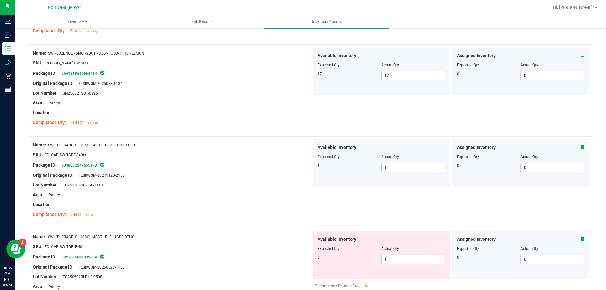
scroll to position [1514, 0]
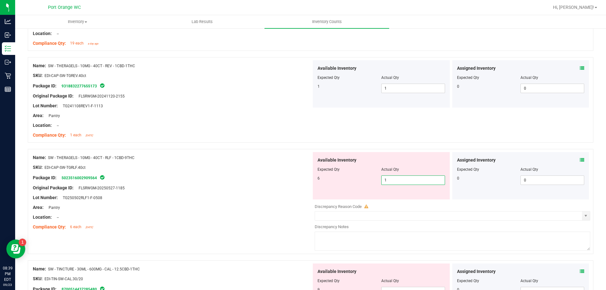
click at [390, 182] on span "1 1" at bounding box center [413, 179] width 64 height 9
click at [390, 182] on input "1" at bounding box center [412, 180] width 63 height 9
drag, startPoint x: 261, startPoint y: 168, endPoint x: 376, endPoint y: 217, distance: 124.9
click at [304, 179] on div "Name: SW - THERAGELS - 10MG - 40CT - RLF - 1CBD-9THC SKU: EDI-CAP-SW-TGRLF.40ct…" at bounding box center [172, 192] width 278 height 80
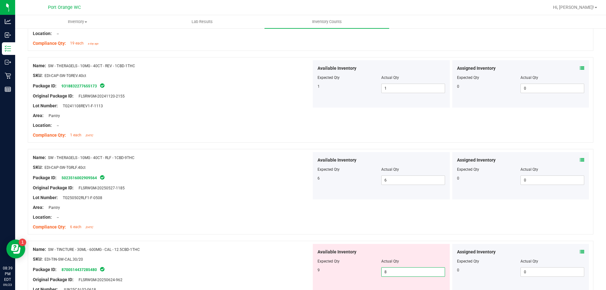
click at [407, 272] on span "8 8" at bounding box center [413, 271] width 64 height 9
click at [407, 272] on input "8" at bounding box center [412, 271] width 63 height 9
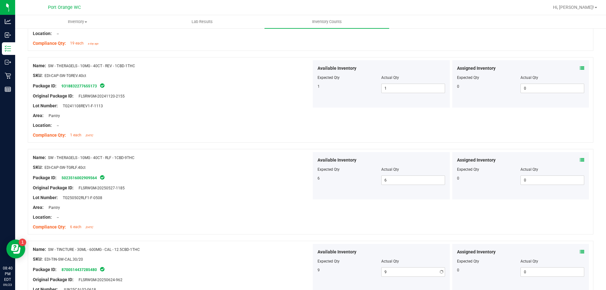
click at [290, 239] on div at bounding box center [310, 237] width 565 height 6
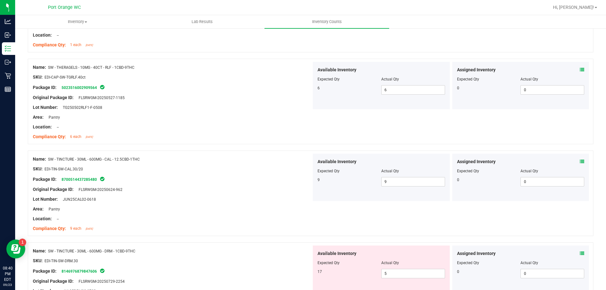
scroll to position [1689, 0]
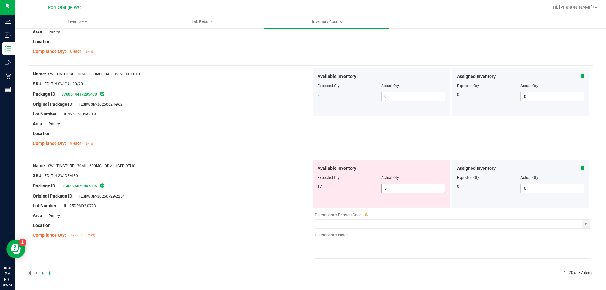
click at [423, 191] on span "5 5" at bounding box center [413, 188] width 64 height 9
click at [423, 190] on input "5" at bounding box center [412, 188] width 63 height 9
click at [423, 189] on input "5" at bounding box center [412, 188] width 63 height 9
click at [330, 201] on div "Available Inventory Expected Qty Actual Qty 17 17 17" at bounding box center [381, 183] width 137 height 47
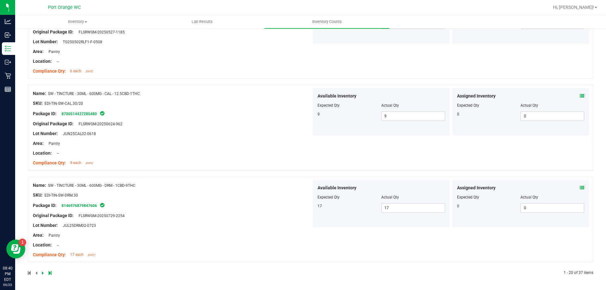
scroll to position [0, 0]
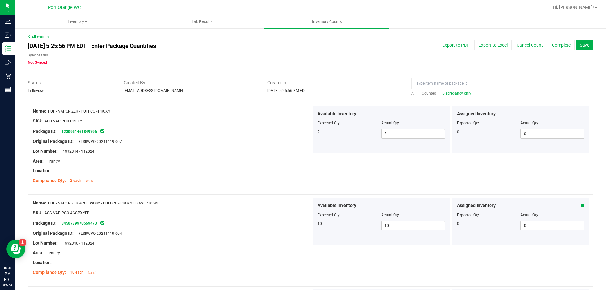
click at [451, 91] on span "Discrepancy only" at bounding box center [456, 93] width 29 height 4
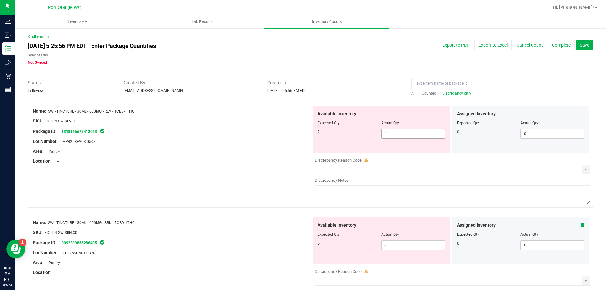
click at [396, 132] on span "4 4" at bounding box center [413, 133] width 64 height 9
click at [396, 132] on input "4" at bounding box center [412, 133] width 63 height 9
click at [400, 242] on div "Available Inventory Expected Qty Actual Qty 5 6 6" at bounding box center [450, 267] width 278 height 100
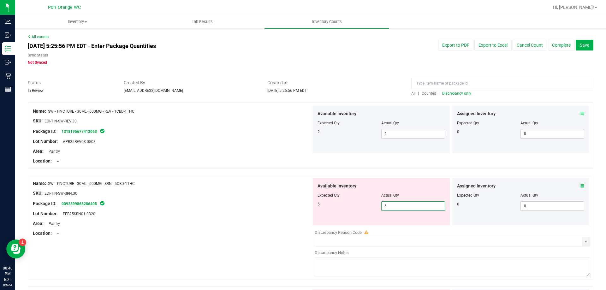
click at [408, 206] on input "6" at bounding box center [412, 206] width 63 height 9
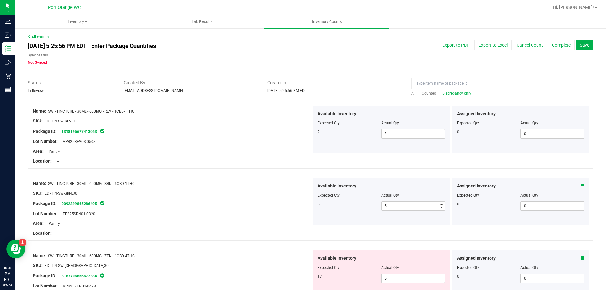
click at [287, 190] on div "SKU: EDI-TIN-SW-SRN.30" at bounding box center [172, 193] width 278 height 7
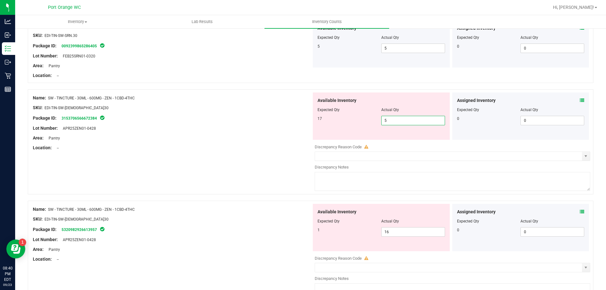
click at [410, 117] on span "5 5" at bounding box center [413, 120] width 64 height 9
click at [410, 116] on input "5" at bounding box center [412, 120] width 63 height 9
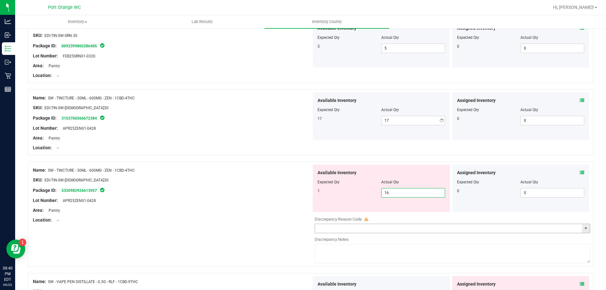
click at [396, 232] on div "Available Inventory Expected Qty Actual Qty 1 16 16" at bounding box center [450, 215] width 278 height 100
click at [410, 194] on input "1" at bounding box center [412, 192] width 63 height 9
click at [237, 207] on div "Area: Pantry" at bounding box center [172, 210] width 278 height 7
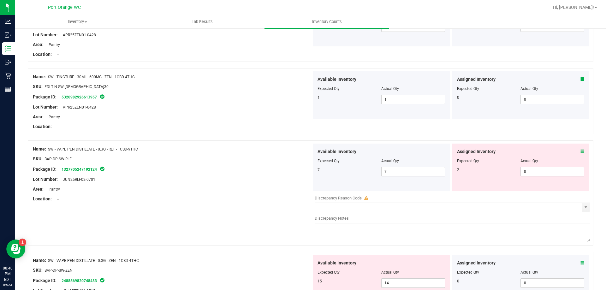
scroll to position [315, 0]
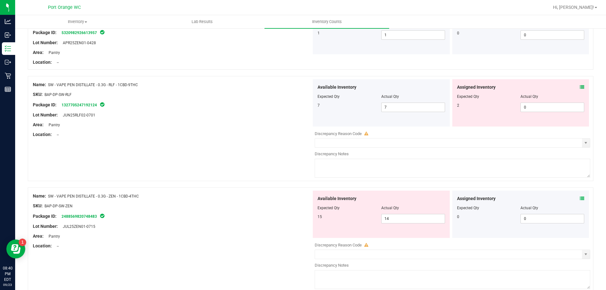
click at [579, 89] on span at bounding box center [581, 87] width 4 height 7
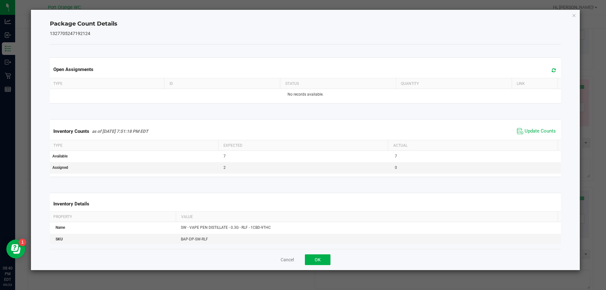
click at [536, 126] on span "Update Counts" at bounding box center [536, 130] width 42 height 9
click at [535, 132] on span "Update Counts" at bounding box center [539, 131] width 31 height 6
click at [309, 262] on button "OK" at bounding box center [318, 259] width 26 height 11
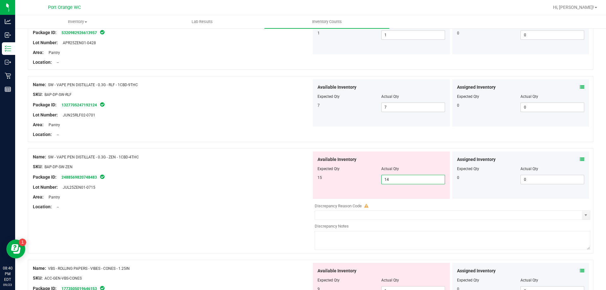
click at [394, 183] on span "14 14" at bounding box center [413, 179] width 64 height 9
click at [394, 183] on input "14" at bounding box center [412, 179] width 63 height 9
drag, startPoint x: 290, startPoint y: 149, endPoint x: 313, endPoint y: 158, distance: 24.5
click at [294, 151] on div "Name: SW - VAPE PEN DISTILLATE - 0.3G - ZEN - 1CBD-4THC SKU: BAP-DP-SW-ZEN Pack…" at bounding box center [310, 200] width 565 height 105
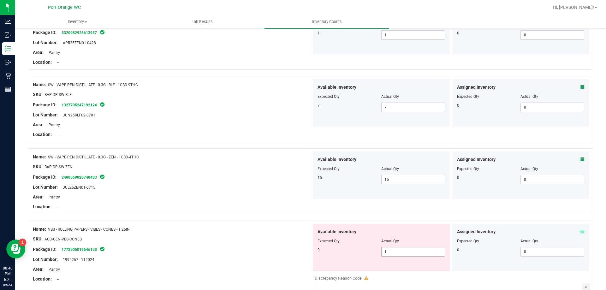
click at [405, 247] on div "Available Inventory Expected Qty Actual Qty 9 1 1" at bounding box center [381, 247] width 137 height 47
click at [406, 253] on span "1 1" at bounding box center [413, 251] width 64 height 9
click at [406, 253] on input "1" at bounding box center [412, 251] width 63 height 9
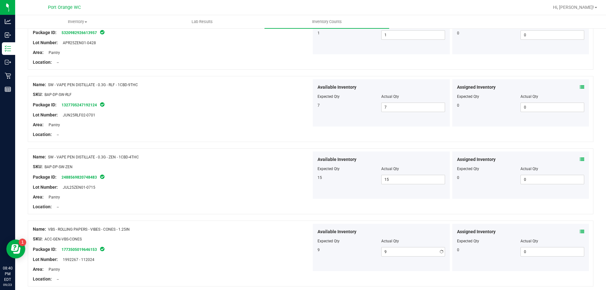
click at [244, 207] on div "Location: --" at bounding box center [172, 206] width 278 height 7
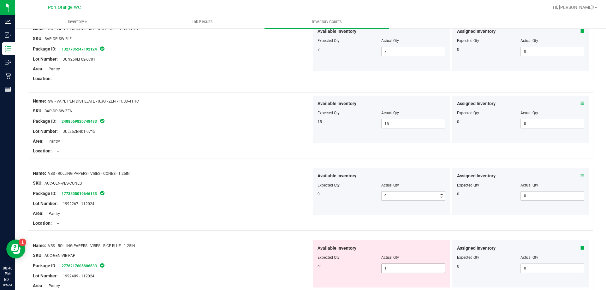
scroll to position [442, 0]
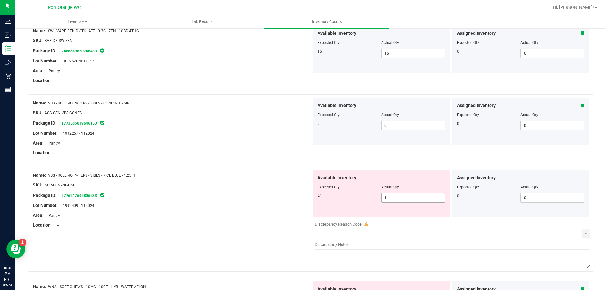
click at [414, 195] on span "1 1" at bounding box center [413, 197] width 64 height 9
click at [414, 194] on input "1" at bounding box center [412, 197] width 63 height 9
click at [252, 183] on div "SKU: ACC-GEN-VIB-PAP" at bounding box center [172, 185] width 278 height 7
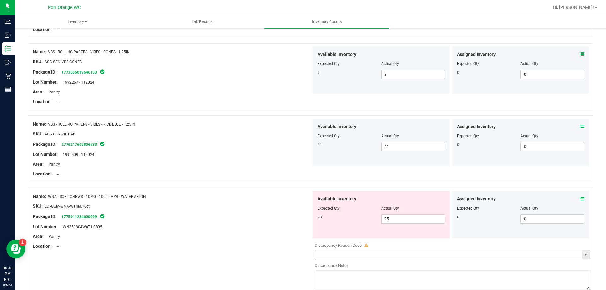
scroll to position [568, 0]
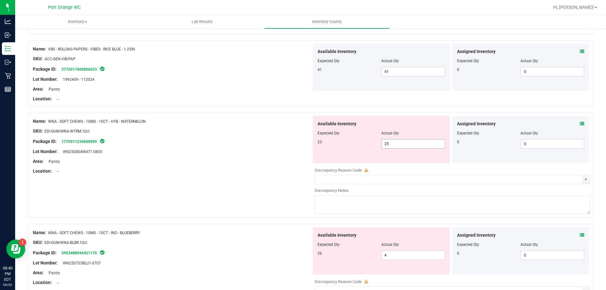
click at [390, 143] on span "25 25" at bounding box center [413, 143] width 64 height 9
click at [390, 143] on input "25" at bounding box center [412, 143] width 63 height 9
drag, startPoint x: 296, startPoint y: 138, endPoint x: 362, endPoint y: 184, distance: 80.8
click at [298, 139] on div "Package ID: 1775911234600999" at bounding box center [172, 142] width 278 height 8
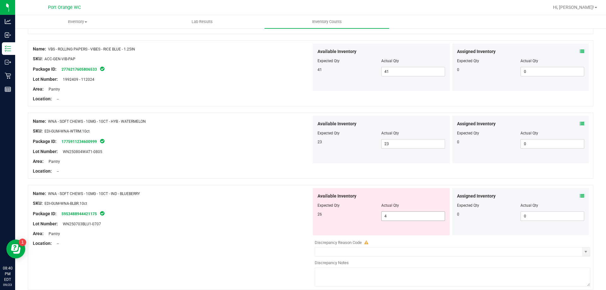
click at [397, 215] on span "4 4" at bounding box center [413, 215] width 64 height 9
click at [396, 215] on input "4" at bounding box center [412, 216] width 63 height 9
drag, startPoint x: 271, startPoint y: 195, endPoint x: 278, endPoint y: 191, distance: 7.9
click at [272, 195] on div "Name: WNA - SOFT CHEWS - 10MG - 10CT - IND - BLUEBERRY" at bounding box center [172, 193] width 278 height 7
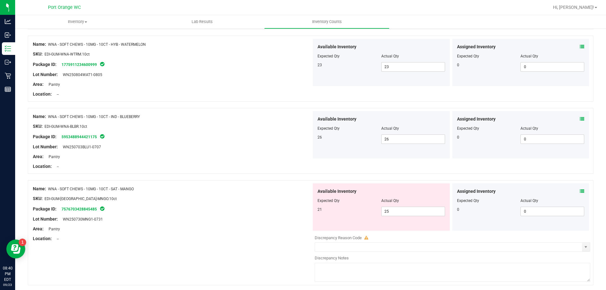
scroll to position [694, 0]
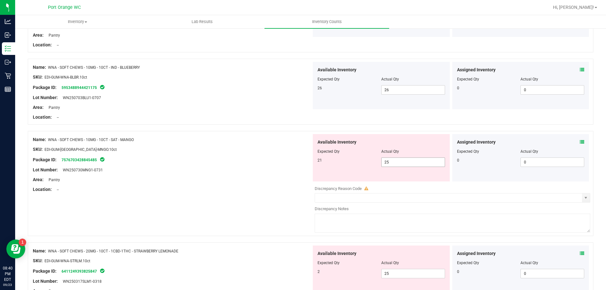
click at [396, 163] on span "25 25" at bounding box center [413, 161] width 64 height 9
click at [396, 163] on input "25" at bounding box center [412, 162] width 63 height 9
click at [390, 278] on div "Available Inventory Expected Qty Actual Qty 2 25 25" at bounding box center [450, 295] width 278 height 100
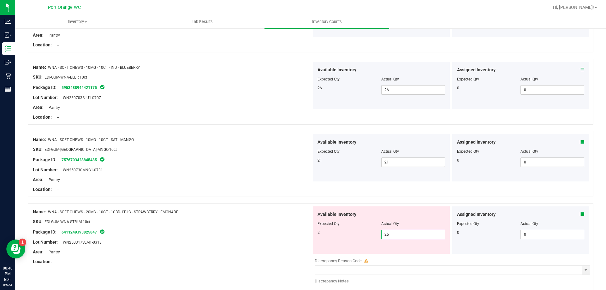
click at [395, 234] on span "25 25" at bounding box center [413, 234] width 64 height 9
drag, startPoint x: 278, startPoint y: 221, endPoint x: 283, endPoint y: 223, distance: 5.4
click at [281, 221] on div "SKU: EDI-GUM-WNA-STRLM.10ct" at bounding box center [172, 221] width 278 height 7
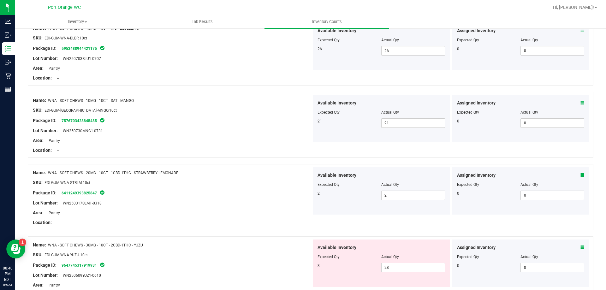
scroll to position [820, 0]
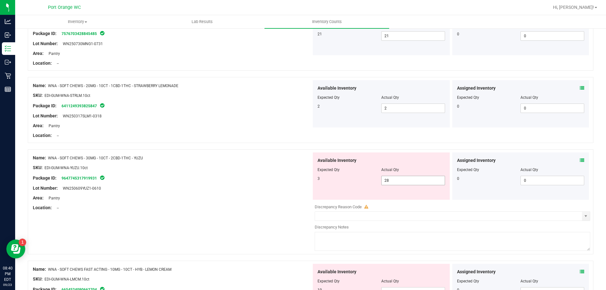
click at [421, 177] on span "28 28" at bounding box center [413, 180] width 64 height 9
click at [421, 177] on input "28" at bounding box center [412, 180] width 63 height 9
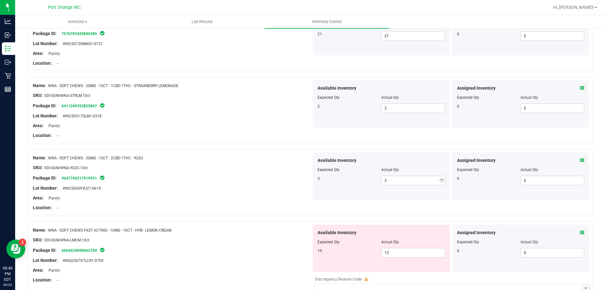
drag, startPoint x: 314, startPoint y: 197, endPoint x: 324, endPoint y: 199, distance: 10.6
click at [320, 198] on div "Available Inventory Expected Qty Actual Qty 3 3 3" at bounding box center [381, 175] width 137 height 47
click at [416, 249] on span "12 12" at bounding box center [413, 252] width 64 height 9
click at [416, 249] on input "12" at bounding box center [412, 252] width 63 height 9
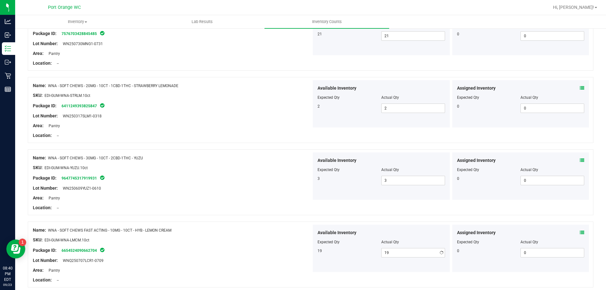
click at [303, 242] on div "SKU: EDI-GUM-WNA-LMCM.10ct" at bounding box center [172, 240] width 278 height 7
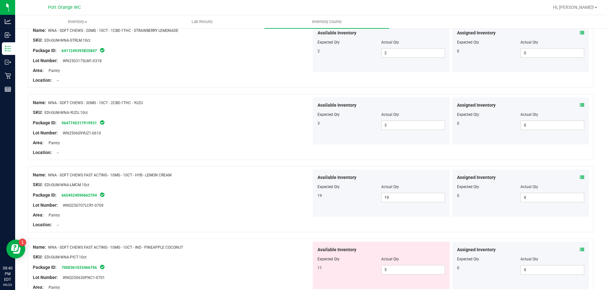
scroll to position [978, 0]
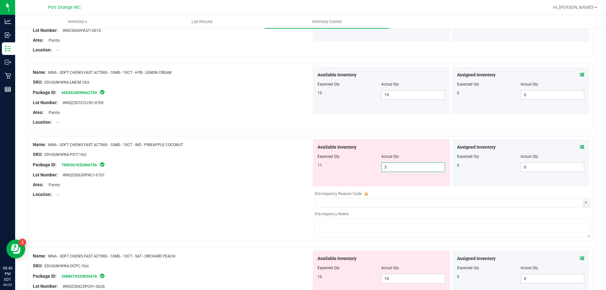
click at [406, 164] on span "5 5" at bounding box center [413, 166] width 64 height 9
click at [406, 164] on input "5" at bounding box center [412, 167] width 63 height 9
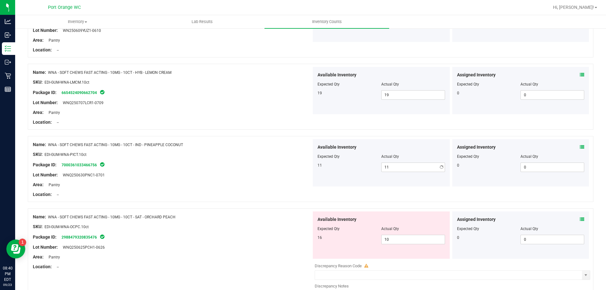
click at [317, 164] on span "11" at bounding box center [319, 165] width 4 height 4
click at [413, 237] on span "10 10" at bounding box center [413, 239] width 64 height 9
click at [305, 222] on div at bounding box center [172, 221] width 278 height 3
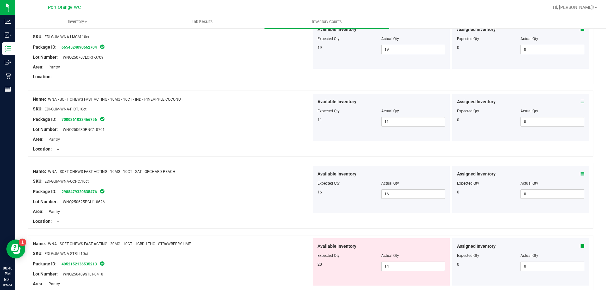
scroll to position [1101, 0]
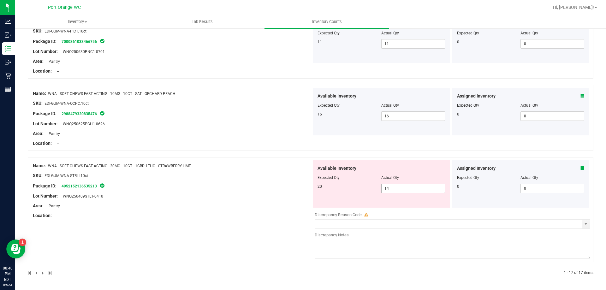
click at [408, 188] on span "14 14" at bounding box center [413, 188] width 64 height 9
click at [408, 188] on input "14" at bounding box center [412, 188] width 63 height 9
click at [286, 197] on div "Name: WNA - SOFT CHEWS FAST ACTING - 20MG - 10CT - 1CBD-1THC - STRAWBERRY LIME …" at bounding box center [310, 209] width 565 height 105
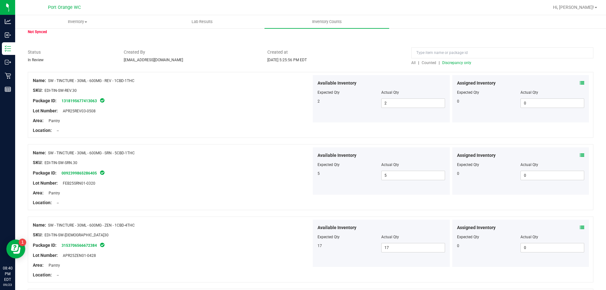
scroll to position [0, 0]
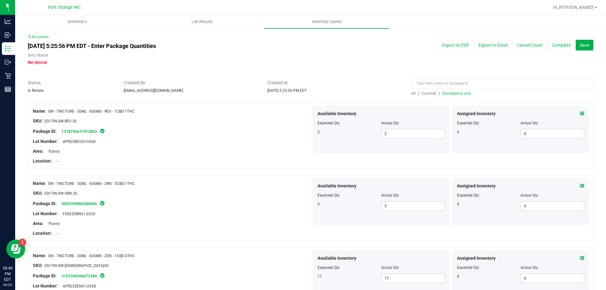
click at [455, 96] on div at bounding box center [310, 99] width 565 height 6
click at [455, 96] on div "All | Counted | Discrepancy only" at bounding box center [502, 94] width 182 height 6
click at [455, 95] on span "Discrepancy only" at bounding box center [456, 93] width 29 height 4
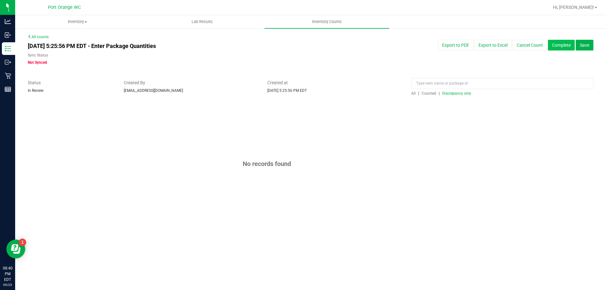
click at [572, 46] on button "Complete" at bounding box center [561, 45] width 27 height 11
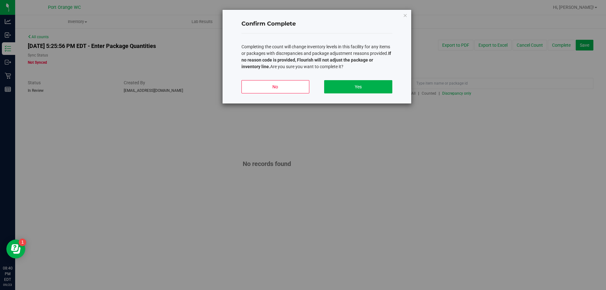
click at [407, 13] on div "Confirm Complete Completing the count will change inventory levels in this faci…" at bounding box center [316, 57] width 189 height 94
click at [404, 15] on icon "button" at bounding box center [405, 15] width 4 height 8
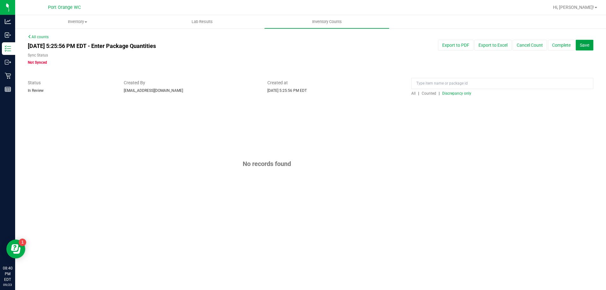
click at [583, 45] on span "Save" at bounding box center [583, 45] width 9 height 5
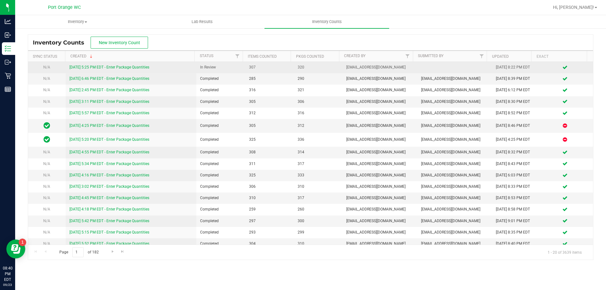
click at [117, 68] on link "[DATE] 5:25 PM EDT - Enter Package Quantities" at bounding box center [109, 67] width 80 height 4
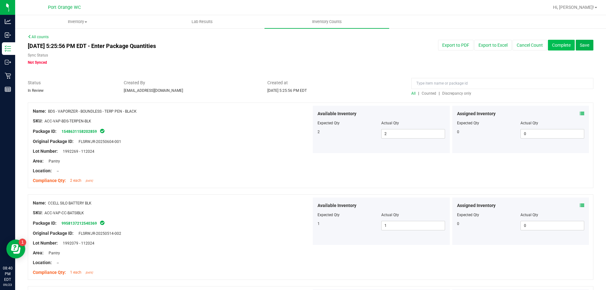
click at [548, 42] on button "Complete" at bounding box center [561, 45] width 27 height 11
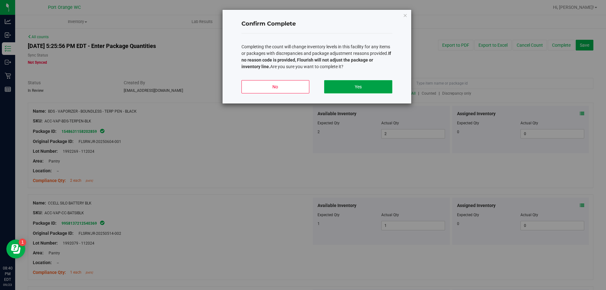
click at [360, 88] on button "Yes" at bounding box center [358, 86] width 68 height 13
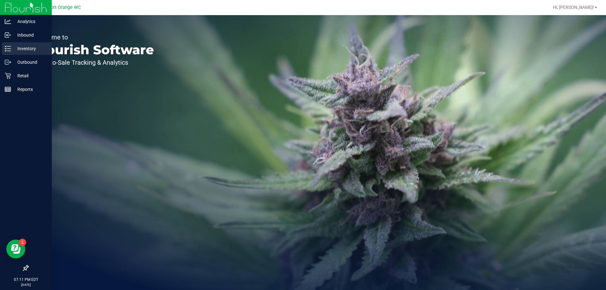
click at [29, 49] on p "Inventory" at bounding box center [30, 49] width 38 height 8
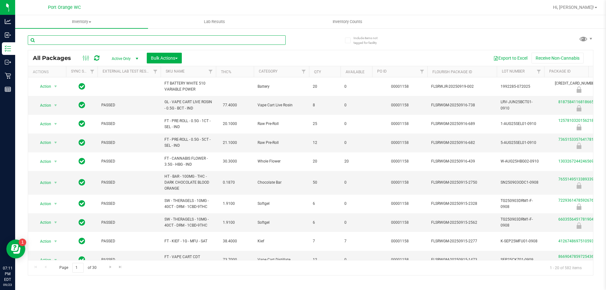
click at [103, 40] on input "text" at bounding box center [157, 39] width 258 height 9
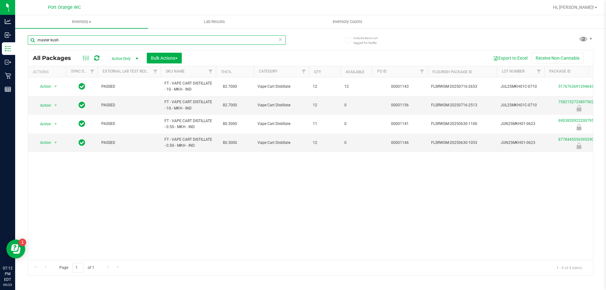
click at [77, 40] on input "master kush" at bounding box center [157, 39] width 258 height 9
type input "JUN25MKH01-0623"
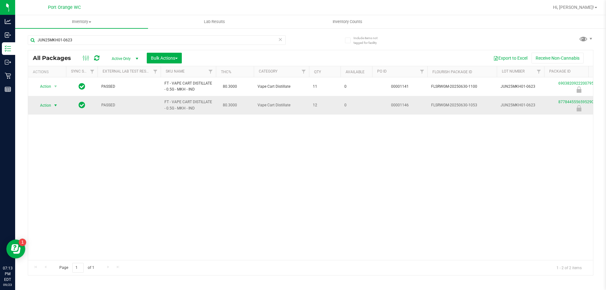
click at [45, 107] on span "Action" at bounding box center [42, 105] width 17 height 9
click at [57, 175] on li "Unlock package" at bounding box center [55, 179] width 40 height 9
click at [97, 44] on input "JUN25MKH01-0623" at bounding box center [157, 39] width 258 height 9
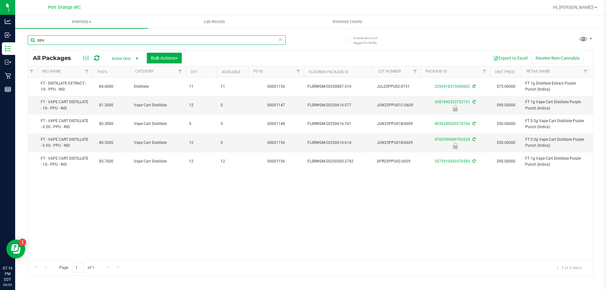
scroll to position [0, 61]
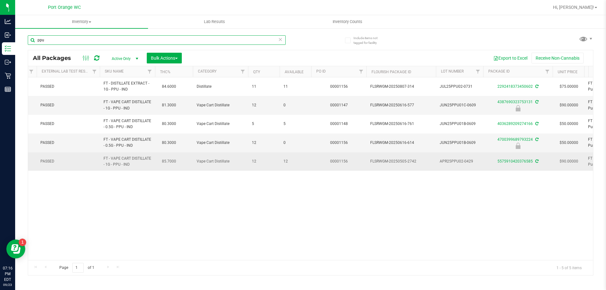
type input "ppu"
drag, startPoint x: 533, startPoint y: 164, endPoint x: 526, endPoint y: 159, distance: 9.1
click at [533, 164] on div "5575910420376585" at bounding box center [517, 161] width 71 height 6
click at [524, 158] on div "5575910420376585" at bounding box center [517, 161] width 71 height 6
click at [523, 161] on link "5575910420376585" at bounding box center [514, 161] width 35 height 4
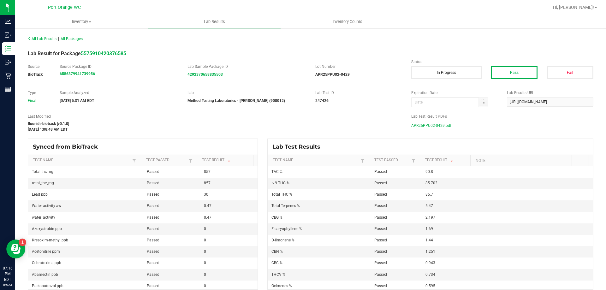
click at [441, 127] on span "APR25PPU02-0429.pdf" at bounding box center [431, 125] width 40 height 9
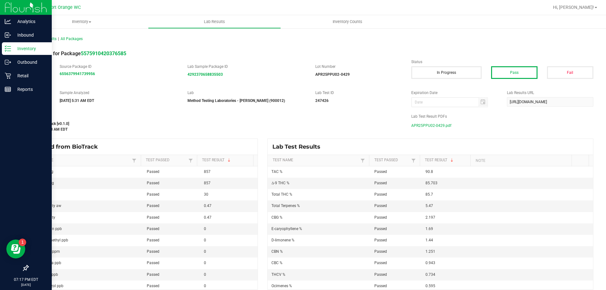
click at [25, 44] on div "Inventory" at bounding box center [27, 48] width 50 height 13
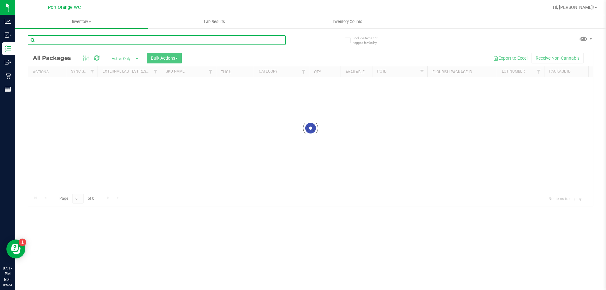
click at [118, 41] on div "Inventory All packages All inventory Waste log Create inventory Lab Results Inv…" at bounding box center [310, 152] width 590 height 275
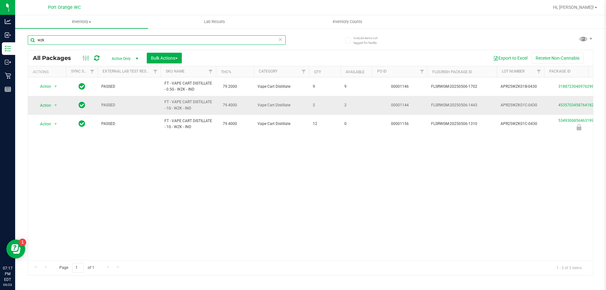
type input "wzk"
click at [559, 108] on div "4535703458764182" at bounding box center [578, 105] width 71 height 6
click at [560, 107] on link "4535703458764182" at bounding box center [575, 105] width 35 height 4
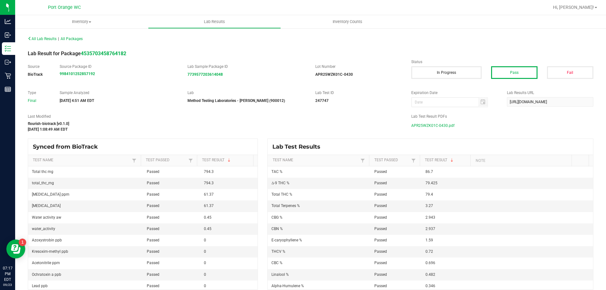
click at [420, 127] on span "APR25WZK01C-0430.pdf" at bounding box center [432, 125] width 43 height 9
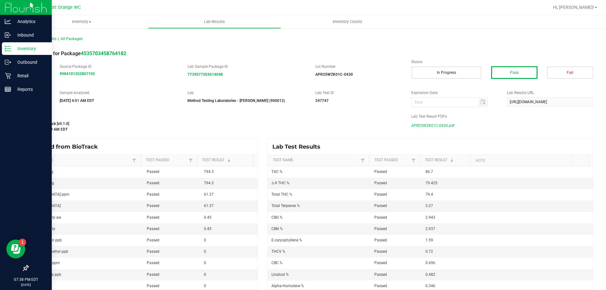
click at [4, 50] on div "Inventory" at bounding box center [27, 48] width 50 height 13
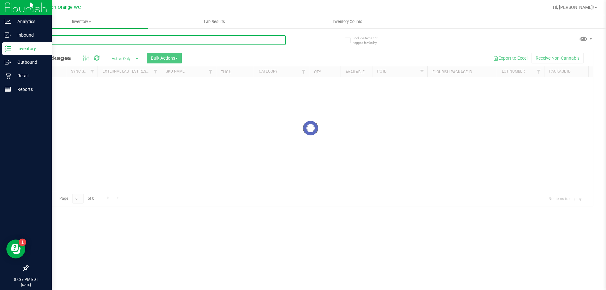
click at [113, 38] on div "Inventory All packages All inventory Waste log Create inventory Lab Results Inv…" at bounding box center [310, 152] width 590 height 275
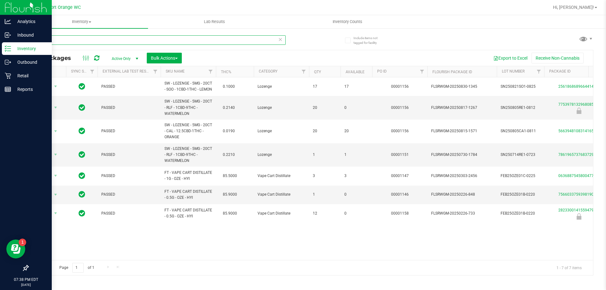
type input "oze"
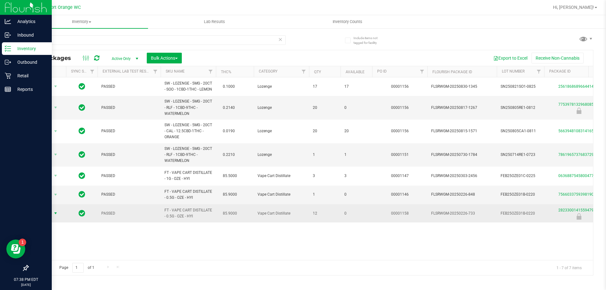
click at [46, 218] on span "Action" at bounding box center [42, 213] width 17 height 9
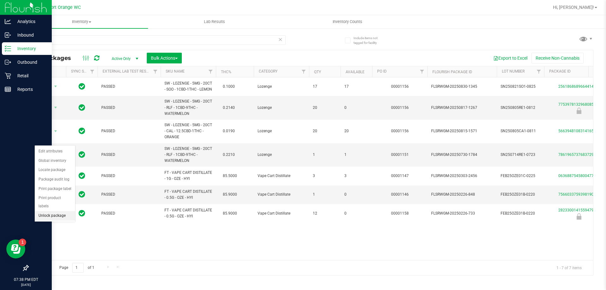
click at [56, 211] on li "Unlock package" at bounding box center [55, 215] width 40 height 9
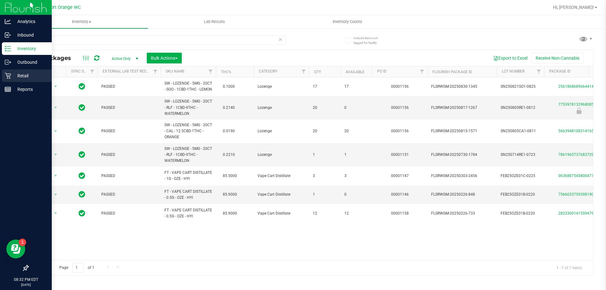
click at [1, 74] on link "Retail" at bounding box center [26, 76] width 52 height 14
